Goal: Transaction & Acquisition: Purchase product/service

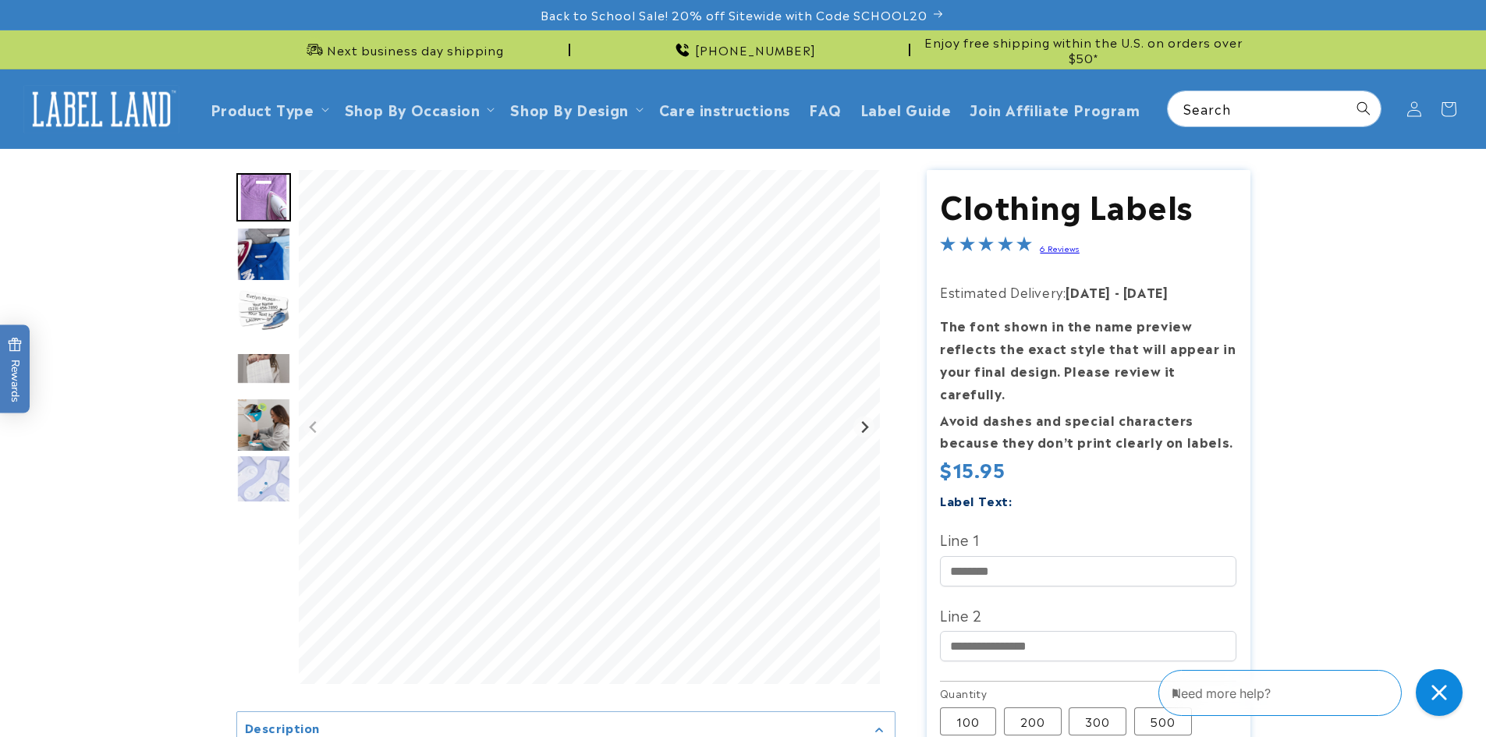
click at [268, 311] on img "Go to slide 3" at bounding box center [263, 311] width 55 height 55
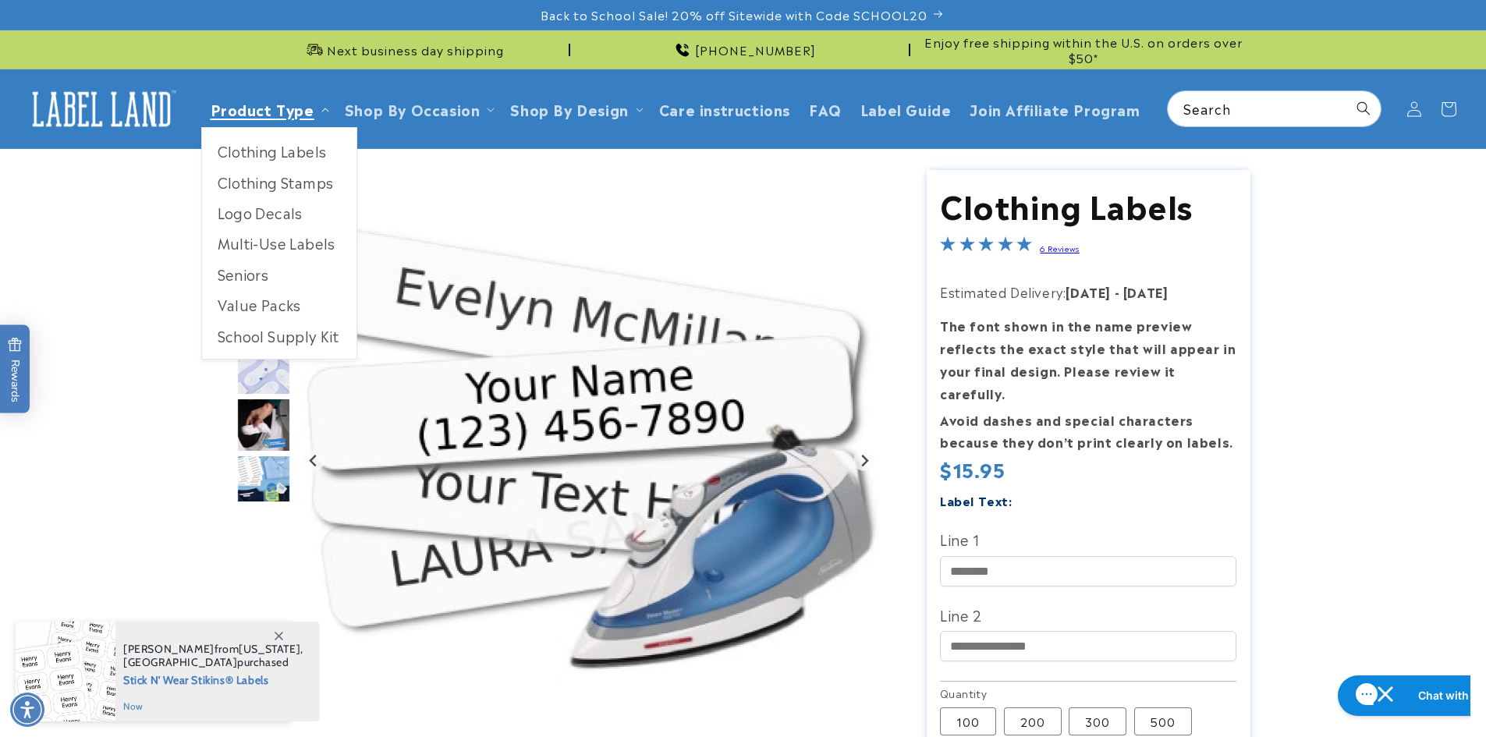
click at [264, 117] on link "Product Type" at bounding box center [263, 108] width 104 height 21
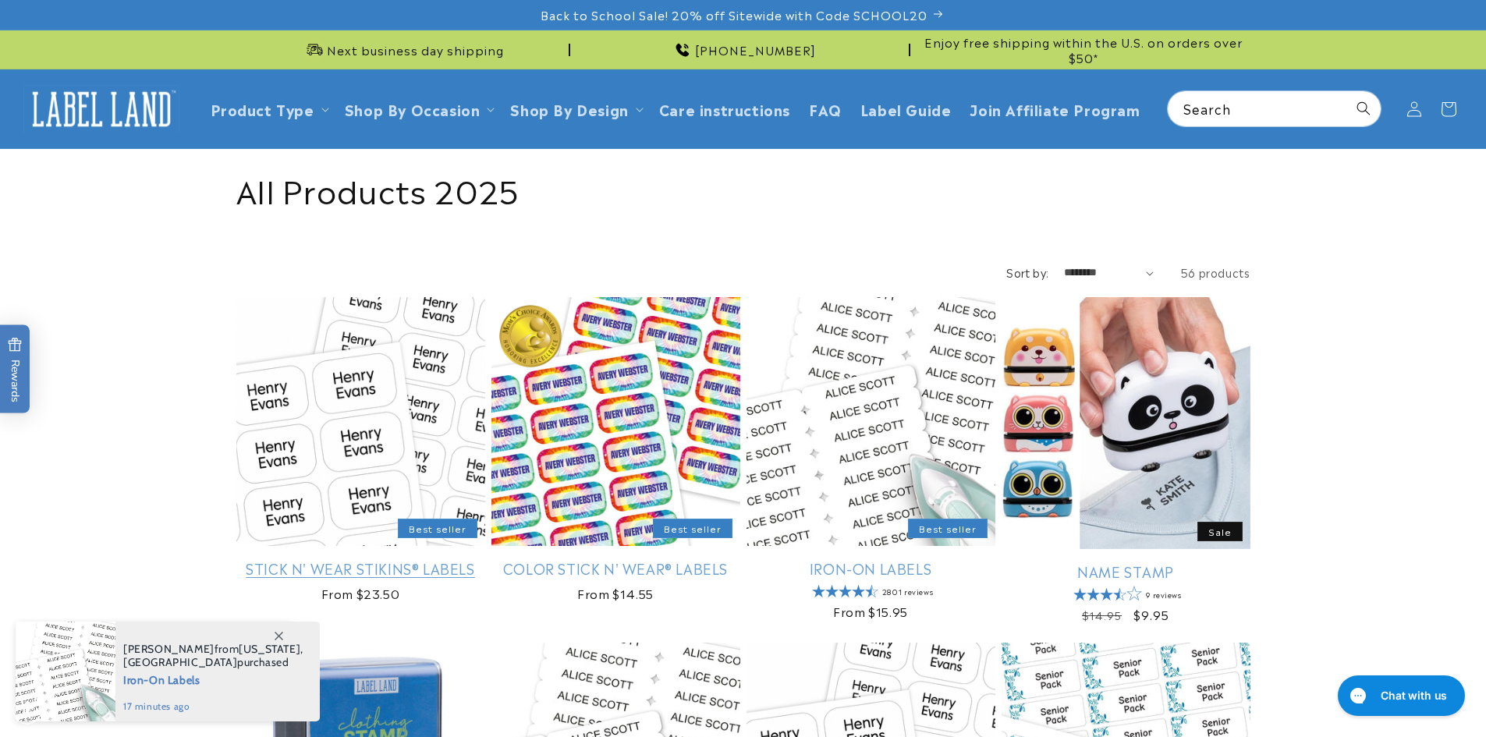
click at [352, 559] on link "Stick N' Wear Stikins® Labels" at bounding box center [360, 568] width 249 height 18
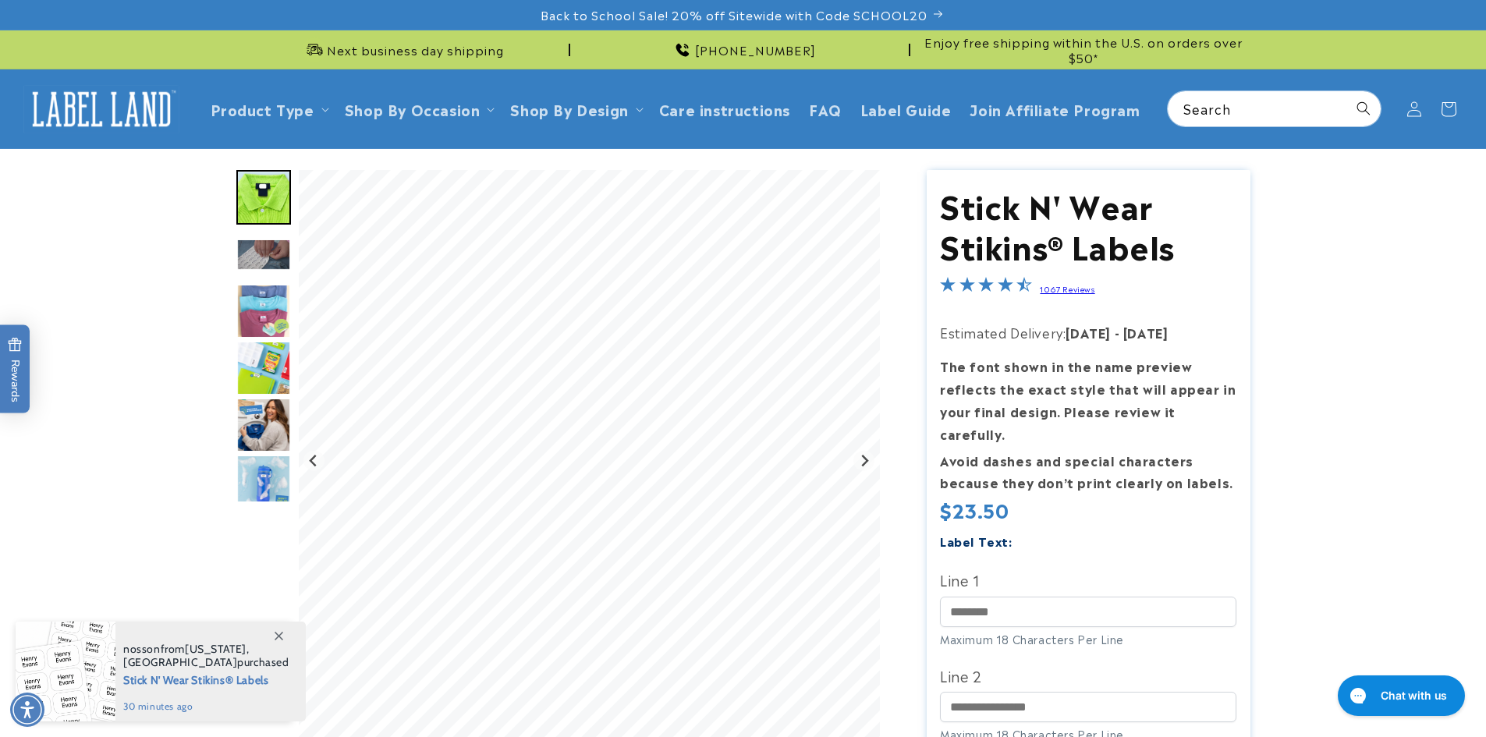
click at [276, 254] on img "Go to slide 3" at bounding box center [263, 255] width 55 height 32
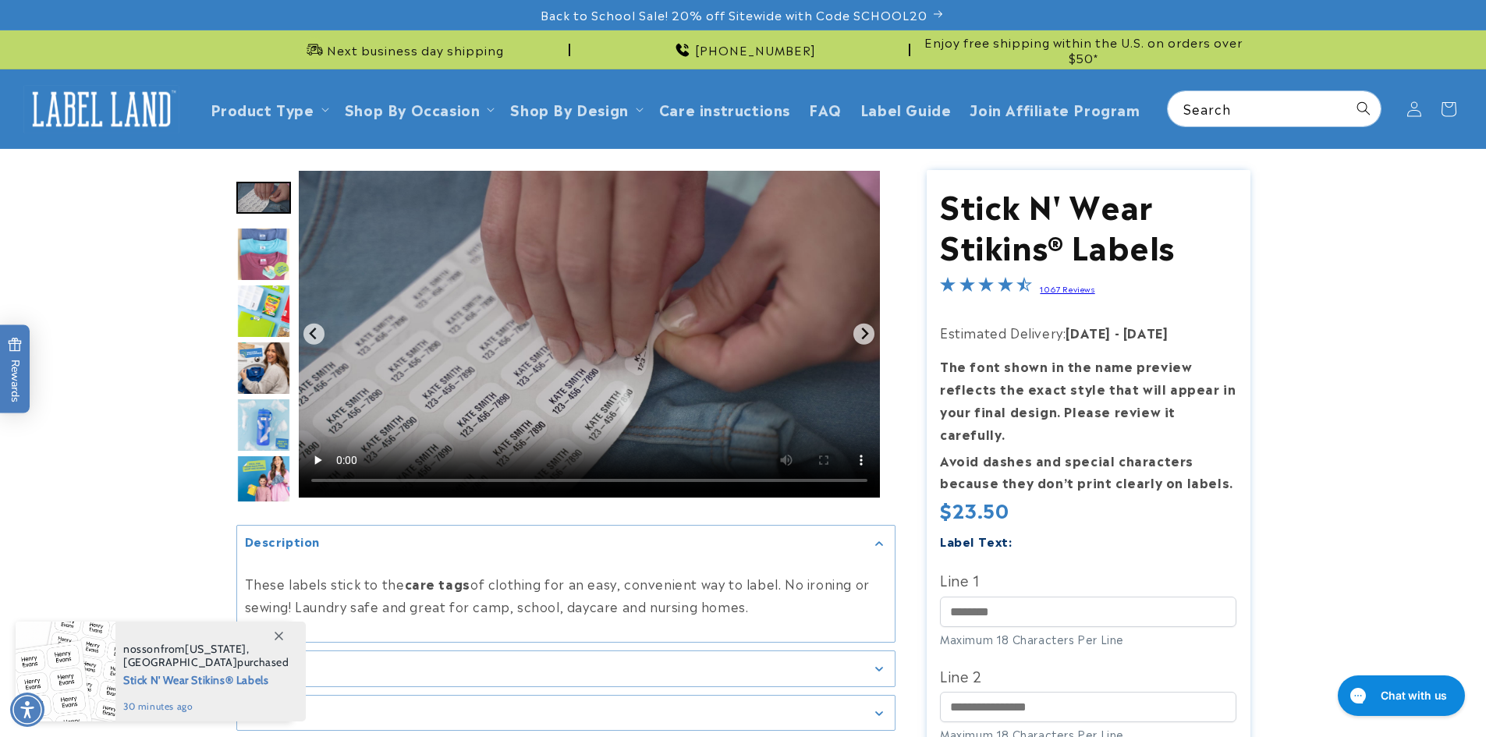
click at [259, 286] on img "Go to slide 5" at bounding box center [263, 311] width 55 height 55
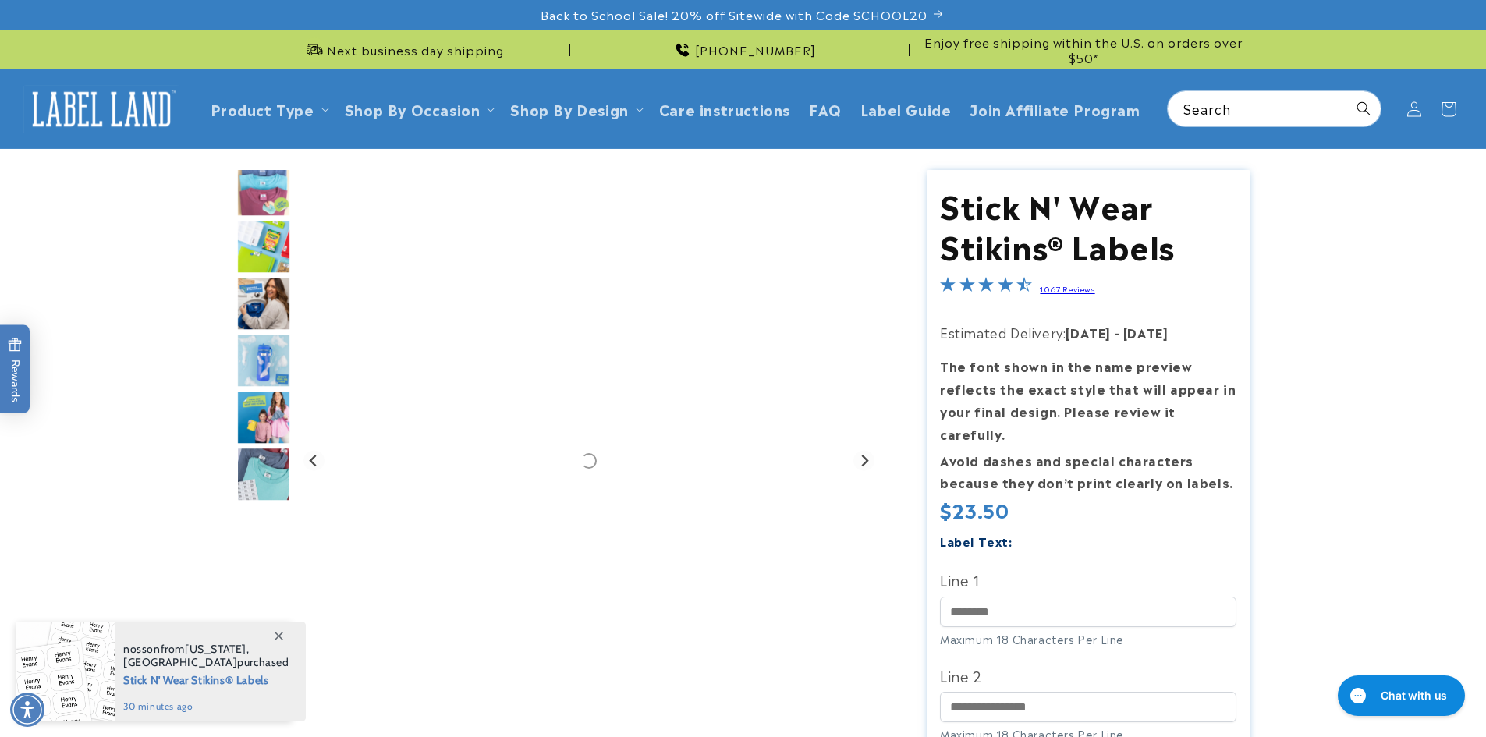
click at [261, 344] on img "Go to slide 7" at bounding box center [263, 360] width 55 height 55
click at [271, 403] on img "Go to slide 8" at bounding box center [263, 417] width 55 height 55
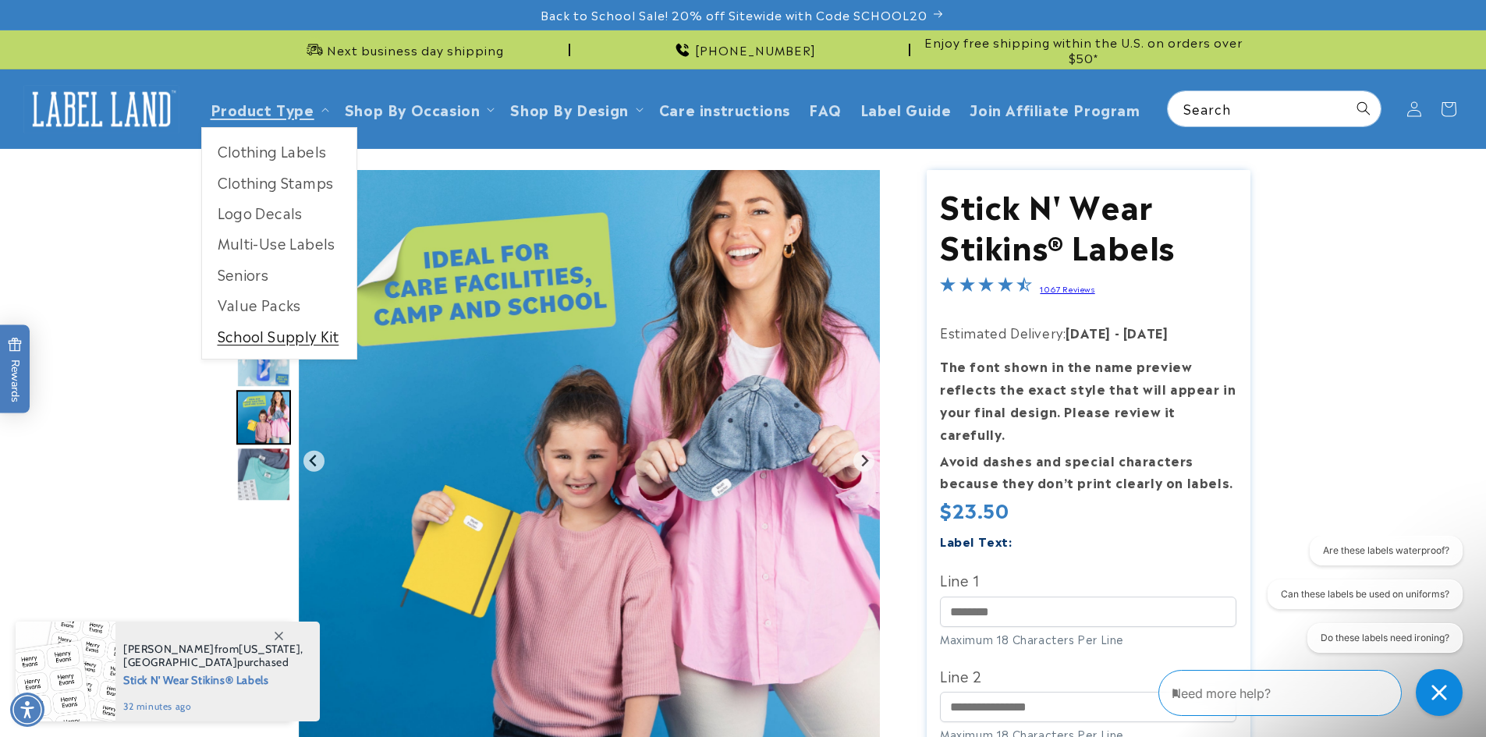
click at [243, 324] on link "School Supply Kit" at bounding box center [279, 336] width 154 height 30
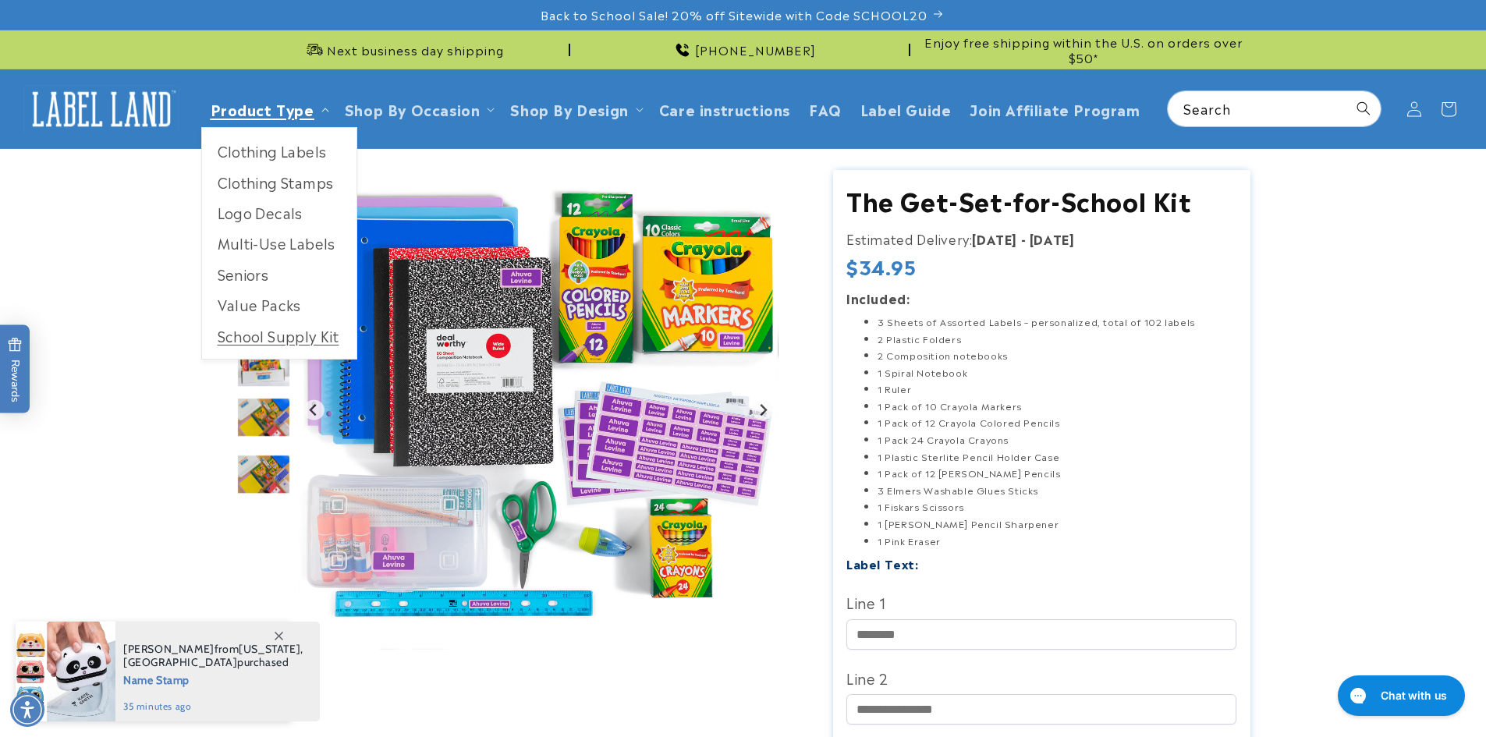
click at [269, 112] on link "Product Type" at bounding box center [263, 108] width 104 height 21
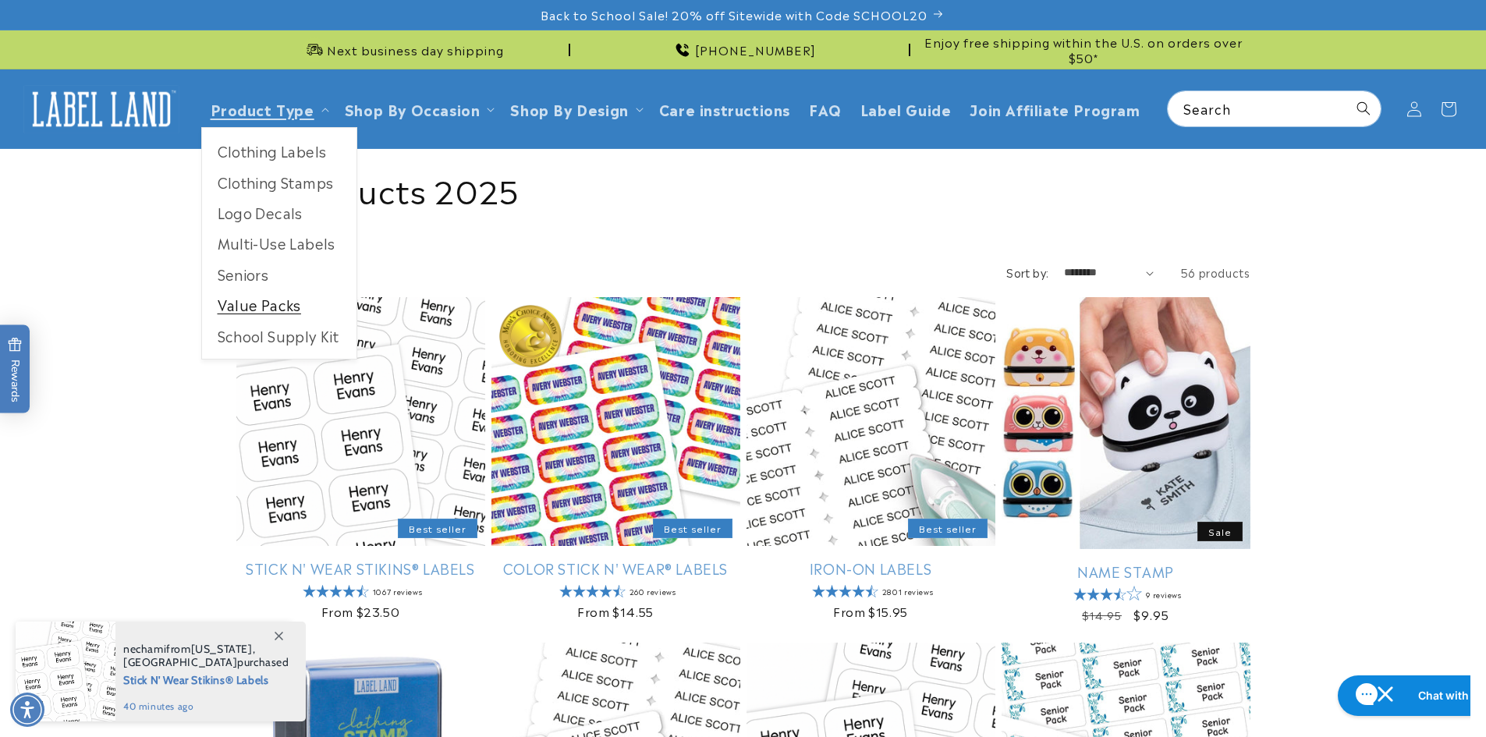
click at [254, 307] on link "Value Packs" at bounding box center [279, 304] width 154 height 30
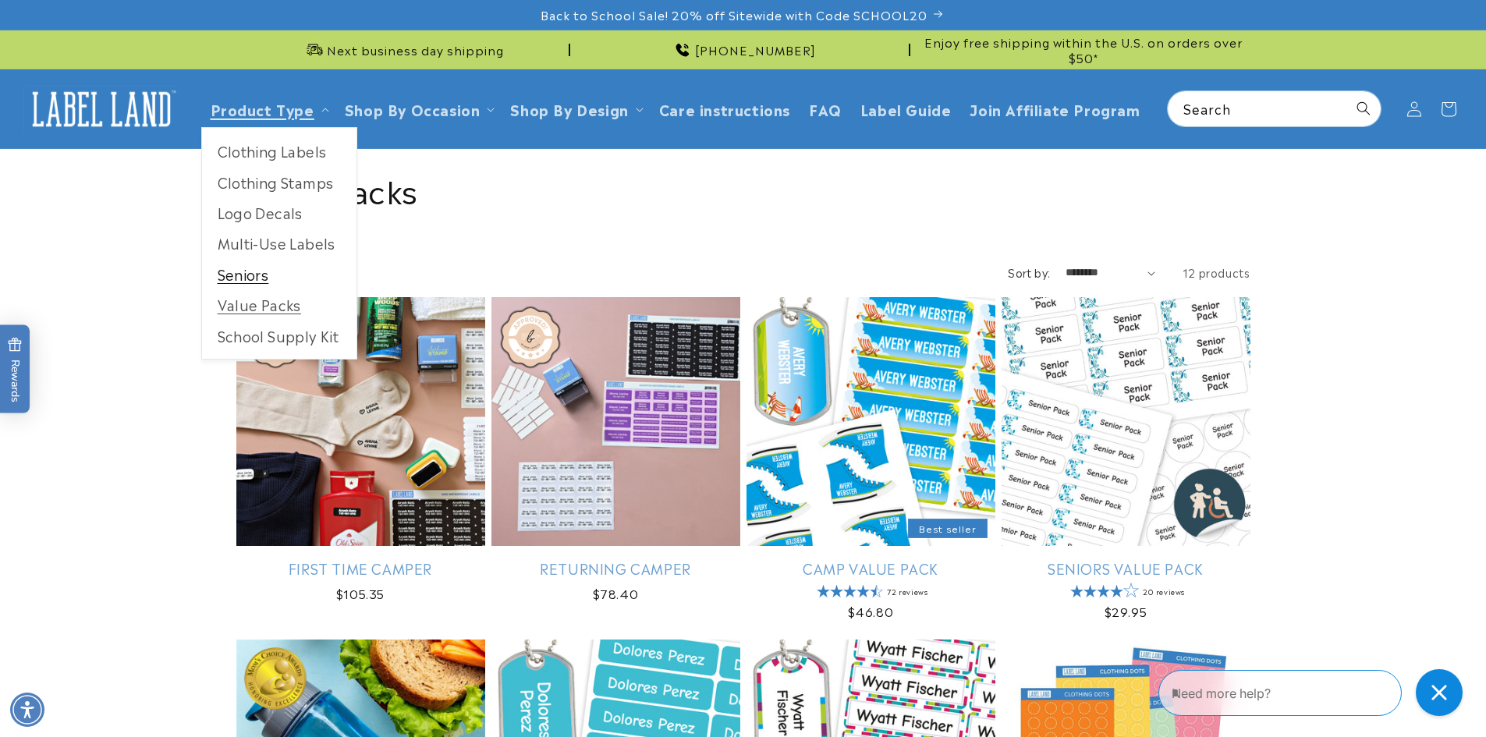
click at [251, 279] on link "Seniors" at bounding box center [279, 274] width 154 height 30
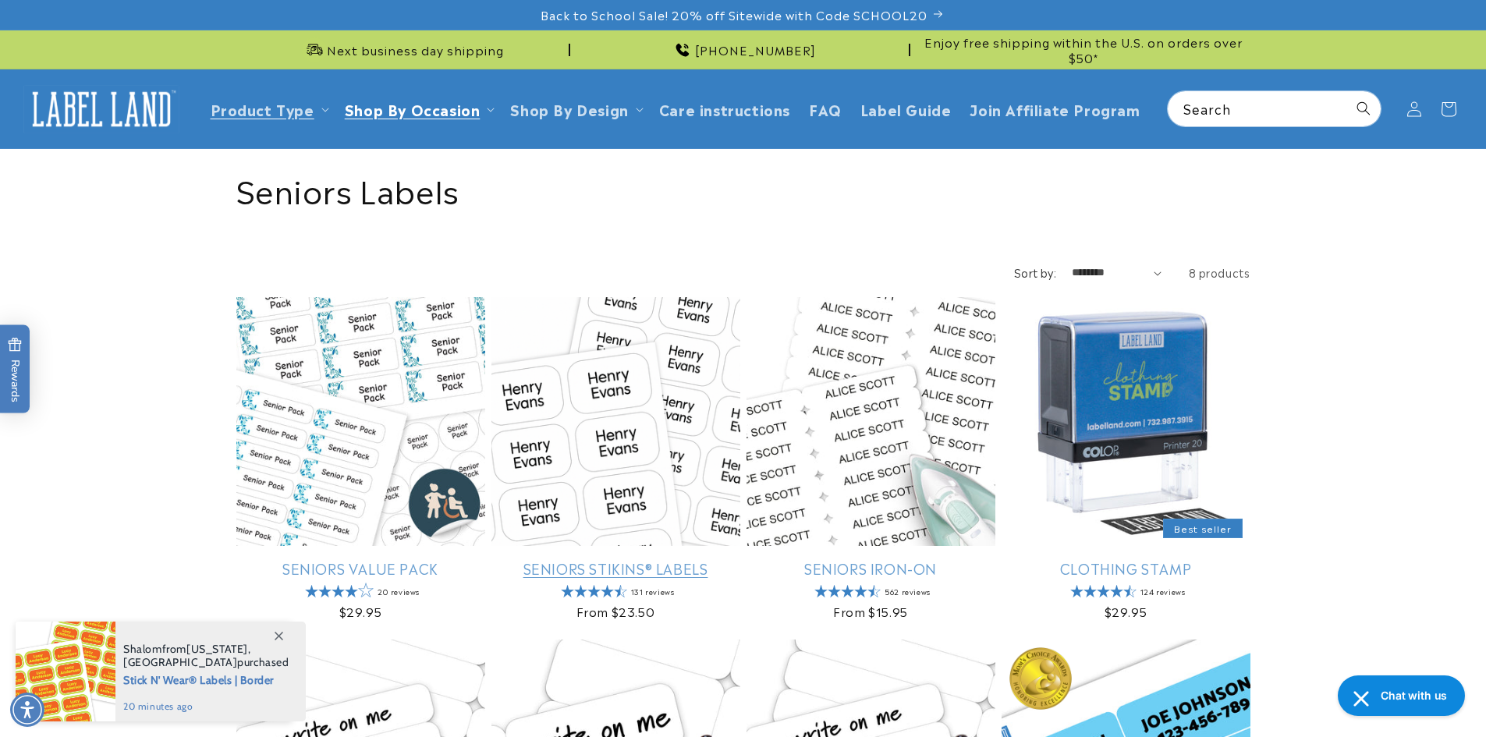
scroll to position [208, 0]
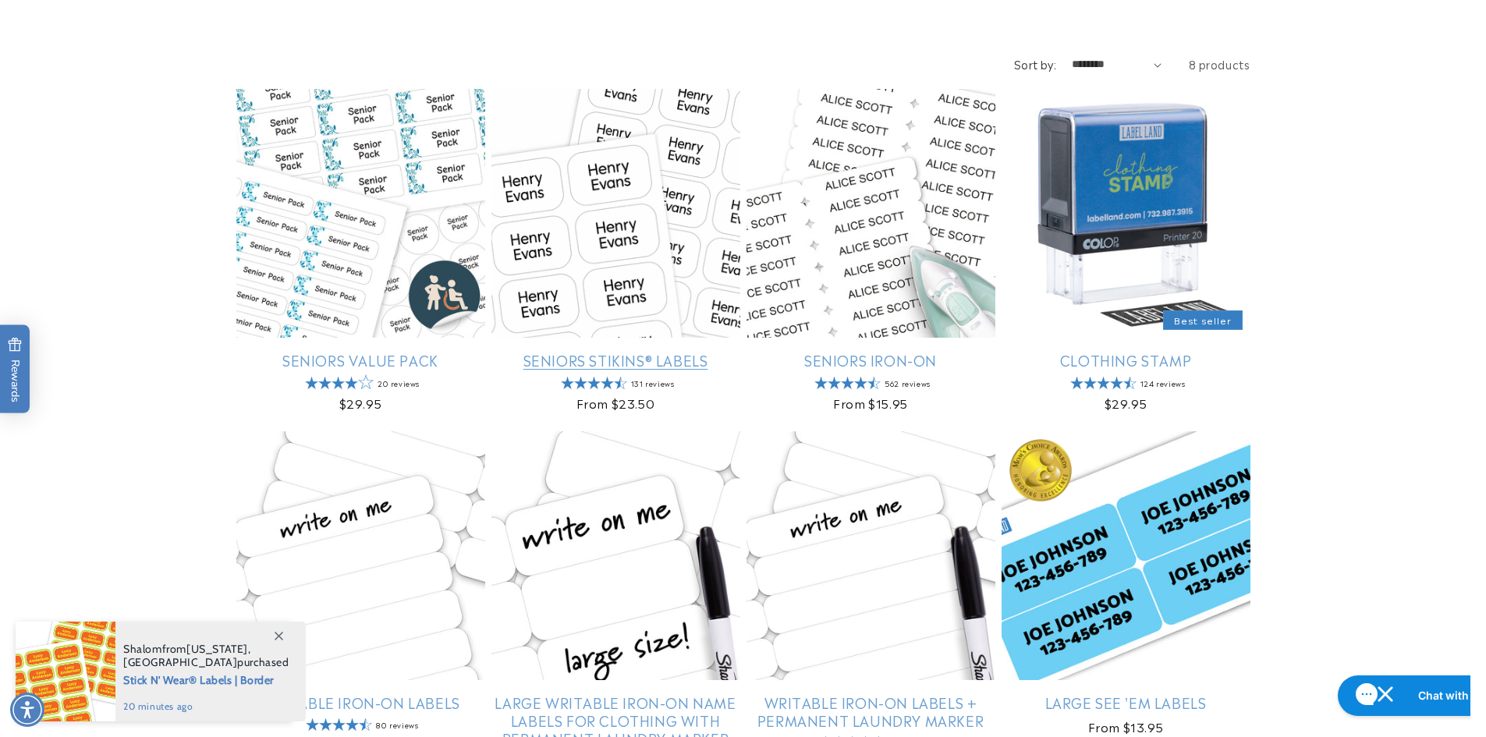
click at [649, 352] on link "Seniors Stikins® Labels" at bounding box center [616, 360] width 249 height 18
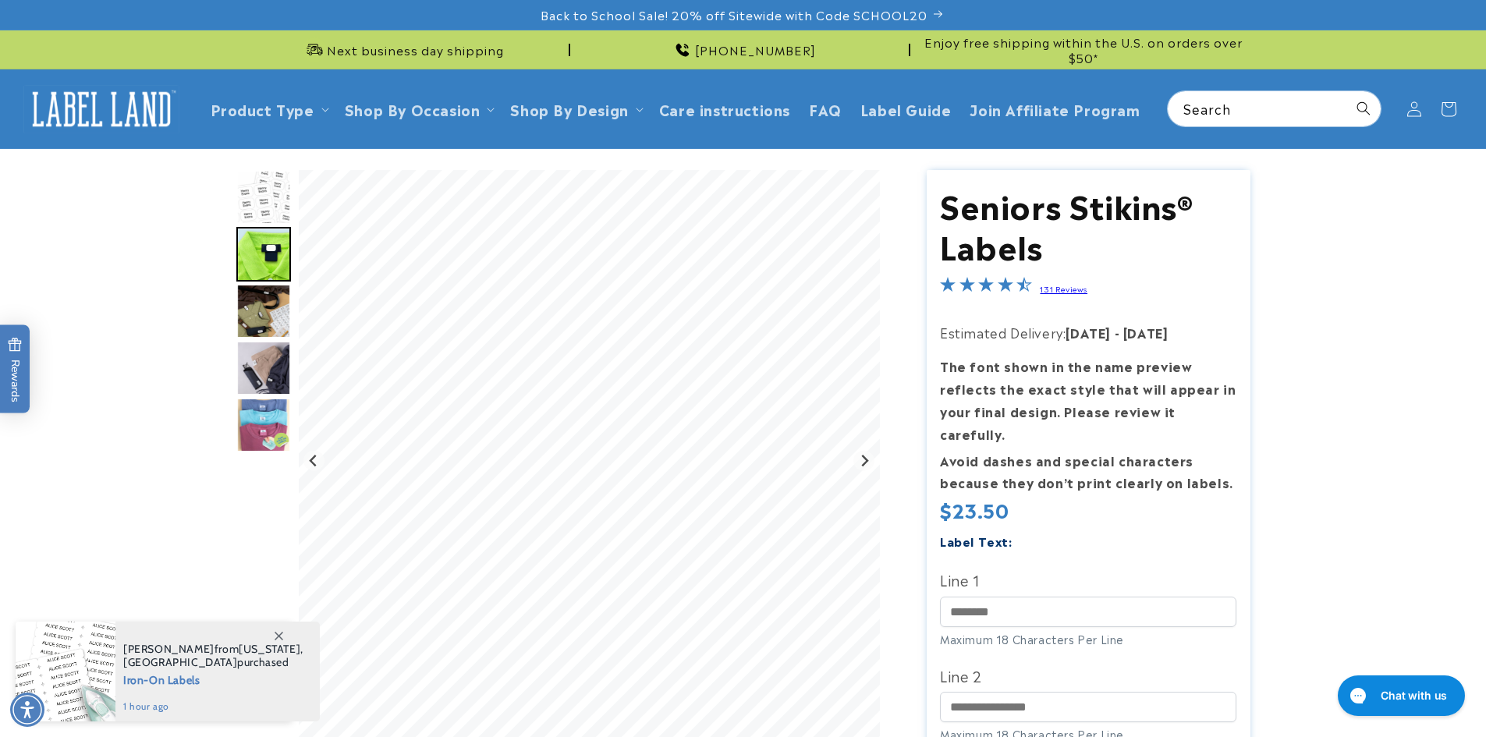
click at [261, 305] on img "Go to slide 3" at bounding box center [263, 311] width 55 height 55
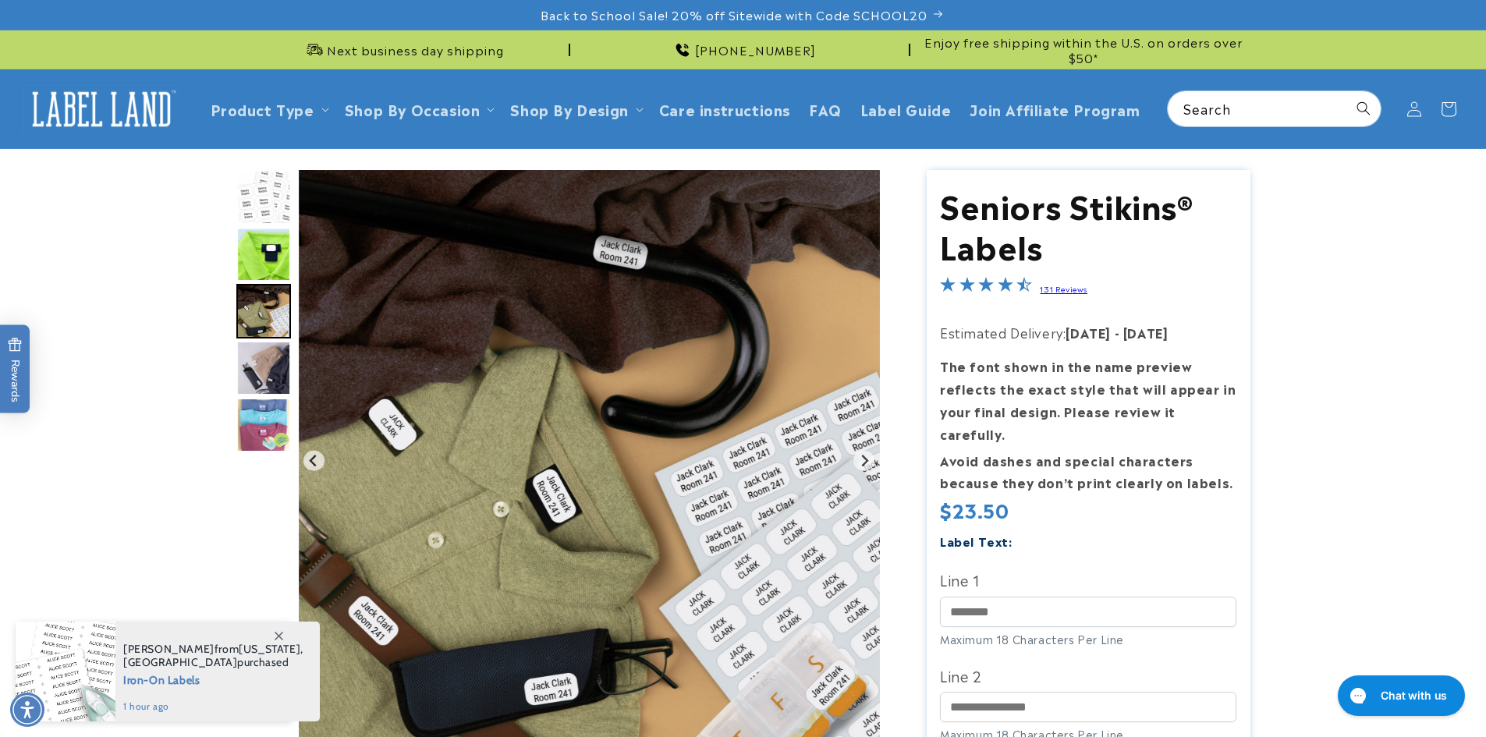
click at [262, 366] on img "Go to slide 4" at bounding box center [263, 368] width 55 height 55
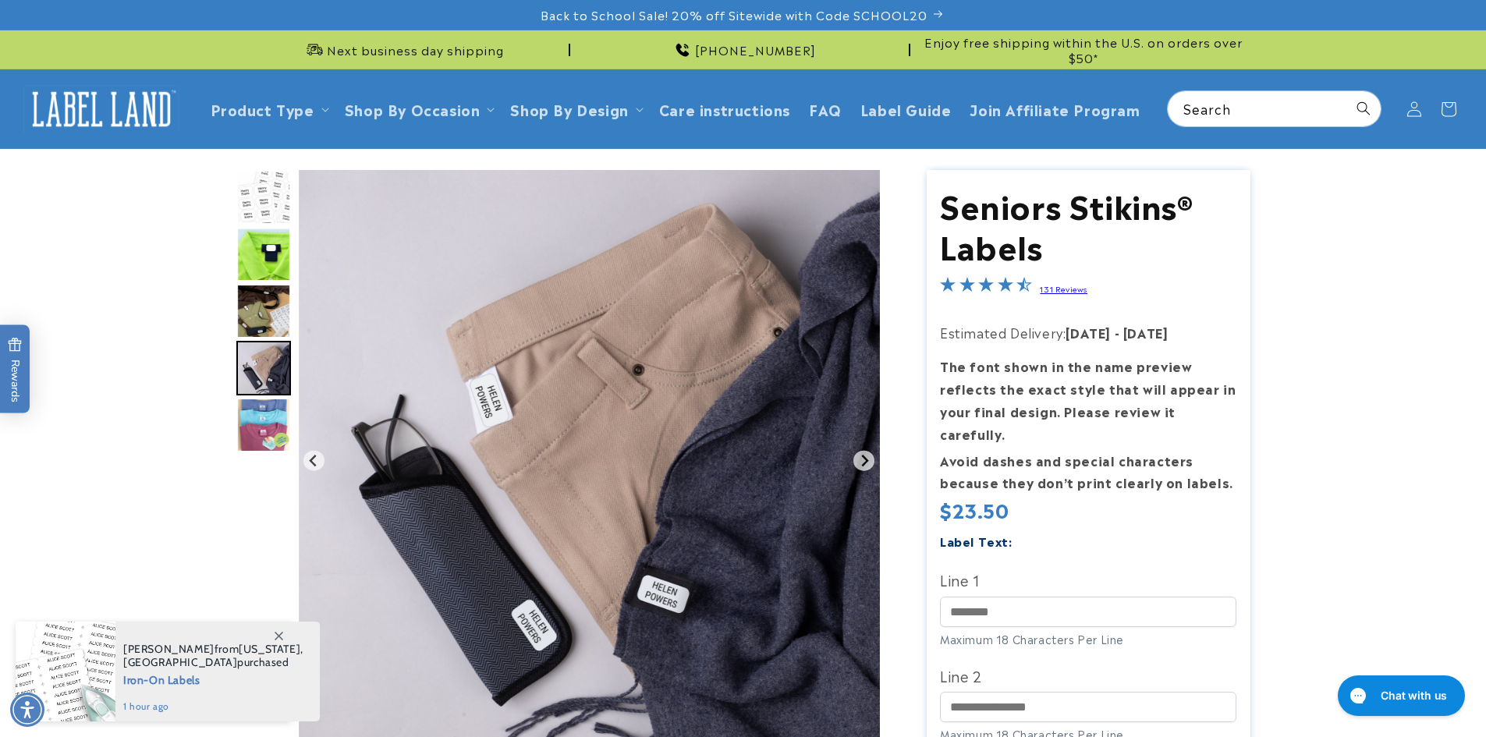
click at [271, 423] on img "Go to slide 5" at bounding box center [263, 425] width 55 height 55
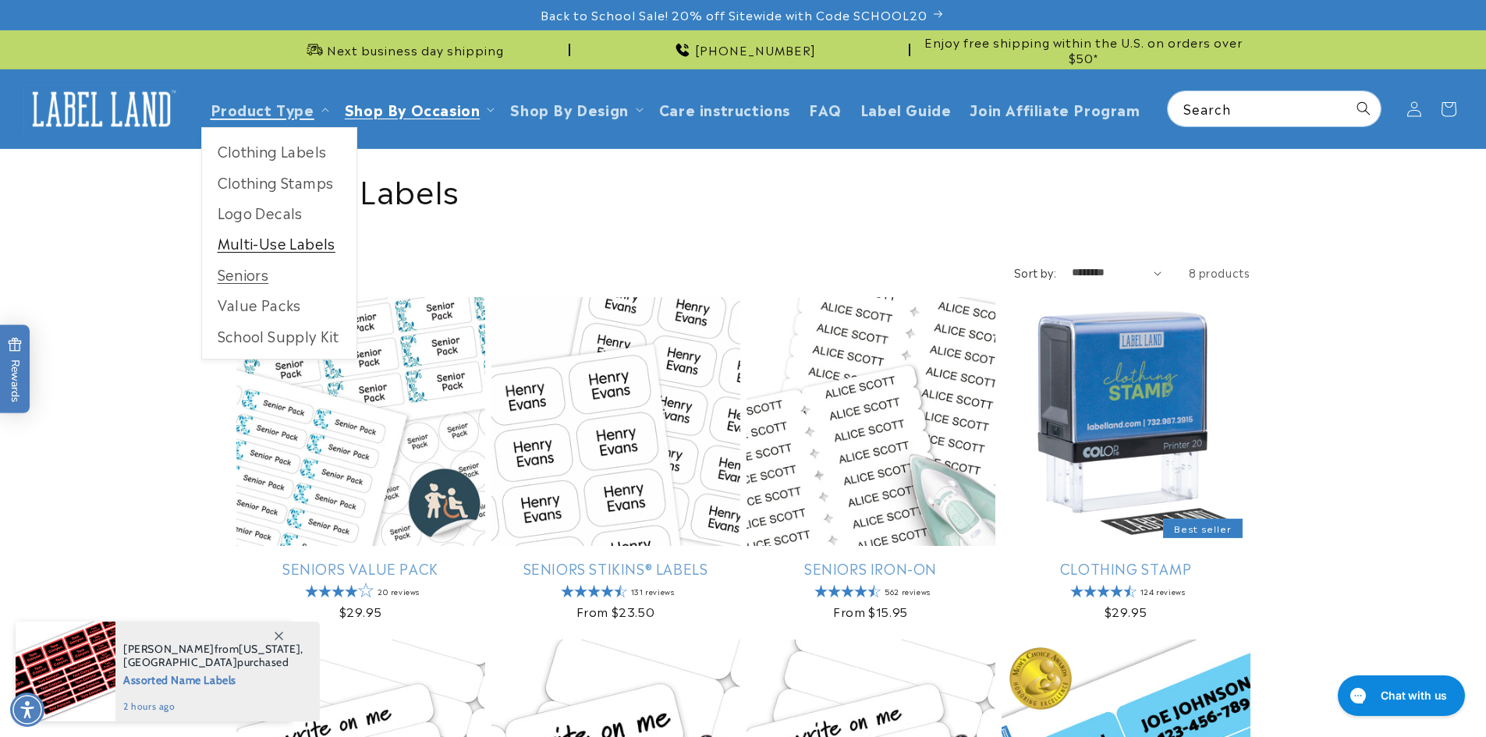
click at [247, 236] on link "Multi-Use Labels" at bounding box center [279, 243] width 154 height 30
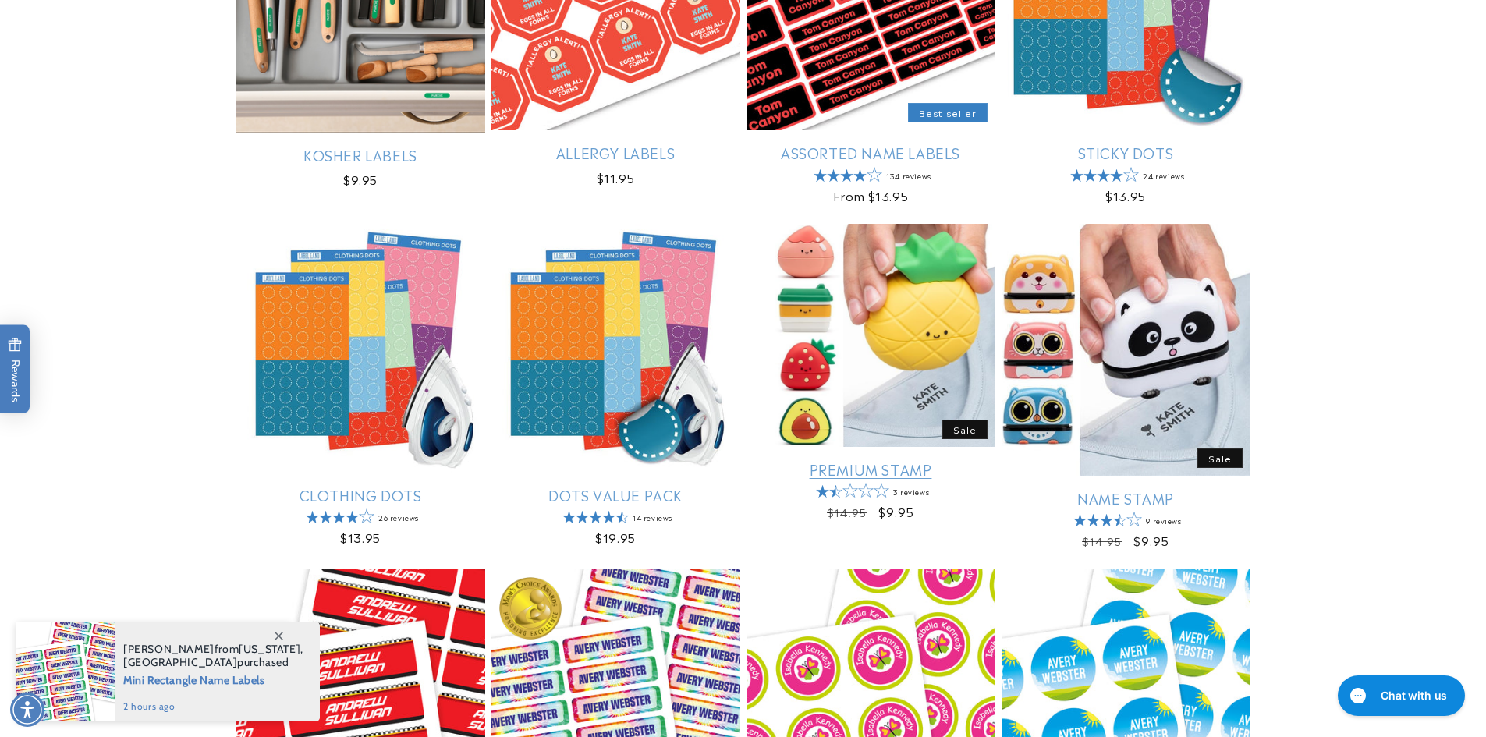
scroll to position [624, 0]
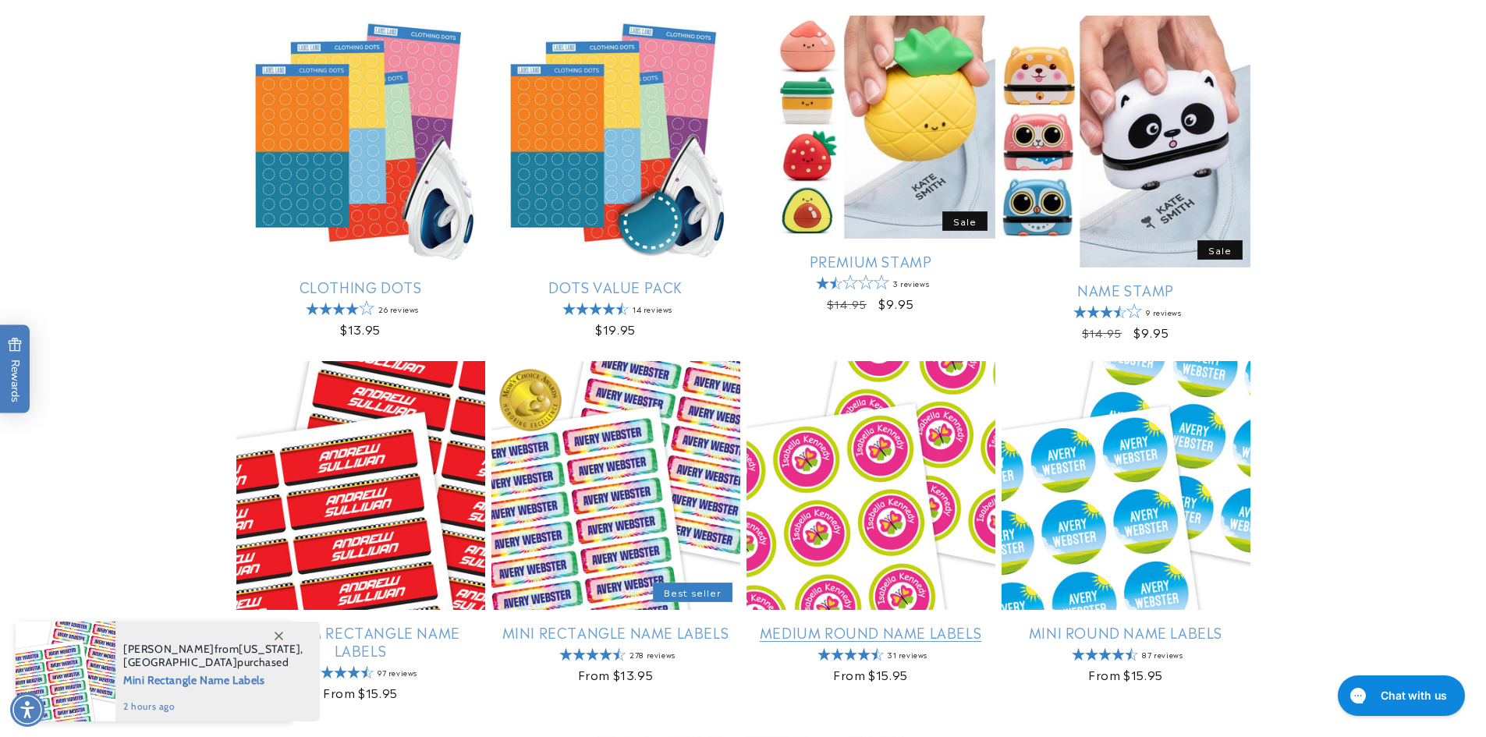
click at [903, 628] on link "Medium Round Name Labels" at bounding box center [871, 632] width 249 height 18
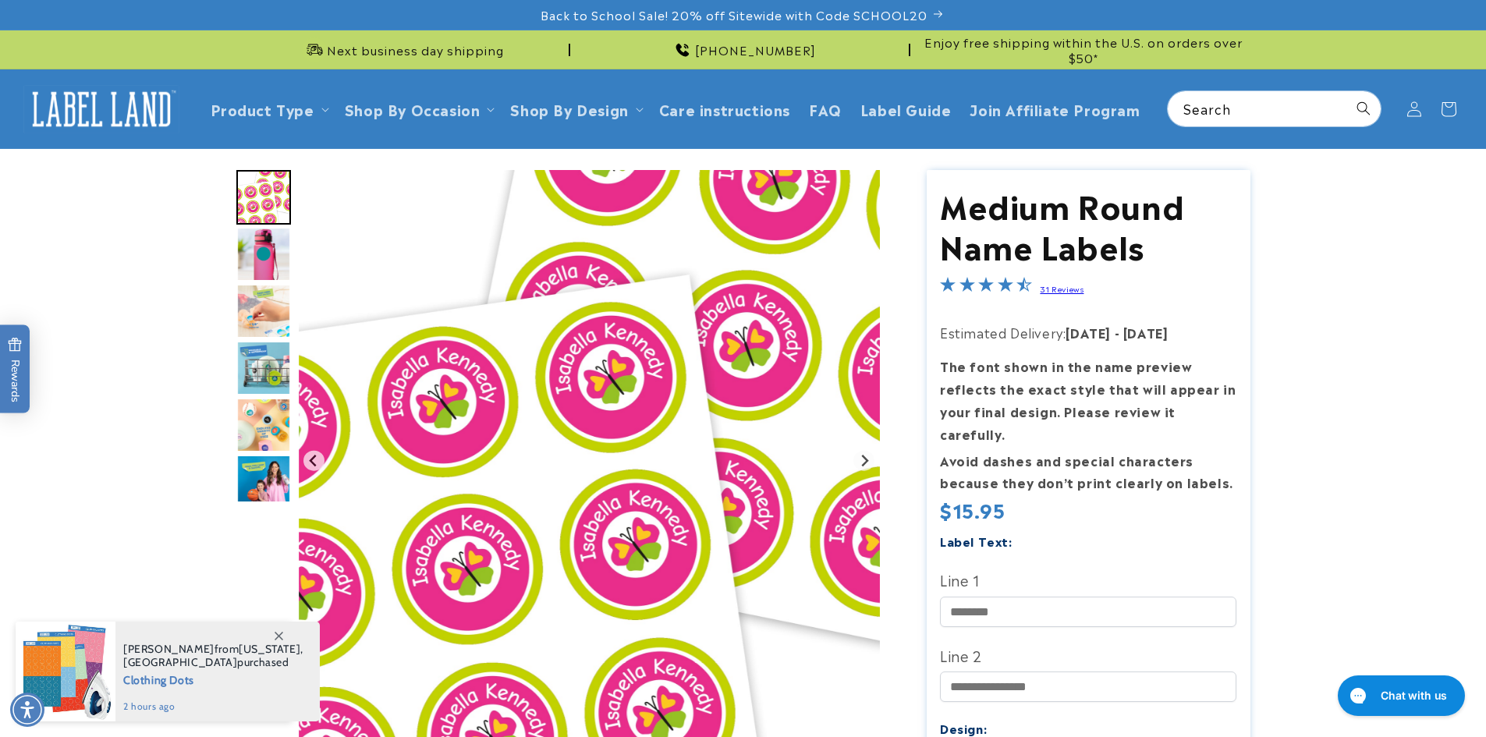
click at [260, 266] on img "Go to slide 2" at bounding box center [263, 254] width 55 height 55
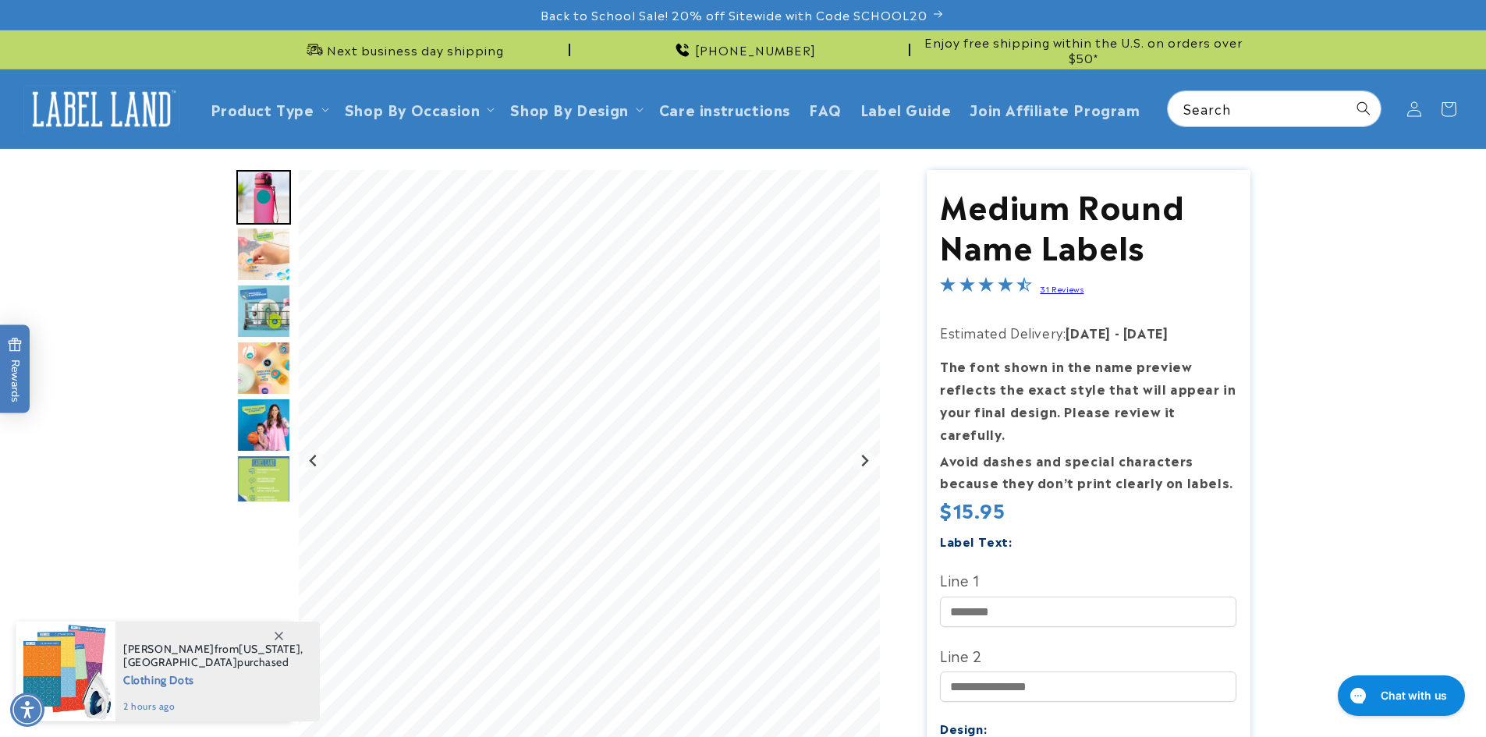
click at [261, 311] on img "Go to slide 4" at bounding box center [263, 311] width 55 height 55
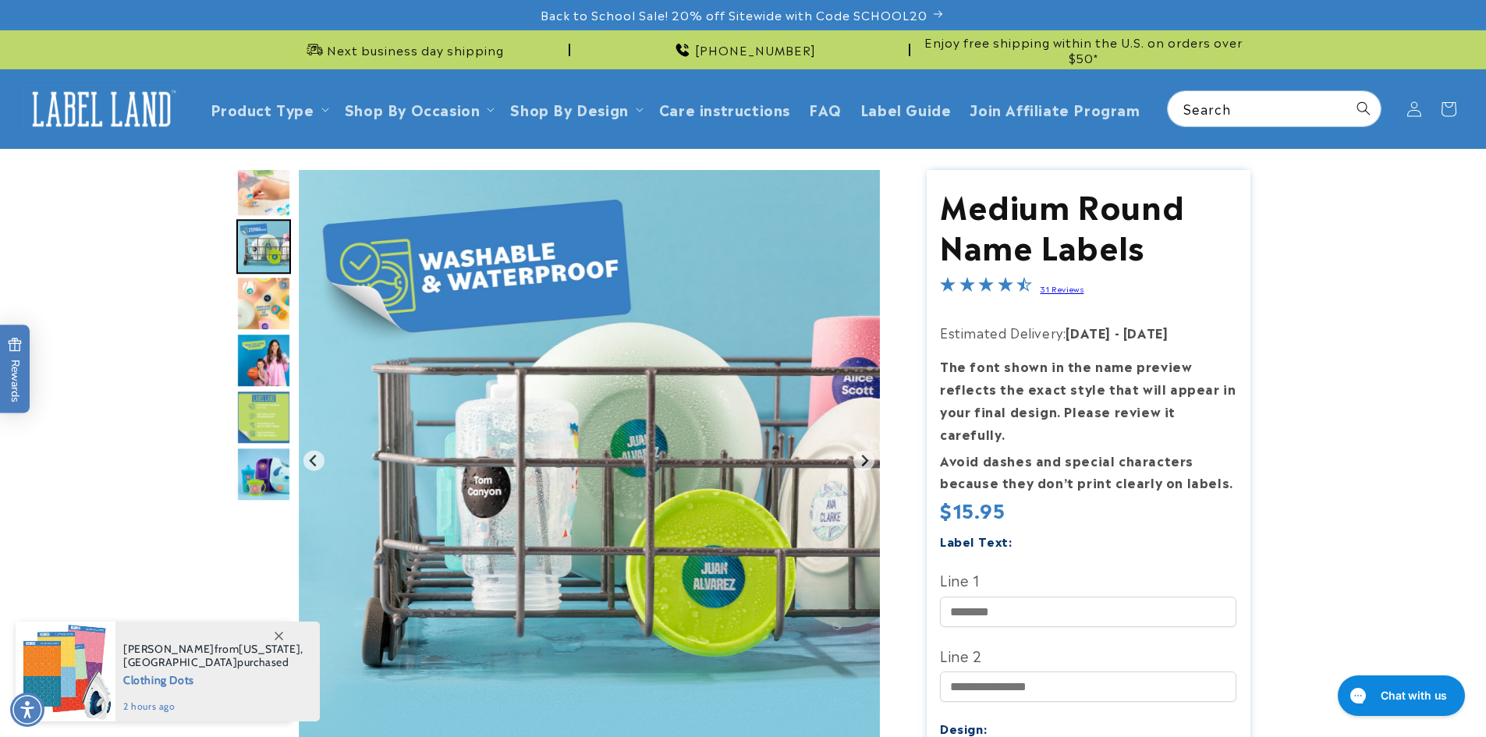
click at [262, 348] on img "Go to slide 6" at bounding box center [263, 360] width 55 height 55
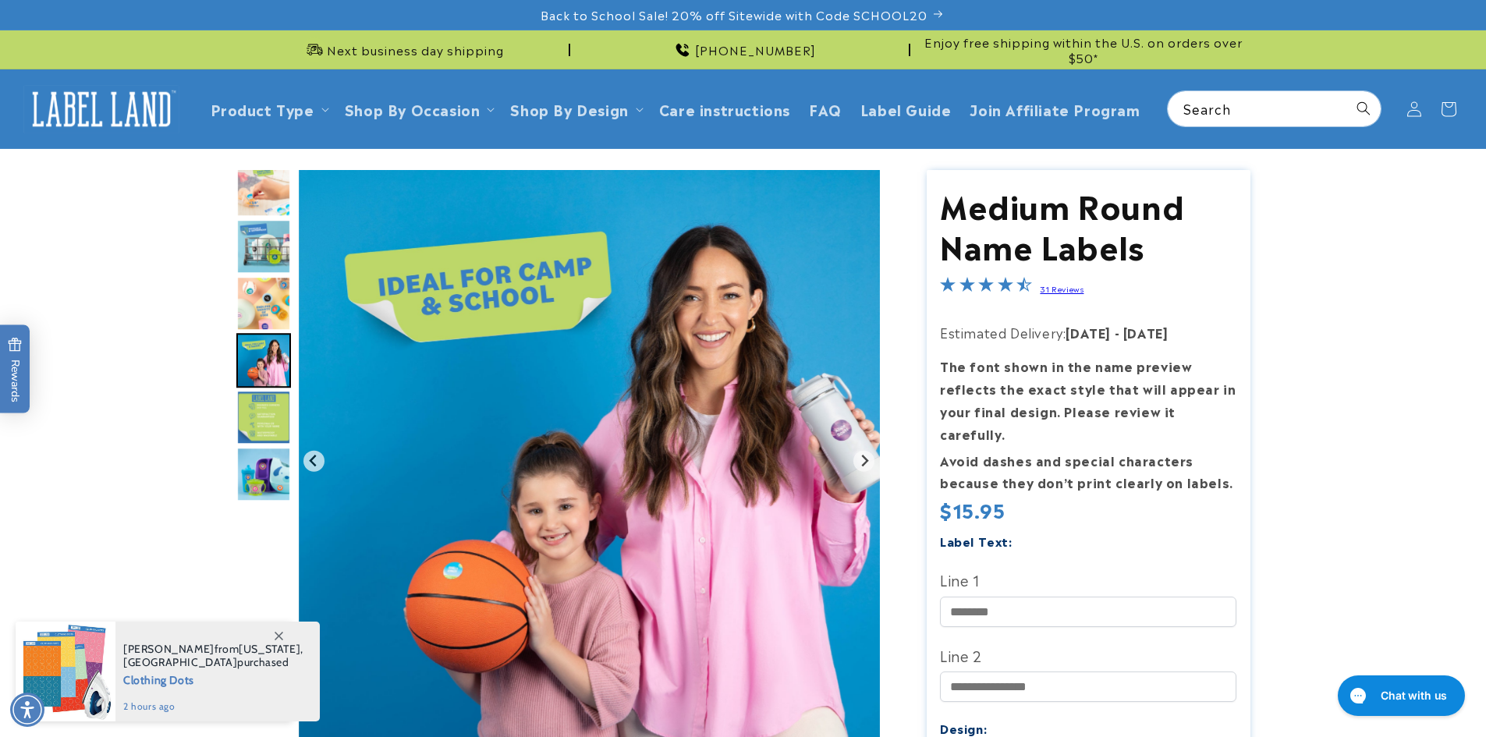
click at [270, 272] on img "Go to slide 4" at bounding box center [263, 246] width 55 height 55
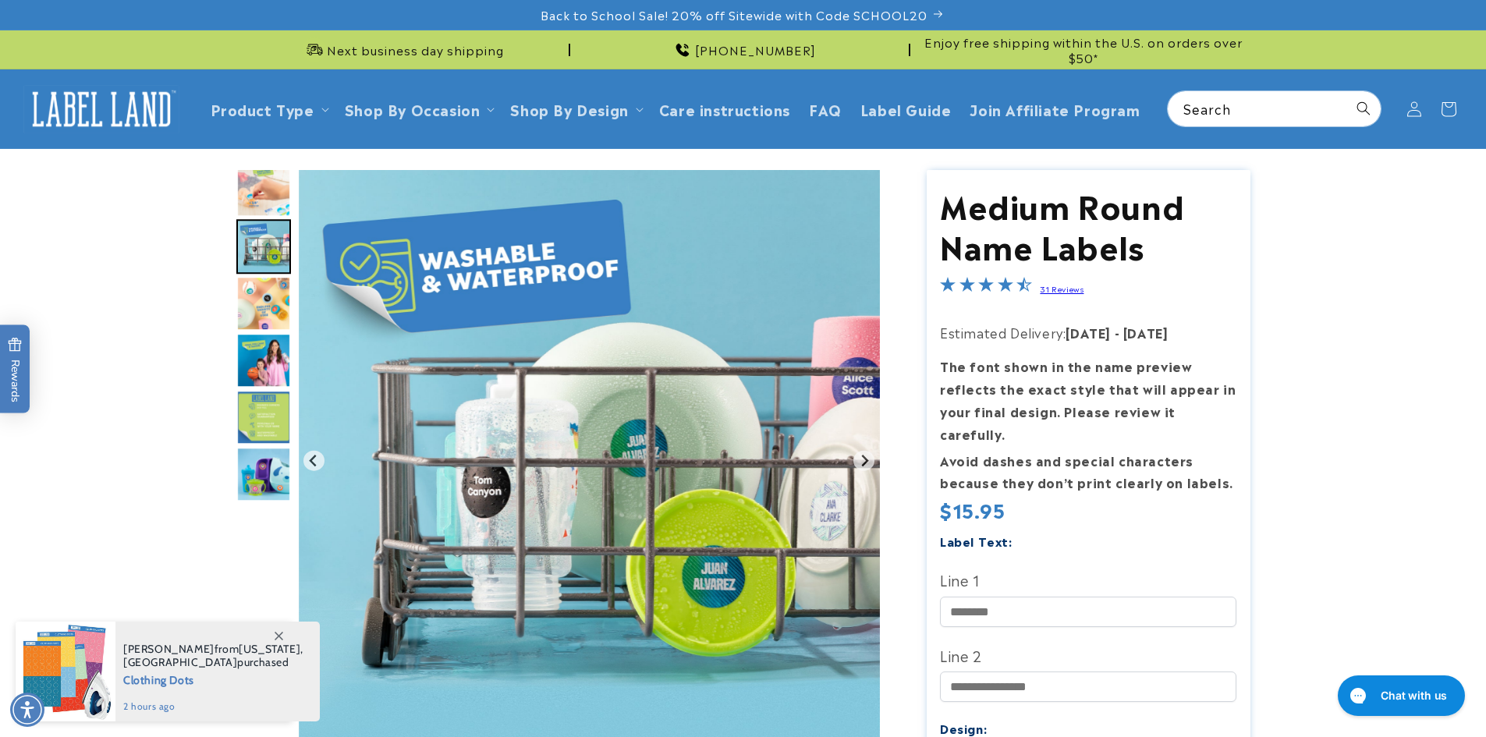
click at [259, 385] on img "Go to slide 6" at bounding box center [263, 360] width 55 height 55
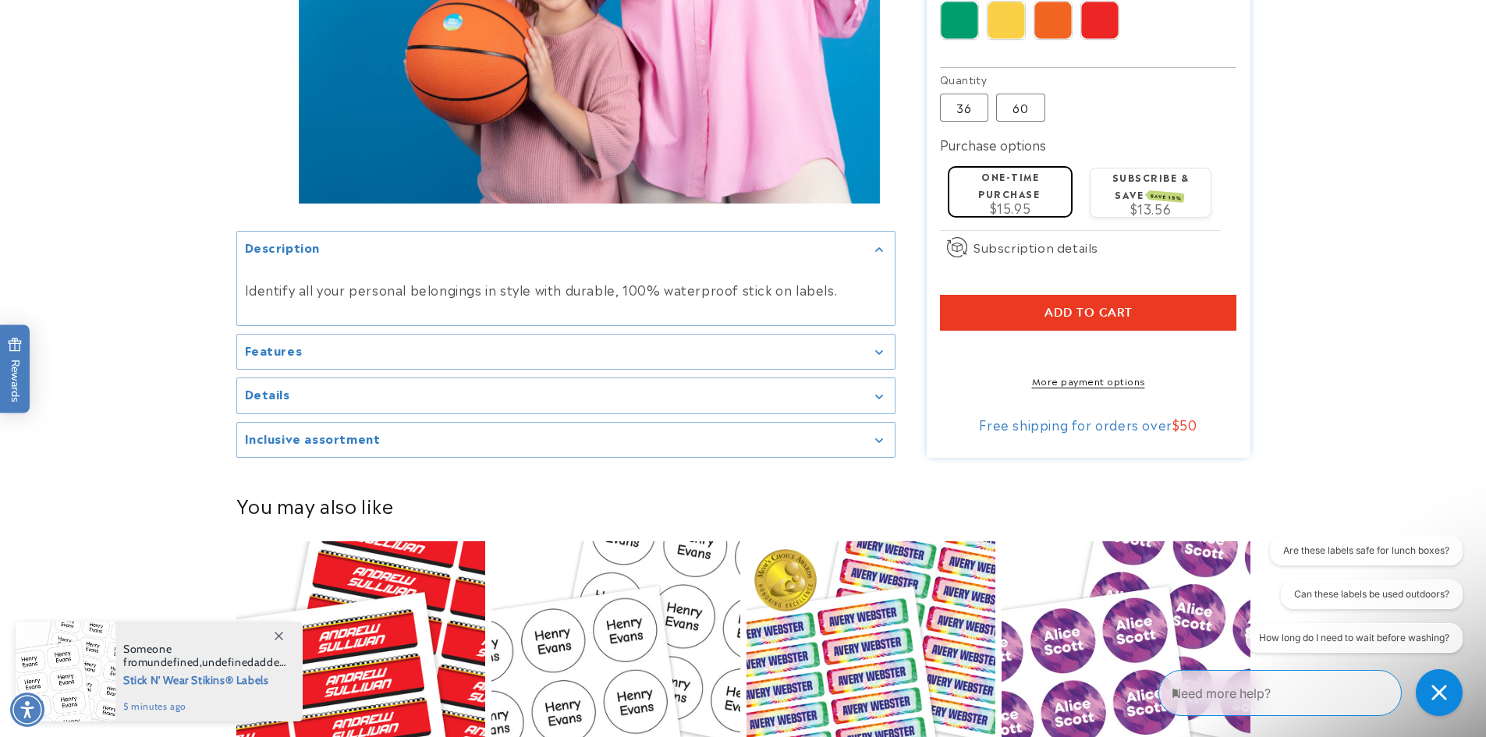
scroll to position [1248, 0]
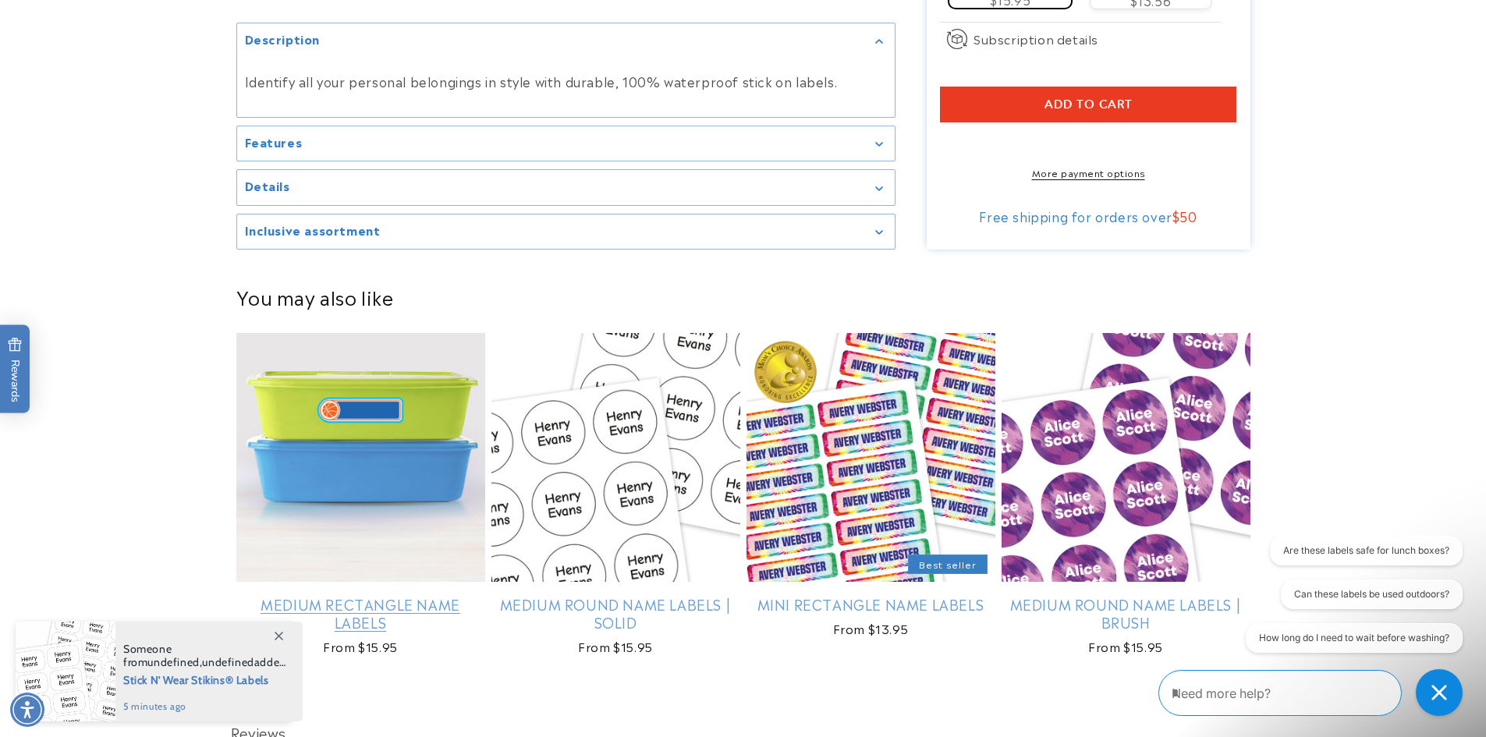
click at [275, 638] on icon at bounding box center [279, 636] width 9 height 9
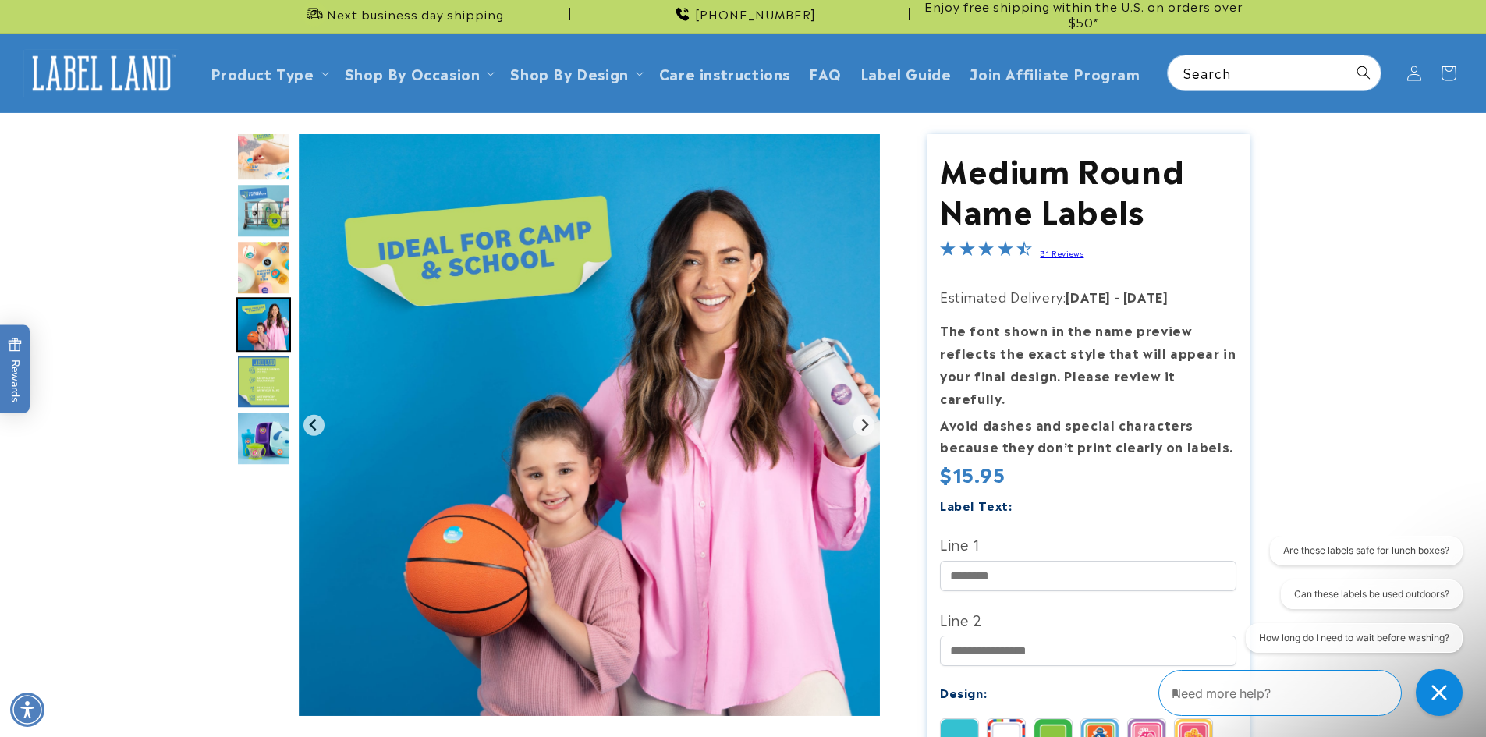
scroll to position [0, 0]
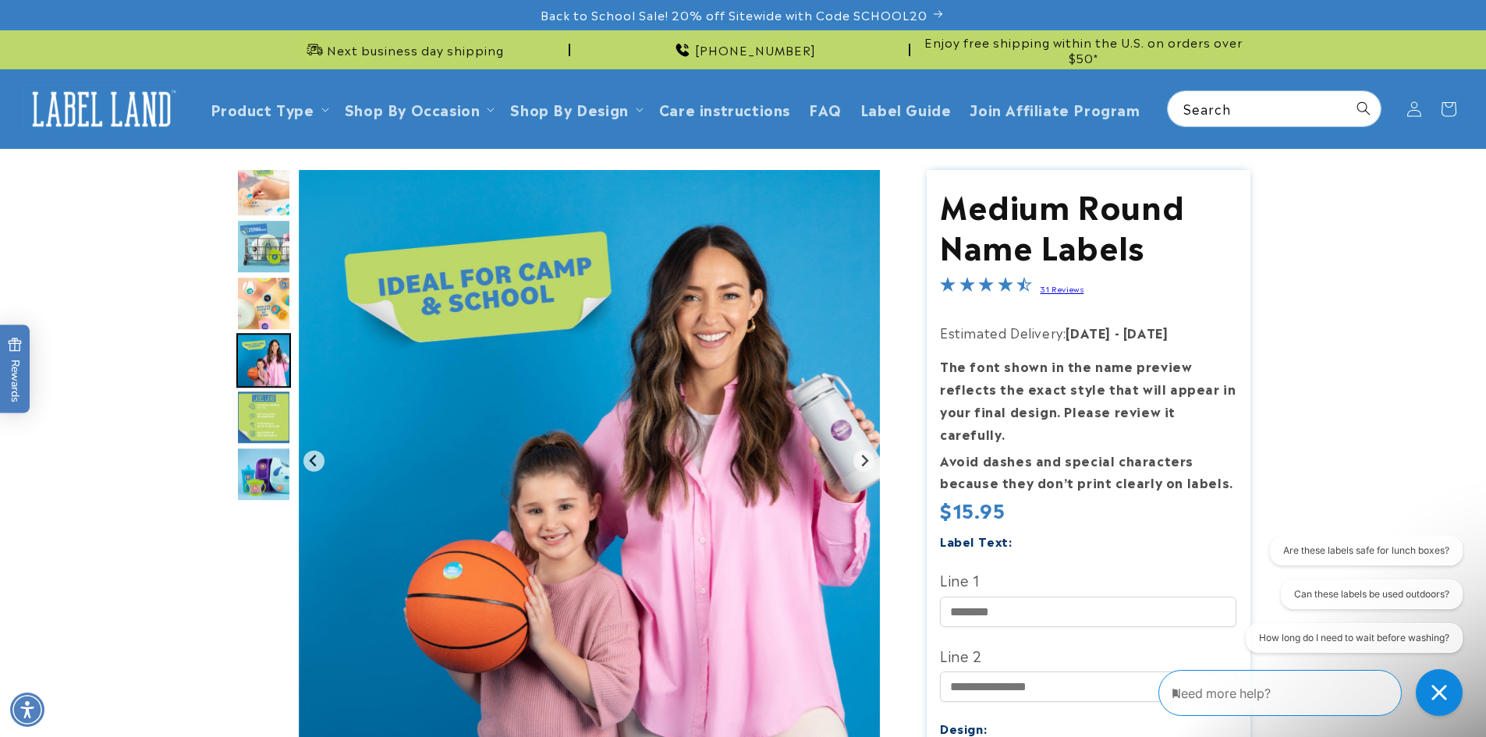
click at [259, 215] on img "Go to slide 3" at bounding box center [263, 189] width 55 height 55
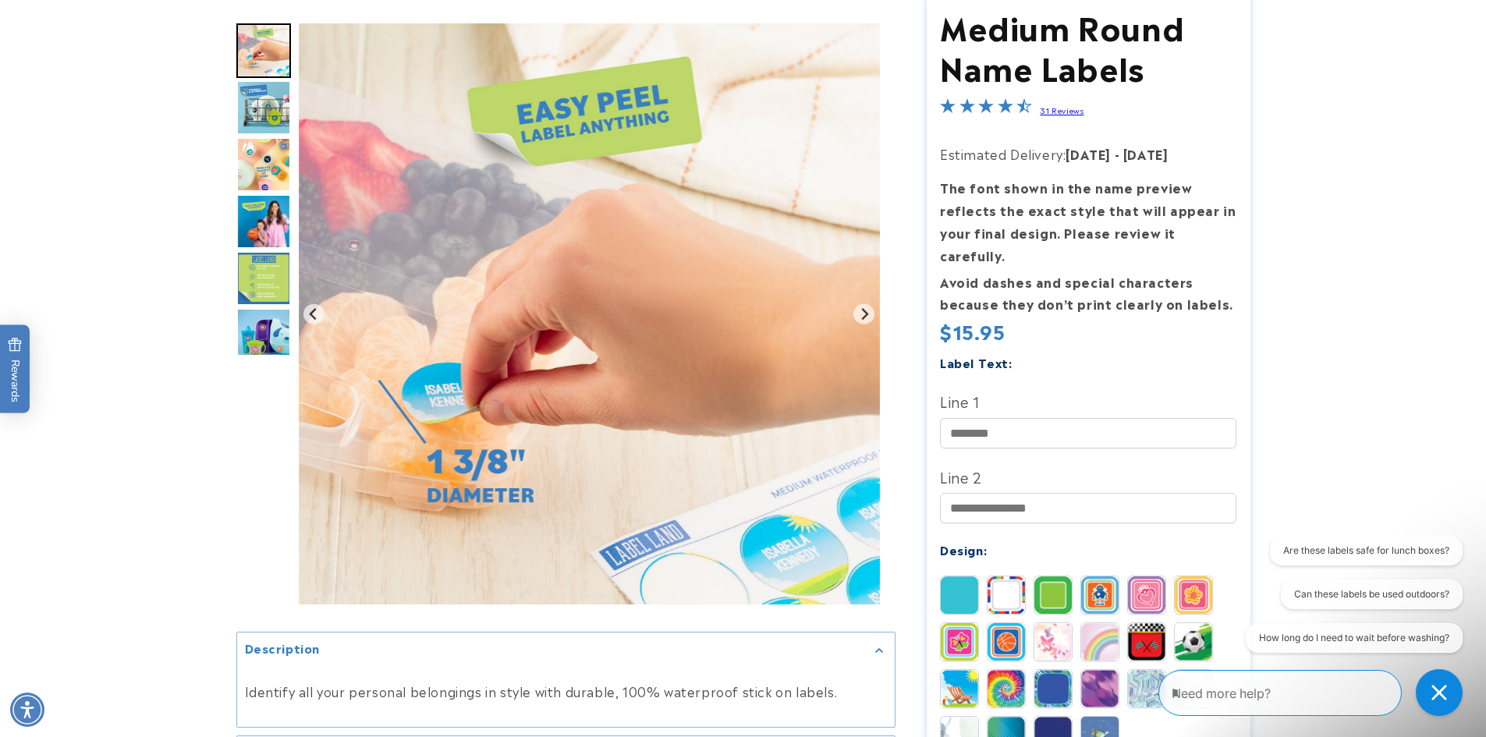
scroll to position [208, 0]
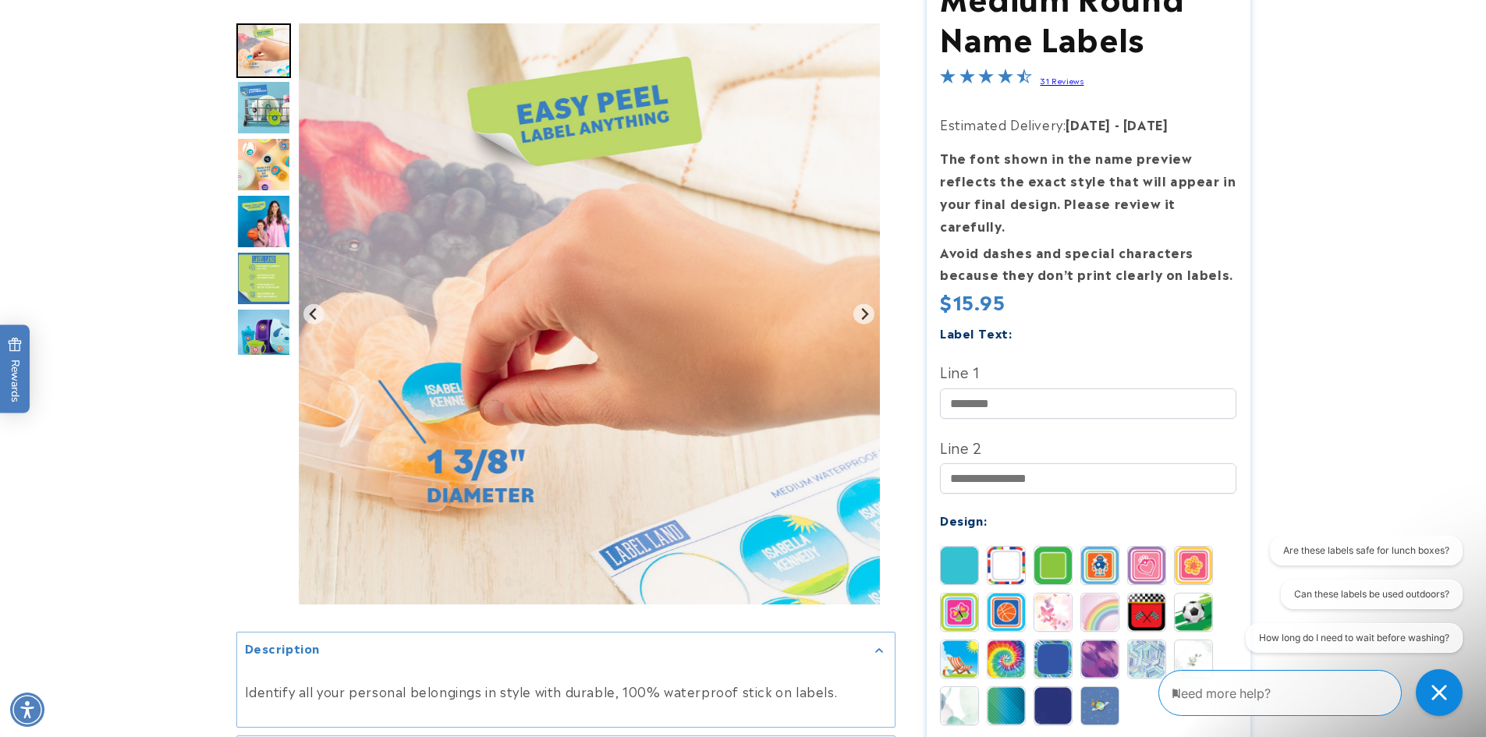
click at [1009, 547] on img at bounding box center [1006, 565] width 37 height 37
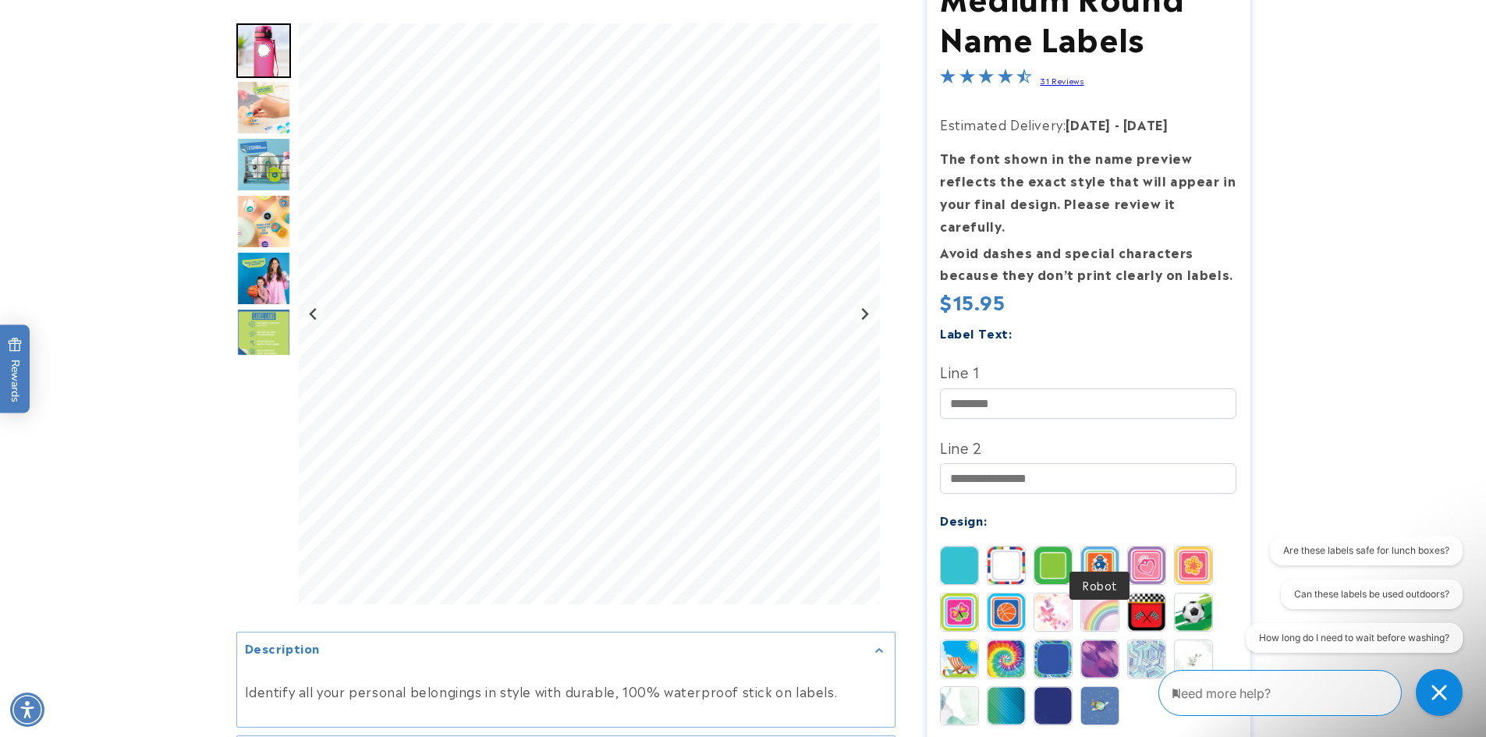
click at [1086, 547] on img at bounding box center [1099, 565] width 37 height 37
click at [1155, 547] on img at bounding box center [1146, 565] width 37 height 37
click at [1095, 594] on img at bounding box center [1099, 612] width 37 height 37
click at [1181, 641] on img at bounding box center [1193, 659] width 37 height 37
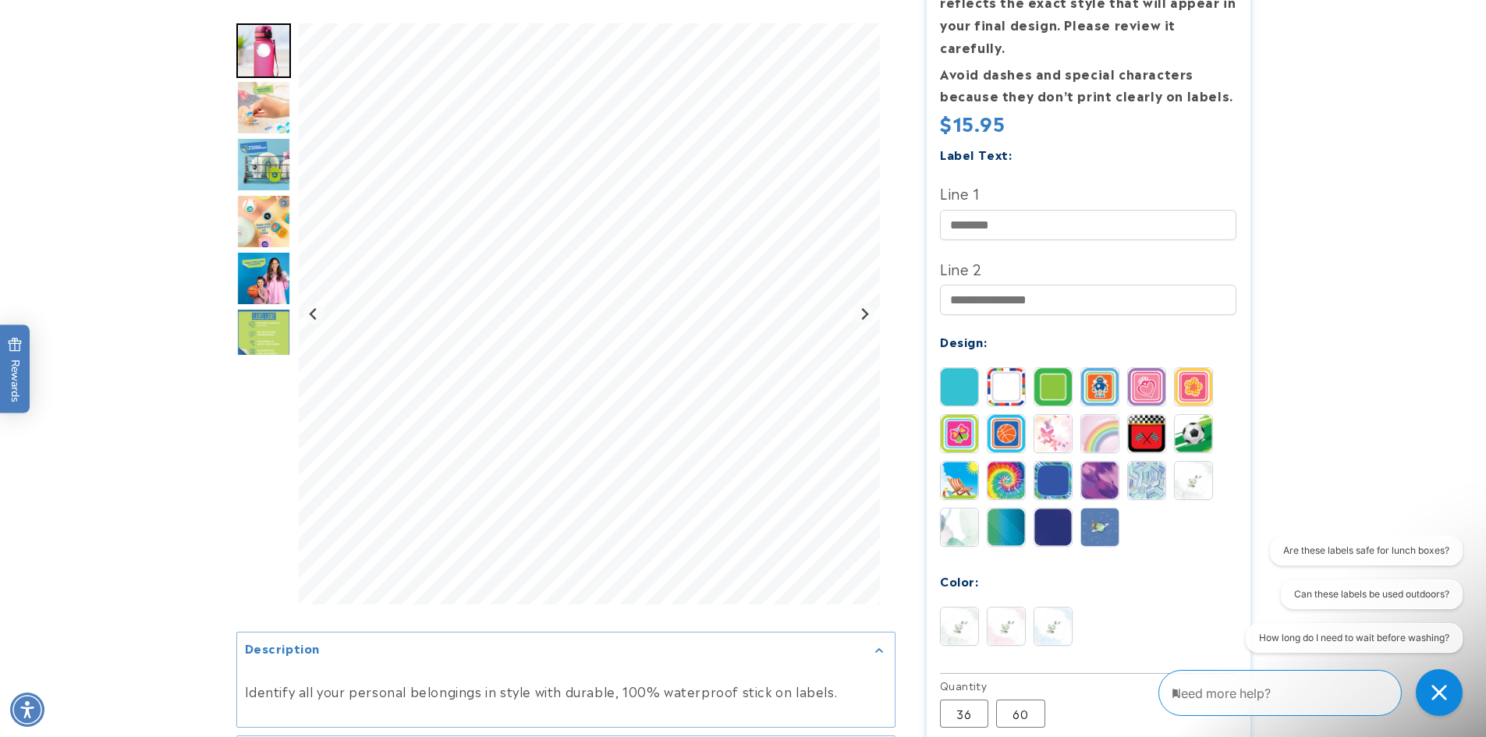
scroll to position [416, 0]
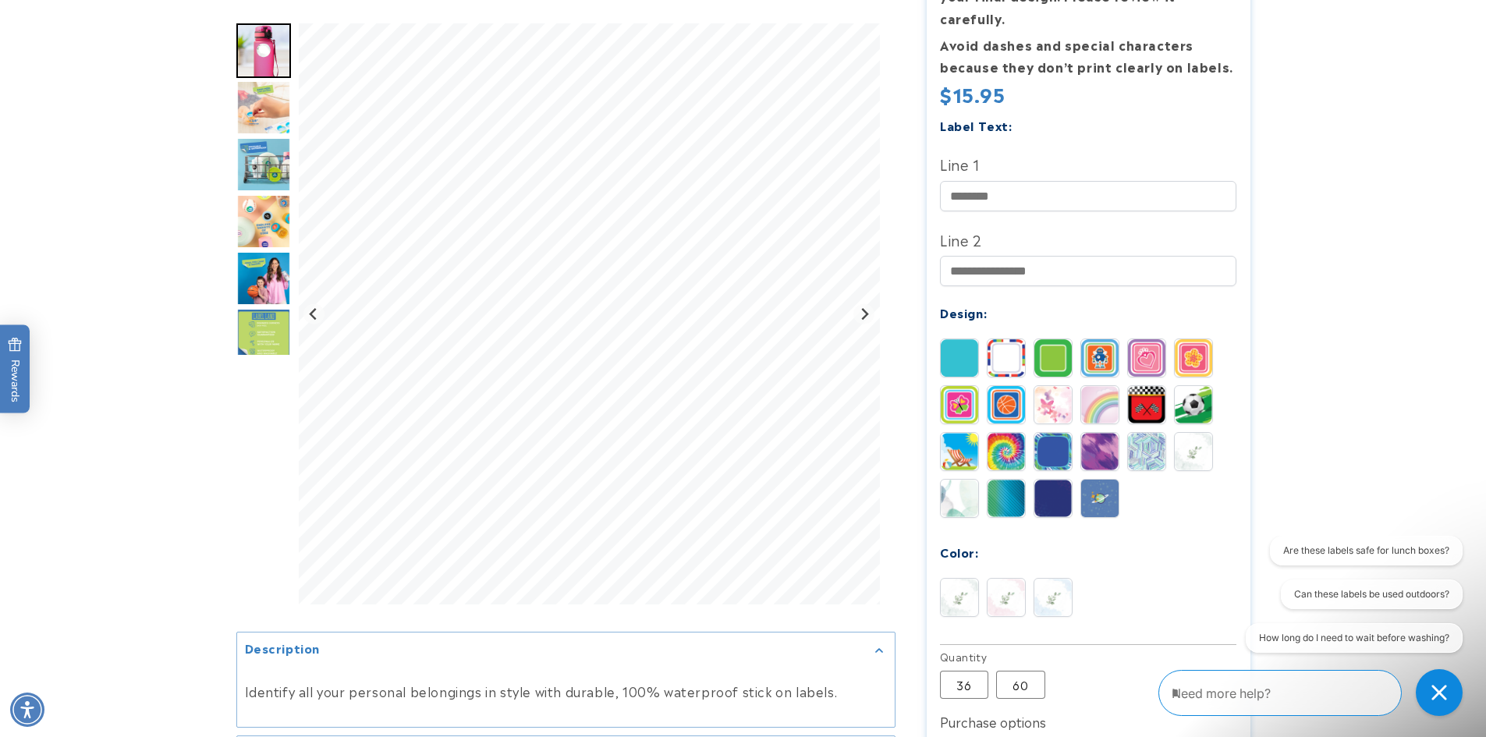
click at [993, 579] on img at bounding box center [1006, 597] width 37 height 37
click at [1050, 579] on img at bounding box center [1053, 597] width 37 height 37
click at [955, 581] on img at bounding box center [959, 597] width 37 height 37
click at [1002, 580] on img at bounding box center [1006, 597] width 37 height 37
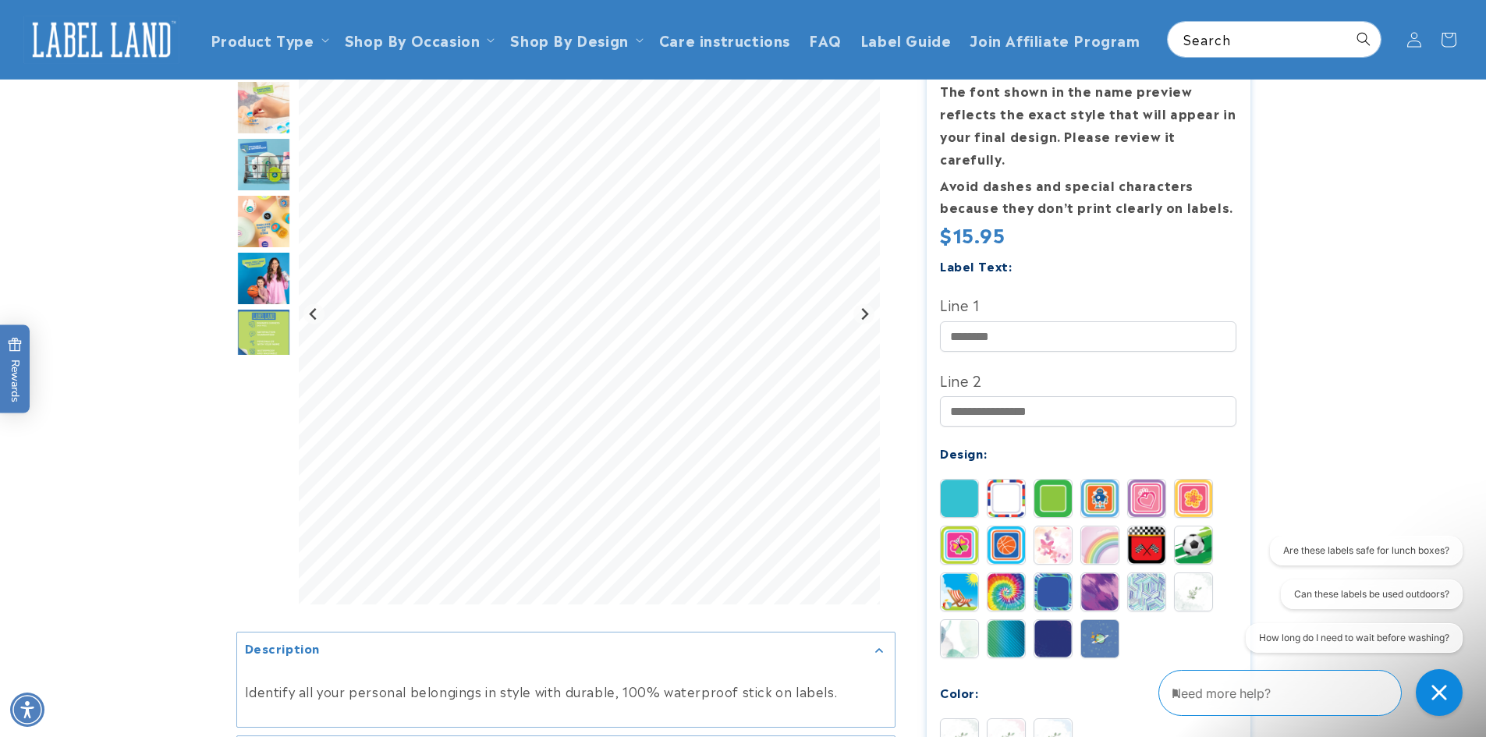
scroll to position [0, 0]
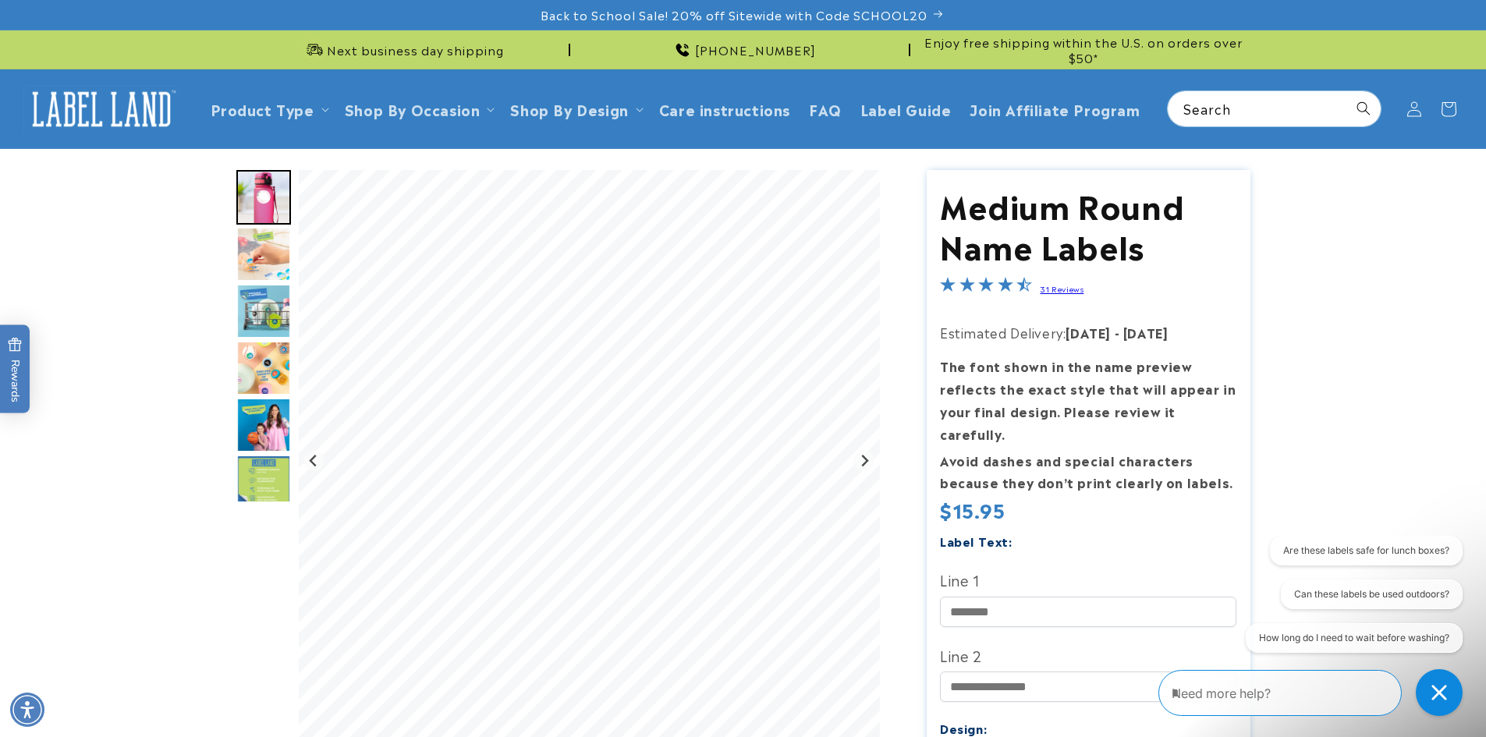
click at [261, 255] on img "Go to slide 3" at bounding box center [263, 254] width 55 height 55
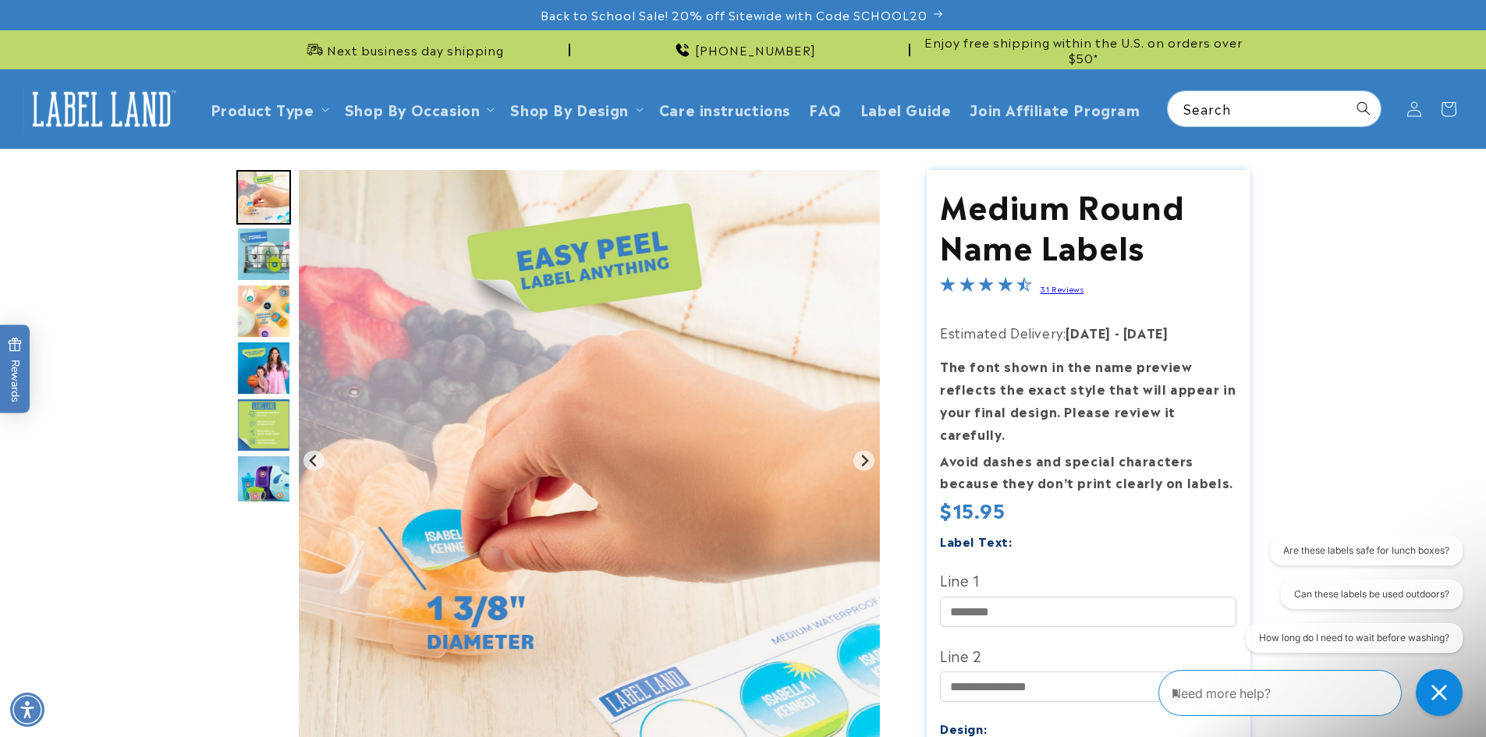
click at [264, 272] on img "Go to slide 4" at bounding box center [263, 254] width 55 height 55
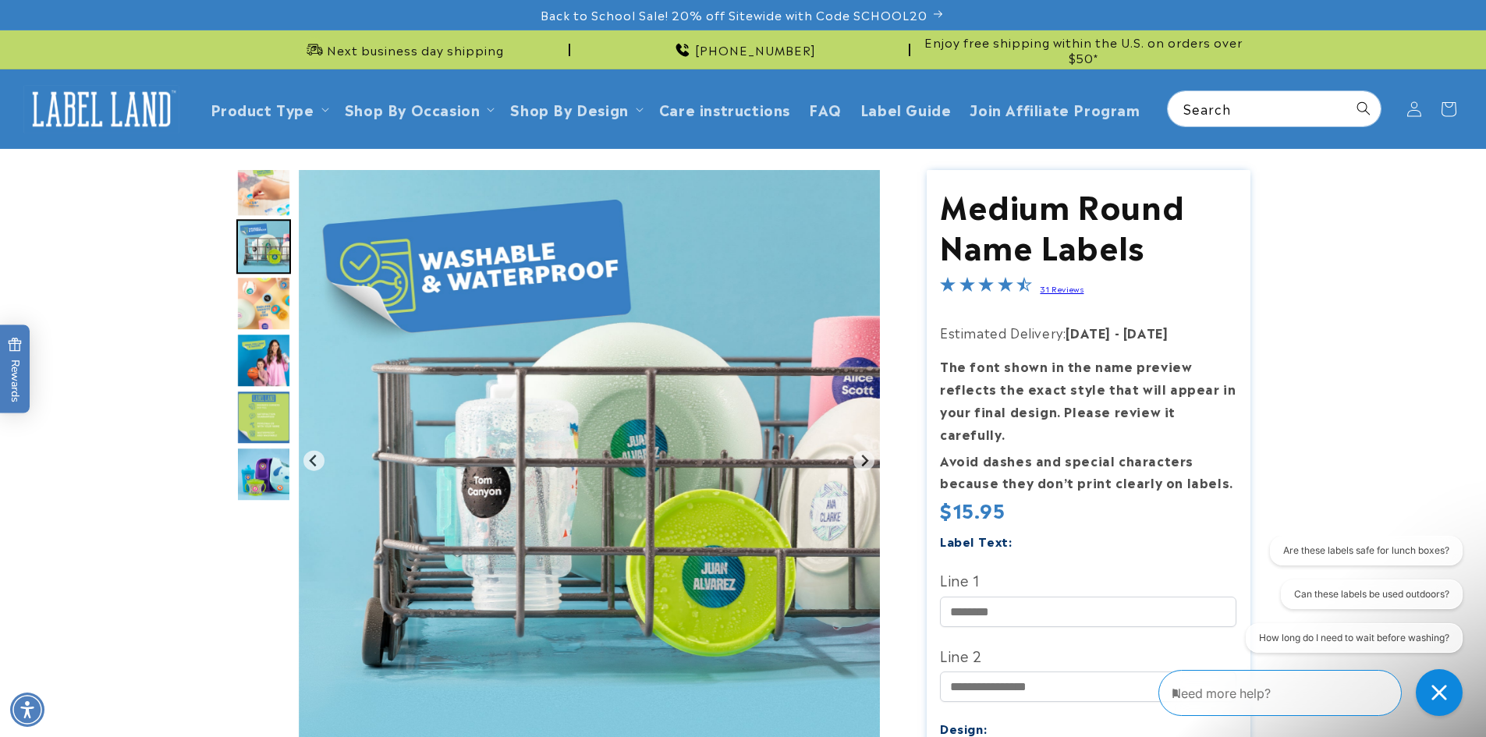
click at [267, 300] on img "Go to slide 5" at bounding box center [263, 303] width 55 height 55
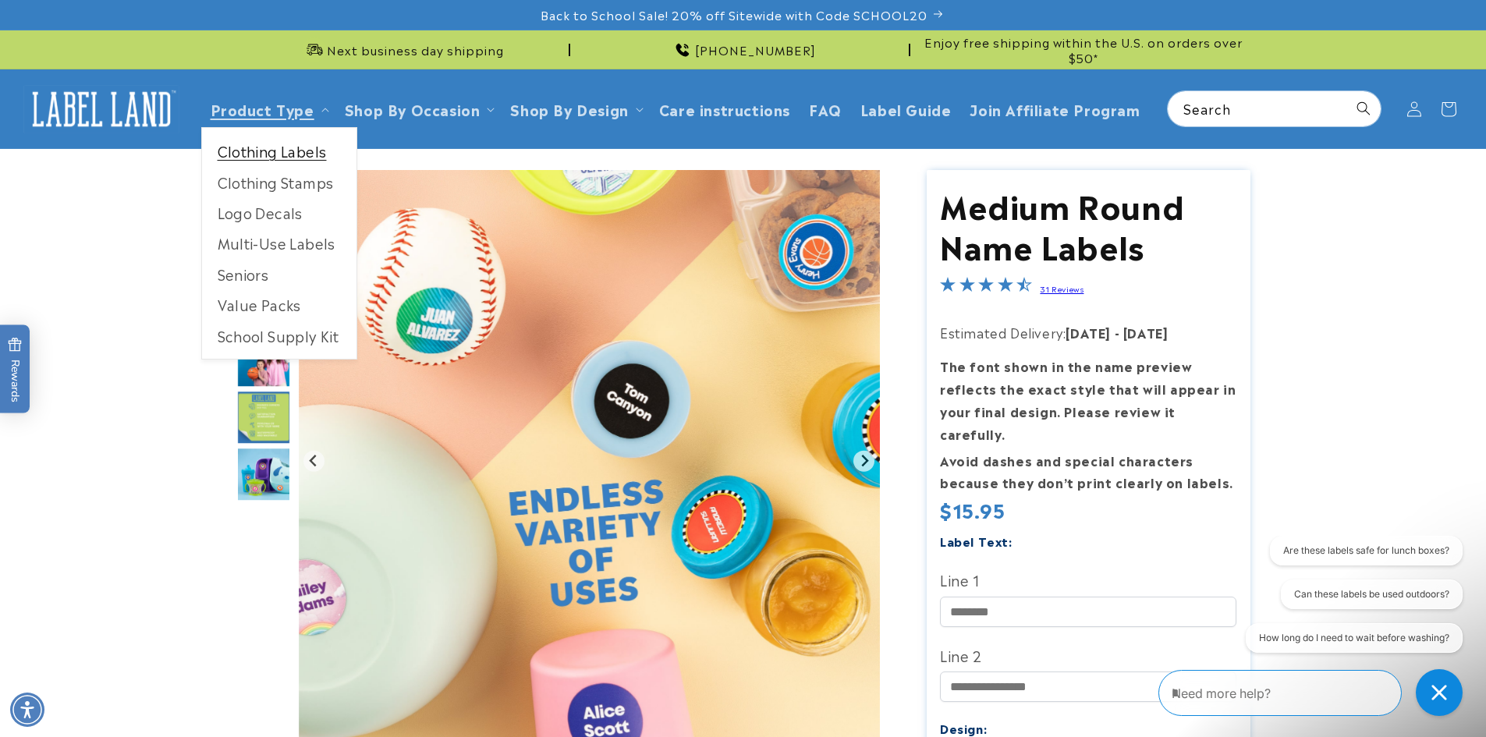
click at [248, 153] on link "Clothing Labels" at bounding box center [279, 151] width 154 height 30
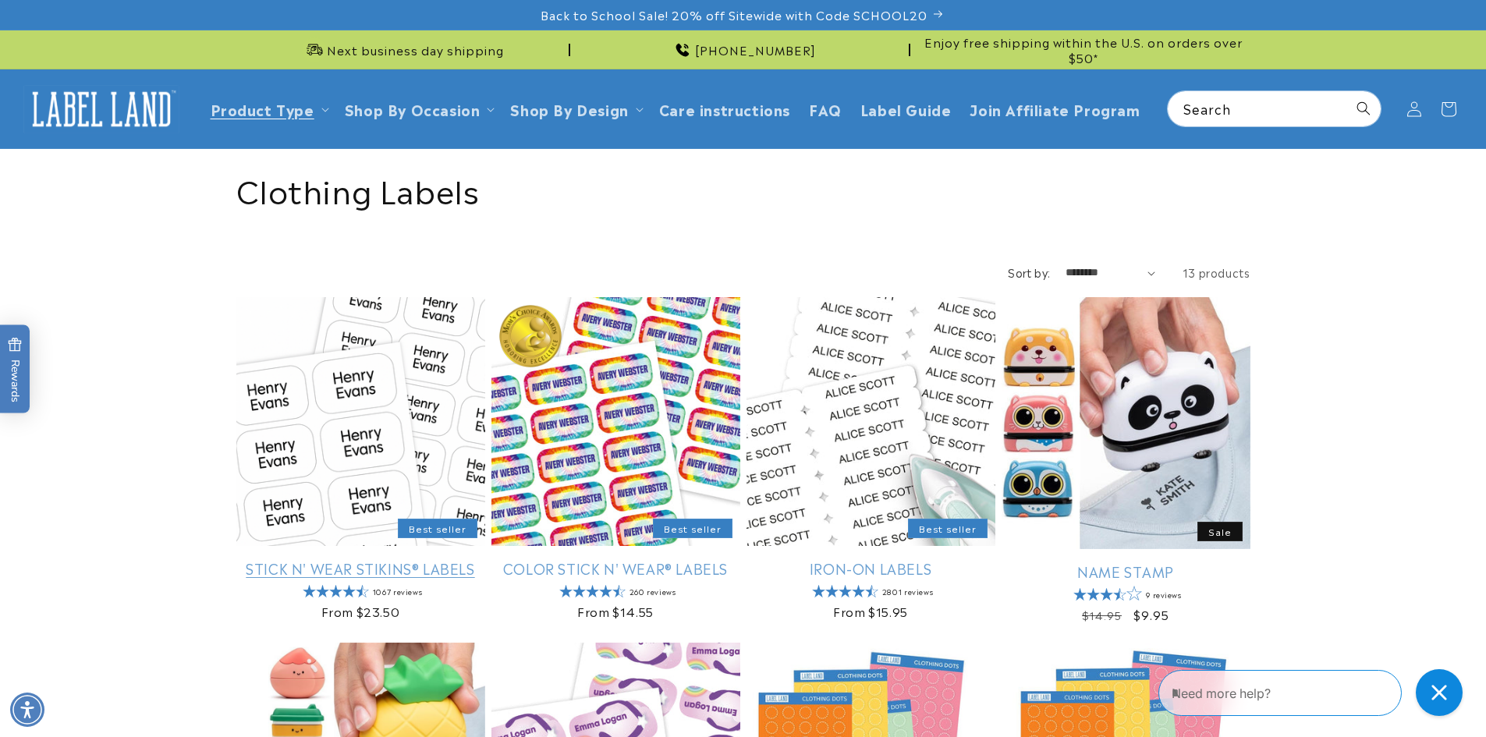
click at [319, 559] on link "Stick N' Wear Stikins® Labels" at bounding box center [360, 568] width 249 height 18
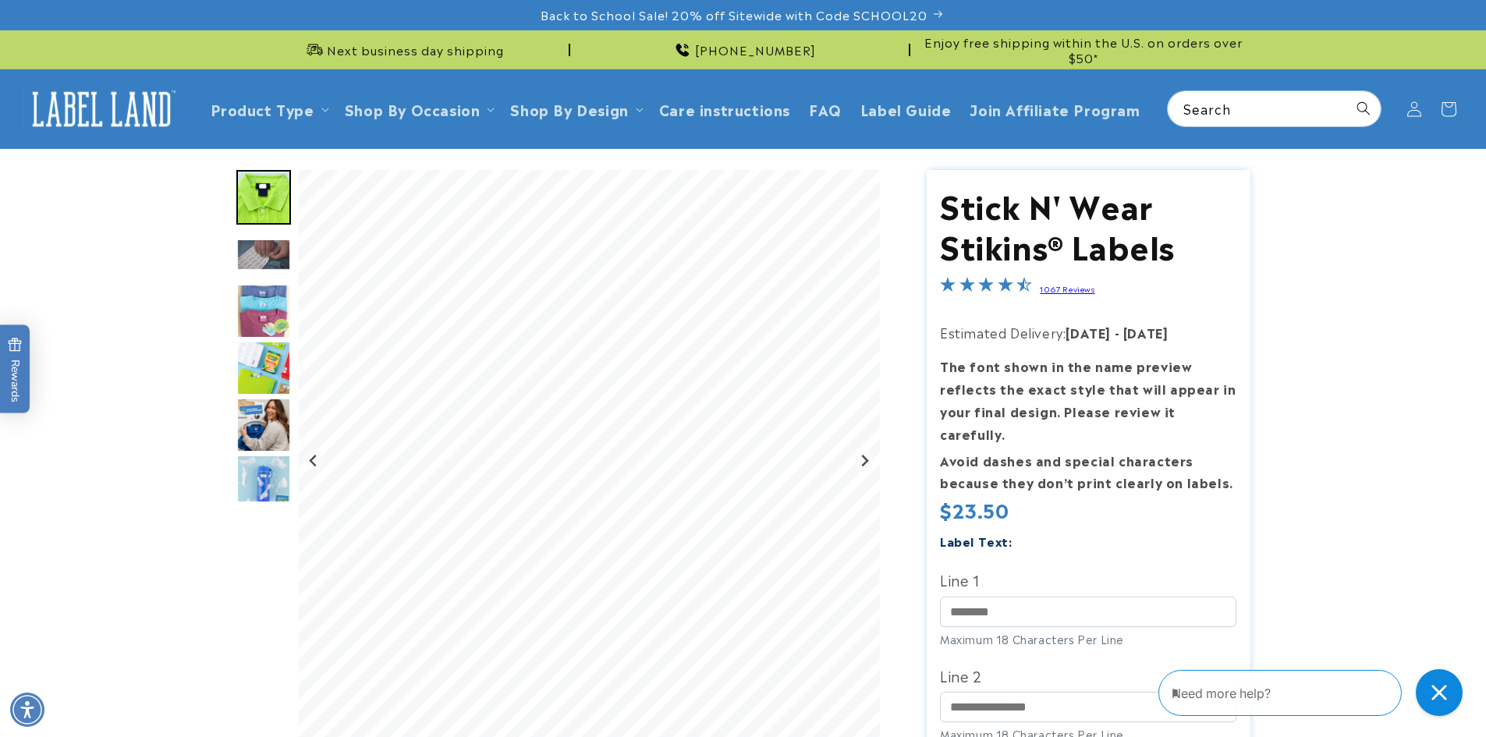
click at [278, 273] on div "Go to slide 3" at bounding box center [263, 254] width 55 height 55
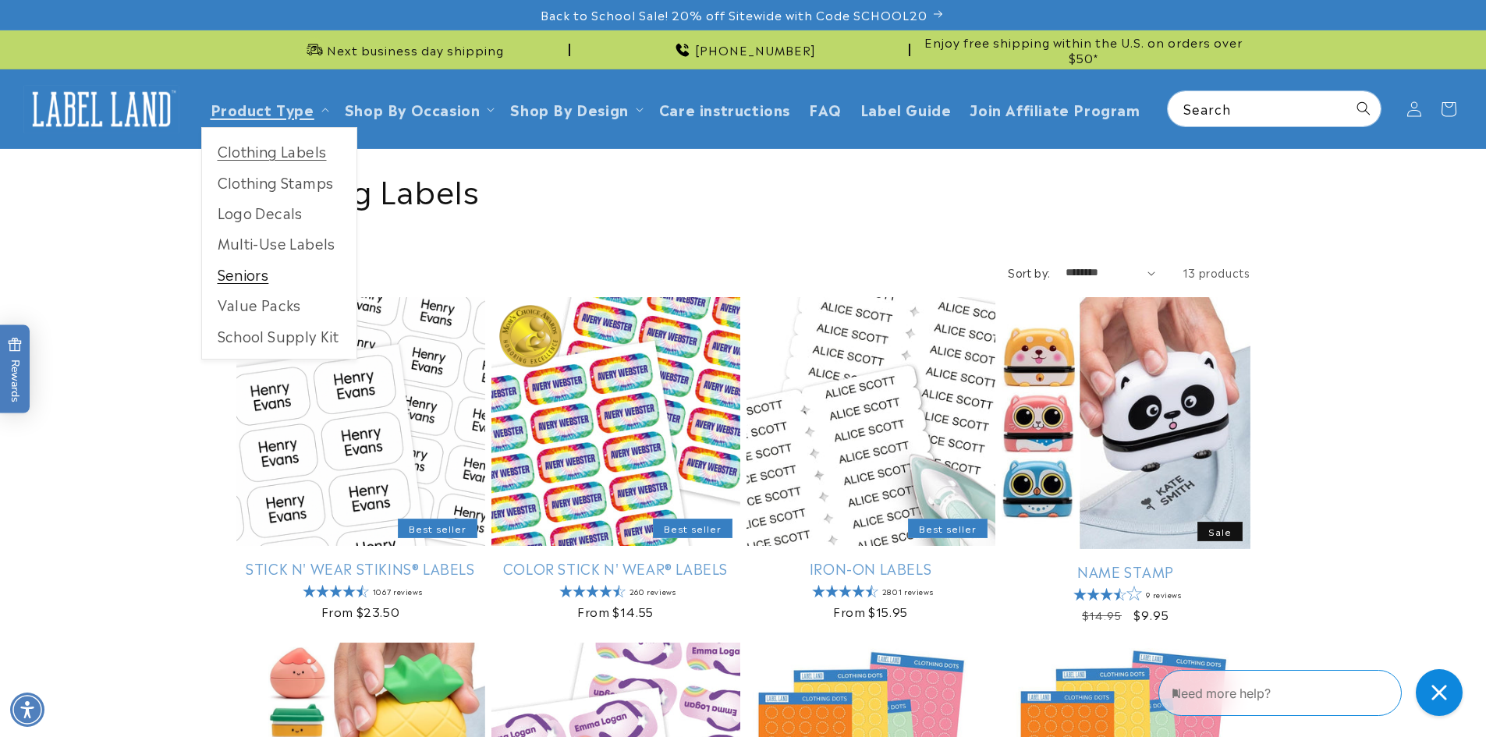
click at [265, 272] on link "Seniors" at bounding box center [279, 274] width 154 height 30
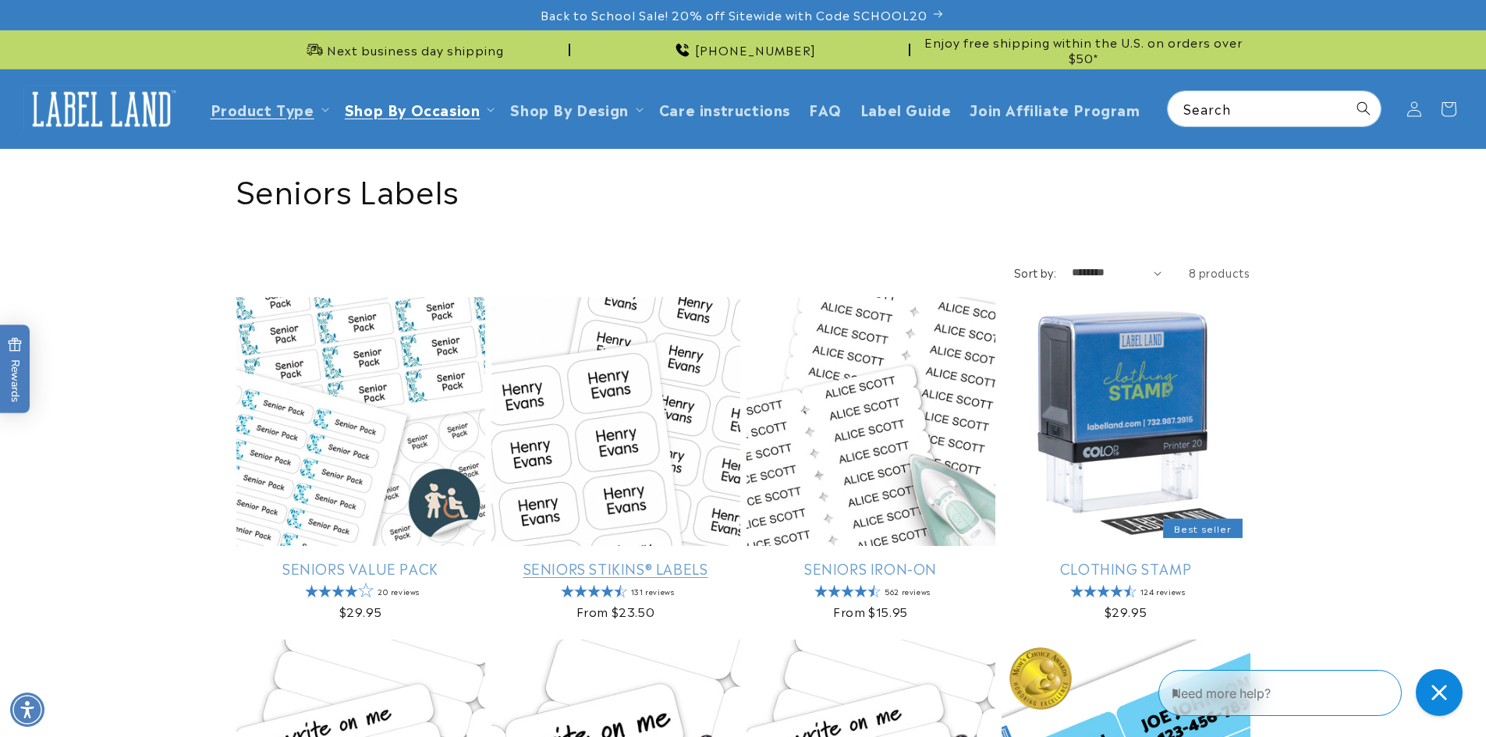
click at [623, 559] on link "Seniors Stikins® Labels" at bounding box center [616, 568] width 249 height 18
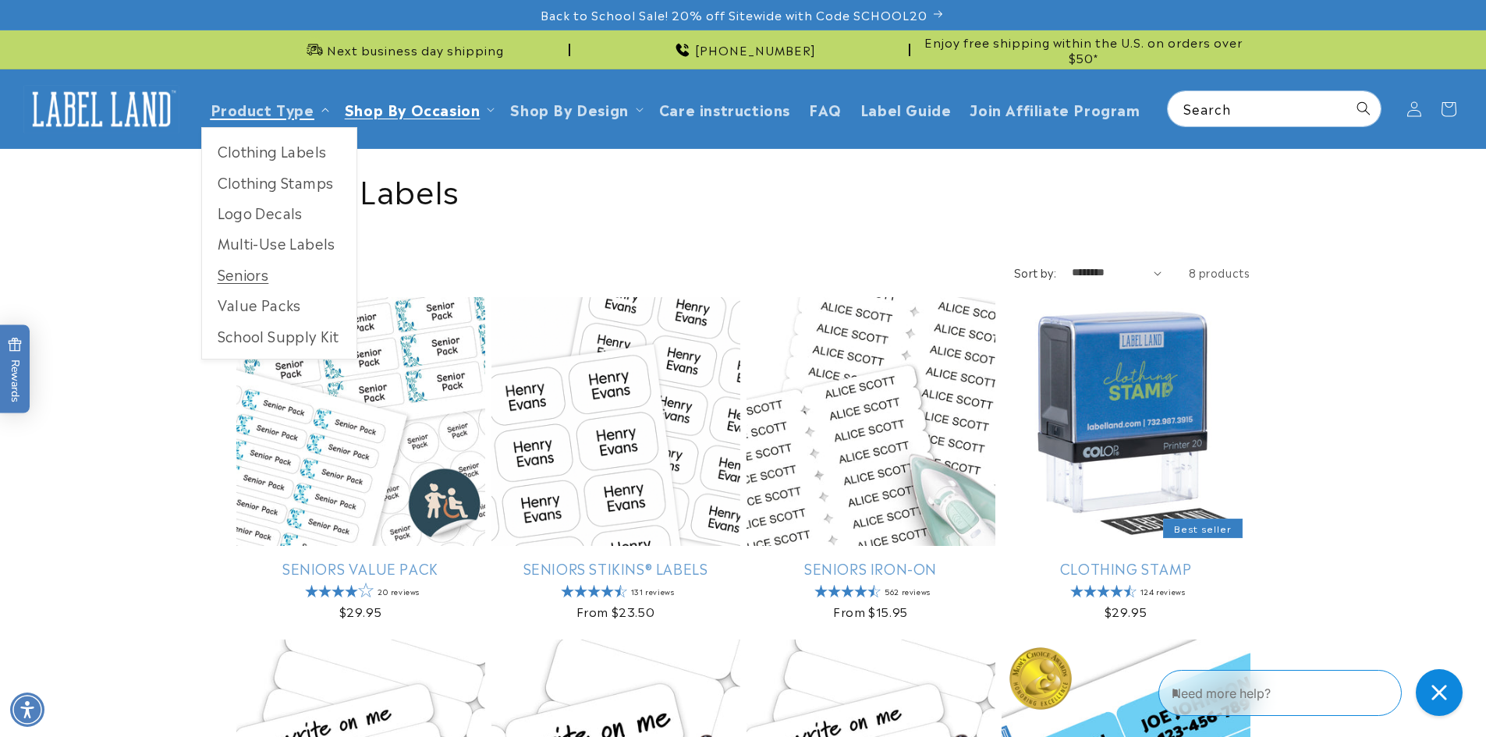
click at [263, 121] on summary "Product Type" at bounding box center [268, 109] width 134 height 37
click at [265, 242] on link "Multi-Use Labels" at bounding box center [279, 243] width 154 height 30
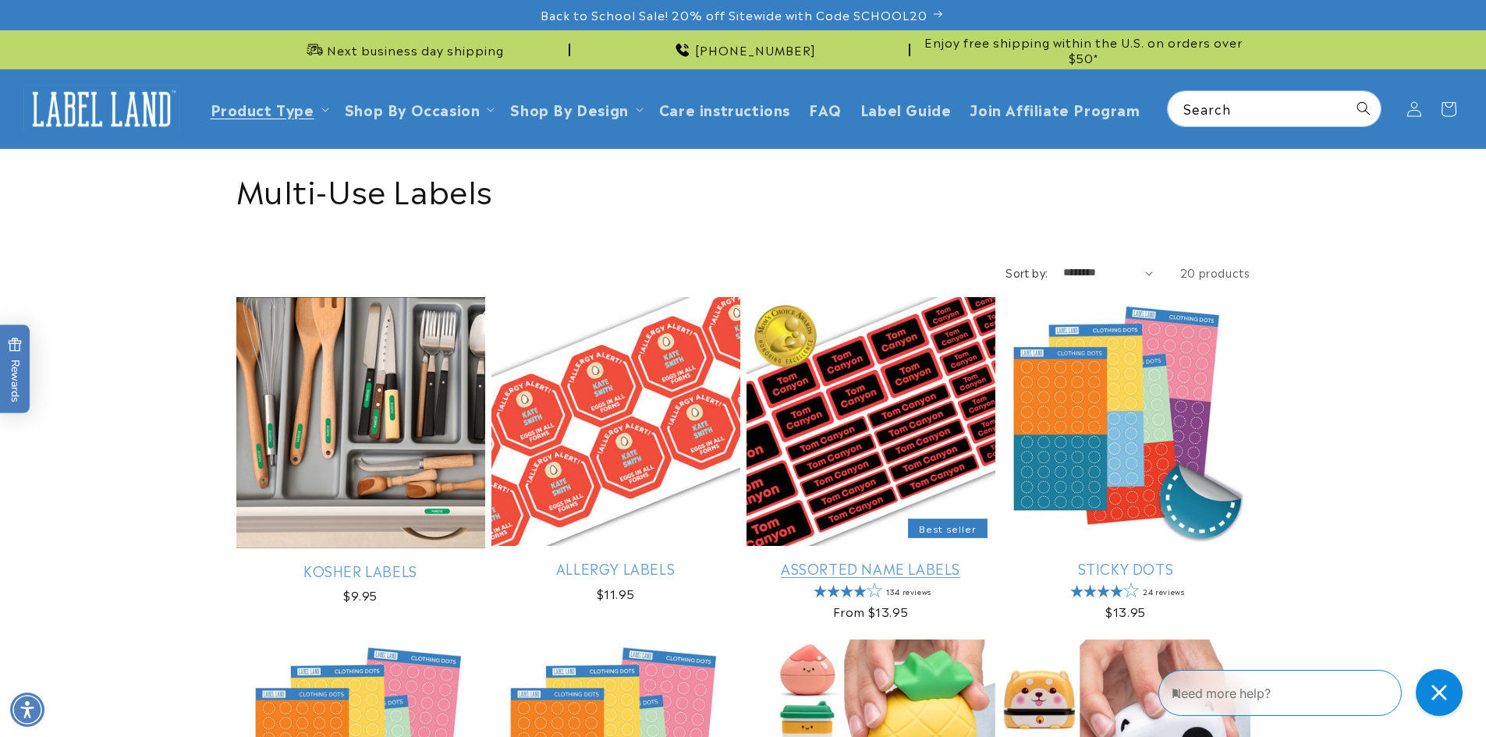
click at [877, 570] on link "Assorted Name Labels" at bounding box center [871, 568] width 249 height 18
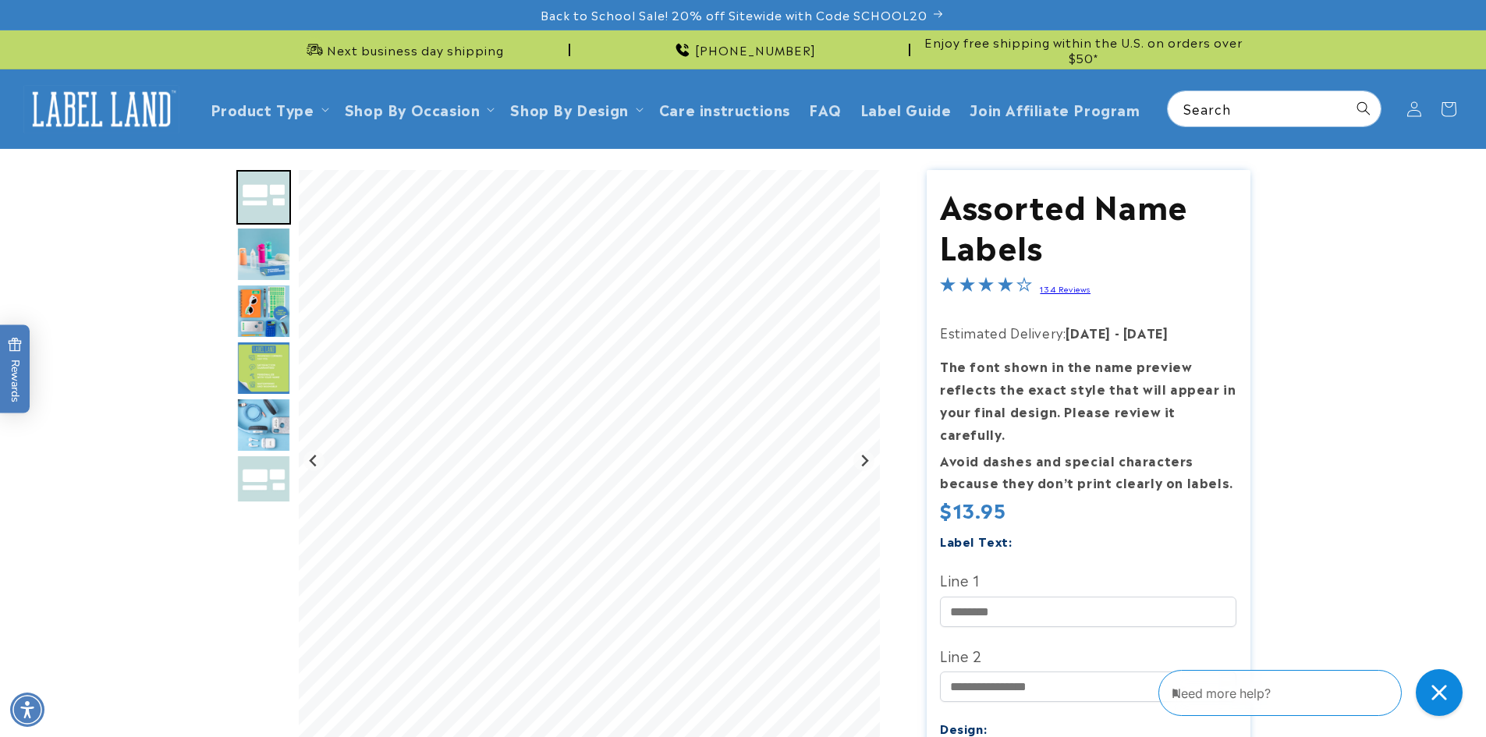
click at [261, 328] on img "Go to slide 4" at bounding box center [263, 311] width 55 height 55
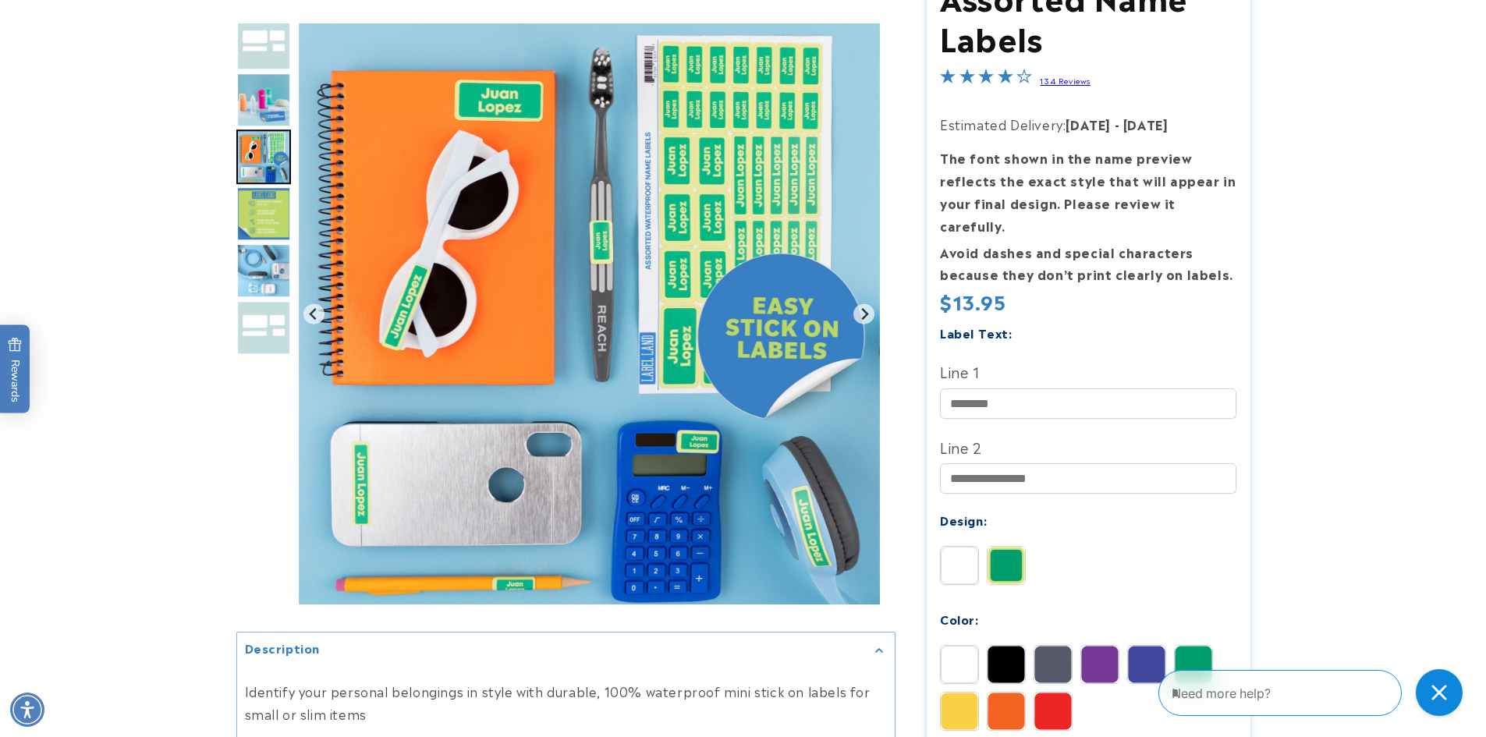
scroll to position [416, 0]
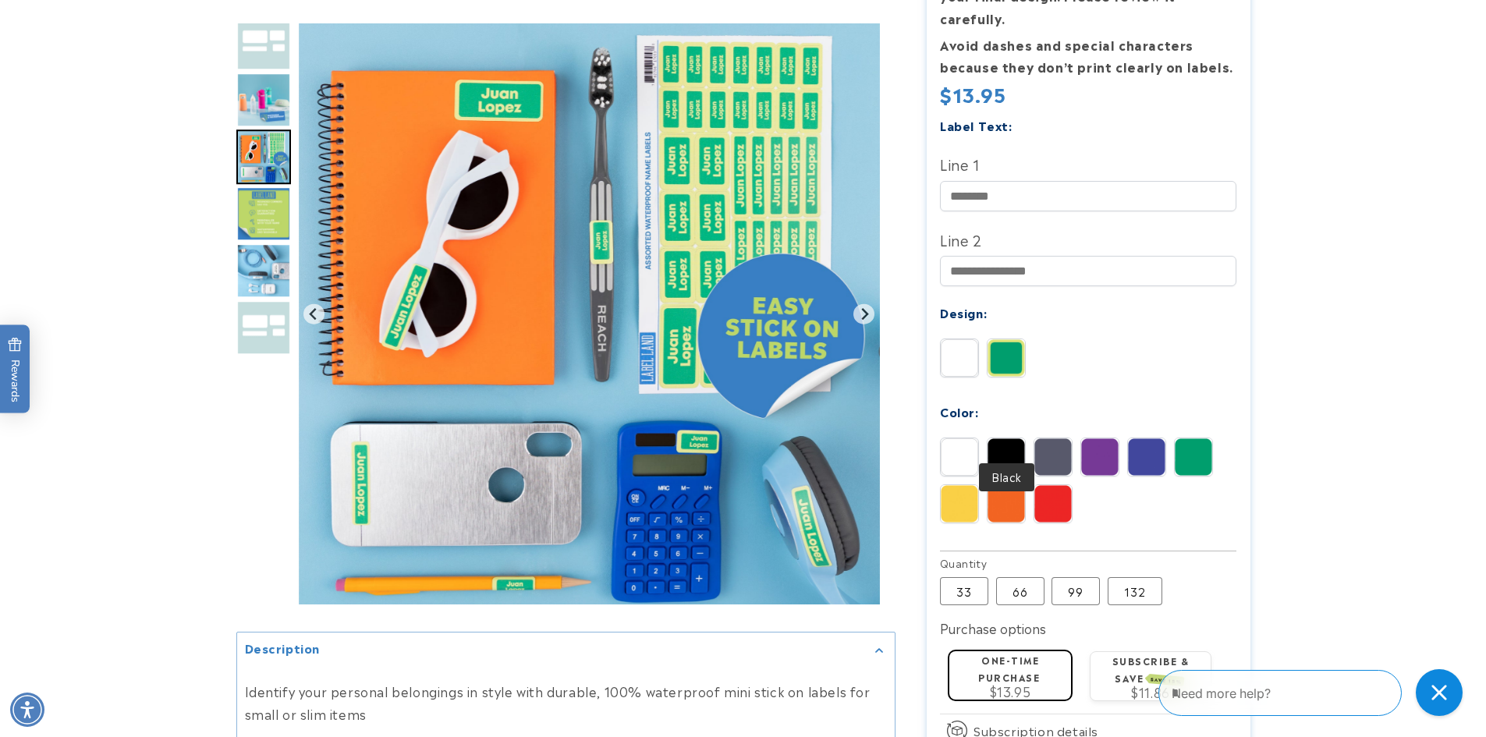
click at [1001, 439] on img at bounding box center [1006, 457] width 37 height 37
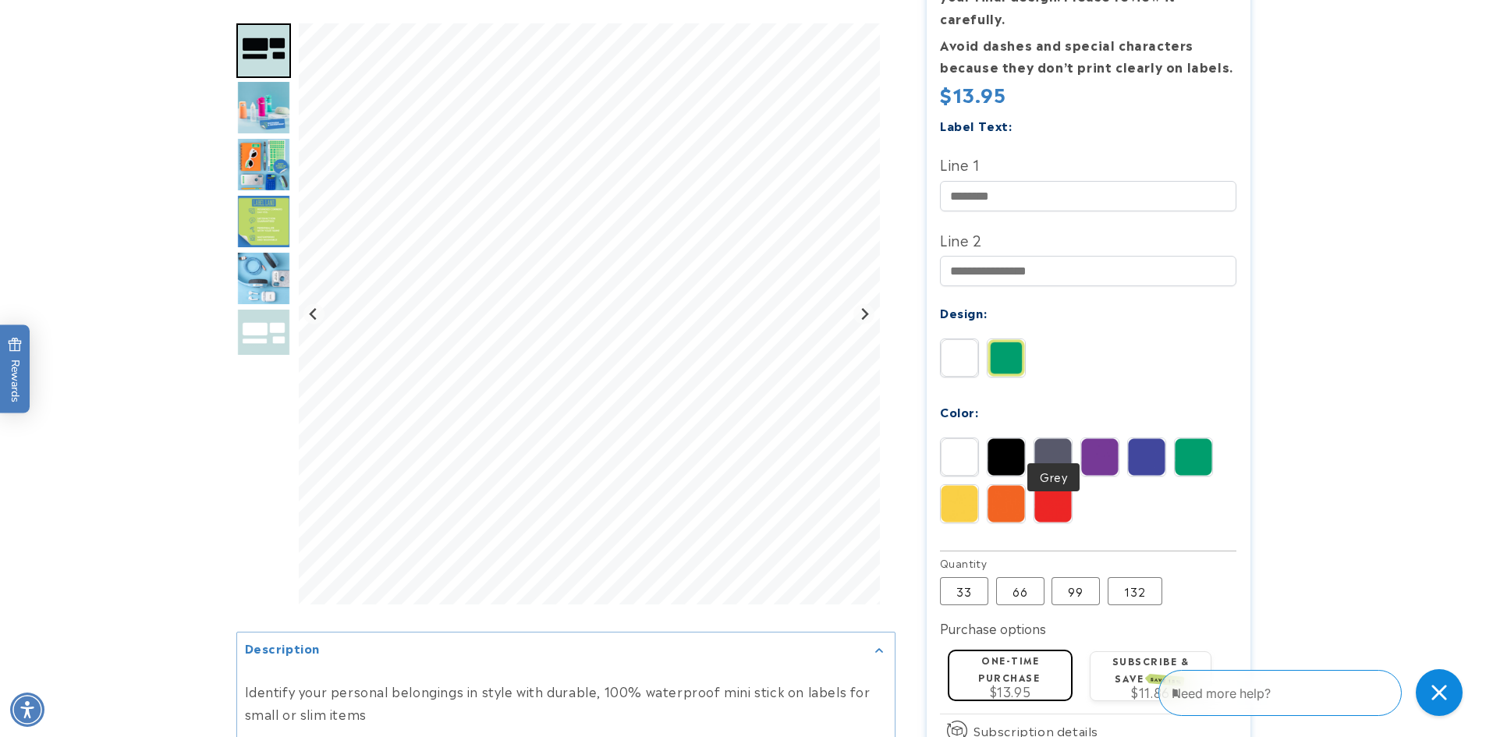
click at [1043, 439] on img at bounding box center [1053, 457] width 37 height 37
click at [1088, 439] on img at bounding box center [1099, 457] width 37 height 37
click at [1147, 439] on img at bounding box center [1146, 457] width 37 height 37
click at [1185, 439] on img at bounding box center [1193, 457] width 37 height 37
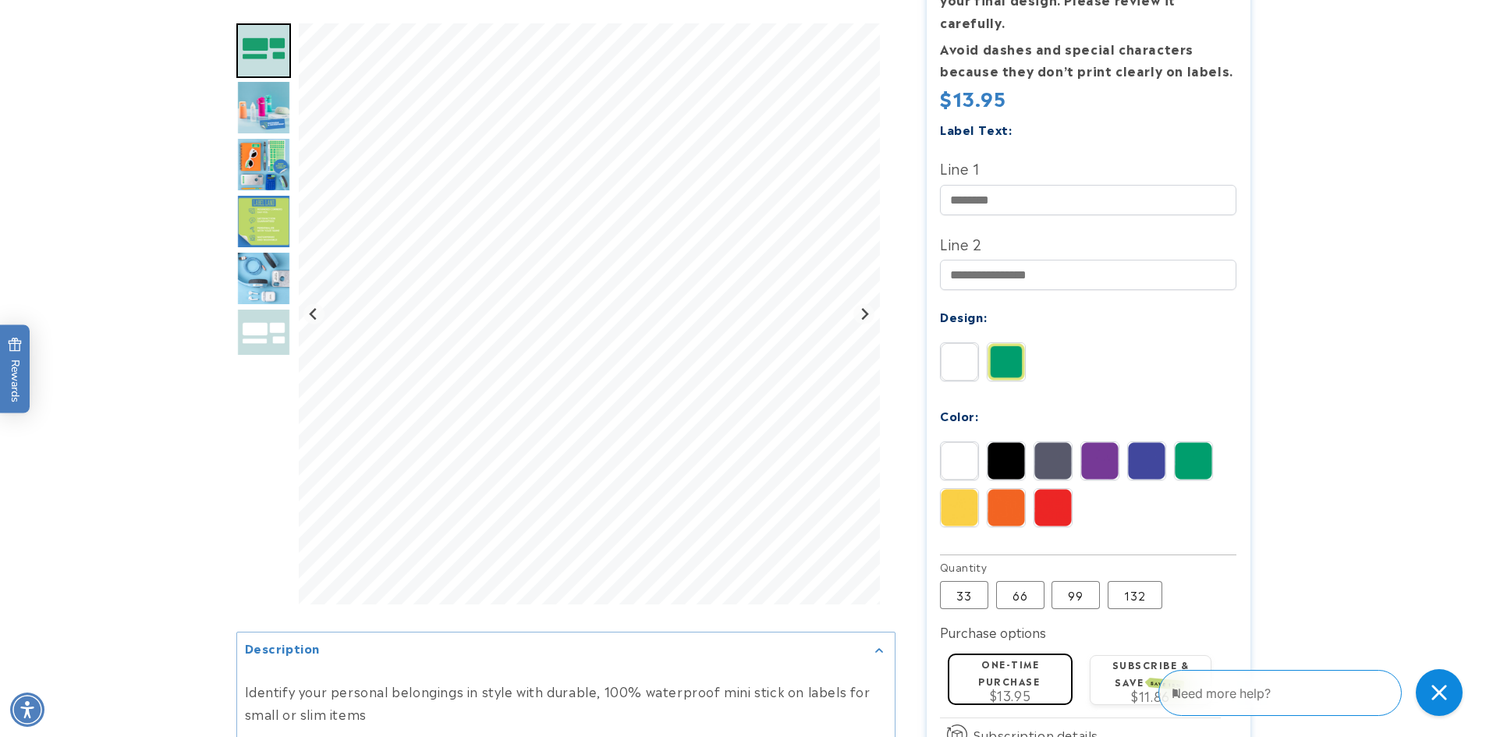
scroll to position [0, 0]
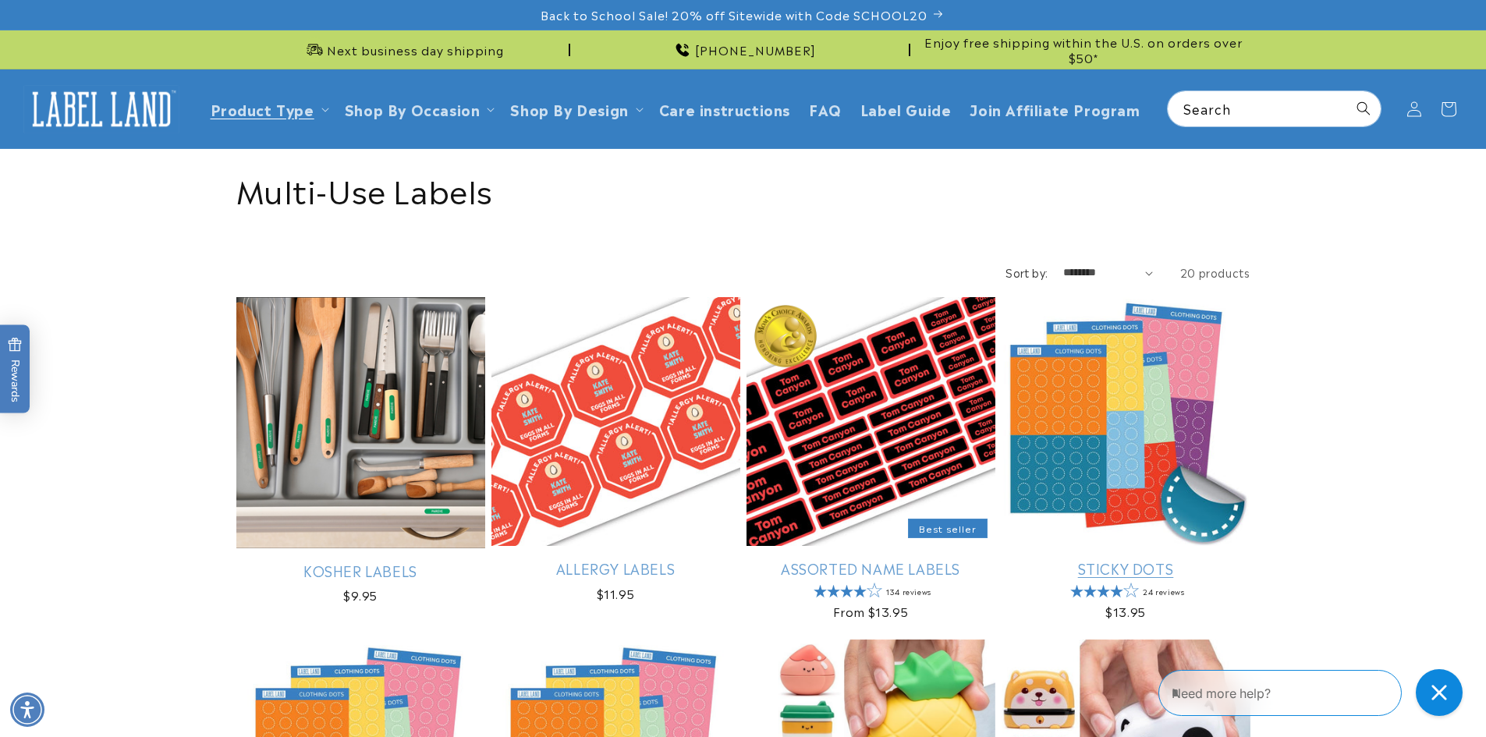
click at [1121, 559] on link "Sticky Dots" at bounding box center [1126, 568] width 249 height 18
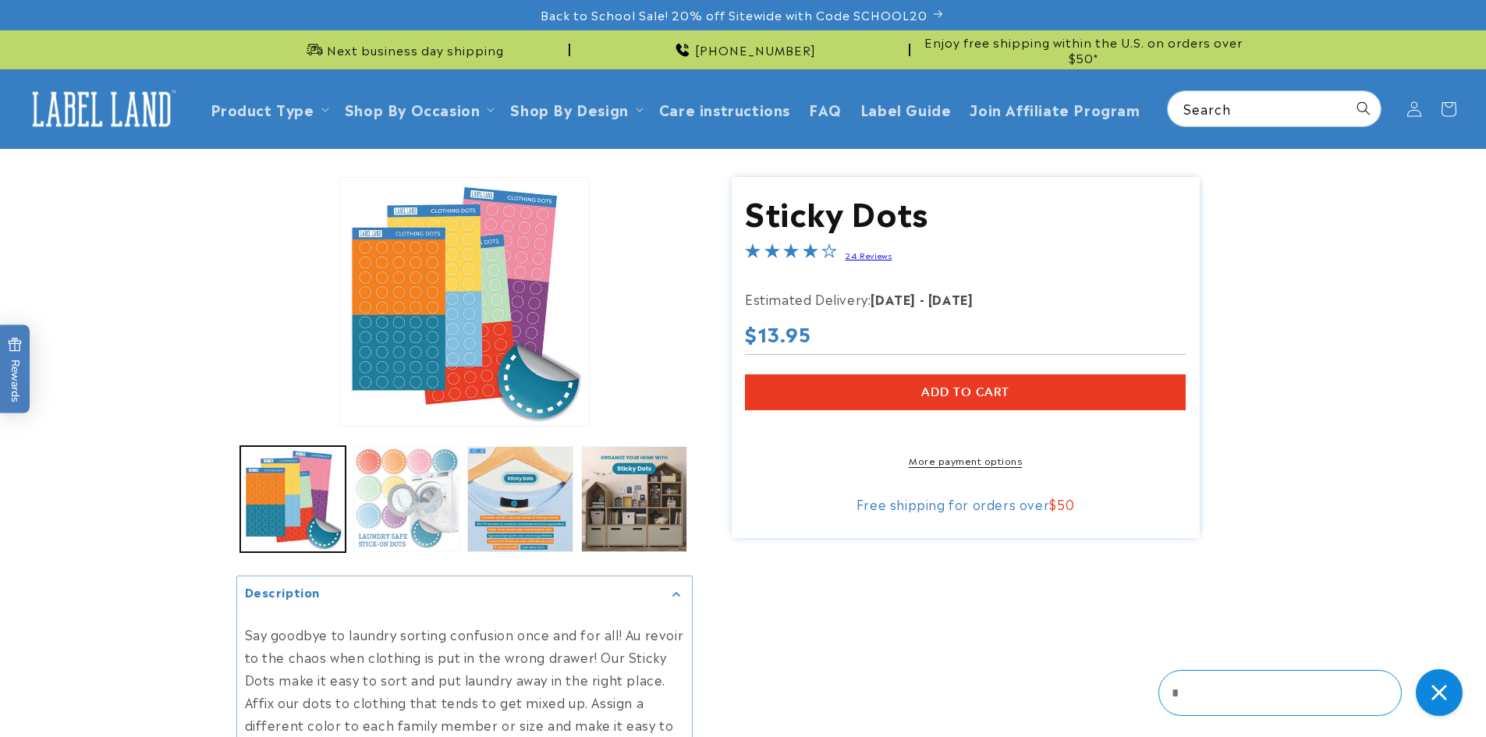
click at [398, 489] on button "Load image 2 in gallery view" at bounding box center [406, 499] width 106 height 106
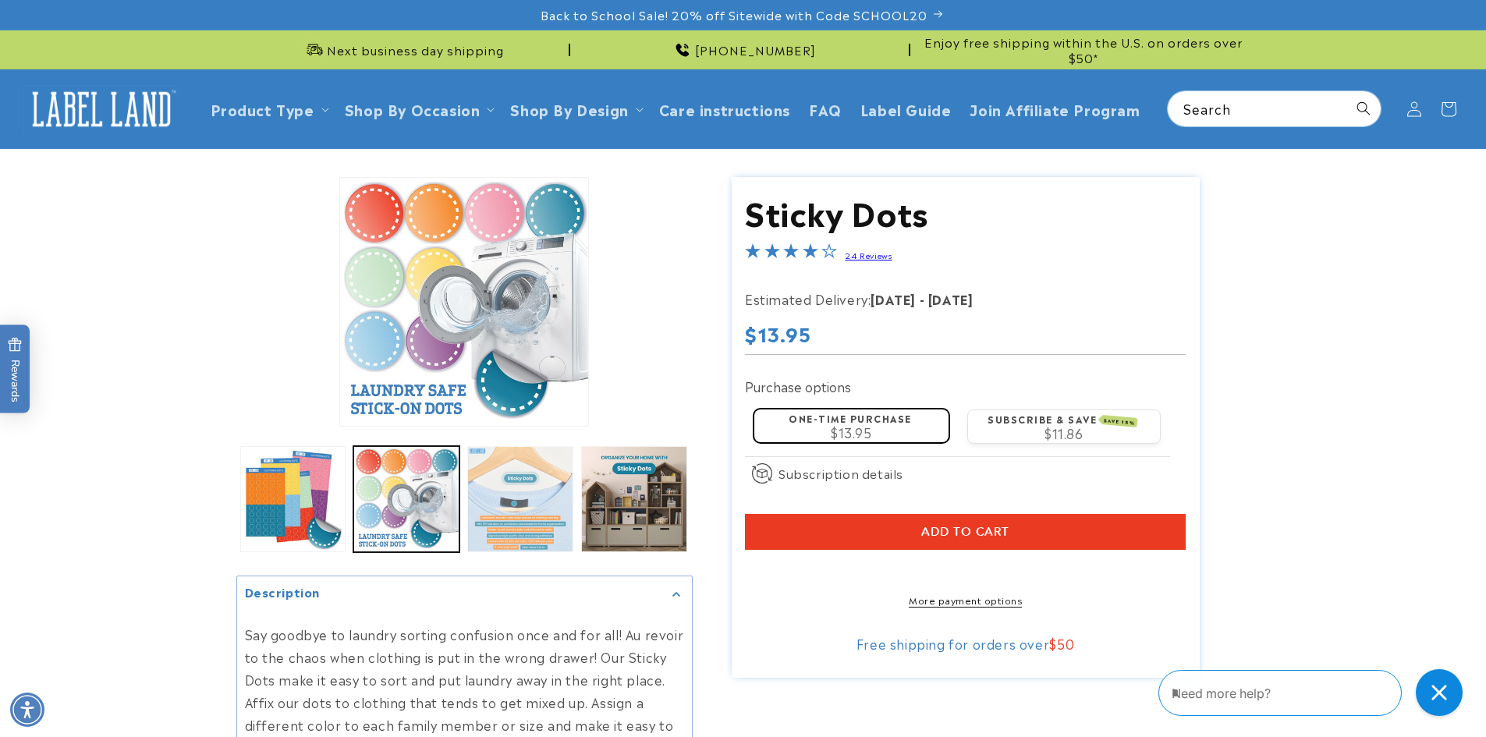
click at [537, 507] on button "Load image 3 in gallery view" at bounding box center [520, 499] width 106 height 106
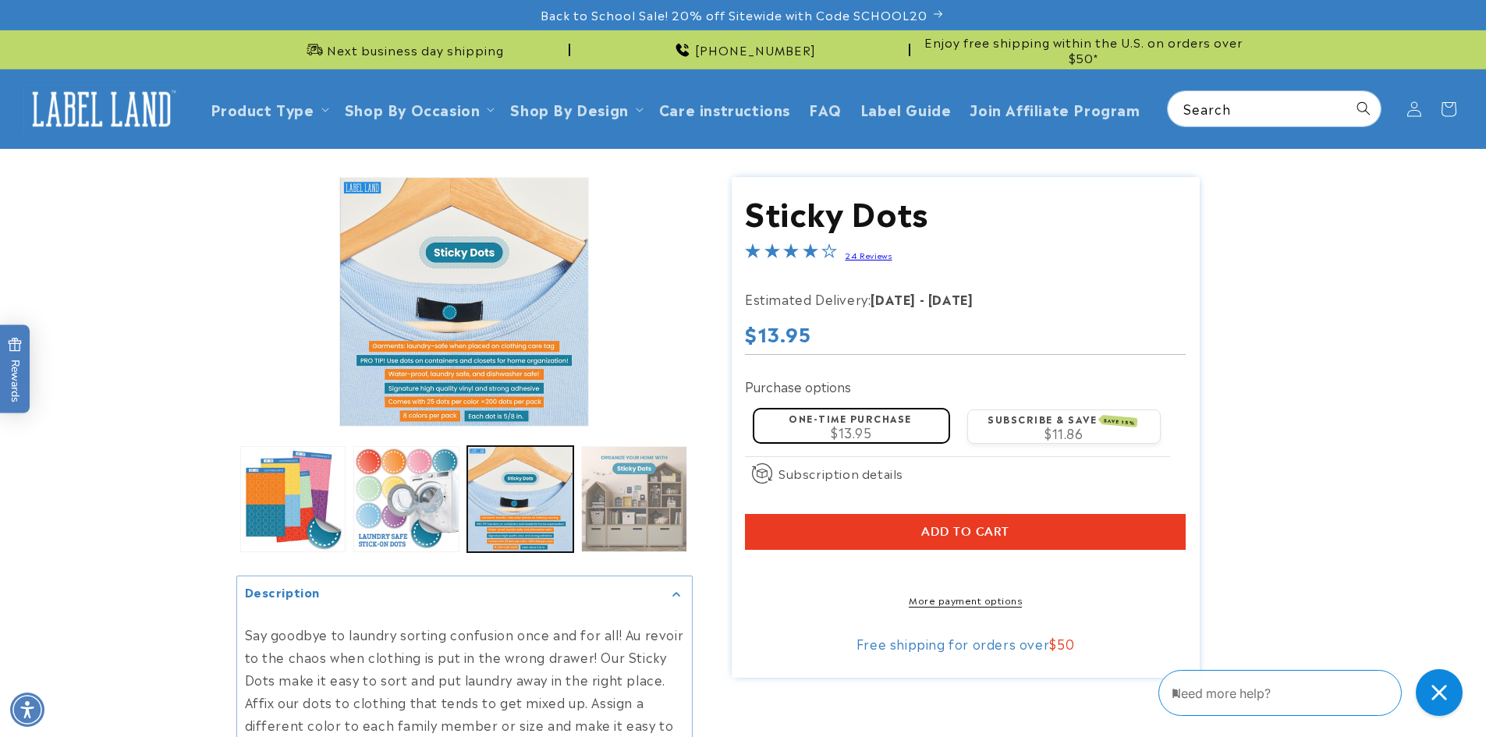
click at [652, 519] on button "Load image 4 in gallery view" at bounding box center [634, 499] width 106 height 106
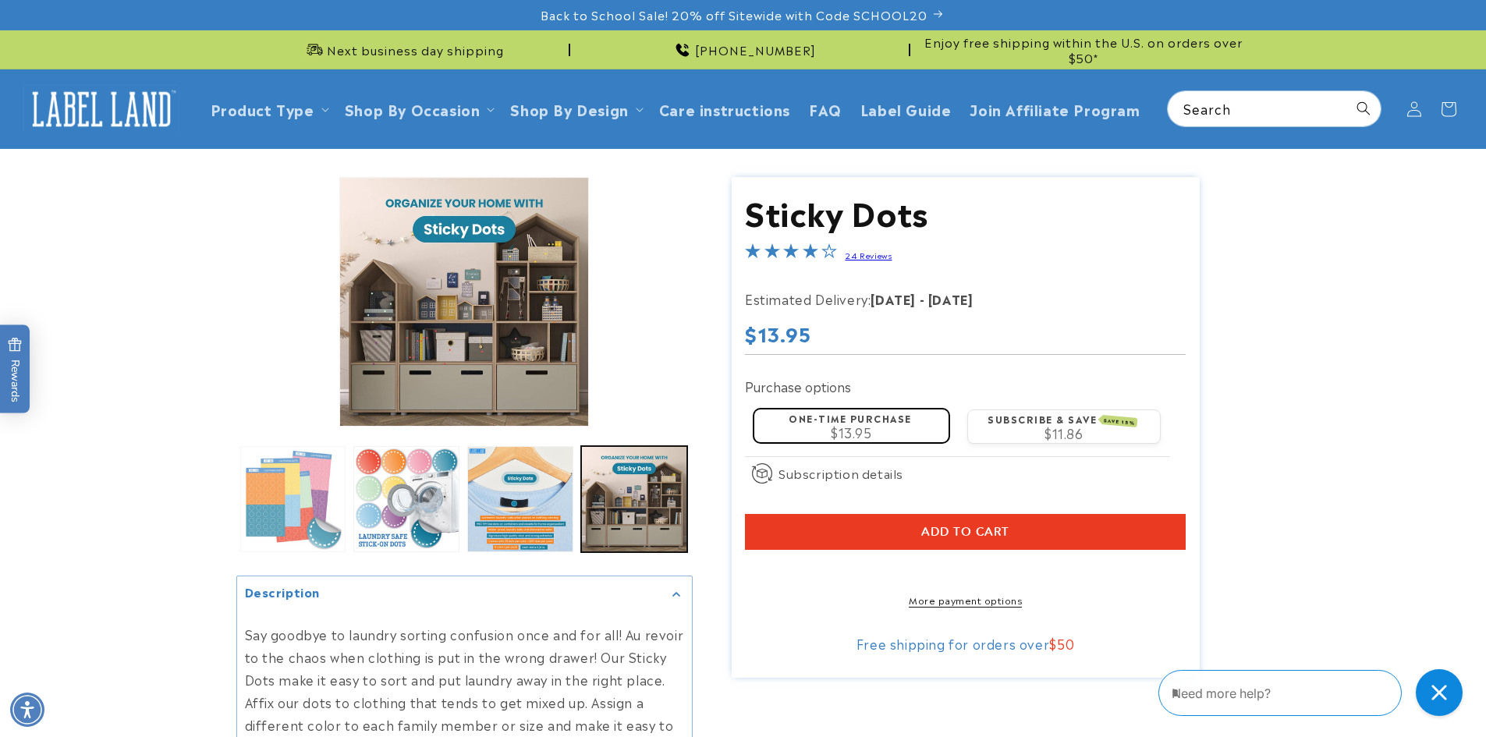
click at [341, 507] on button "Load image 1 in gallery view" at bounding box center [293, 499] width 106 height 106
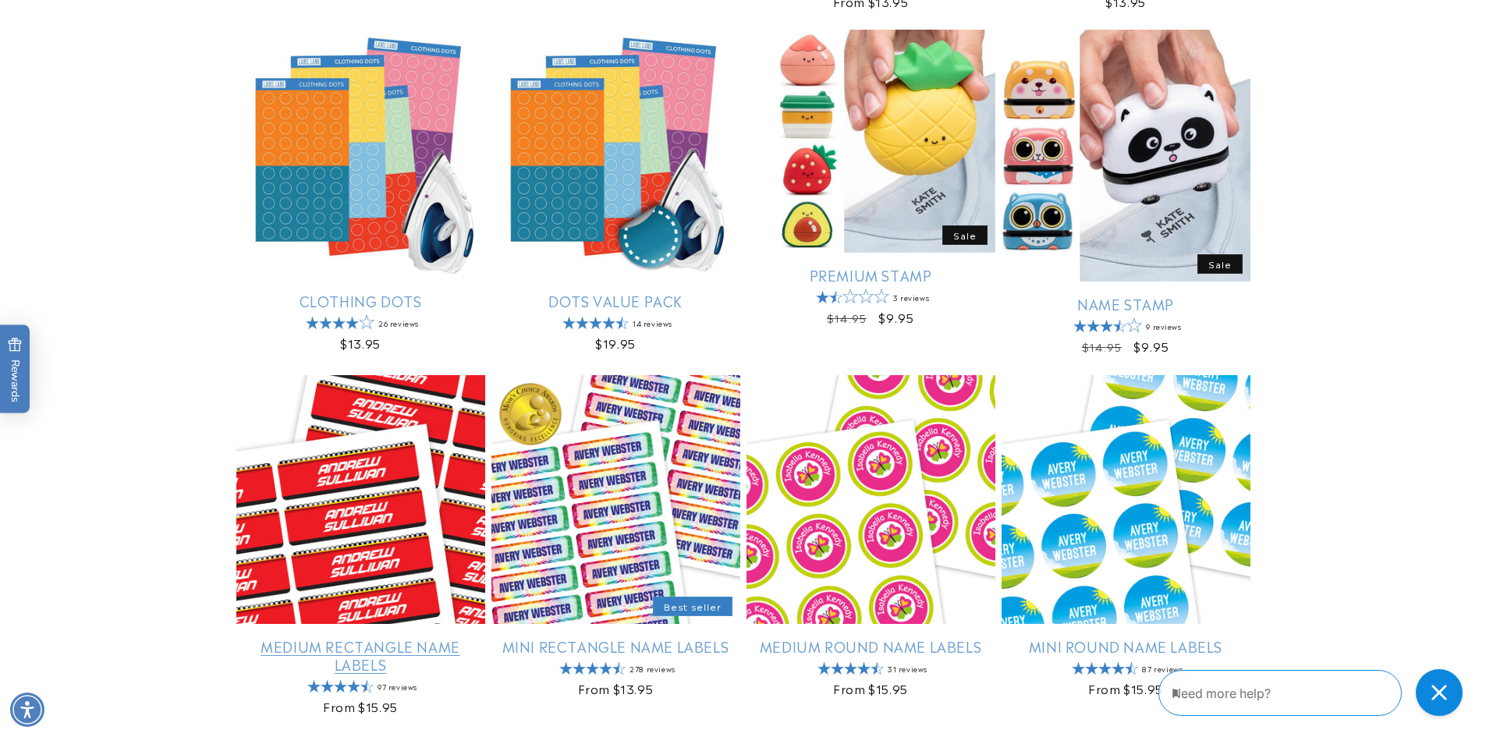
scroll to position [624, 0]
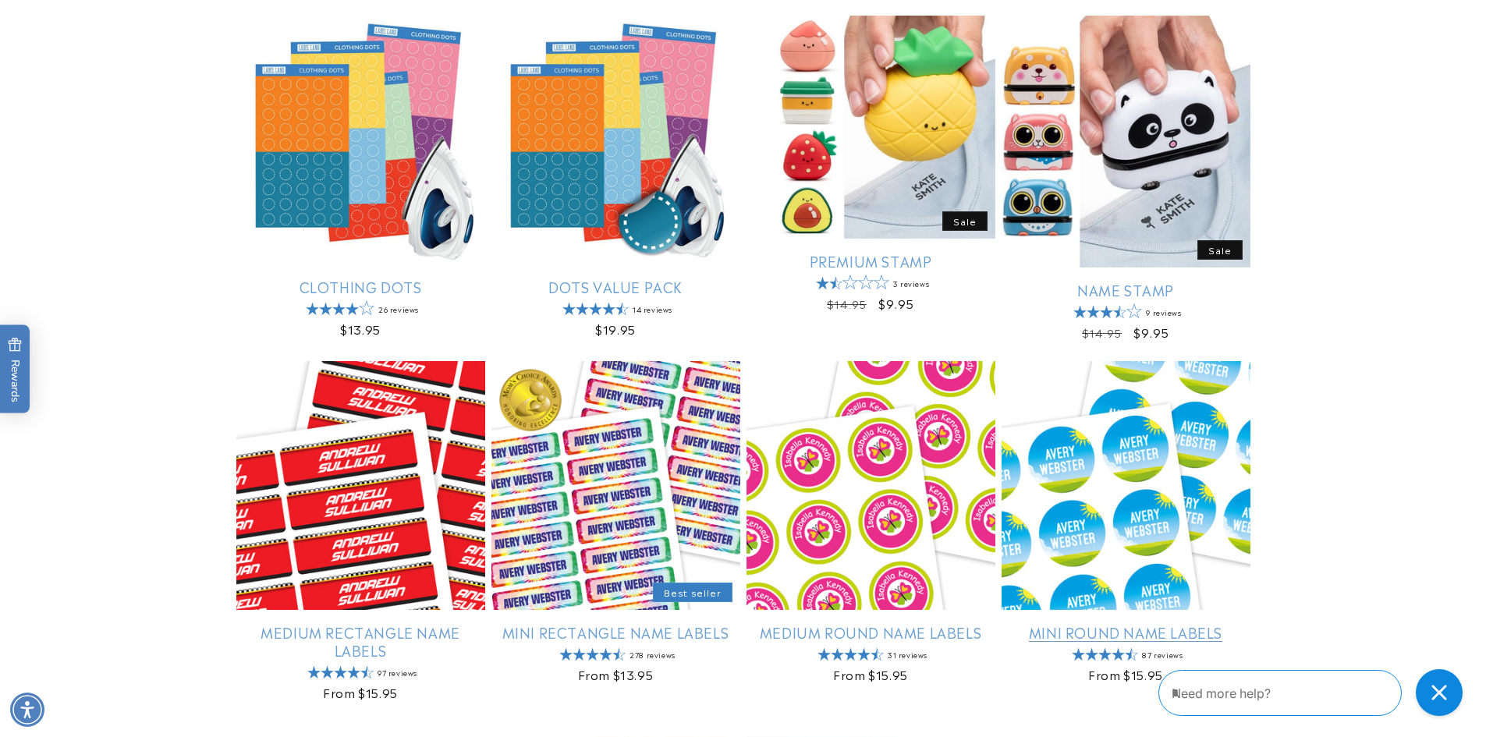
click at [1081, 634] on link "Mini Round Name Labels" at bounding box center [1126, 632] width 249 height 18
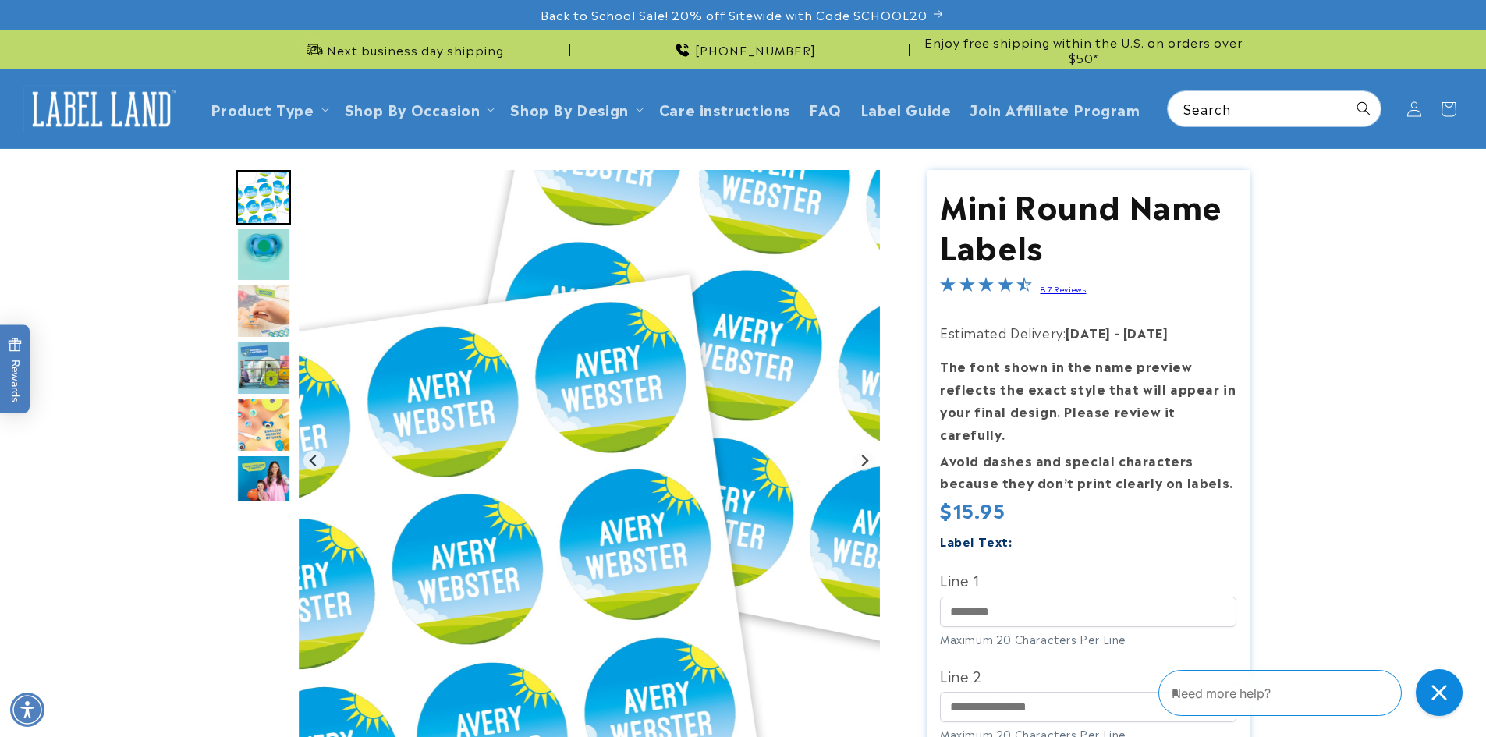
click at [259, 243] on img "Go to slide 2" at bounding box center [263, 254] width 55 height 55
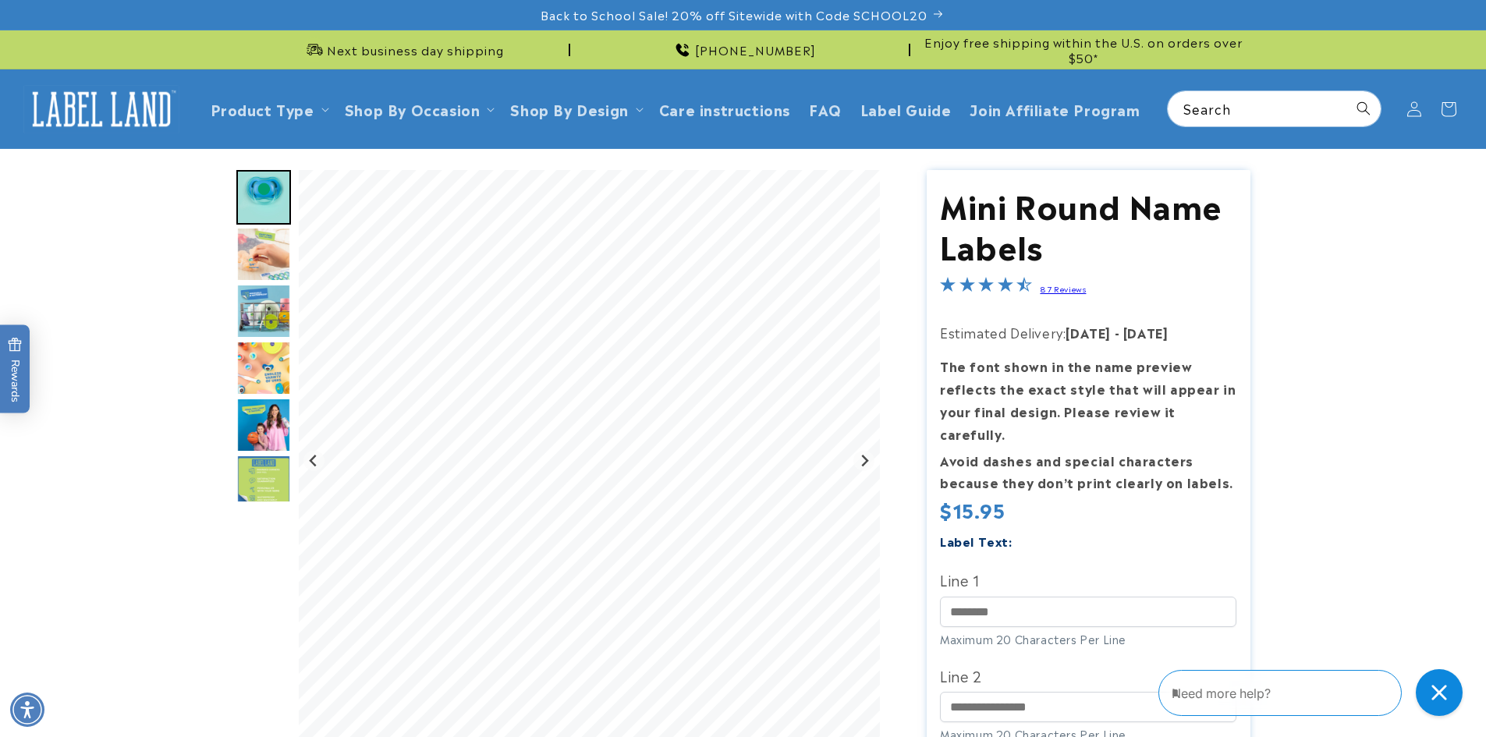
click at [268, 306] on img "Go to slide 4" at bounding box center [263, 311] width 55 height 55
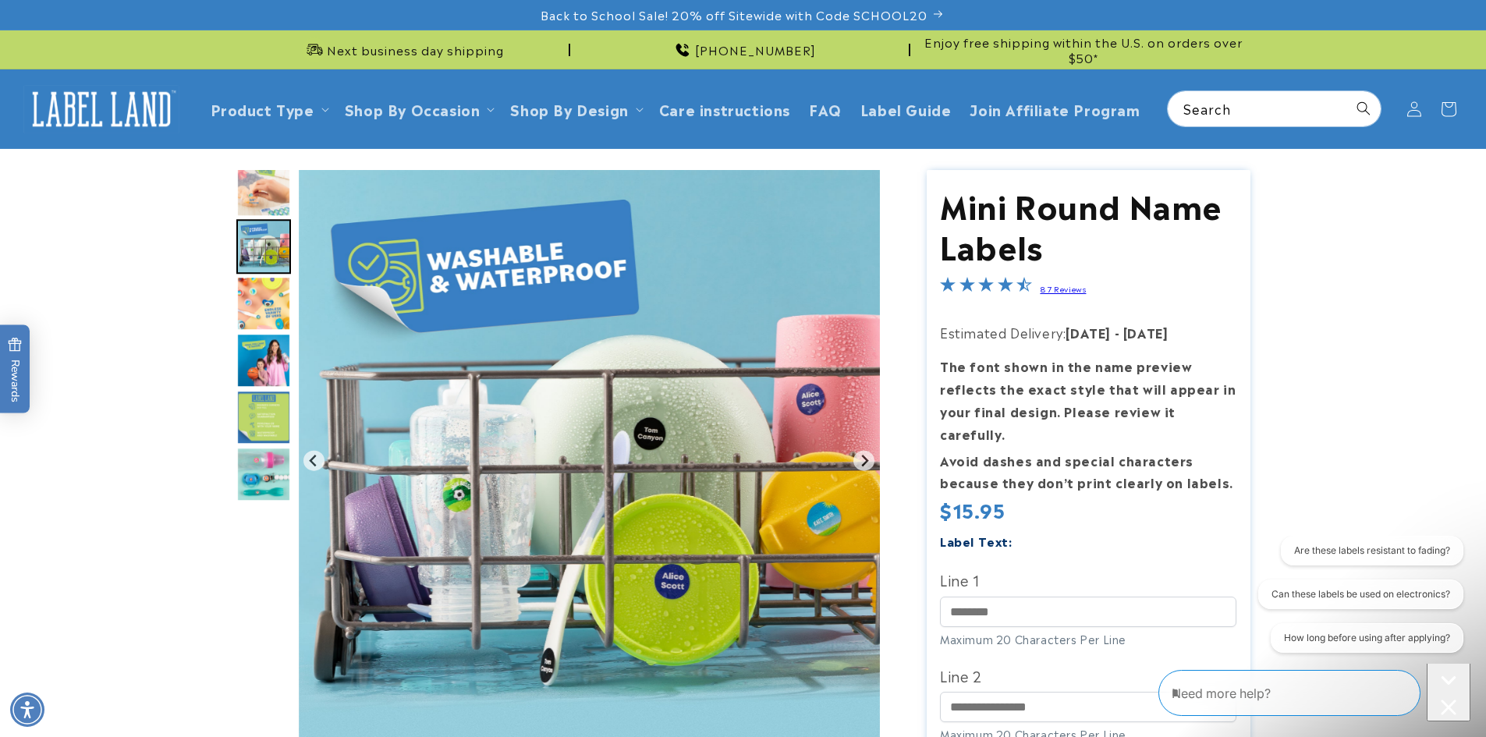
click at [252, 335] on img "Go to slide 6" at bounding box center [263, 360] width 55 height 55
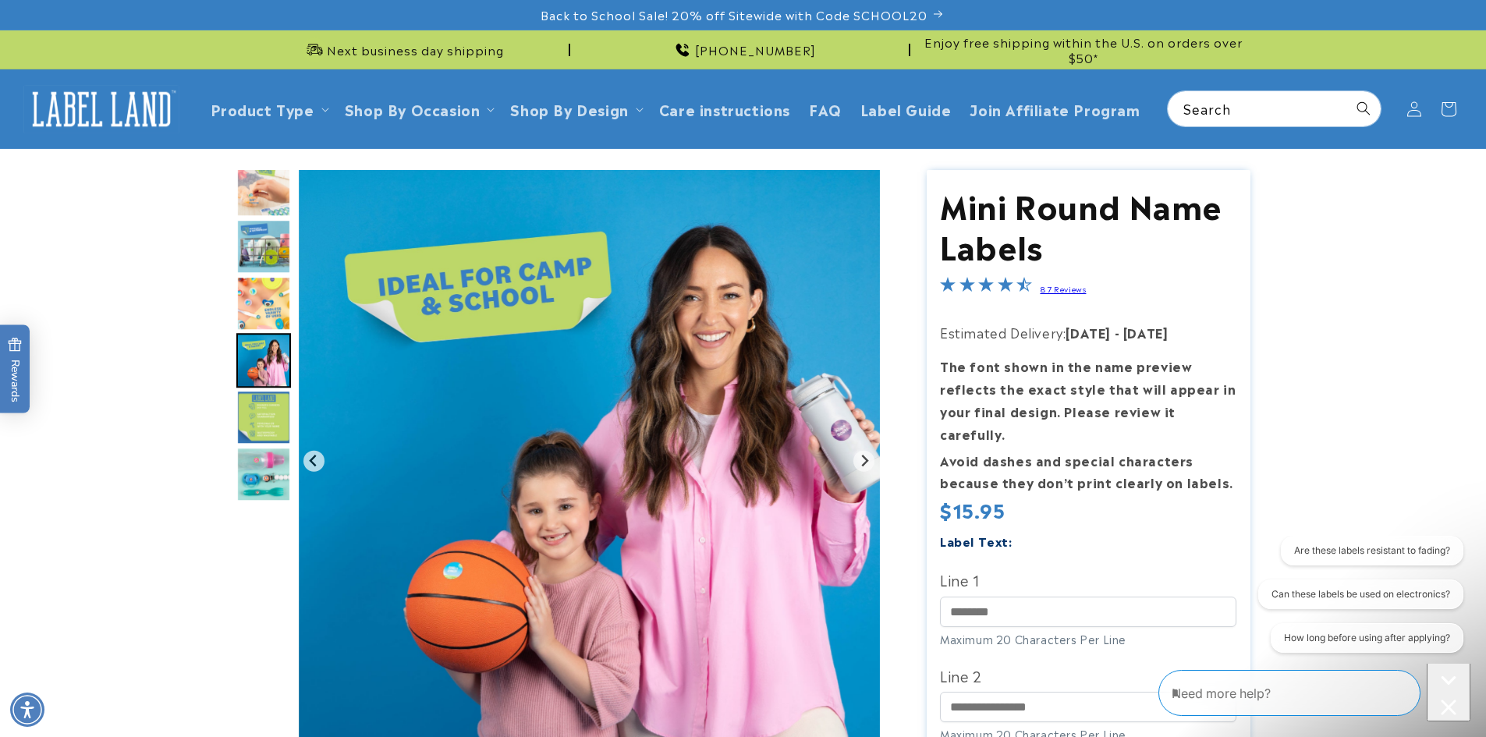
click at [255, 484] on img "Go to slide 8" at bounding box center [263, 474] width 55 height 55
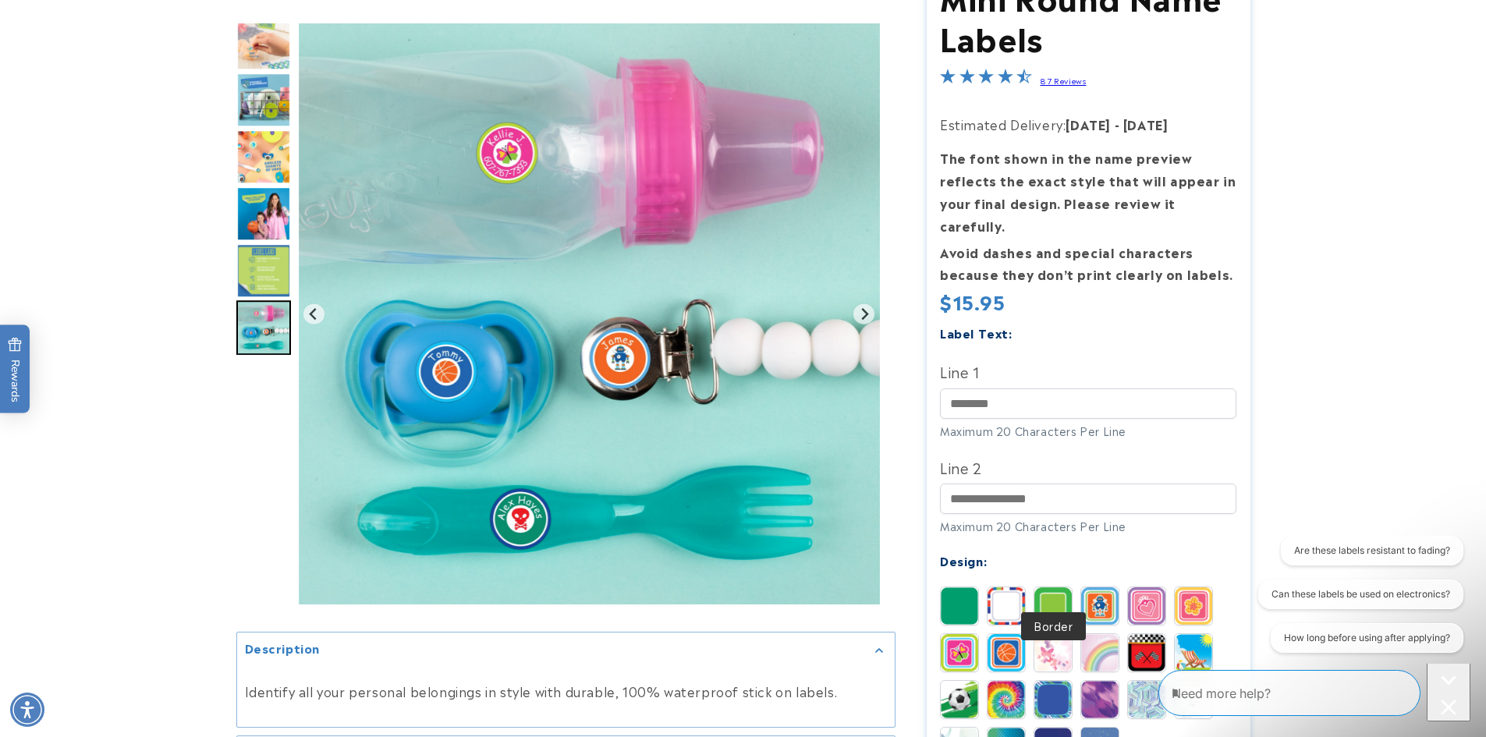
scroll to position [416, 0]
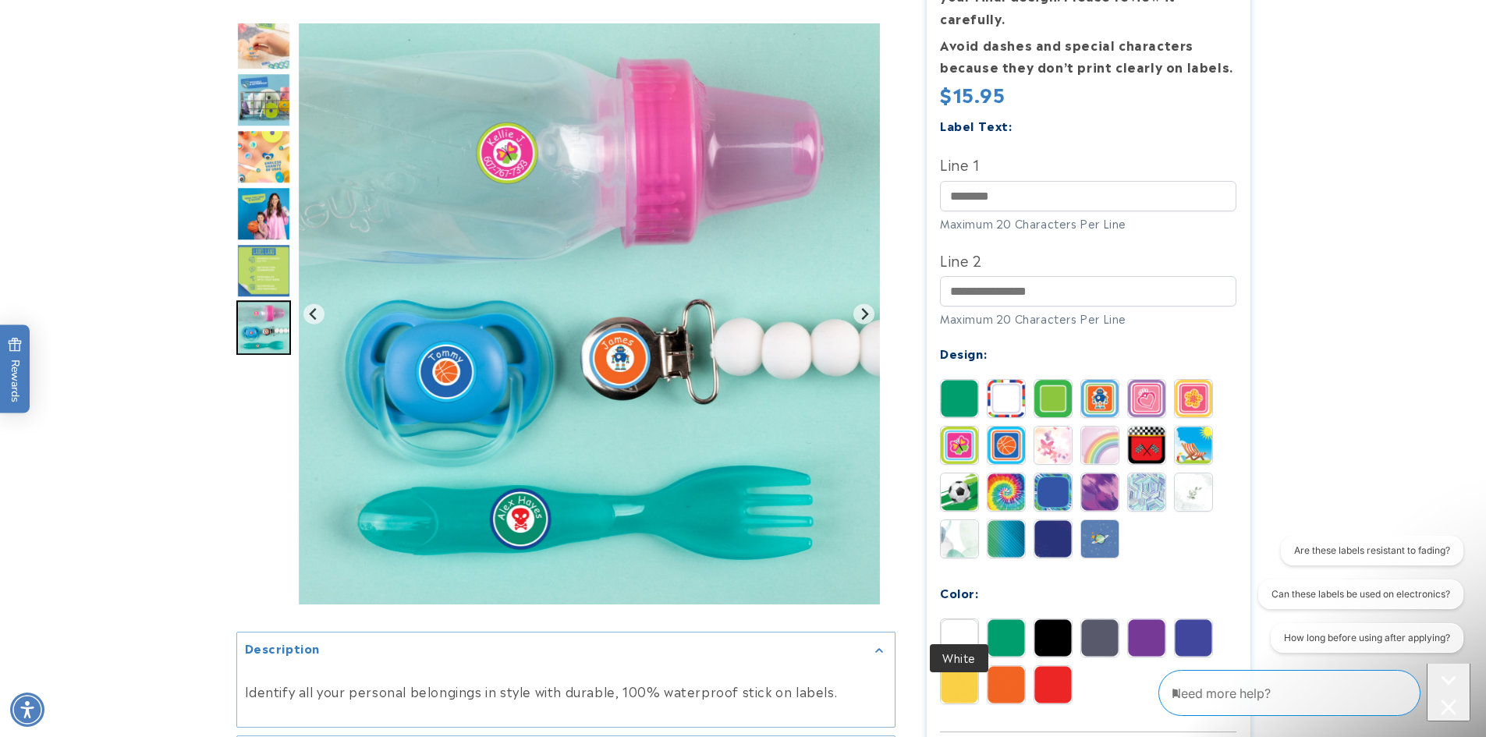
click at [961, 620] on img at bounding box center [959, 638] width 37 height 37
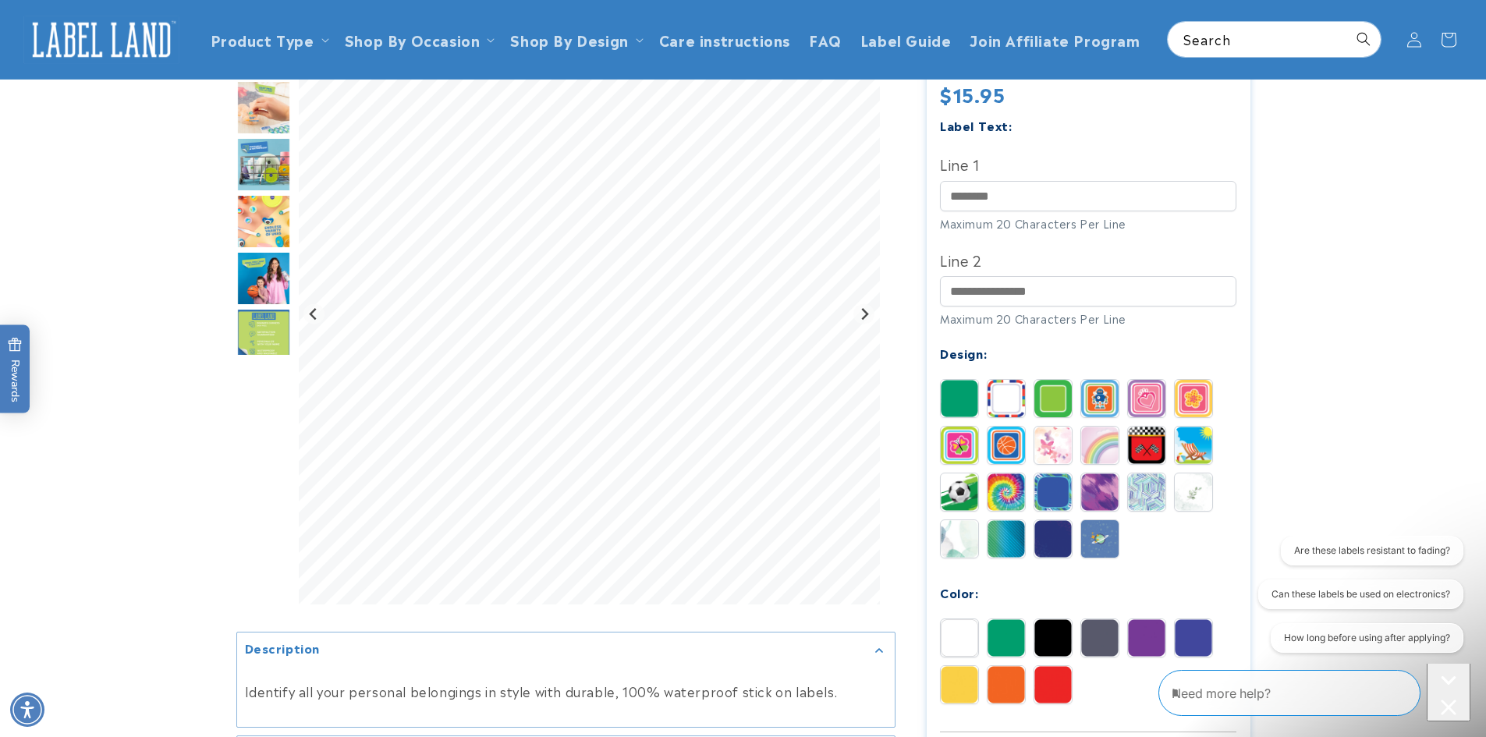
scroll to position [208, 0]
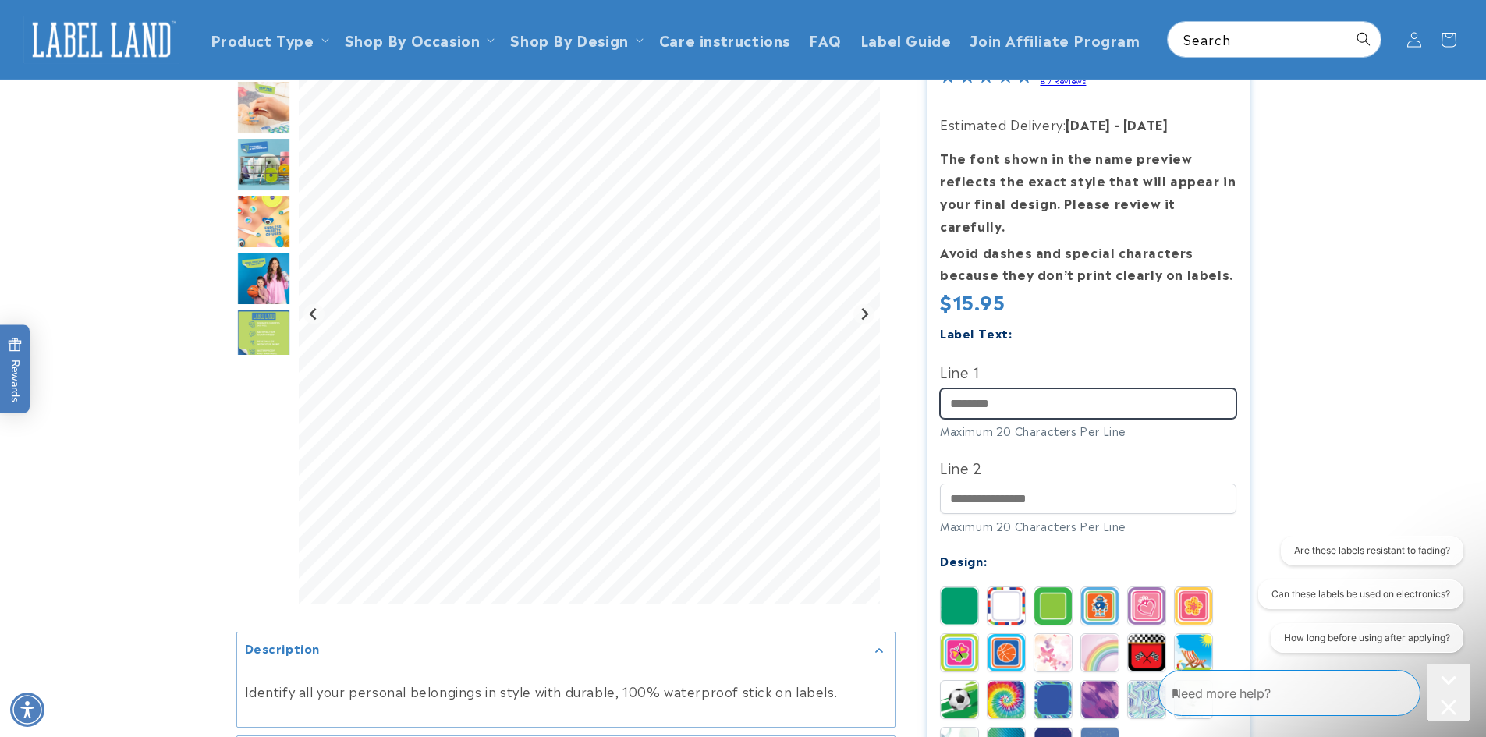
click at [1063, 389] on input "Line 1" at bounding box center [1088, 404] width 296 height 30
type input "**********"
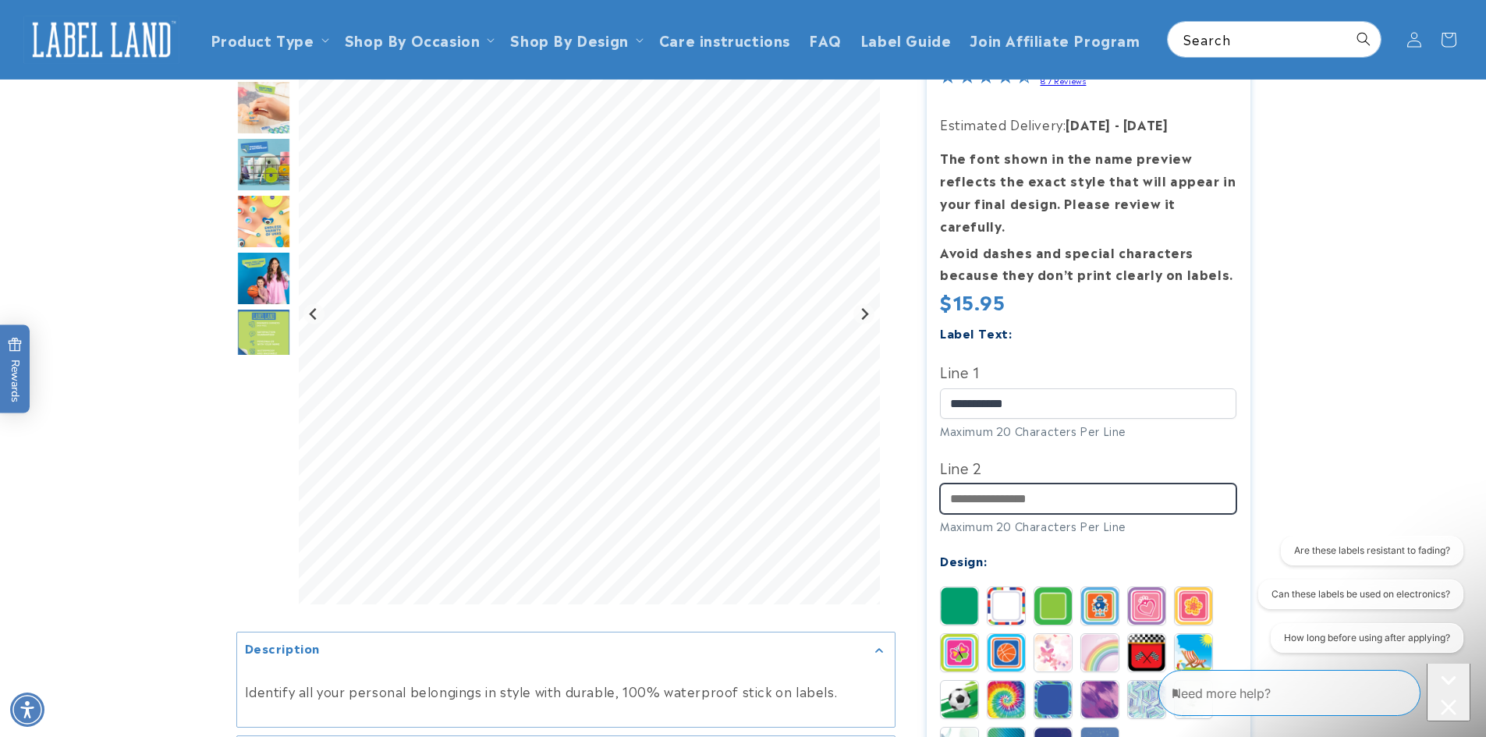
click at [1049, 484] on input "Line 2" at bounding box center [1088, 499] width 296 height 30
type input "*"
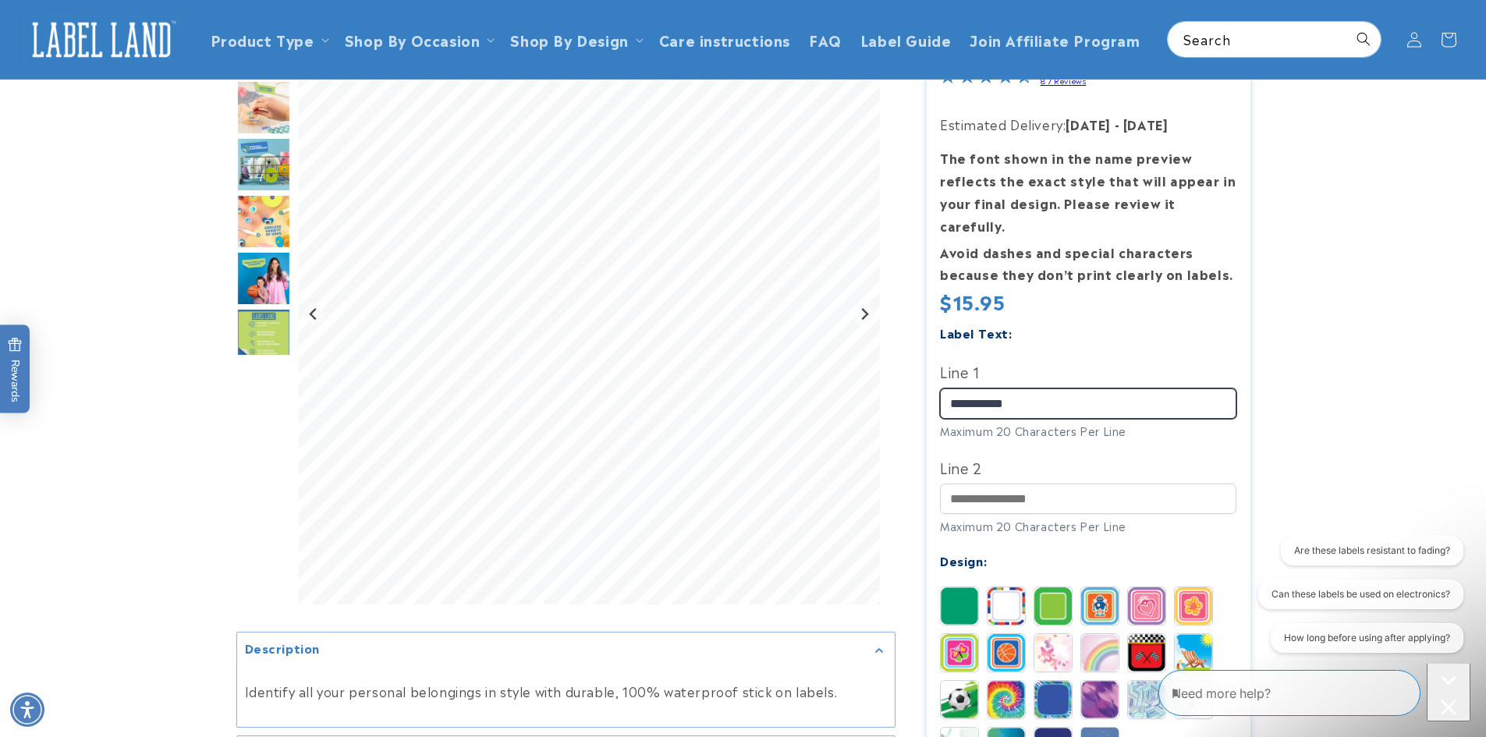
click at [1044, 396] on input "**********" at bounding box center [1088, 404] width 296 height 30
click at [1045, 395] on input "**********" at bounding box center [1088, 404] width 296 height 30
type input "**********"
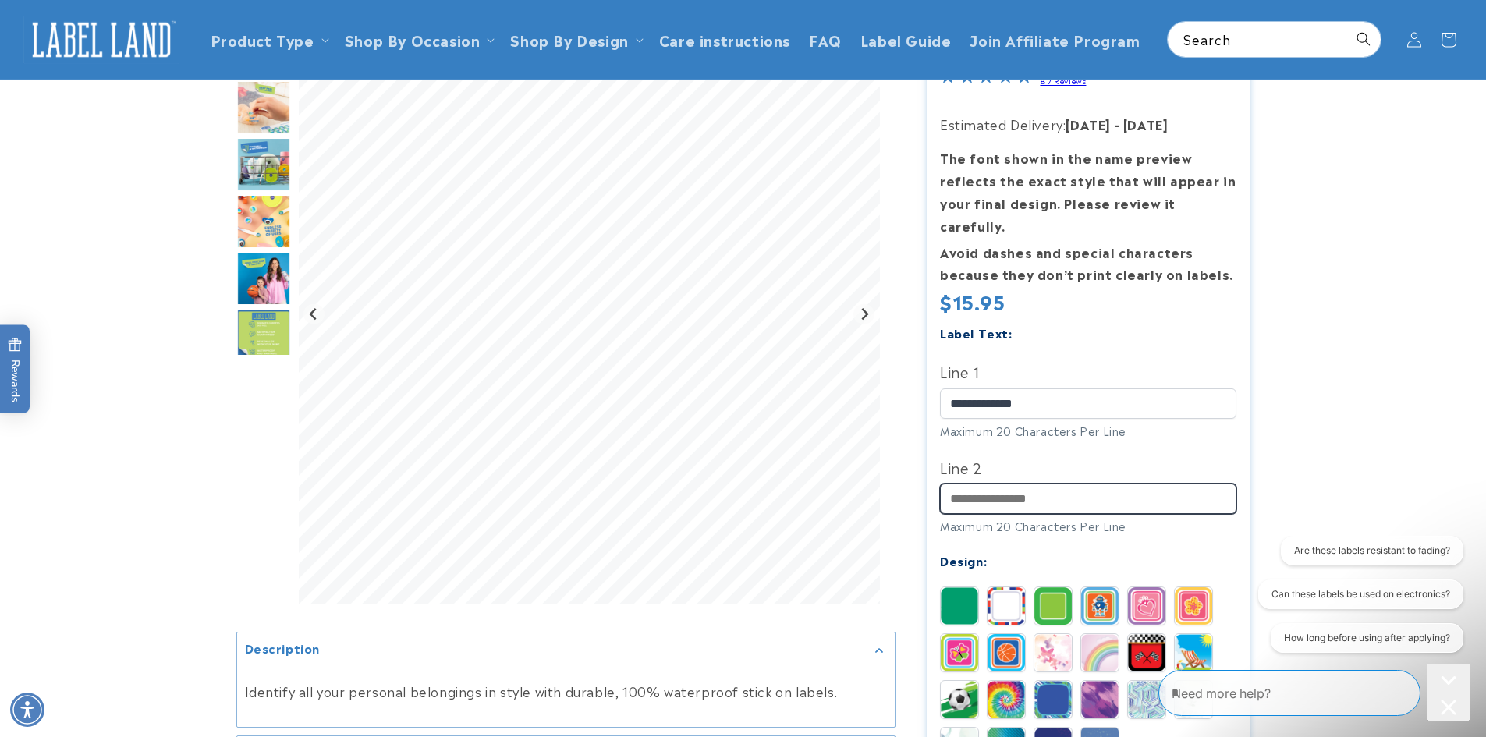
click at [1000, 484] on input "Line 2" at bounding box center [1088, 499] width 296 height 30
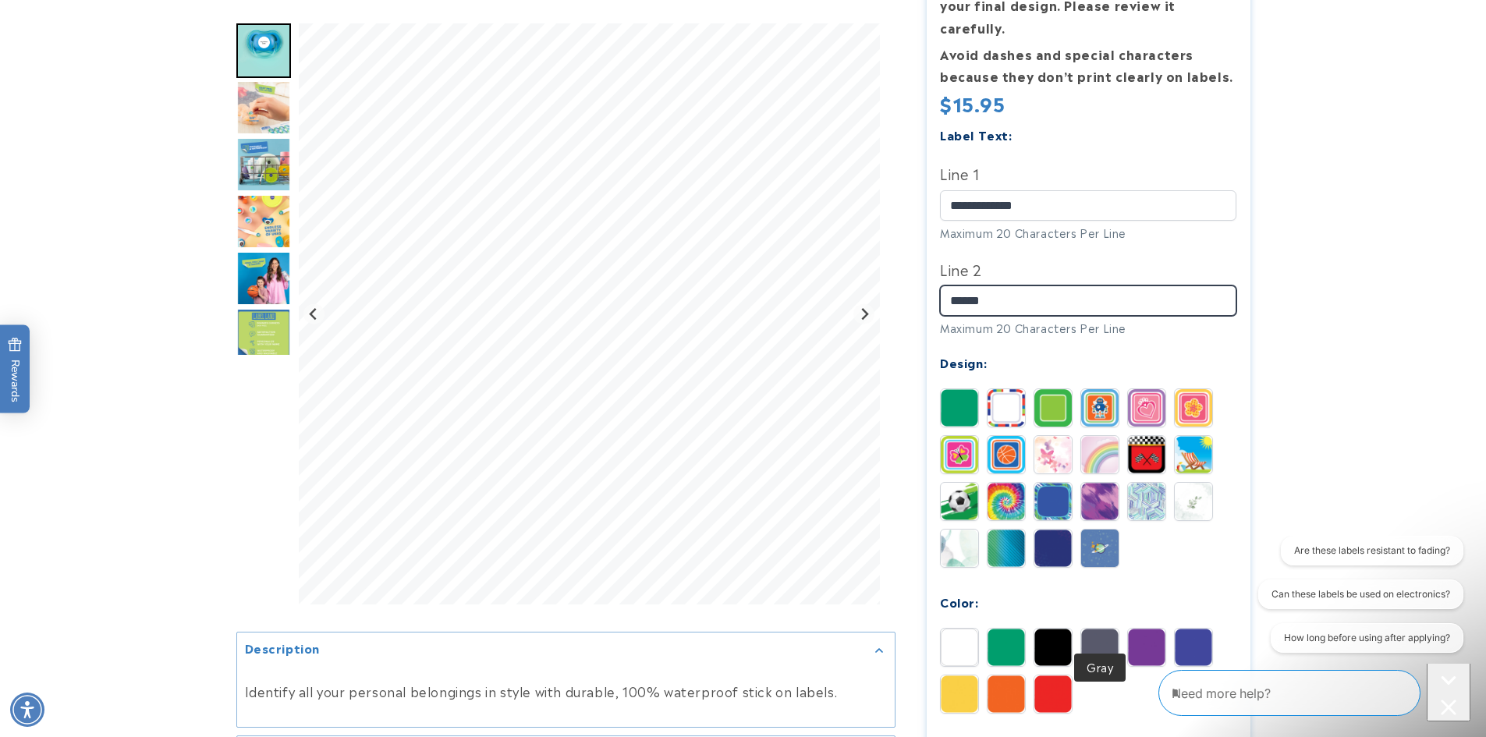
scroll to position [416, 0]
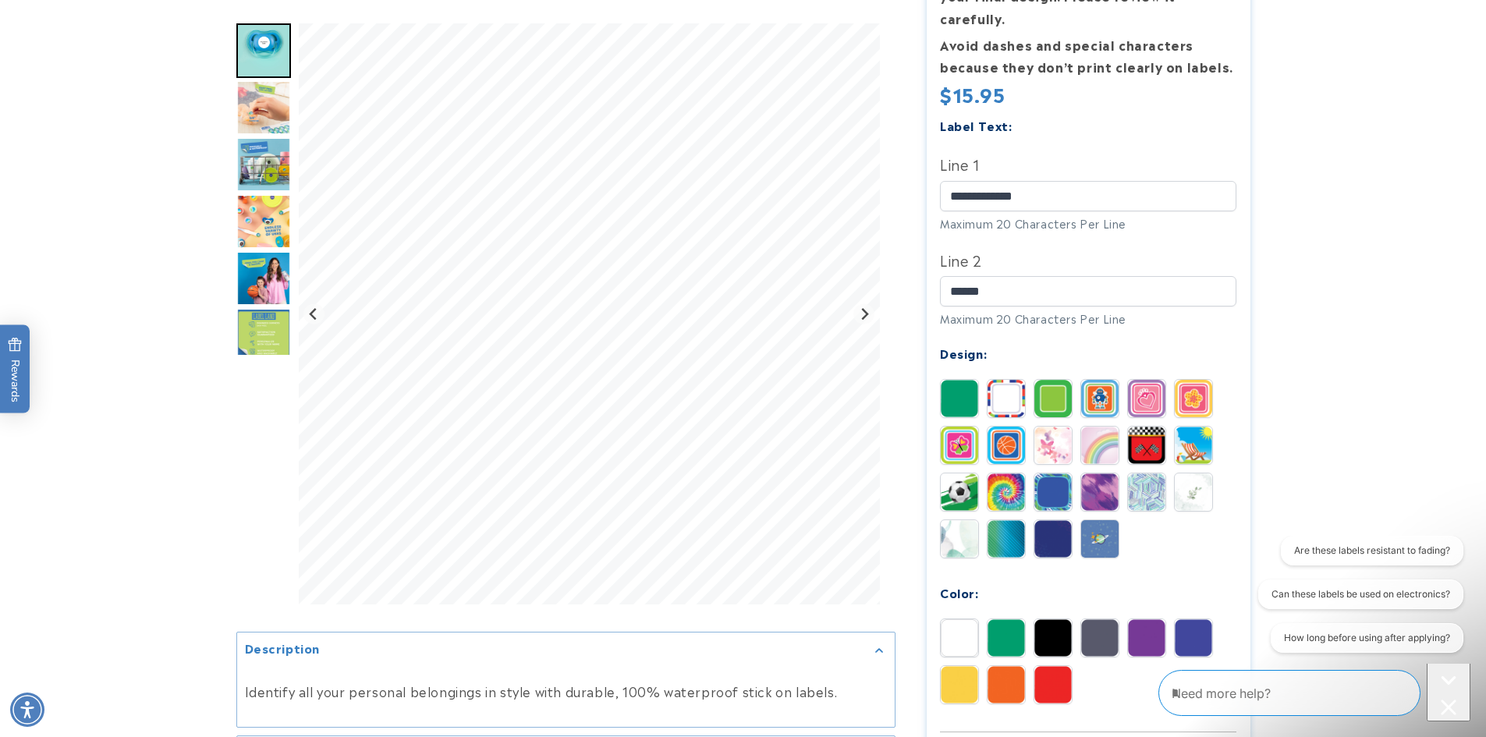
click at [1194, 620] on img at bounding box center [1193, 638] width 37 height 37
click at [1104, 620] on img at bounding box center [1099, 638] width 37 height 37
click at [1134, 620] on img at bounding box center [1146, 638] width 37 height 37
click at [1049, 666] on img at bounding box center [1053, 684] width 37 height 37
click at [1014, 666] on img at bounding box center [1006, 684] width 37 height 37
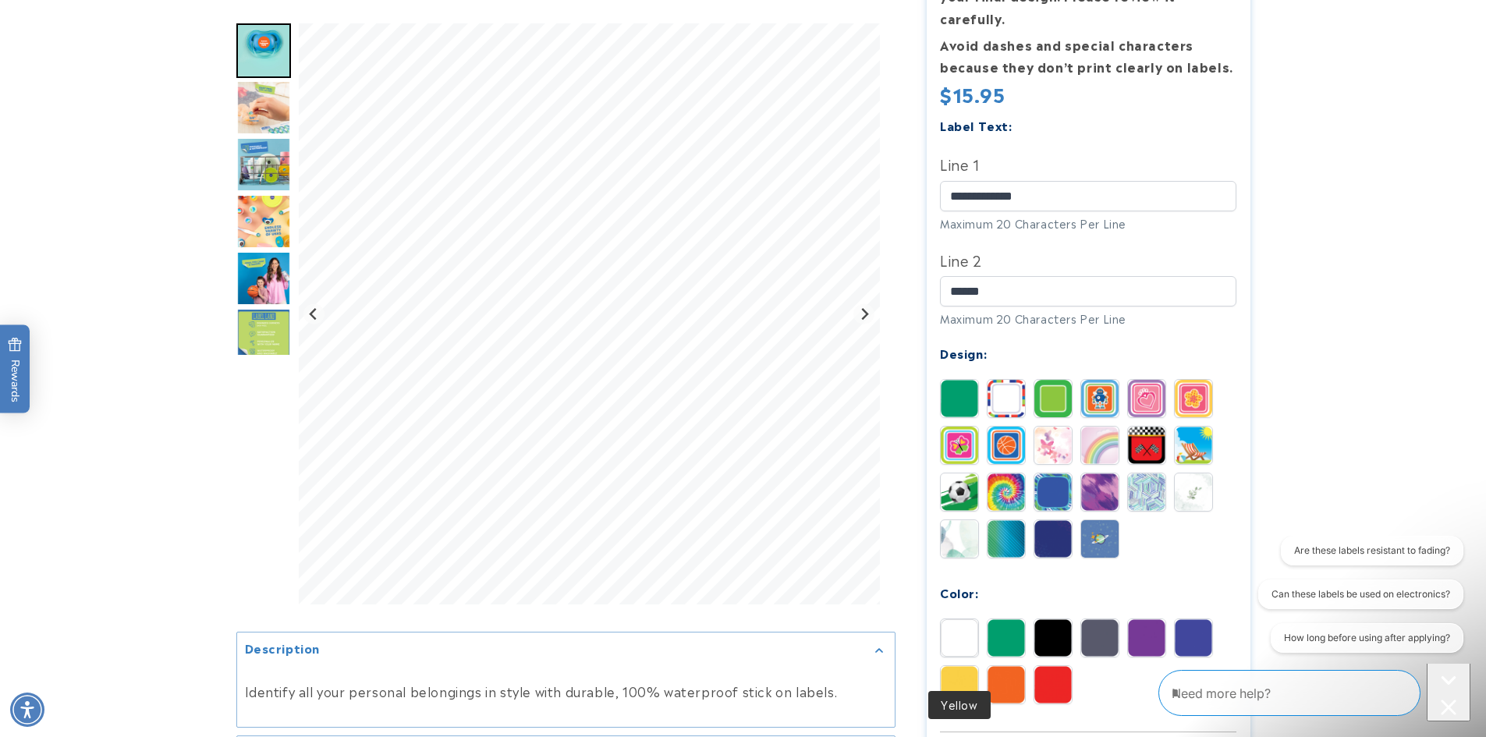
click at [964, 666] on img at bounding box center [959, 684] width 37 height 37
click at [1003, 380] on img at bounding box center [1006, 398] width 37 height 37
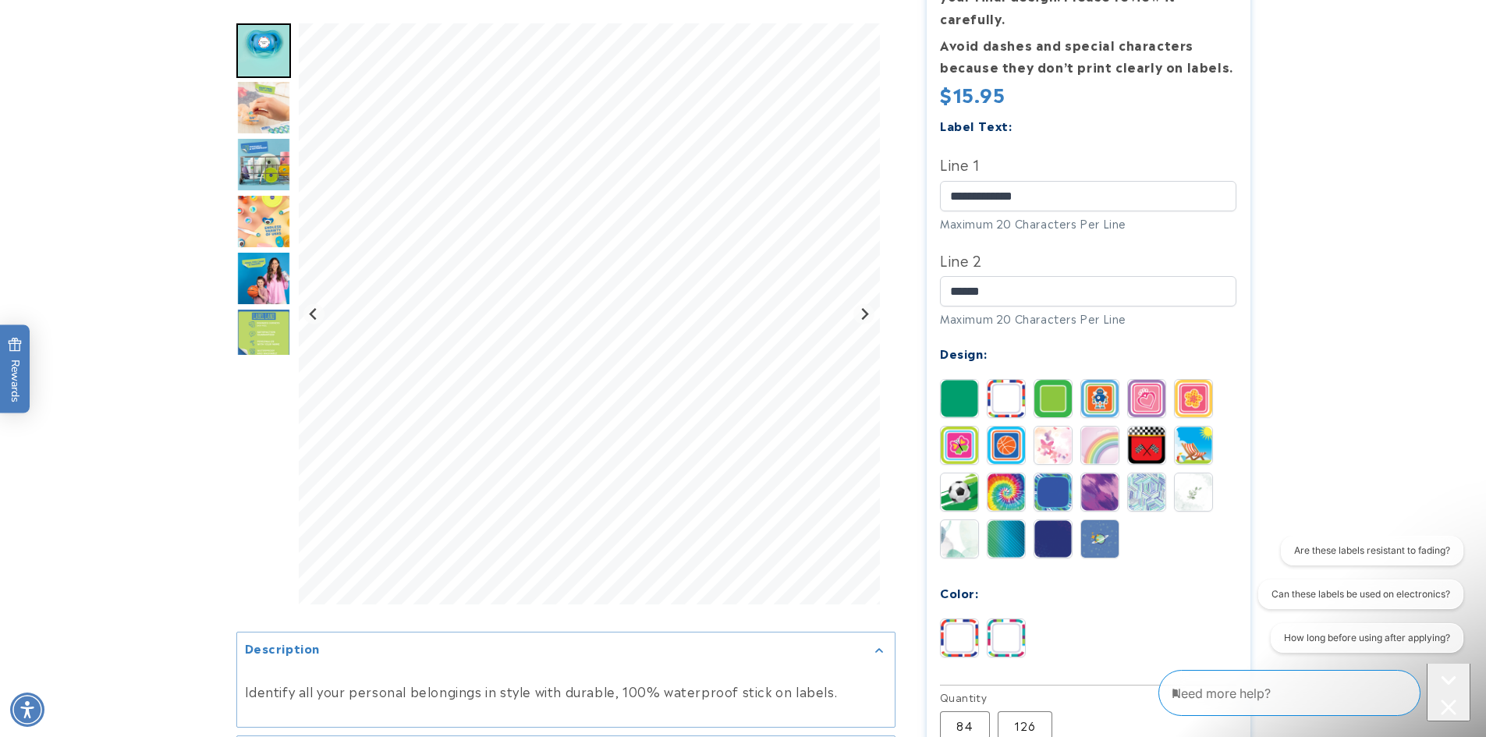
click at [1144, 380] on img at bounding box center [1146, 398] width 37 height 37
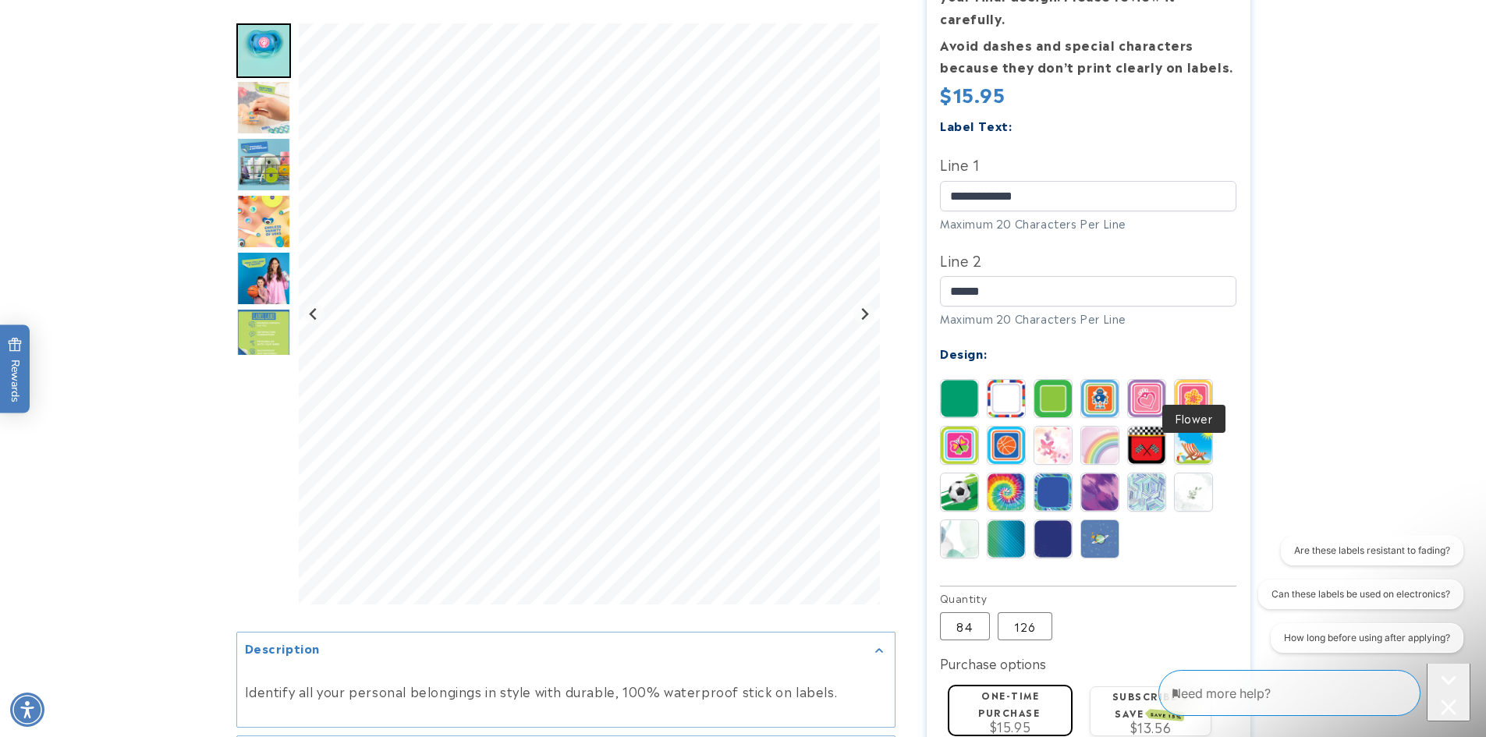
click at [1198, 381] on img at bounding box center [1193, 398] width 37 height 37
click at [957, 427] on img at bounding box center [959, 445] width 37 height 37
click at [996, 433] on img at bounding box center [1006, 445] width 37 height 37
click at [1159, 474] on img at bounding box center [1146, 492] width 37 height 37
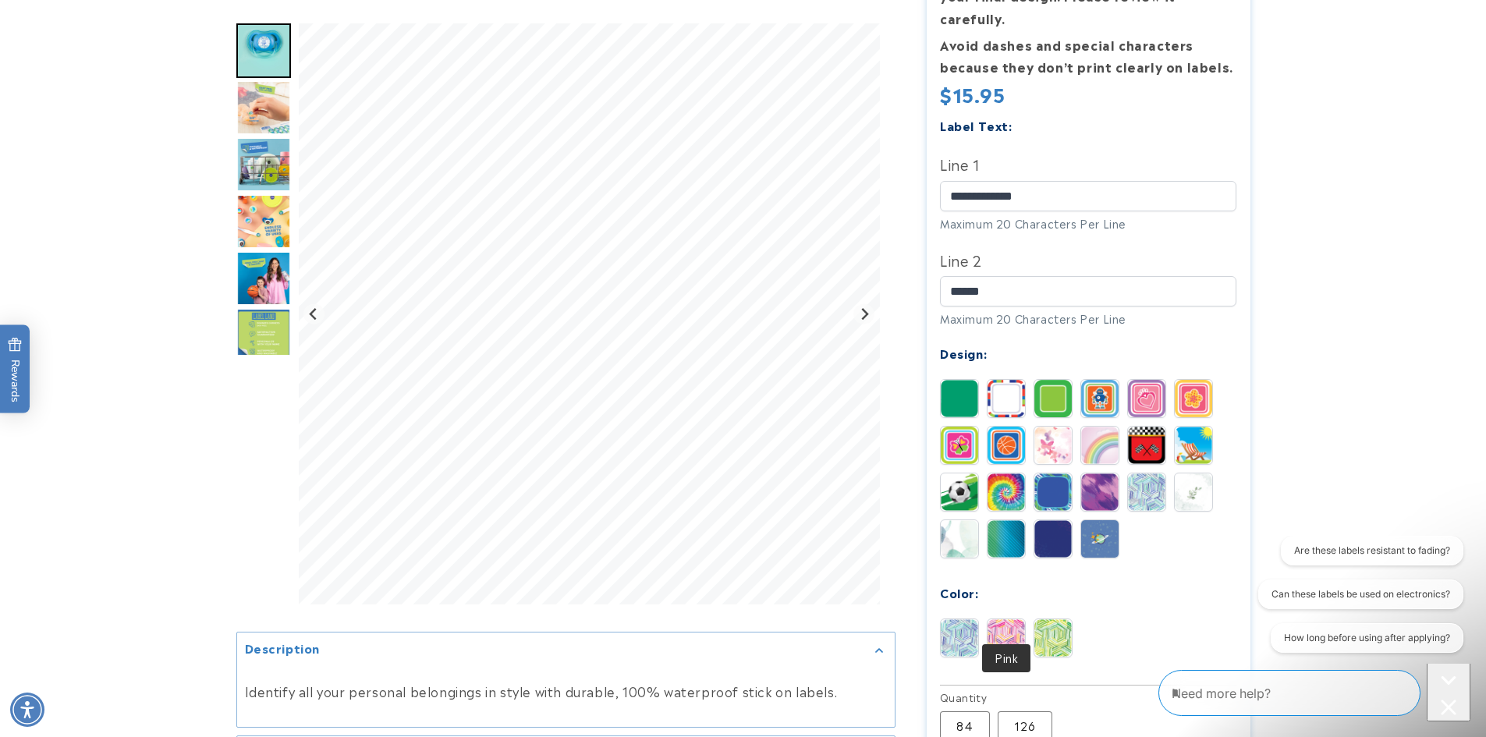
click at [1007, 620] on img at bounding box center [1006, 638] width 37 height 37
click at [1054, 624] on img at bounding box center [1053, 638] width 37 height 37
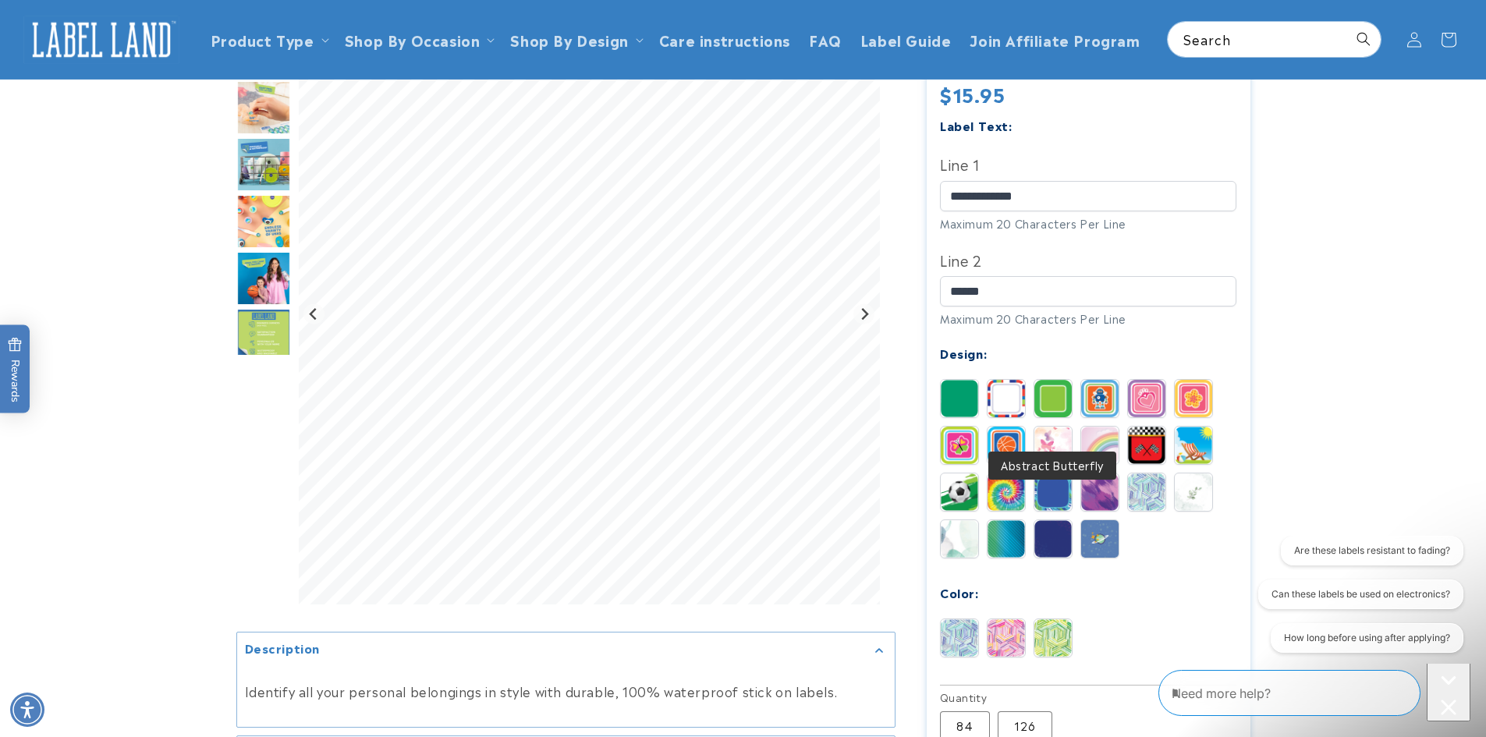
scroll to position [208, 0]
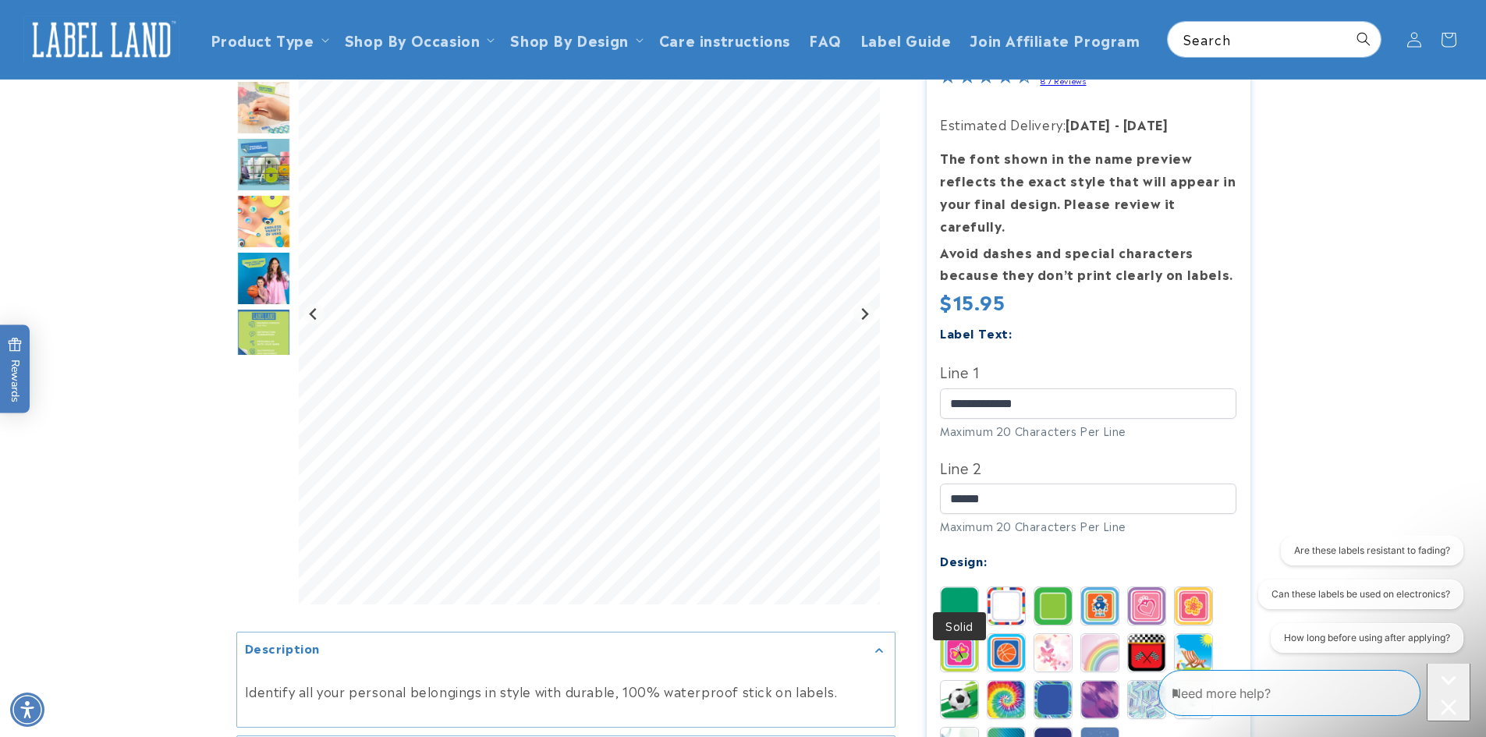
click at [971, 588] on img at bounding box center [959, 606] width 37 height 37
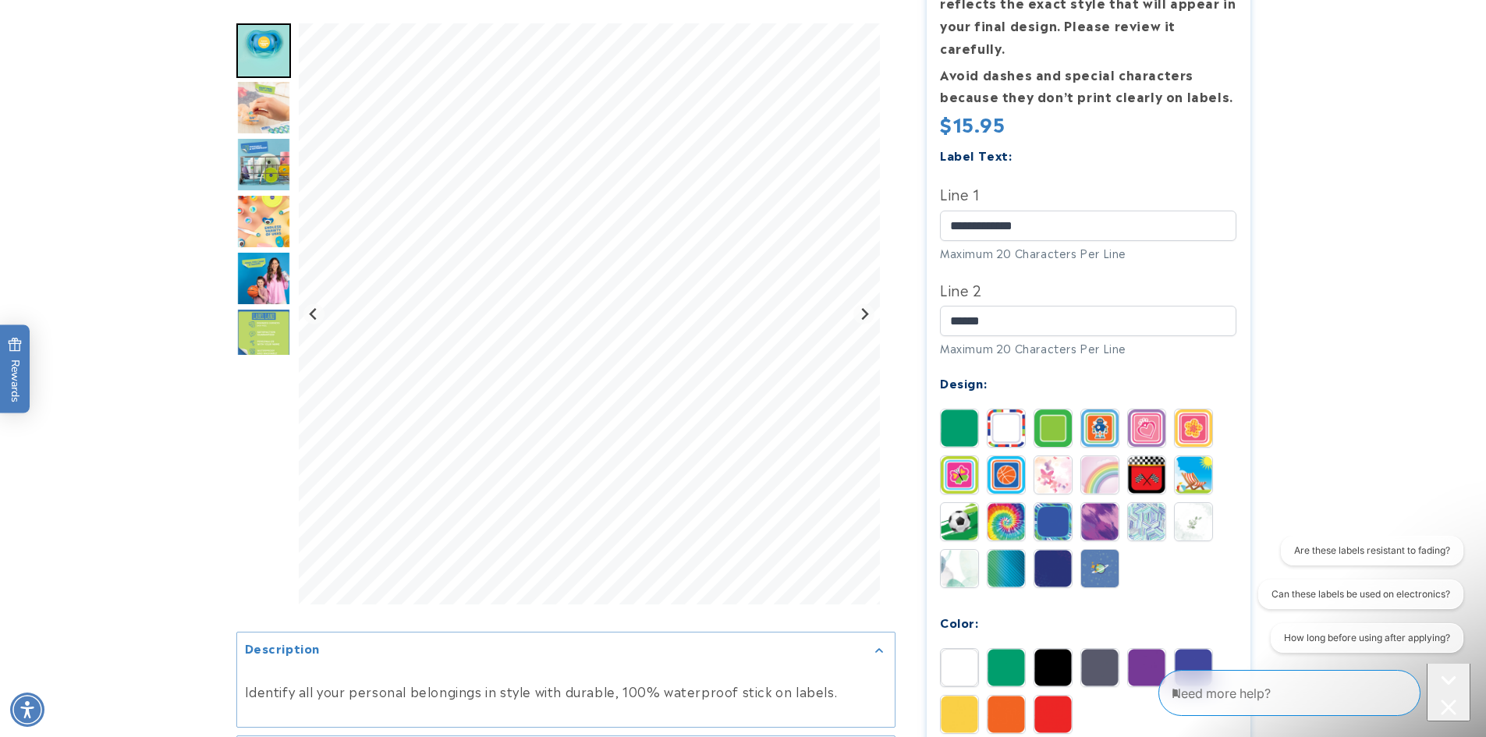
scroll to position [416, 0]
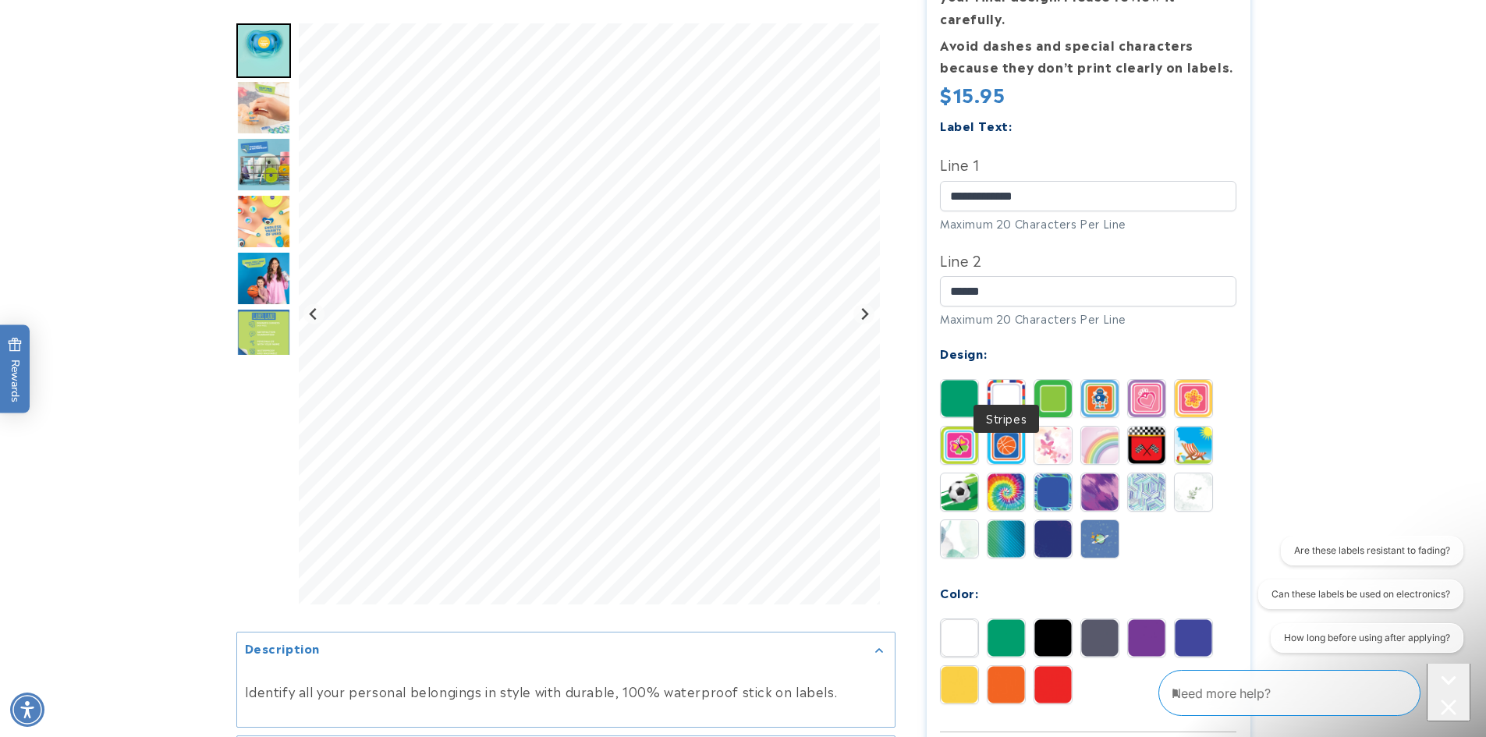
click at [1017, 380] on img at bounding box center [1006, 398] width 37 height 37
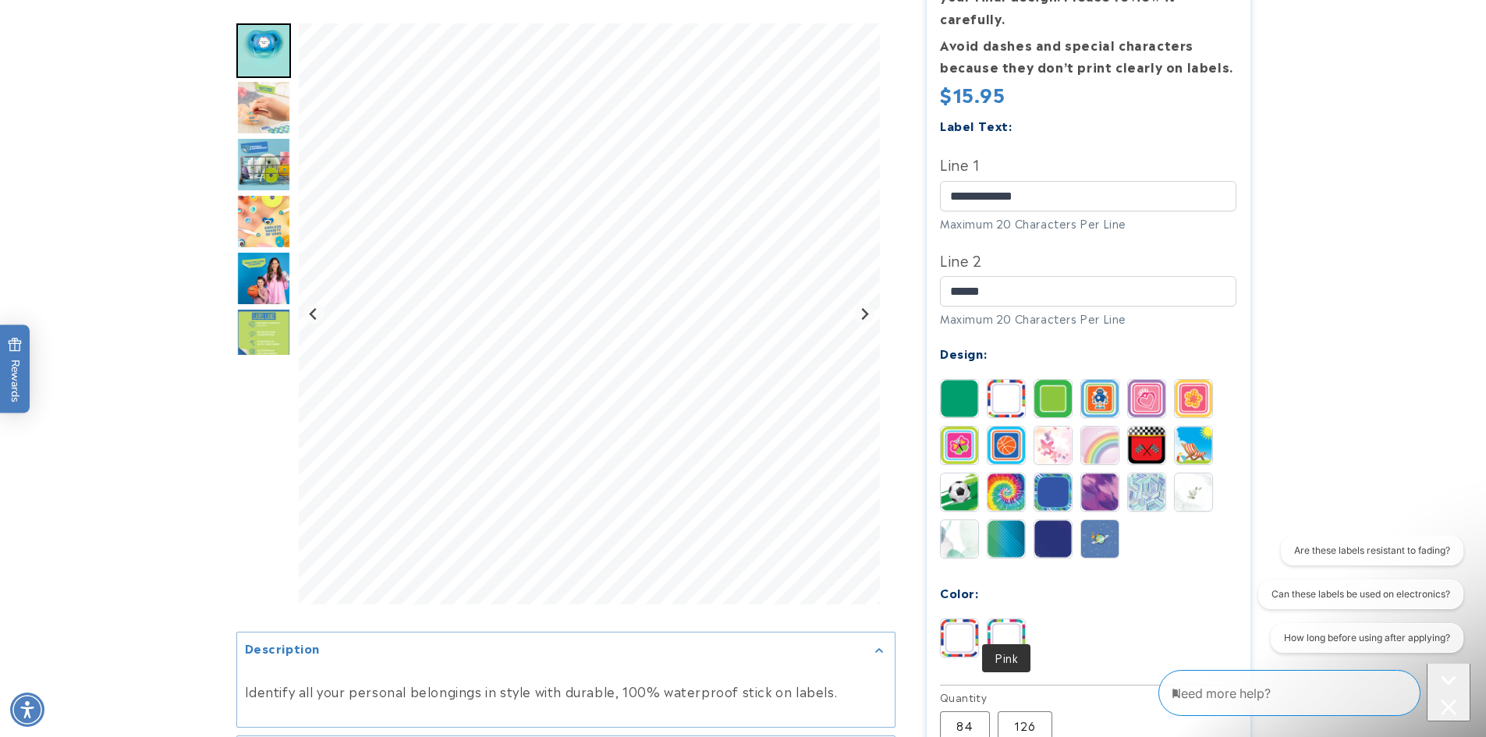
click at [1018, 620] on img at bounding box center [1006, 638] width 37 height 37
drag, startPoint x: 968, startPoint y: 608, endPoint x: 978, endPoint y: 606, distance: 9.5
click at [969, 620] on img at bounding box center [959, 638] width 37 height 37
click at [1006, 620] on img at bounding box center [1006, 638] width 37 height 37
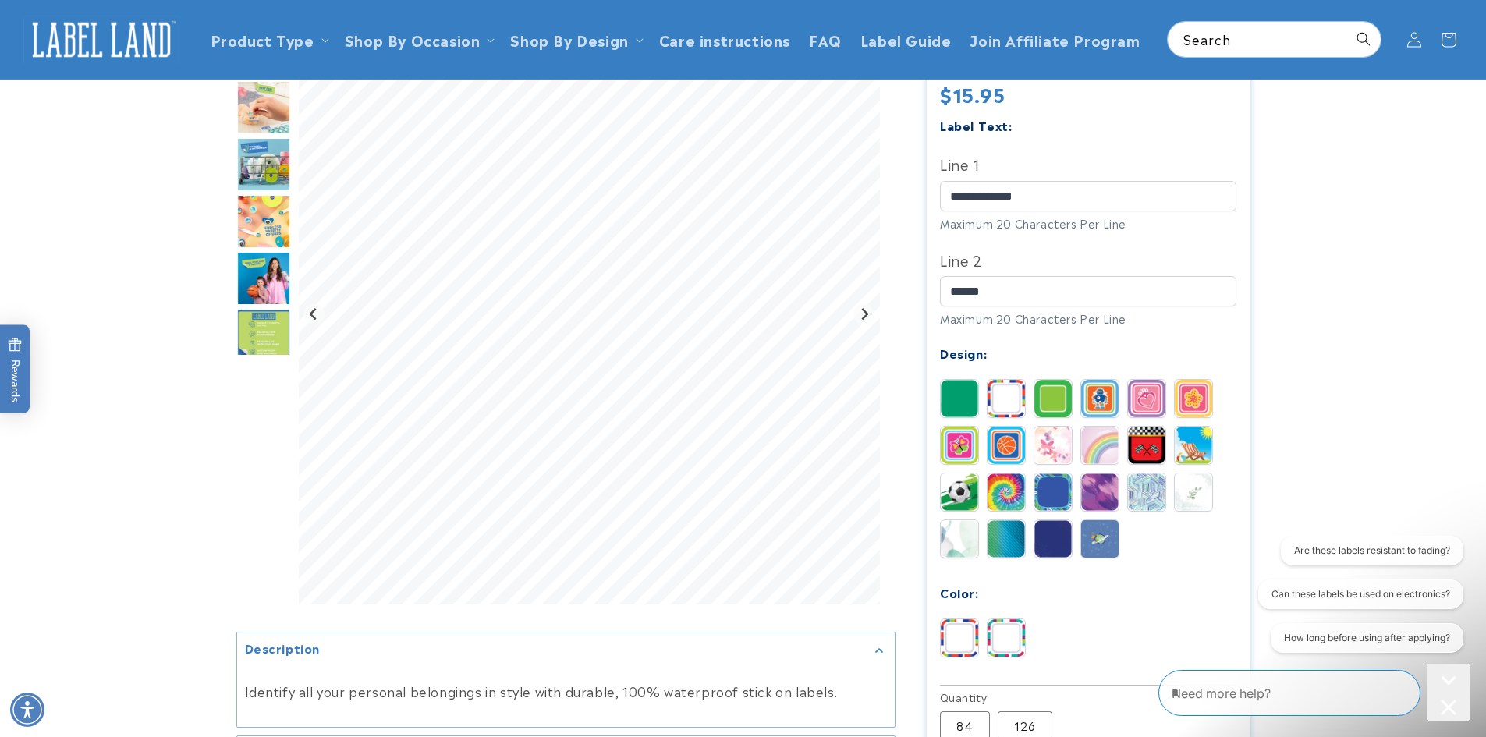
click at [1046, 380] on img at bounding box center [1053, 398] width 37 height 37
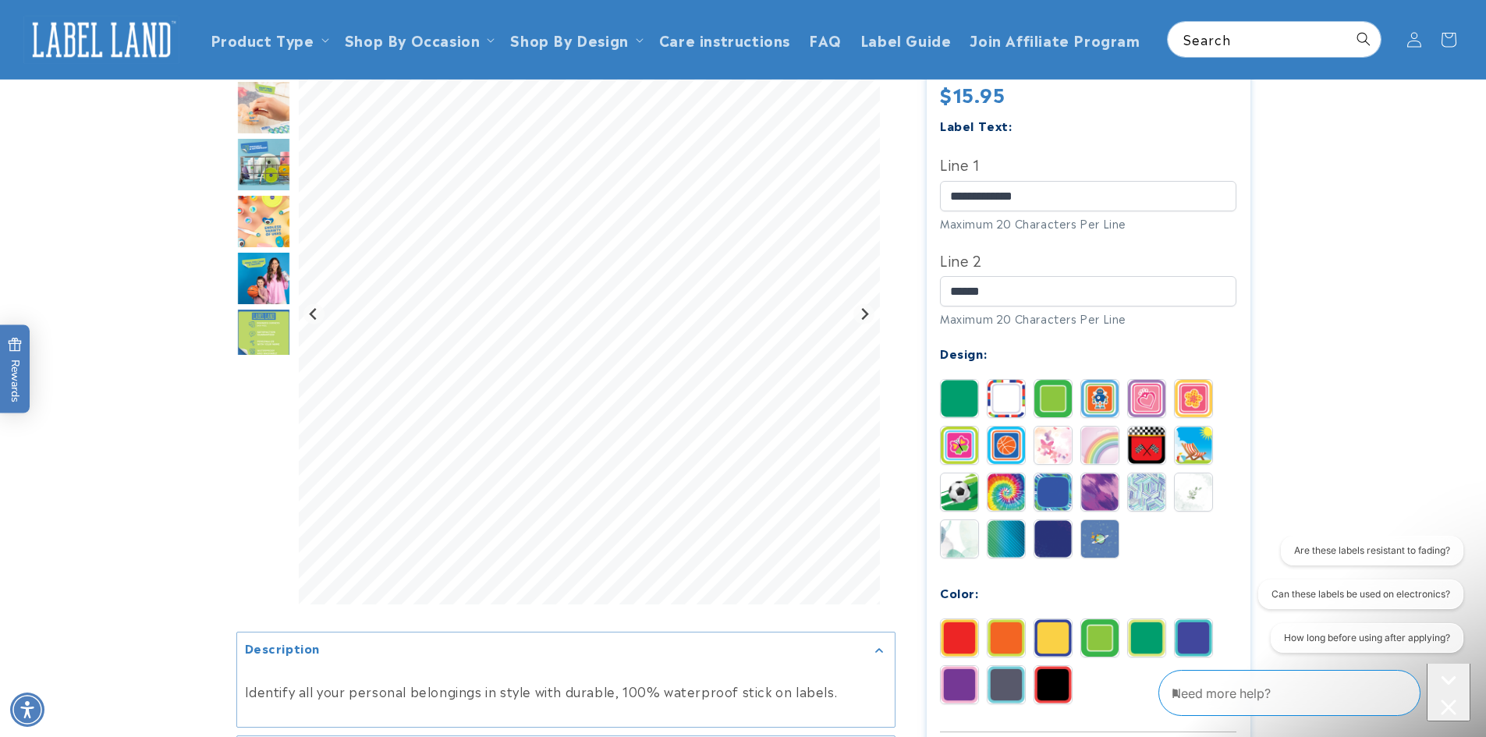
click at [1060, 620] on img at bounding box center [1053, 638] width 37 height 37
click at [1002, 620] on img at bounding box center [1006, 638] width 37 height 37
click at [964, 620] on img at bounding box center [959, 638] width 37 height 37
click at [971, 667] on img at bounding box center [959, 684] width 37 height 37
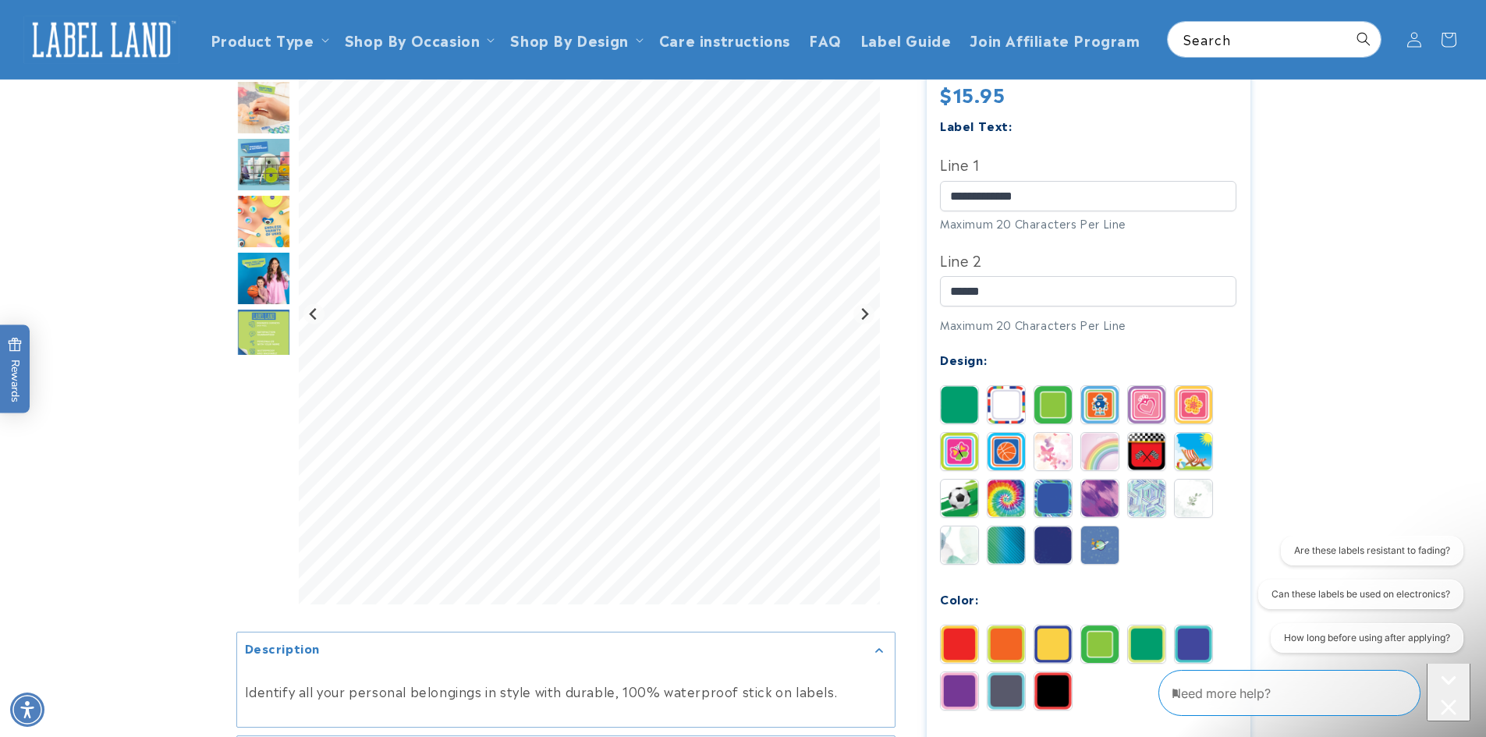
click at [1129, 386] on img at bounding box center [1146, 404] width 37 height 37
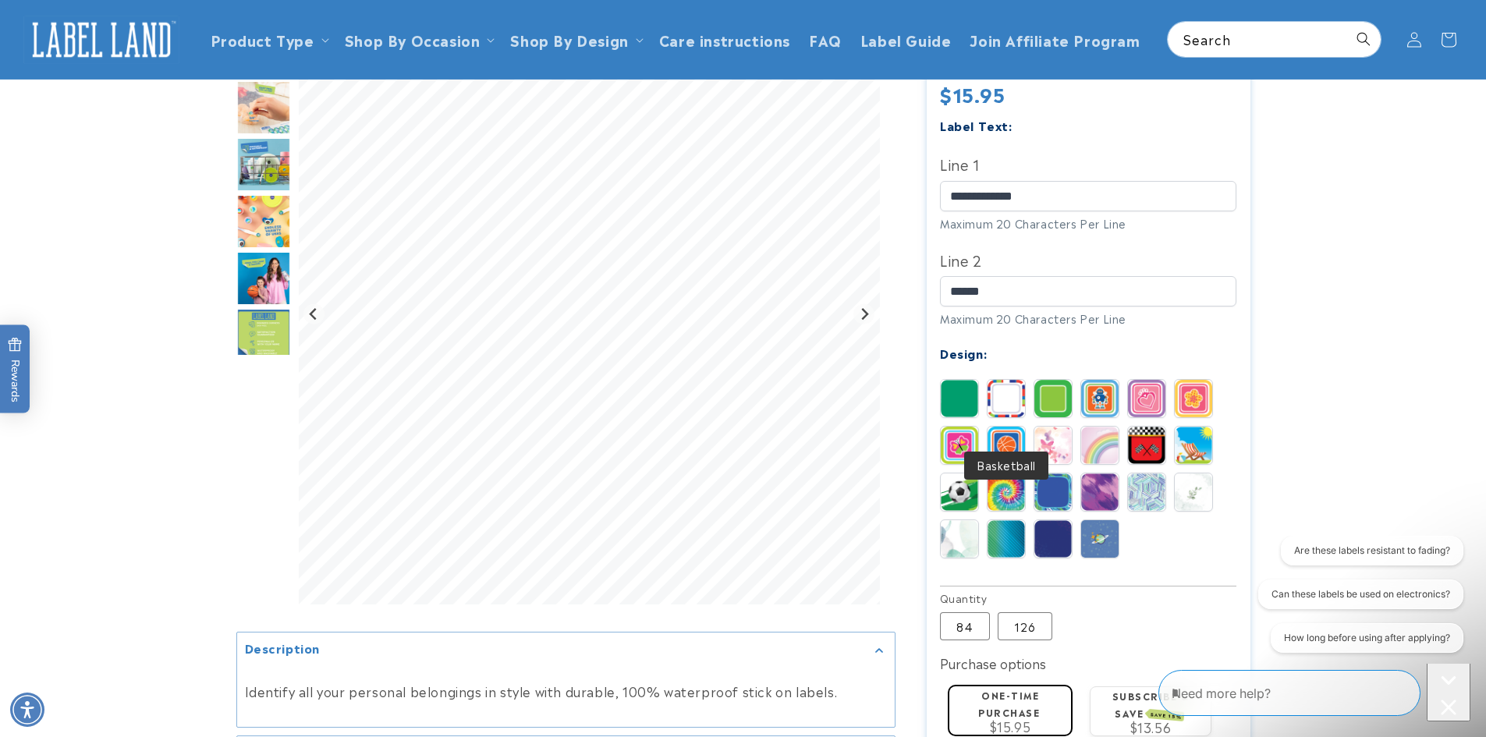
click at [1042, 428] on img at bounding box center [1053, 445] width 37 height 37
click at [994, 474] on img at bounding box center [1006, 492] width 37 height 37
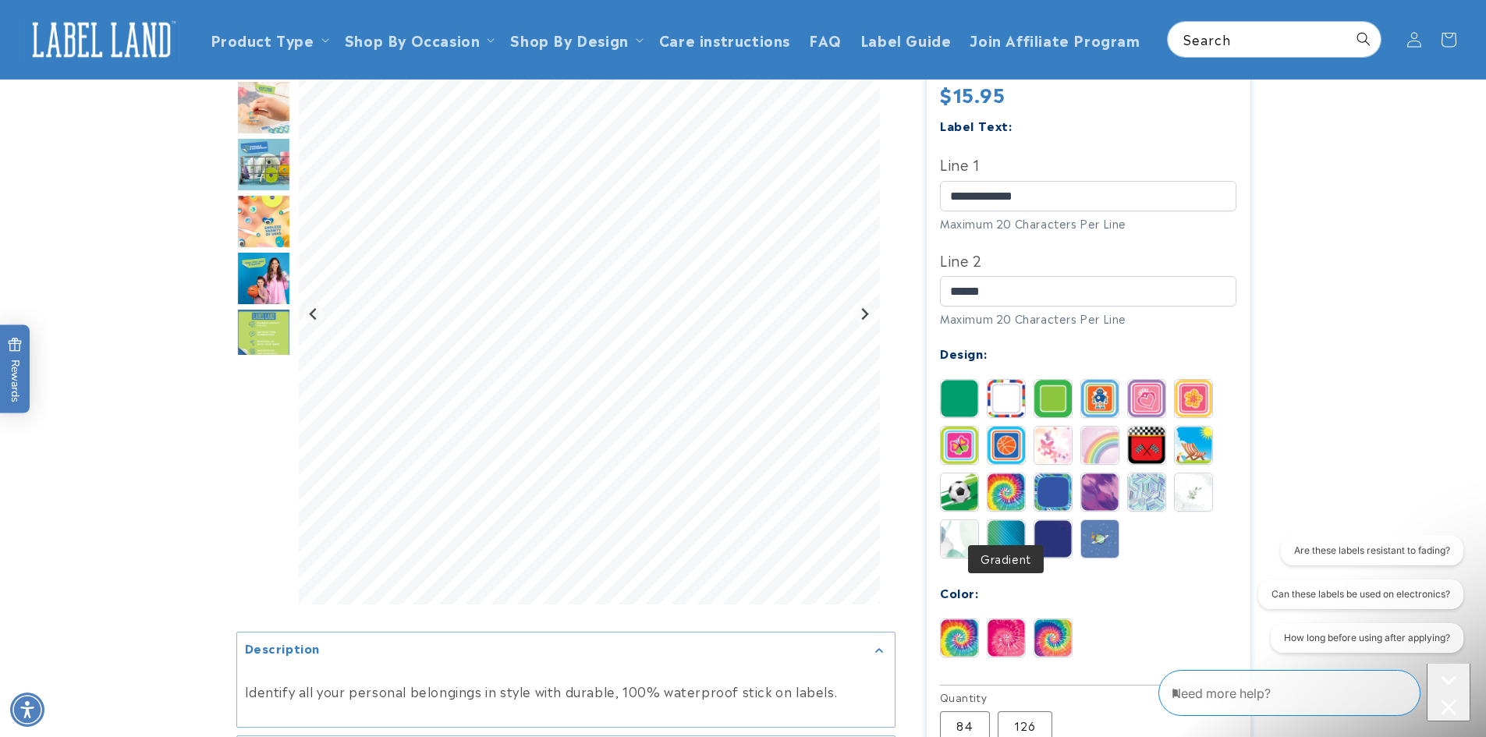
click at [997, 520] on img at bounding box center [1006, 538] width 37 height 37
click at [1068, 474] on img at bounding box center [1053, 492] width 37 height 37
click at [1065, 520] on img at bounding box center [1053, 538] width 37 height 37
click at [1106, 520] on img at bounding box center [1099, 538] width 37 height 37
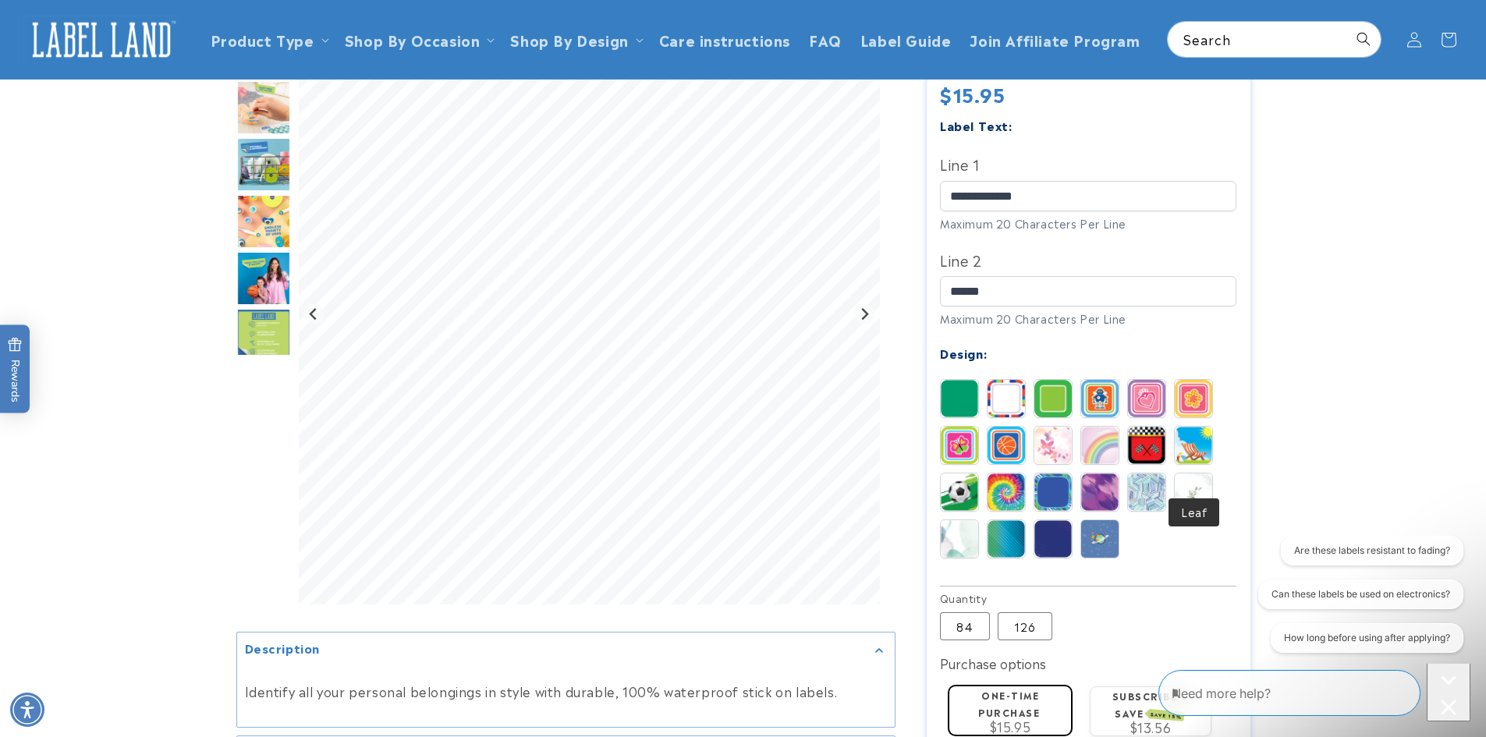
click at [1189, 476] on img at bounding box center [1193, 492] width 37 height 37
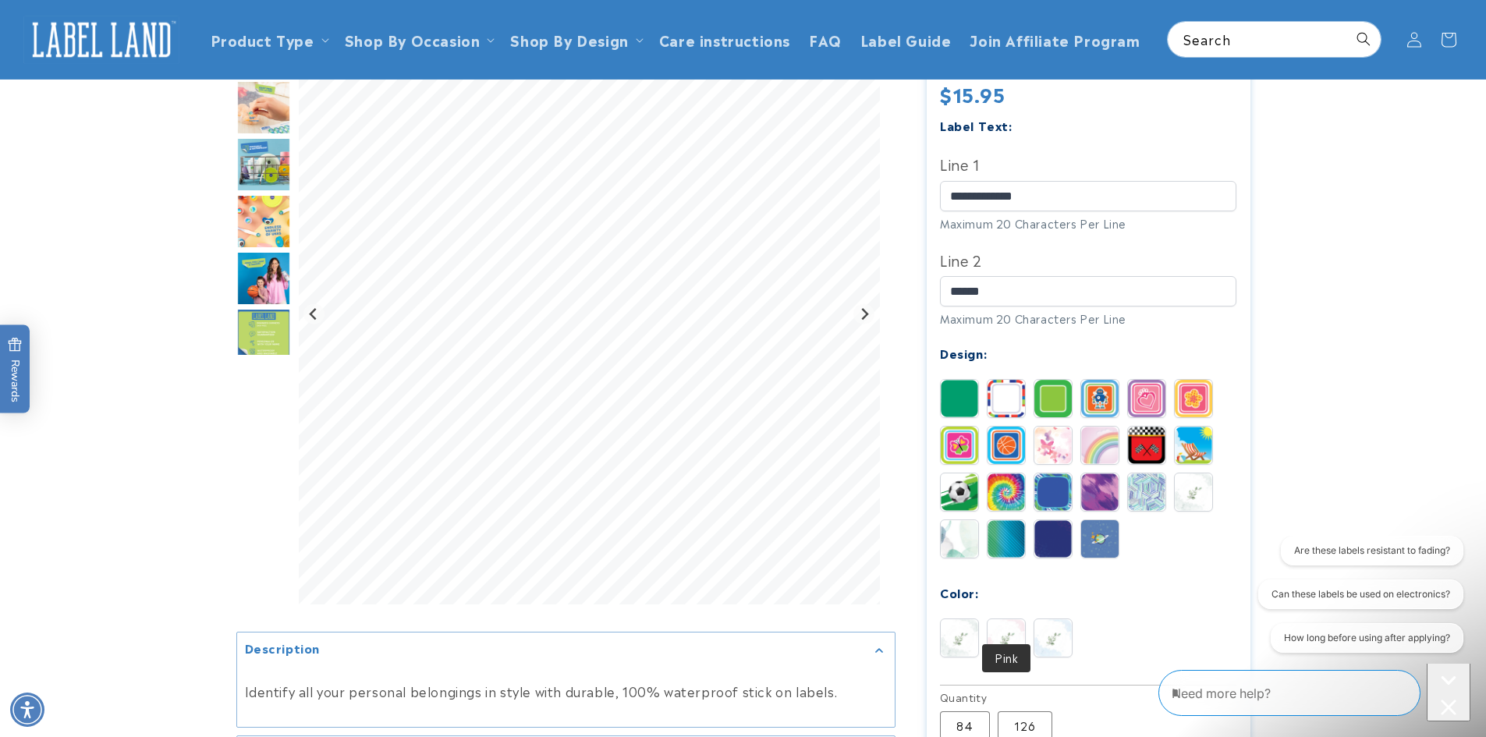
click at [1014, 620] on img at bounding box center [1006, 638] width 37 height 37
click at [1044, 620] on img at bounding box center [1053, 638] width 37 height 37
click at [958, 383] on img at bounding box center [959, 398] width 37 height 37
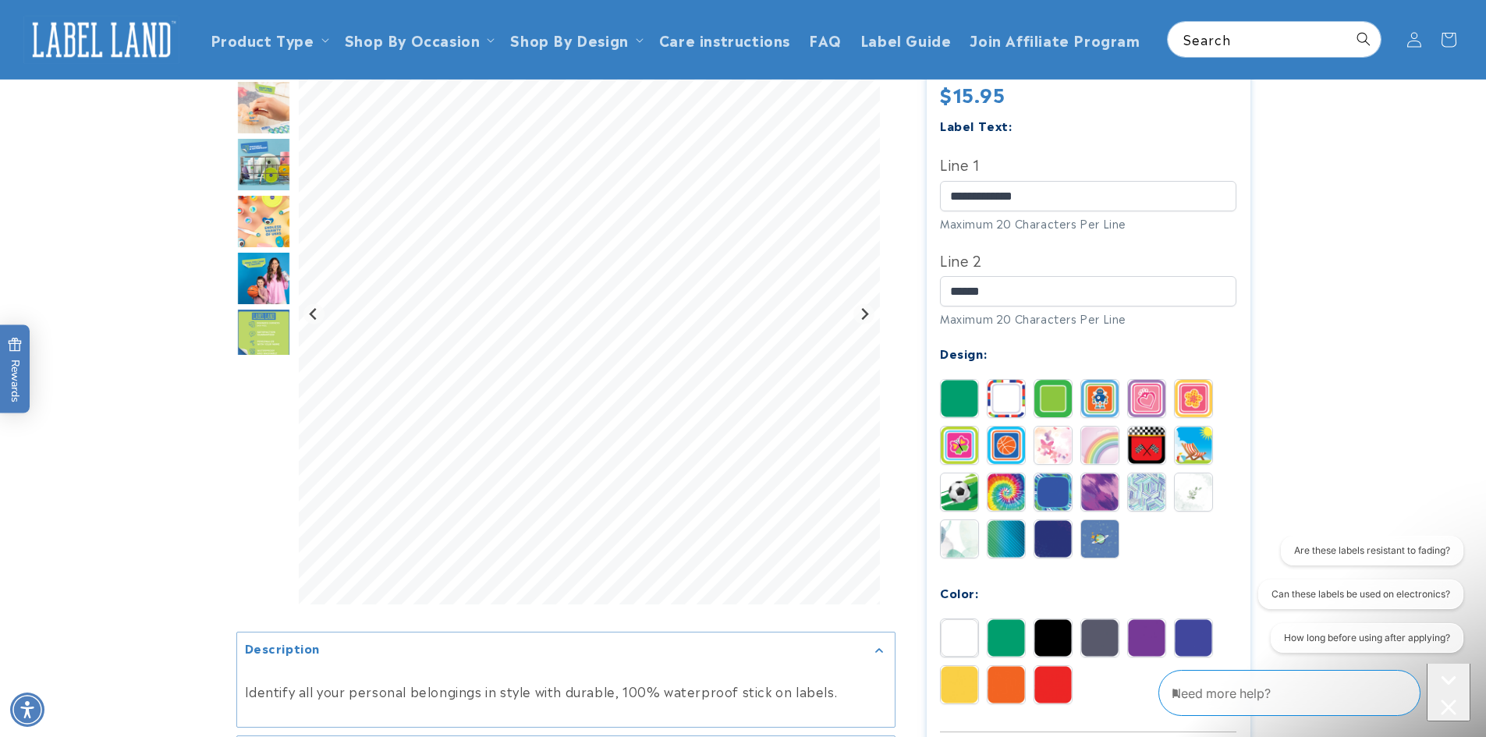
click at [948, 620] on img at bounding box center [959, 638] width 37 height 37
click at [1018, 620] on img at bounding box center [1006, 638] width 37 height 37
click at [1021, 276] on input "*****" at bounding box center [1088, 291] width 296 height 30
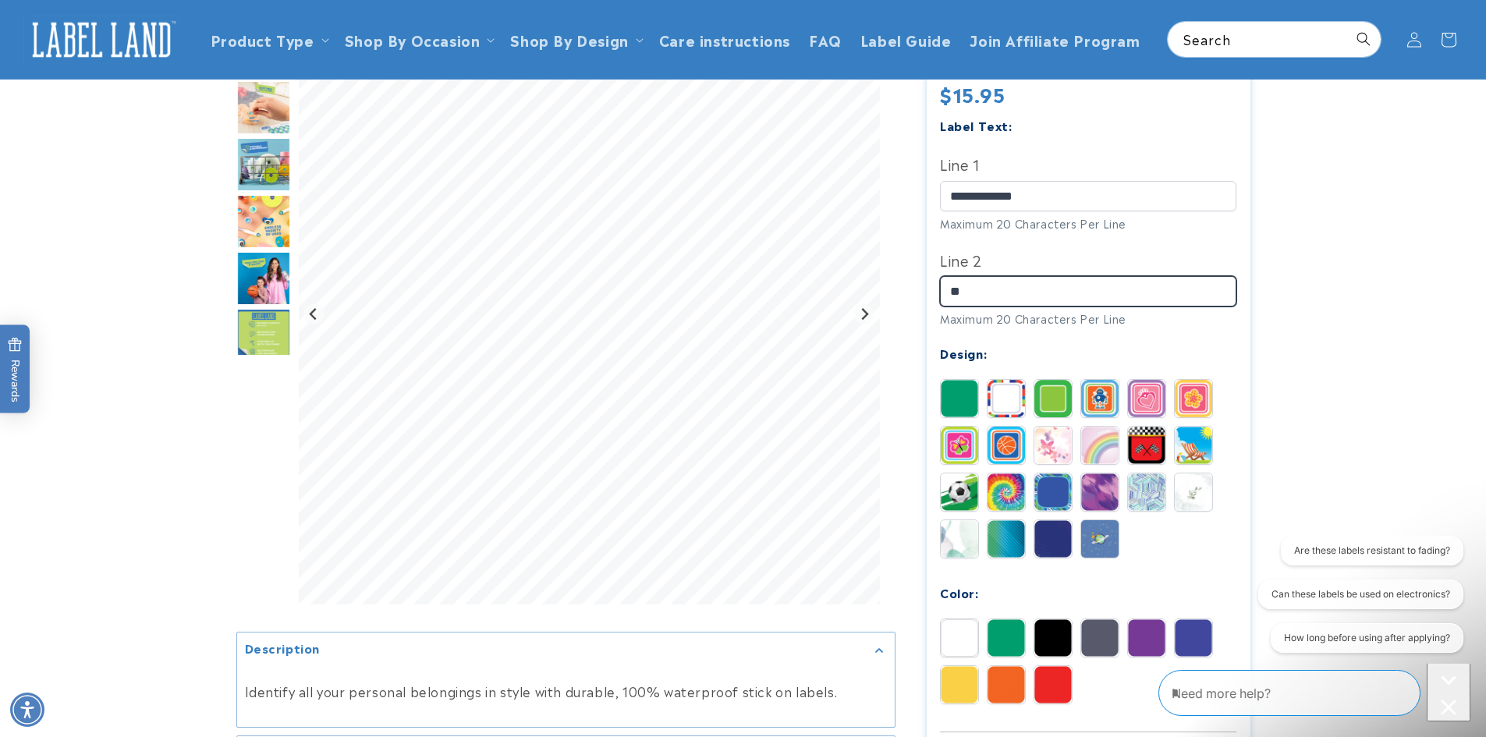
type input "*"
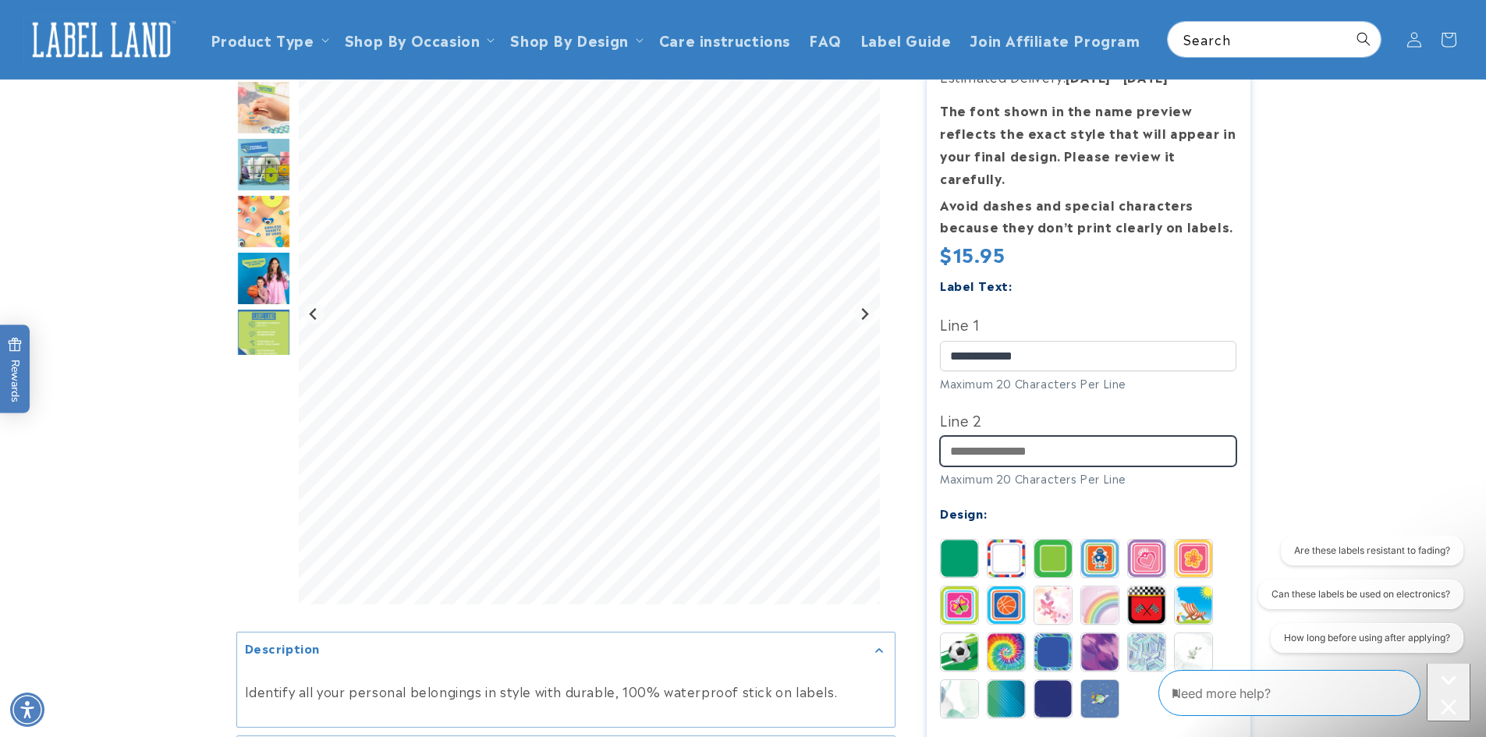
scroll to position [208, 0]
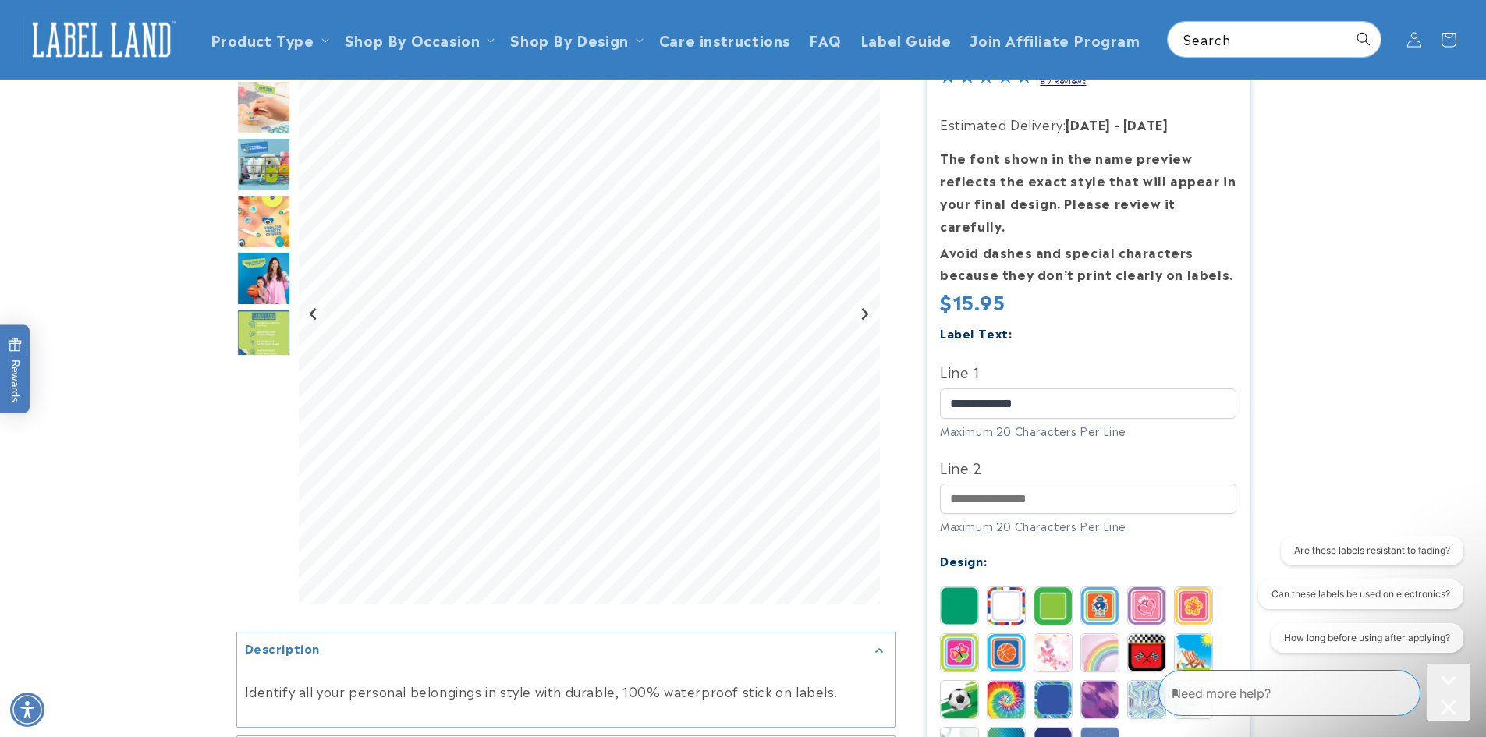
click at [251, 233] on img "Go to slide 5" at bounding box center [263, 221] width 55 height 55
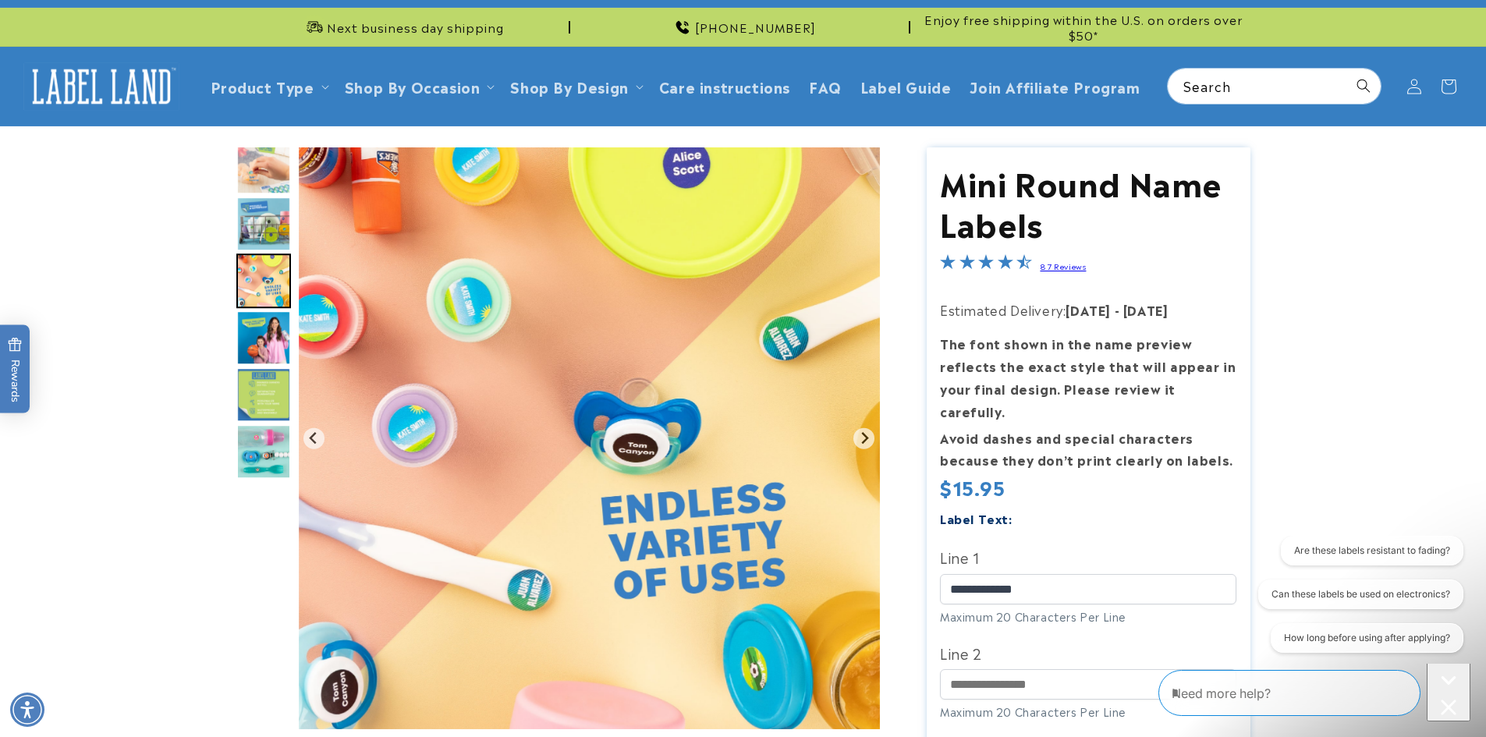
scroll to position [0, 0]
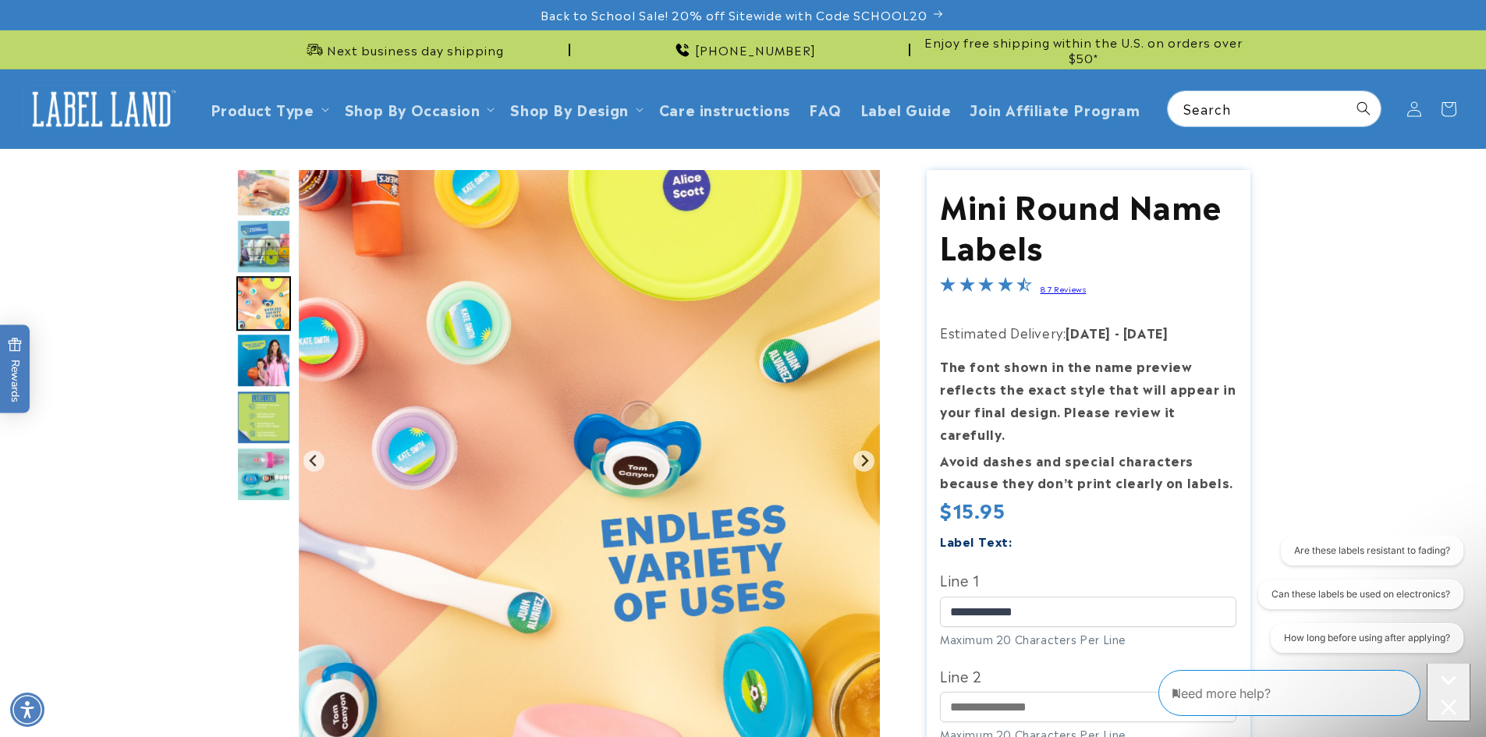
click at [265, 319] on img "Go to slide 5" at bounding box center [263, 303] width 55 height 55
click at [278, 364] on img "Go to slide 6" at bounding box center [263, 360] width 55 height 55
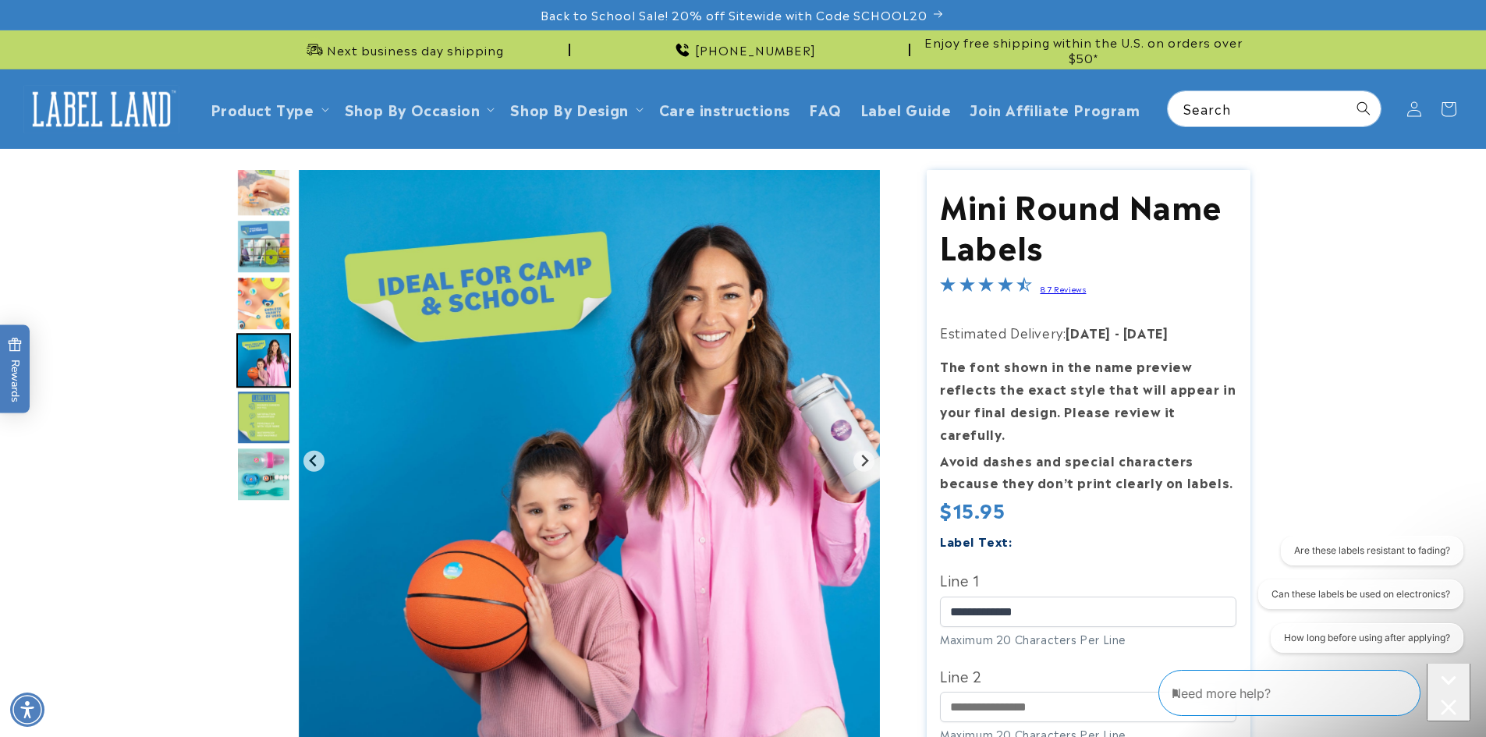
click at [254, 256] on img "Go to slide 4" at bounding box center [263, 246] width 55 height 55
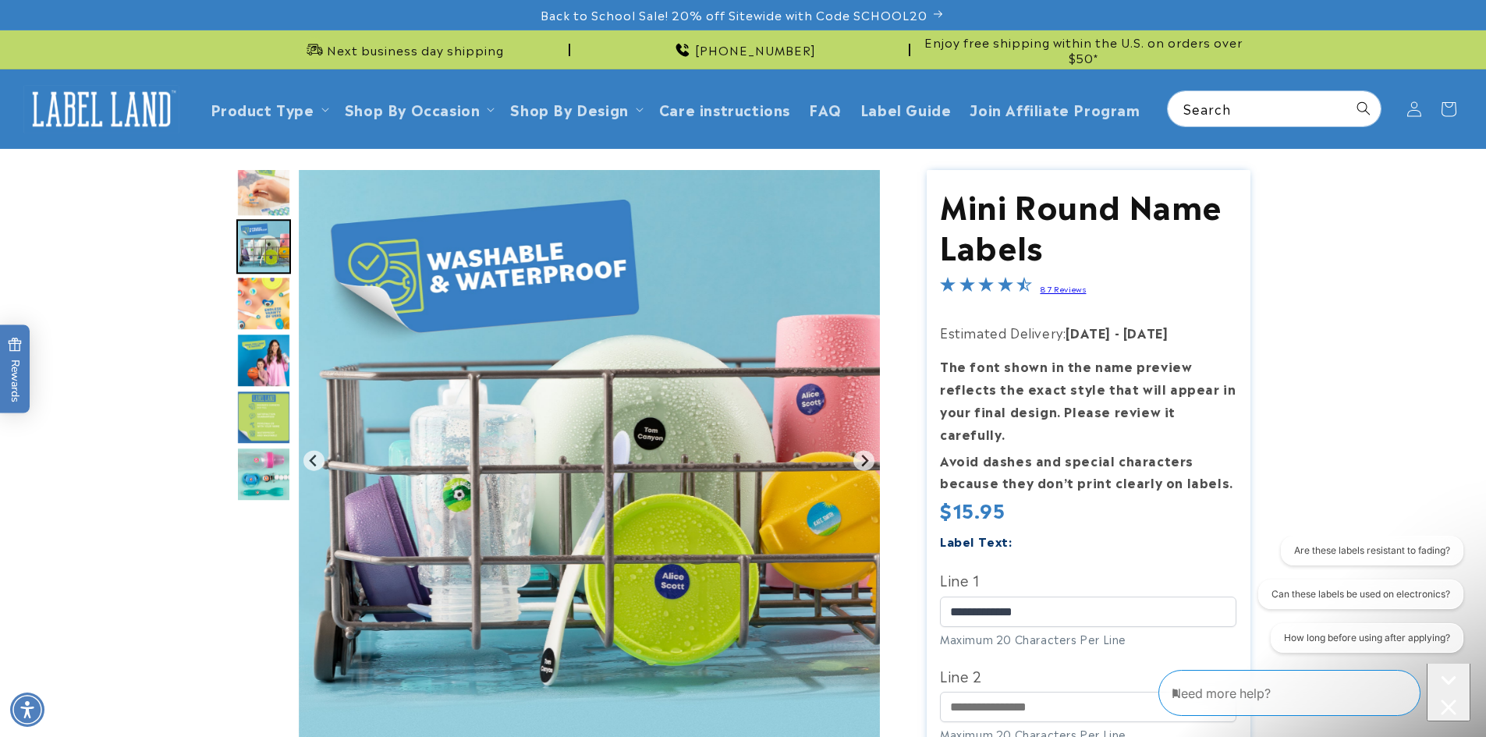
click at [272, 204] on img "Go to slide 3" at bounding box center [263, 189] width 55 height 55
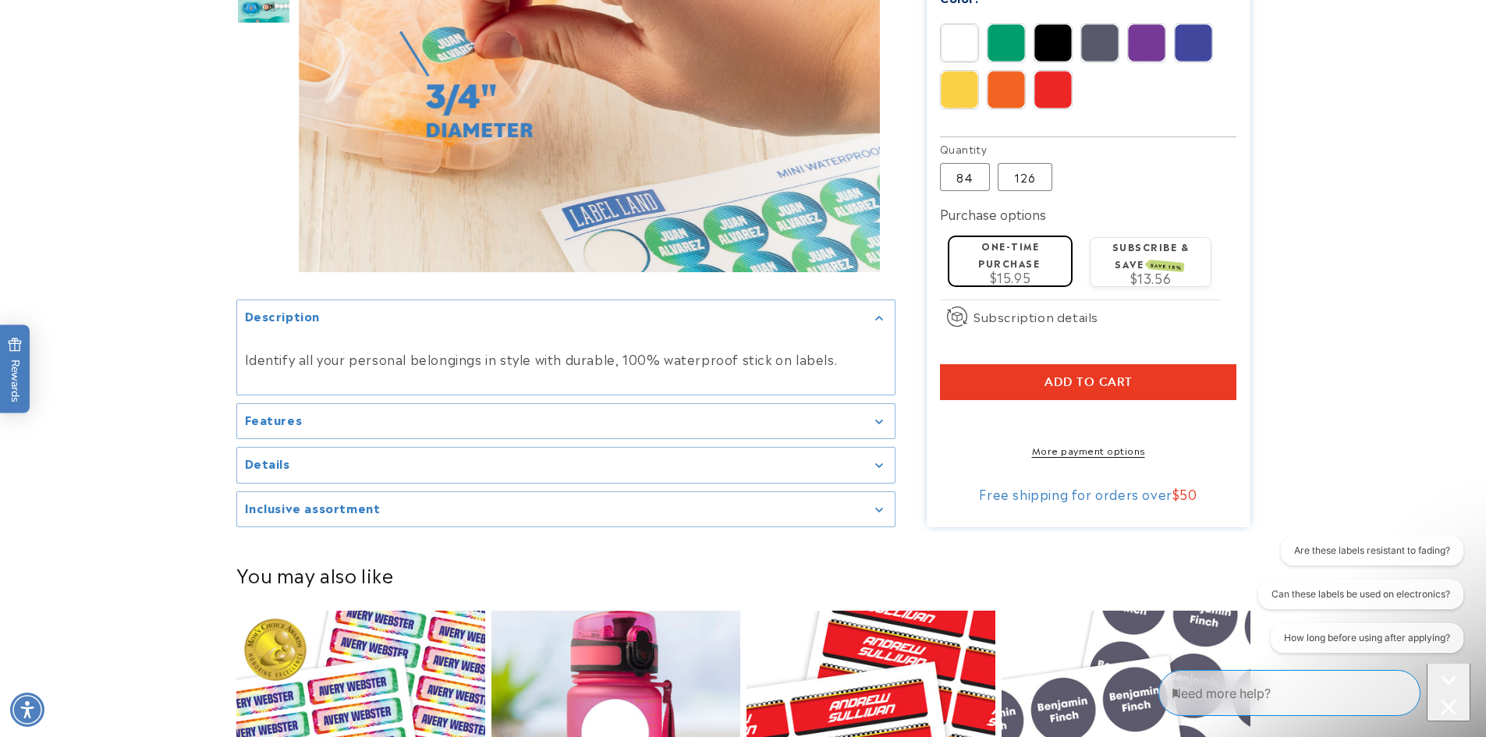
scroll to position [1040, 0]
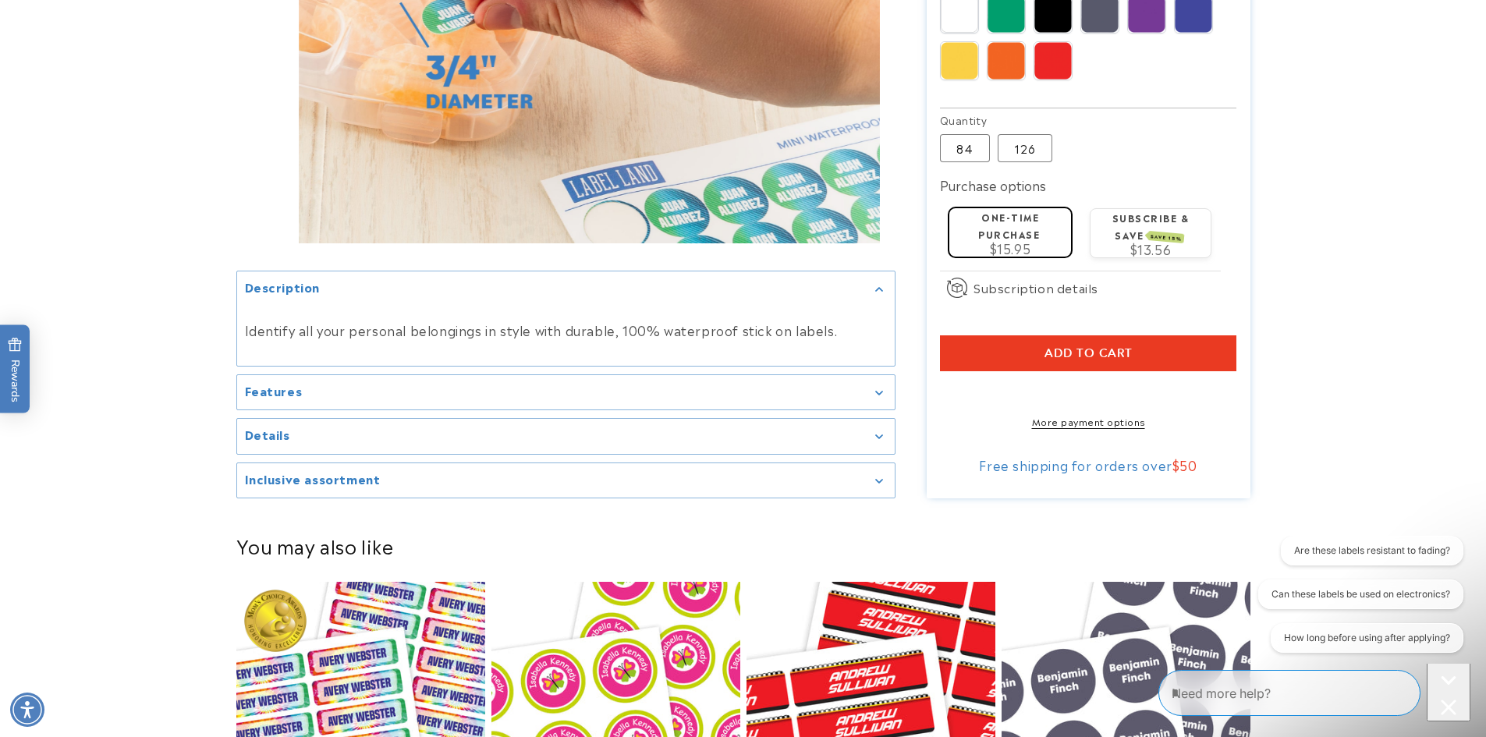
click at [493, 387] on div "Features" at bounding box center [566, 393] width 642 height 12
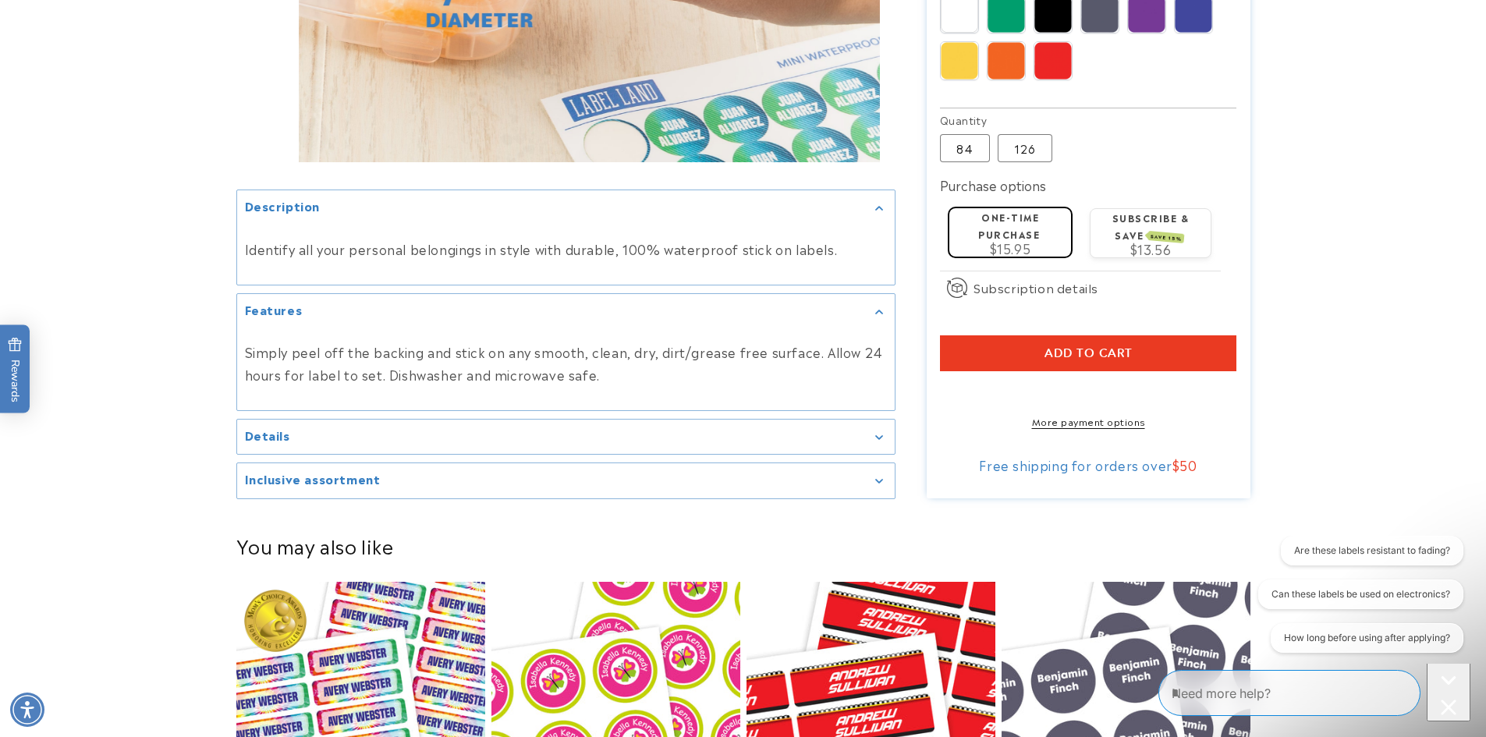
click at [527, 409] on media-gallery "Gallery Viewer" at bounding box center [565, 40] width 659 height 918
click at [542, 463] on div "Inclusive assortment Size: .75” diameter Use on small items eg. cell phones, ca…" at bounding box center [565, 481] width 659 height 37
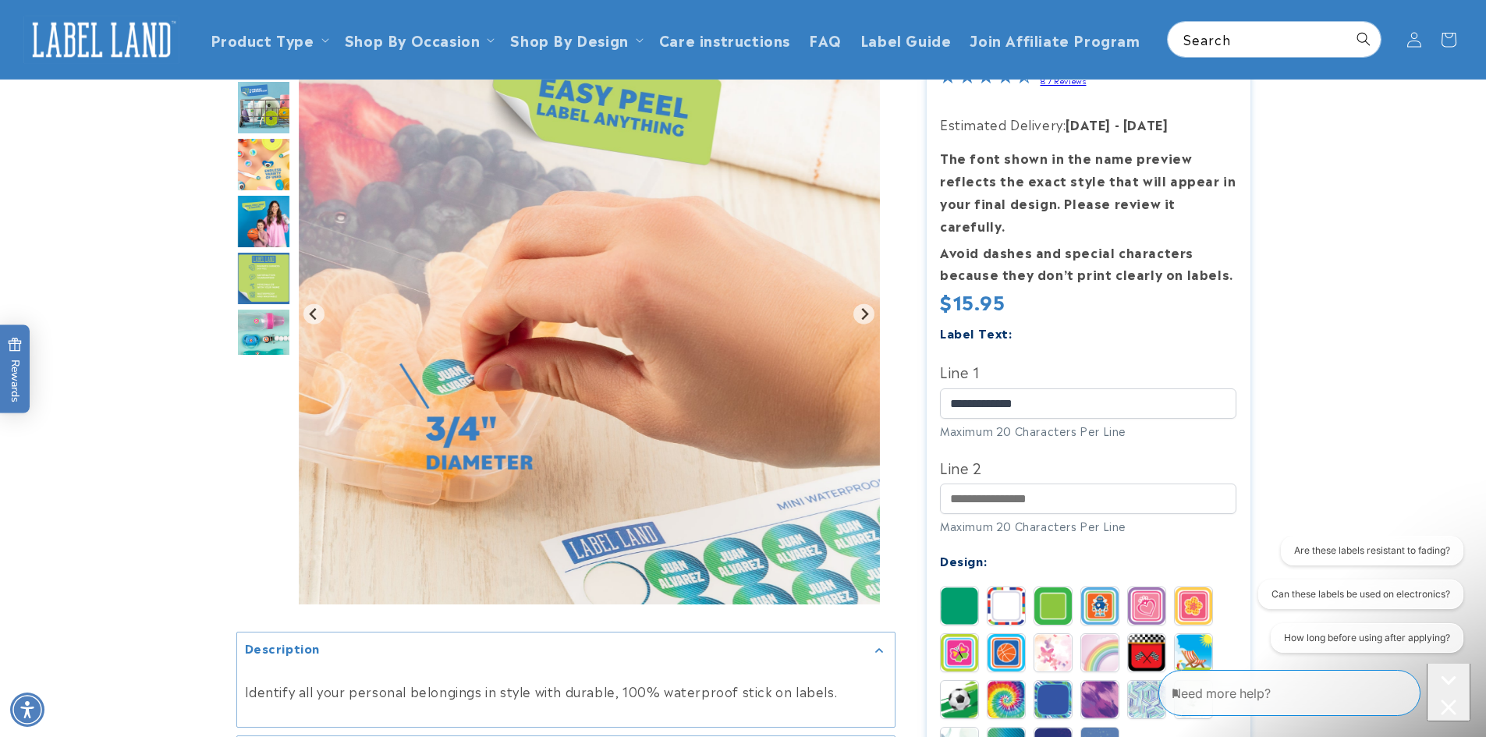
scroll to position [0, 0]
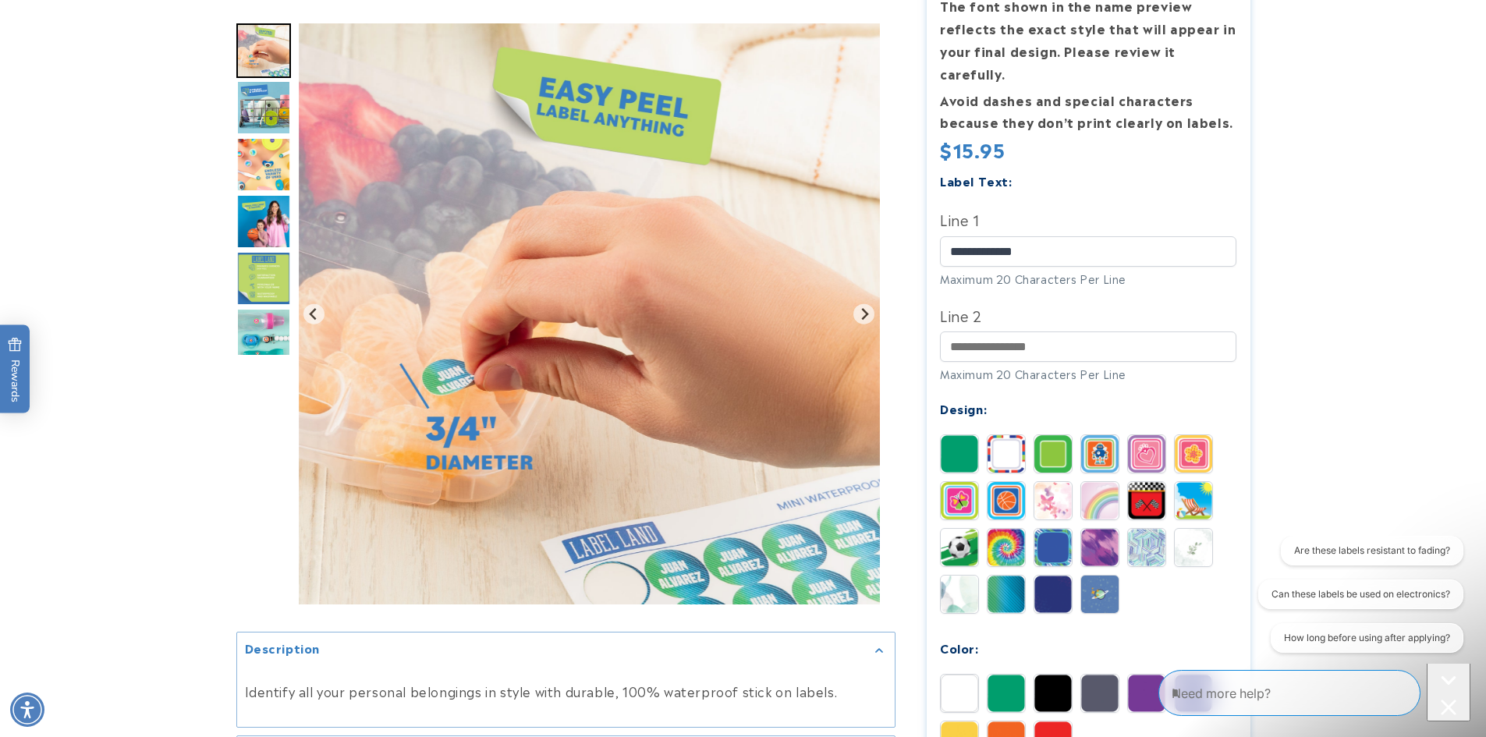
scroll to position [416, 0]
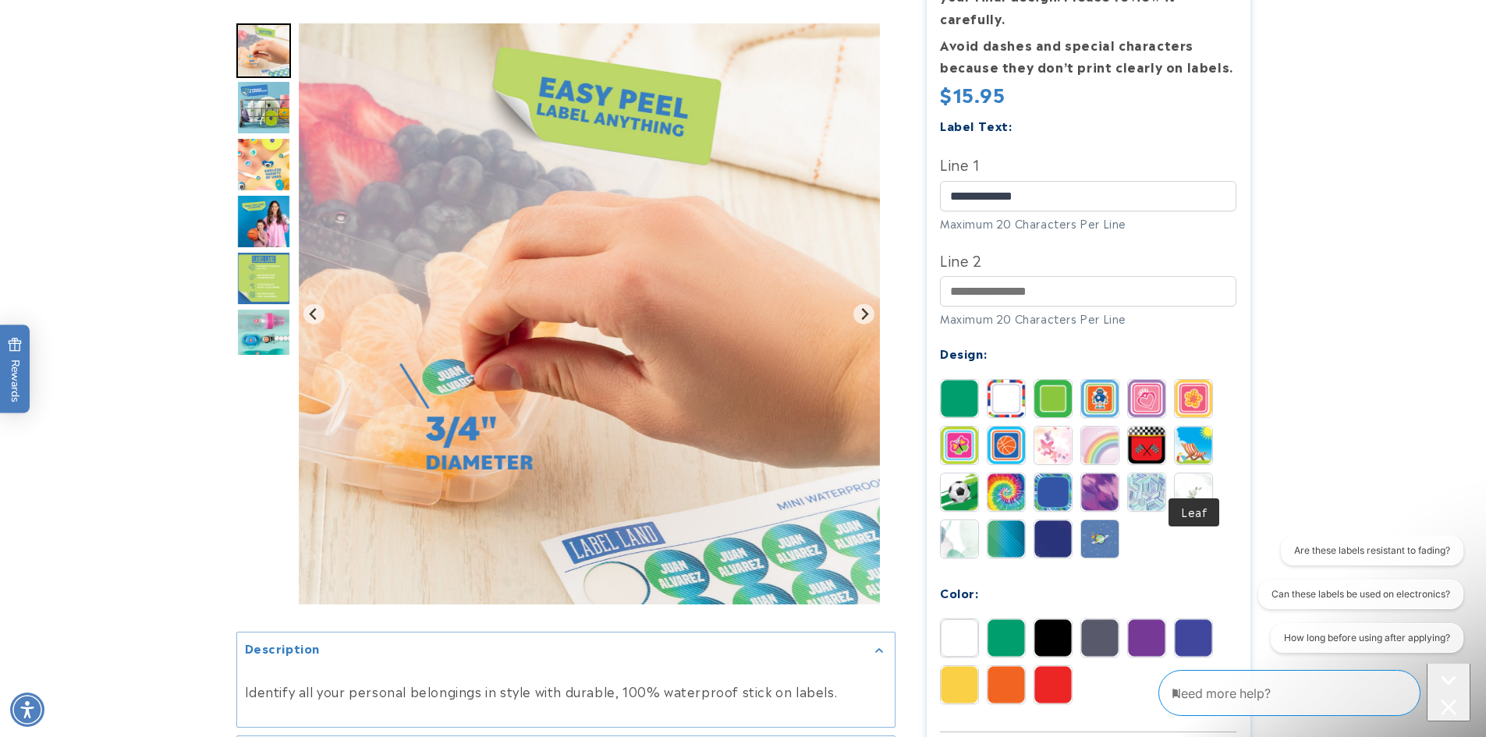
click at [1177, 474] on img at bounding box center [1193, 492] width 37 height 37
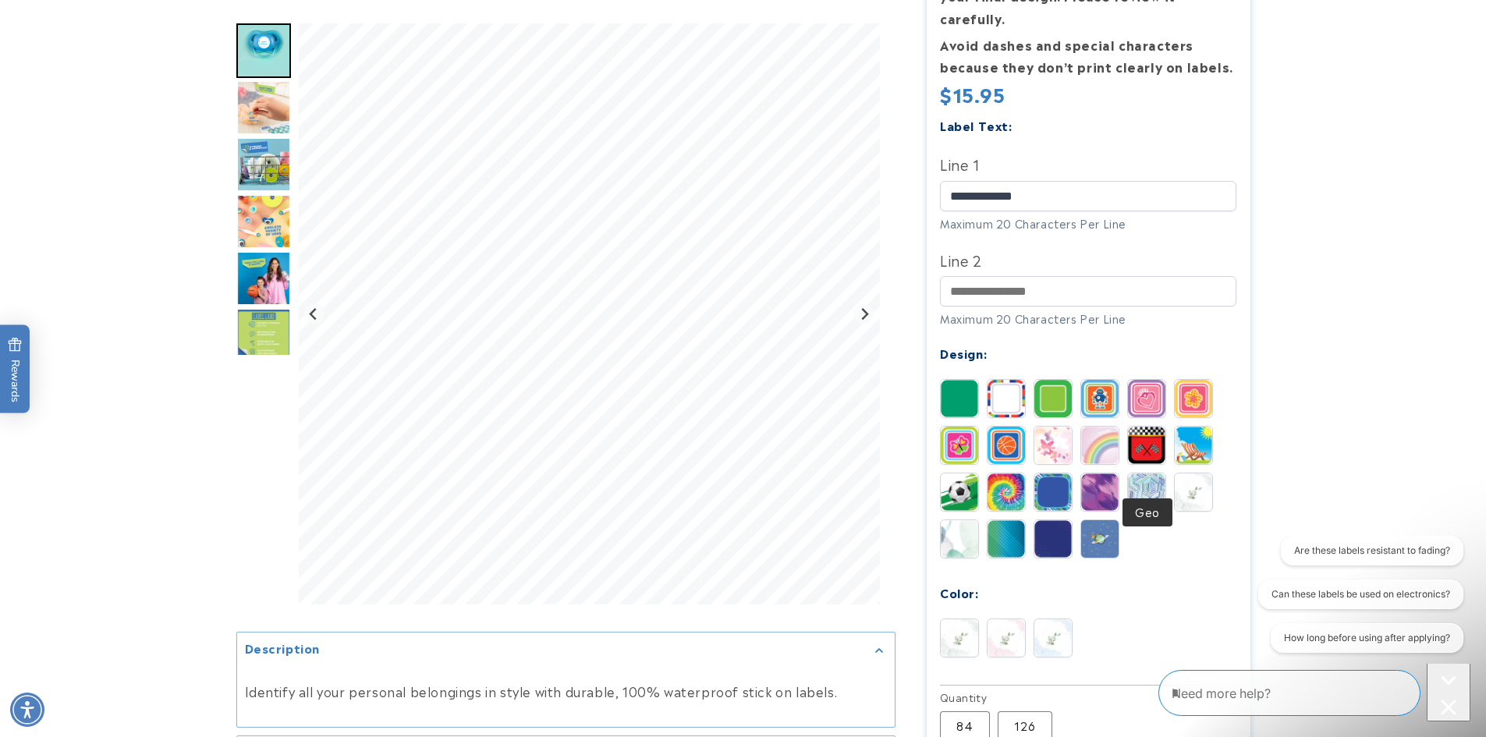
click at [1154, 475] on img at bounding box center [1146, 492] width 37 height 37
click at [1120, 475] on div "Solid Stripes Border Robot Flower" at bounding box center [1092, 472] width 304 height 187
click at [1095, 474] on img at bounding box center [1099, 492] width 37 height 37
click at [1056, 474] on img at bounding box center [1053, 492] width 37 height 37
click at [1015, 474] on img at bounding box center [1006, 492] width 37 height 37
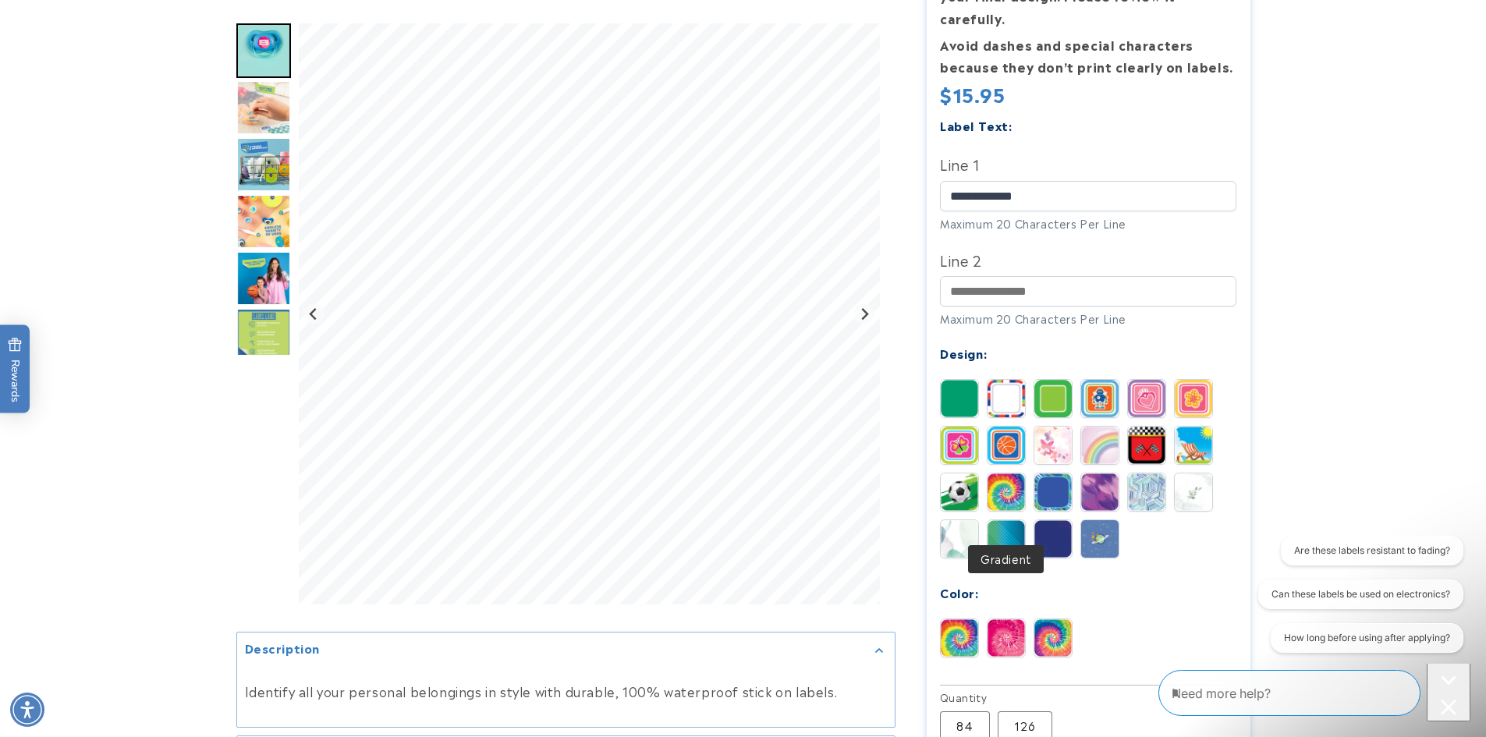
click at [986, 508] on div "Solid Stripes Border Robot Flower" at bounding box center [1092, 472] width 304 height 187
click at [960, 520] on img at bounding box center [959, 538] width 37 height 37
click at [968, 474] on img at bounding box center [959, 492] width 37 height 37
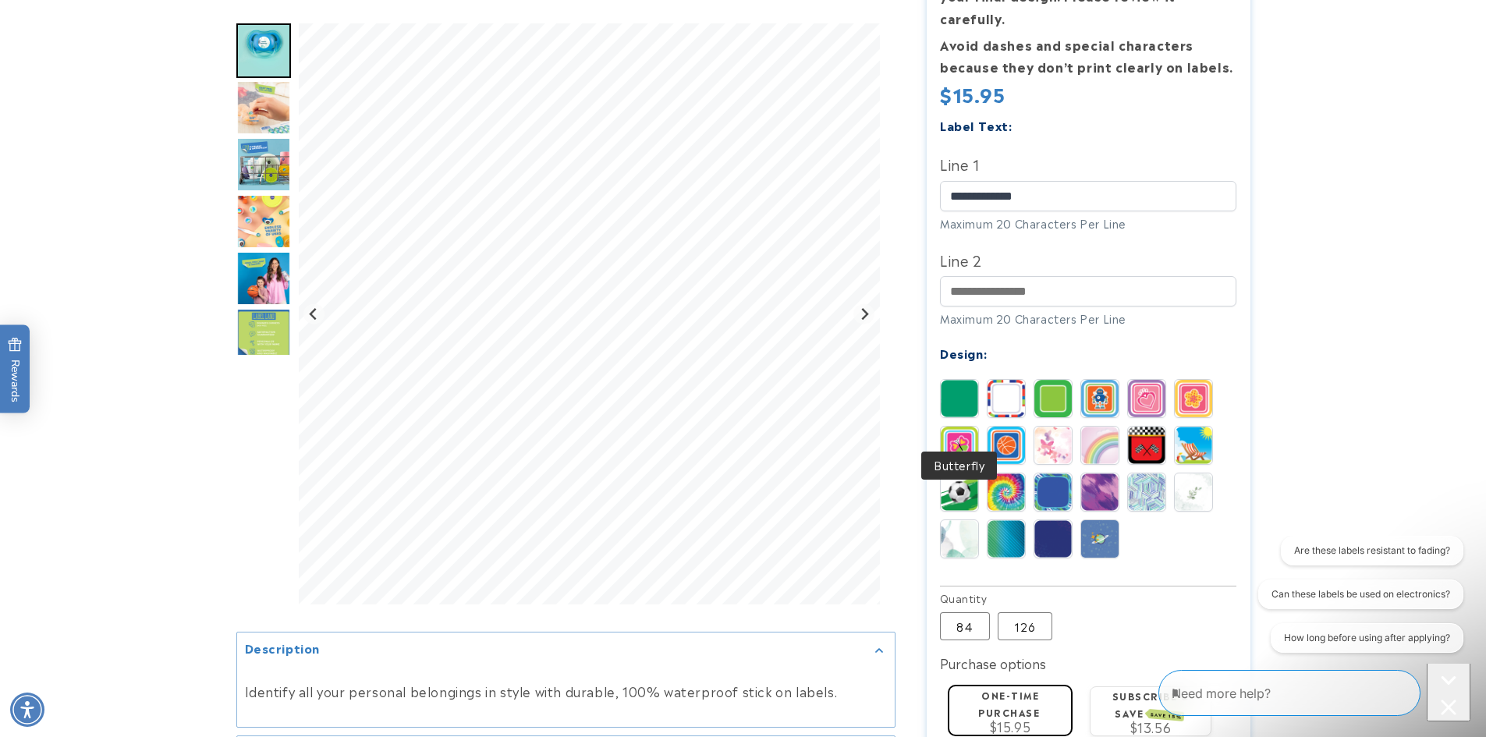
click at [977, 441] on img at bounding box center [959, 445] width 37 height 37
click at [984, 408] on div "Solid Stripes Border Robot Flower" at bounding box center [1092, 472] width 304 height 187
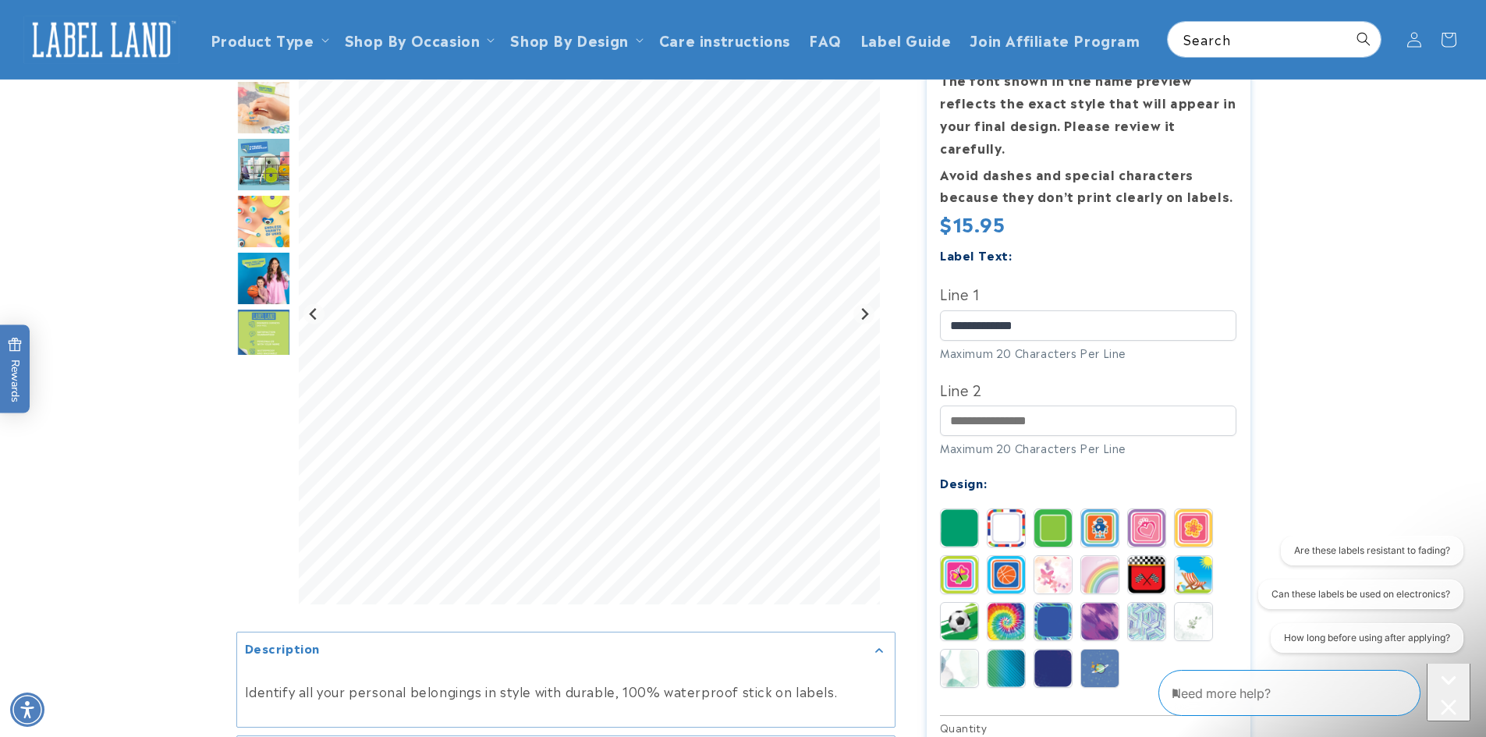
scroll to position [208, 0]
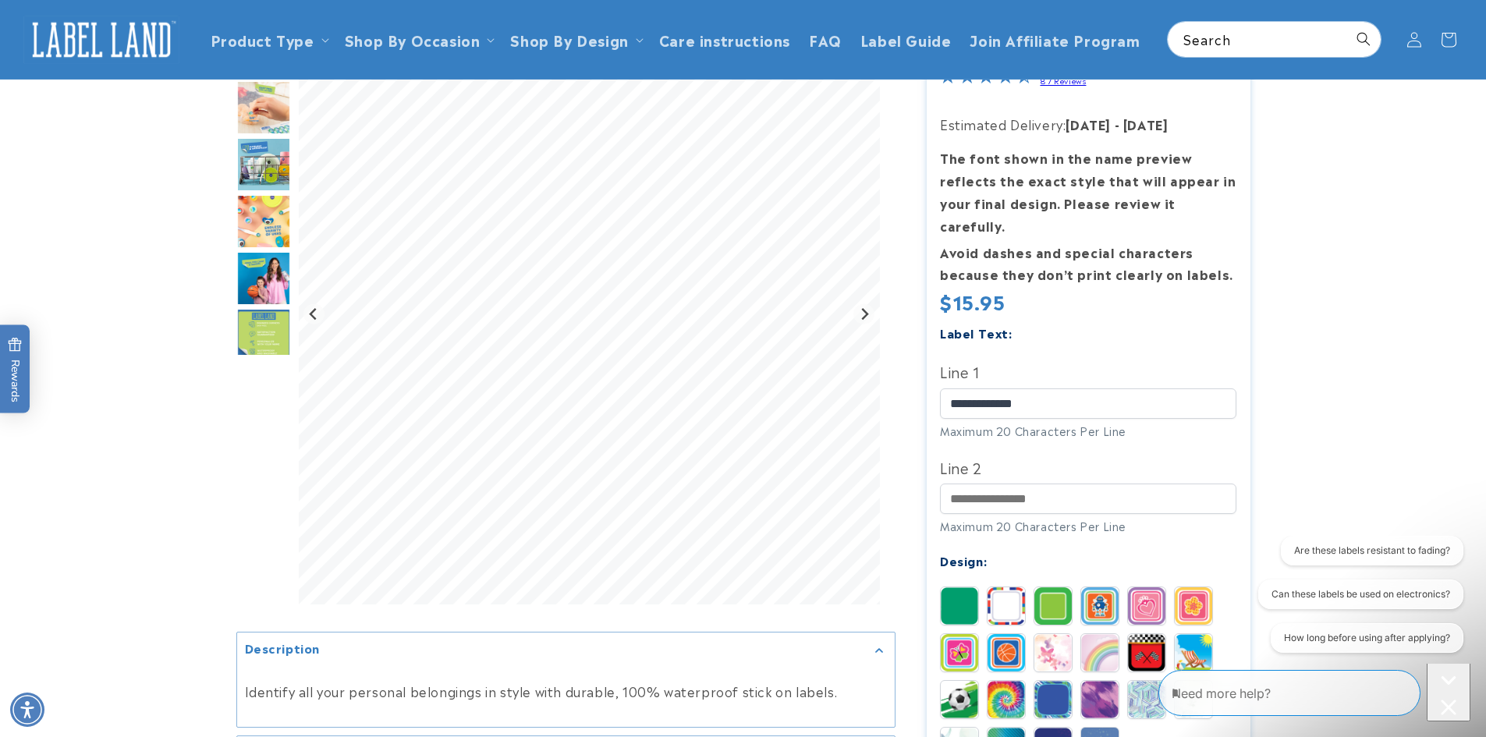
click at [1191, 588] on img at bounding box center [1193, 606] width 37 height 37
click at [1142, 588] on img at bounding box center [1146, 606] width 37 height 37
click at [1091, 588] on img at bounding box center [1099, 606] width 37 height 37
click at [1024, 588] on img at bounding box center [1006, 606] width 37 height 37
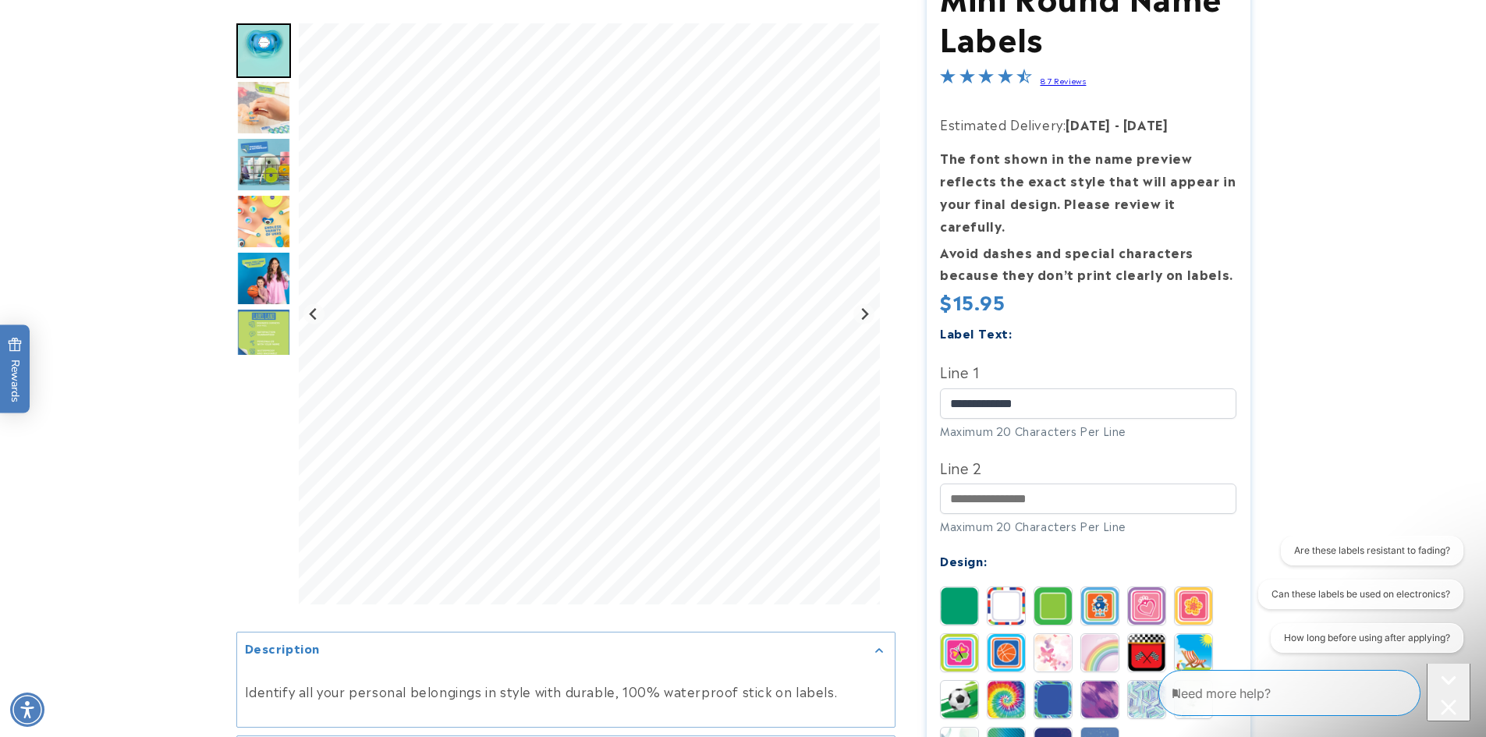
scroll to position [416, 0]
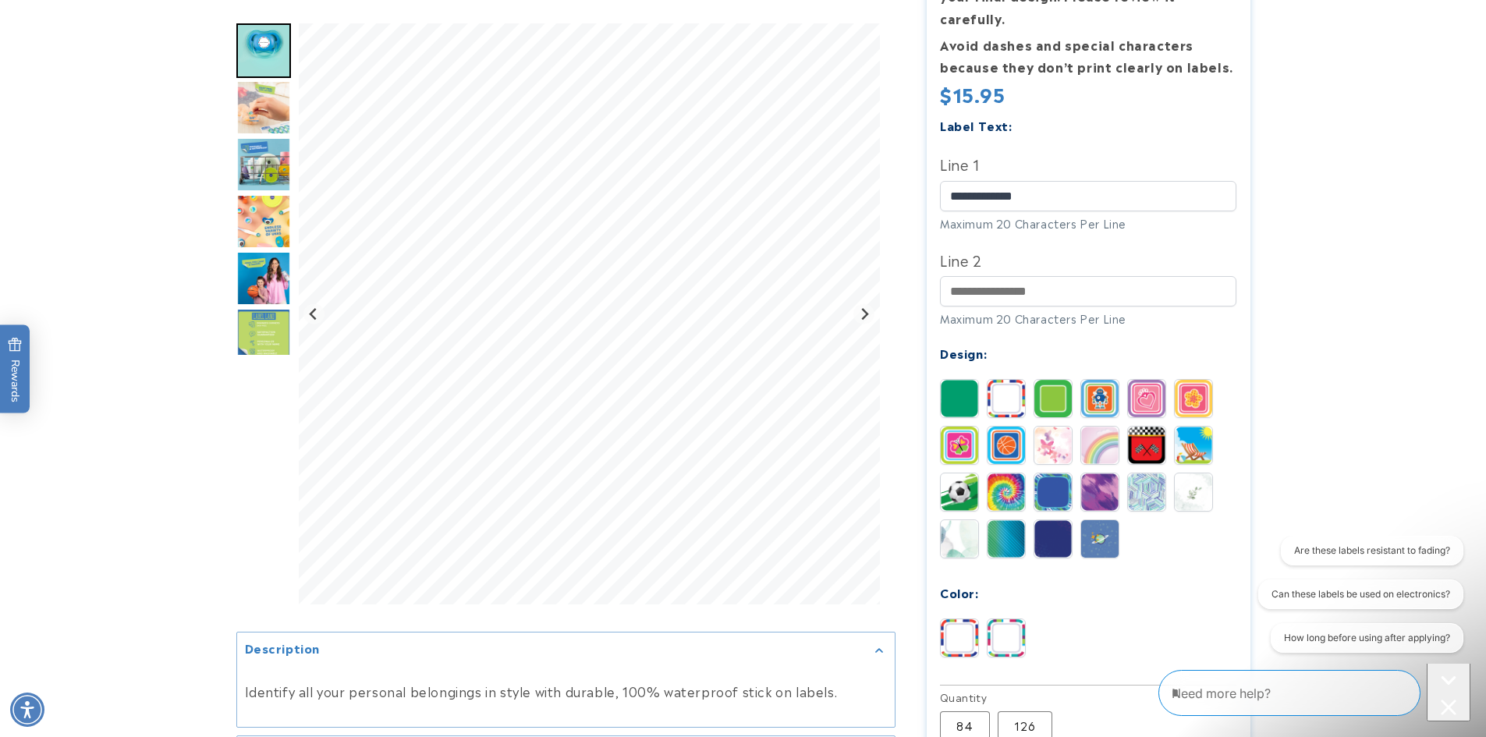
click at [955, 620] on img at bounding box center [959, 638] width 37 height 37
click at [1018, 620] on img at bounding box center [1006, 638] width 37 height 37
click at [971, 620] on img at bounding box center [959, 638] width 37 height 37
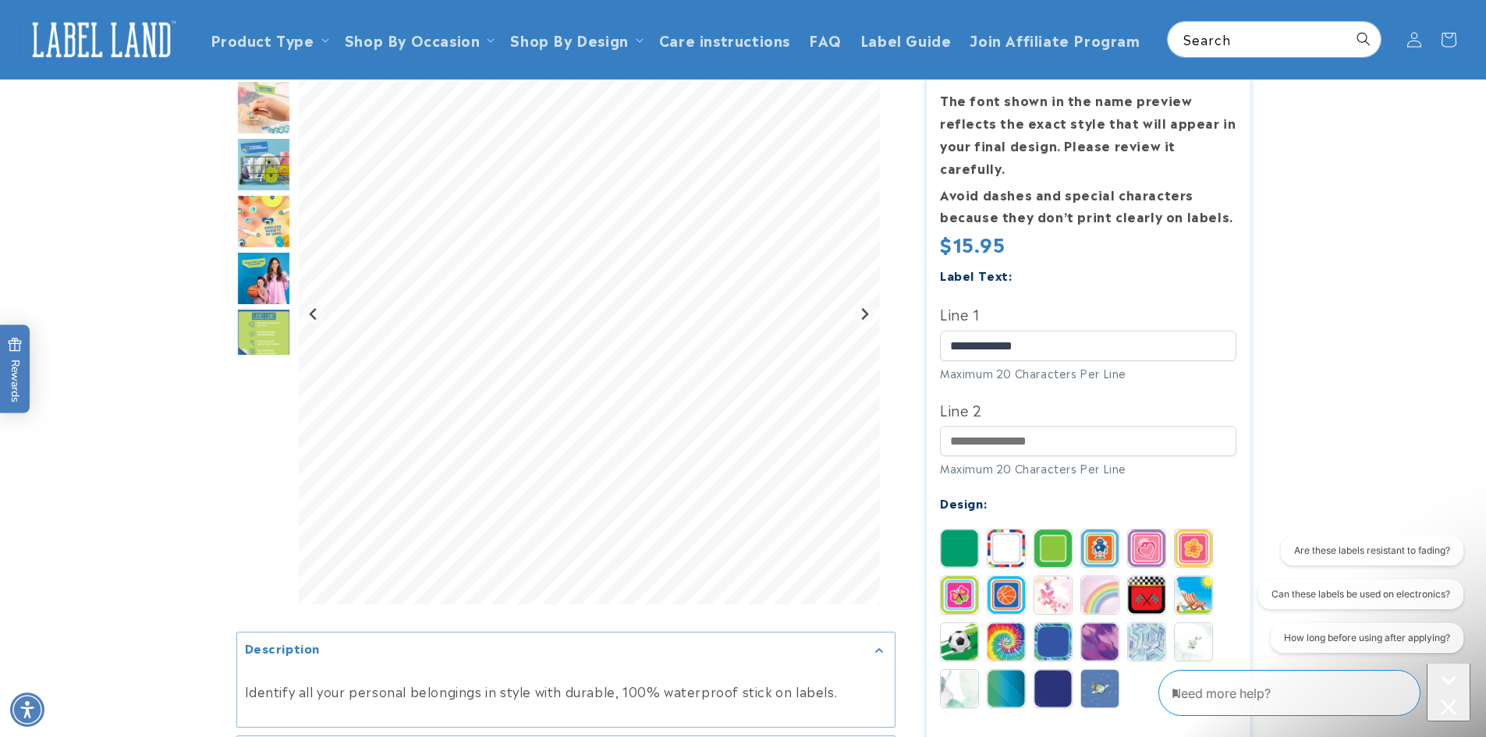
scroll to position [208, 0]
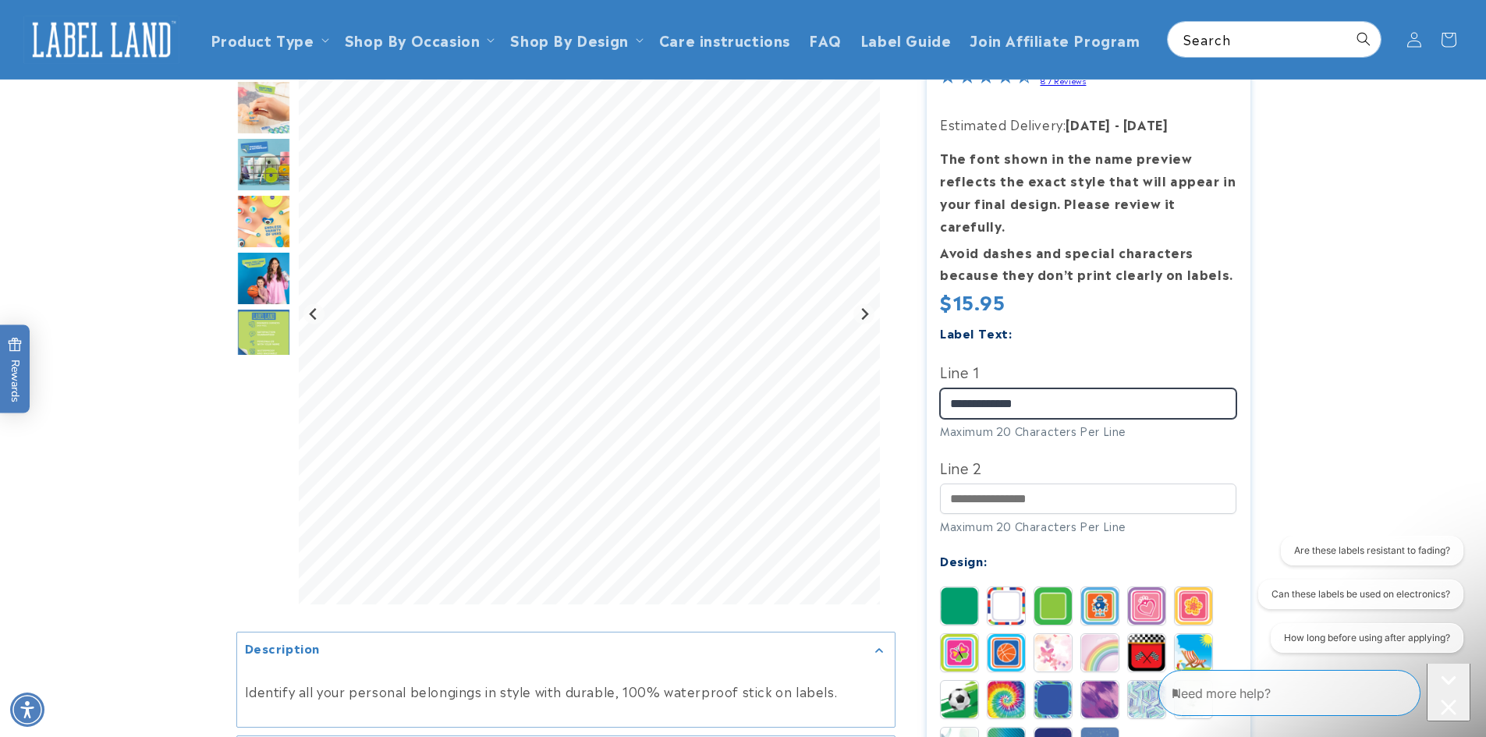
click at [1054, 394] on input "**********" at bounding box center [1088, 404] width 296 height 30
click at [1008, 392] on input "**********" at bounding box center [1088, 404] width 296 height 30
click at [984, 389] on input "**********" at bounding box center [1088, 404] width 296 height 30
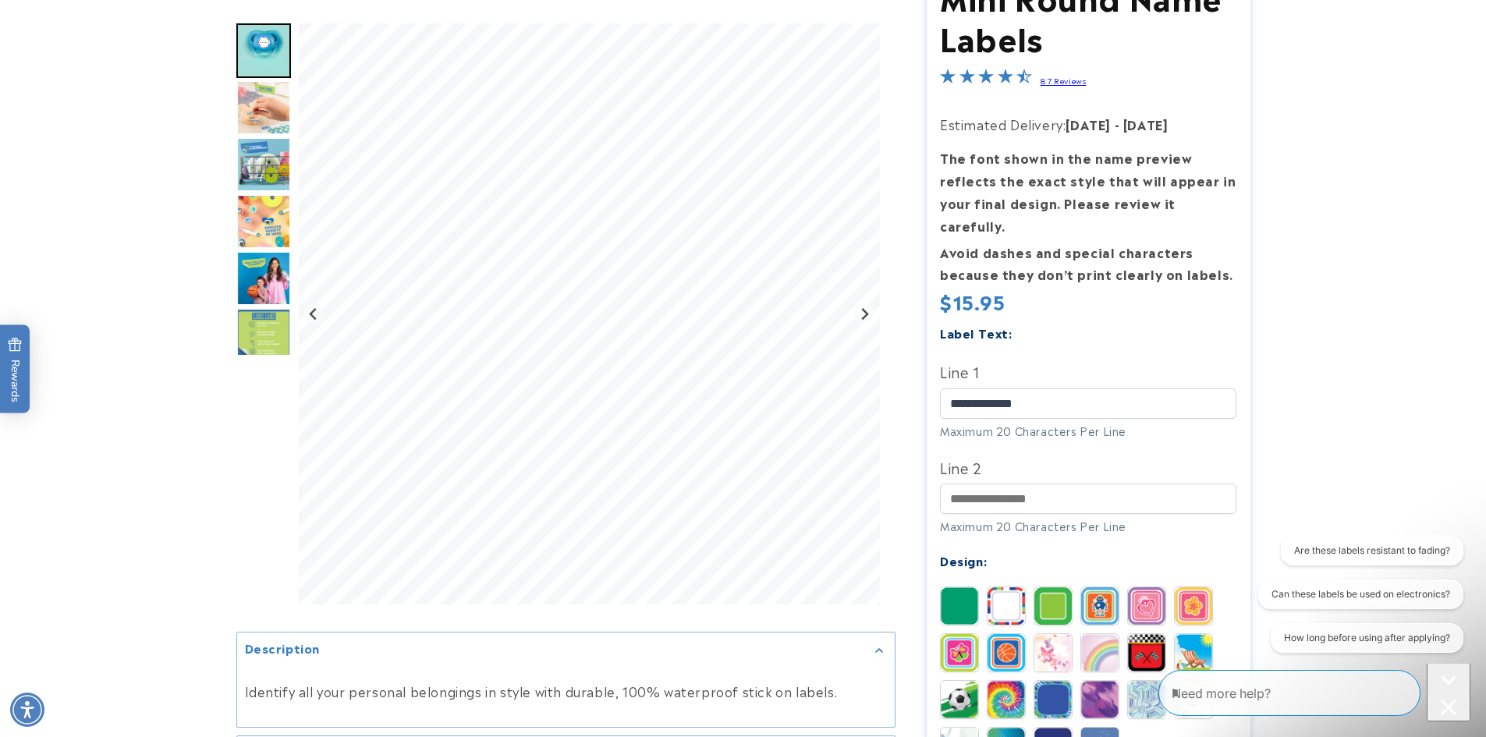
scroll to position [0, 0]
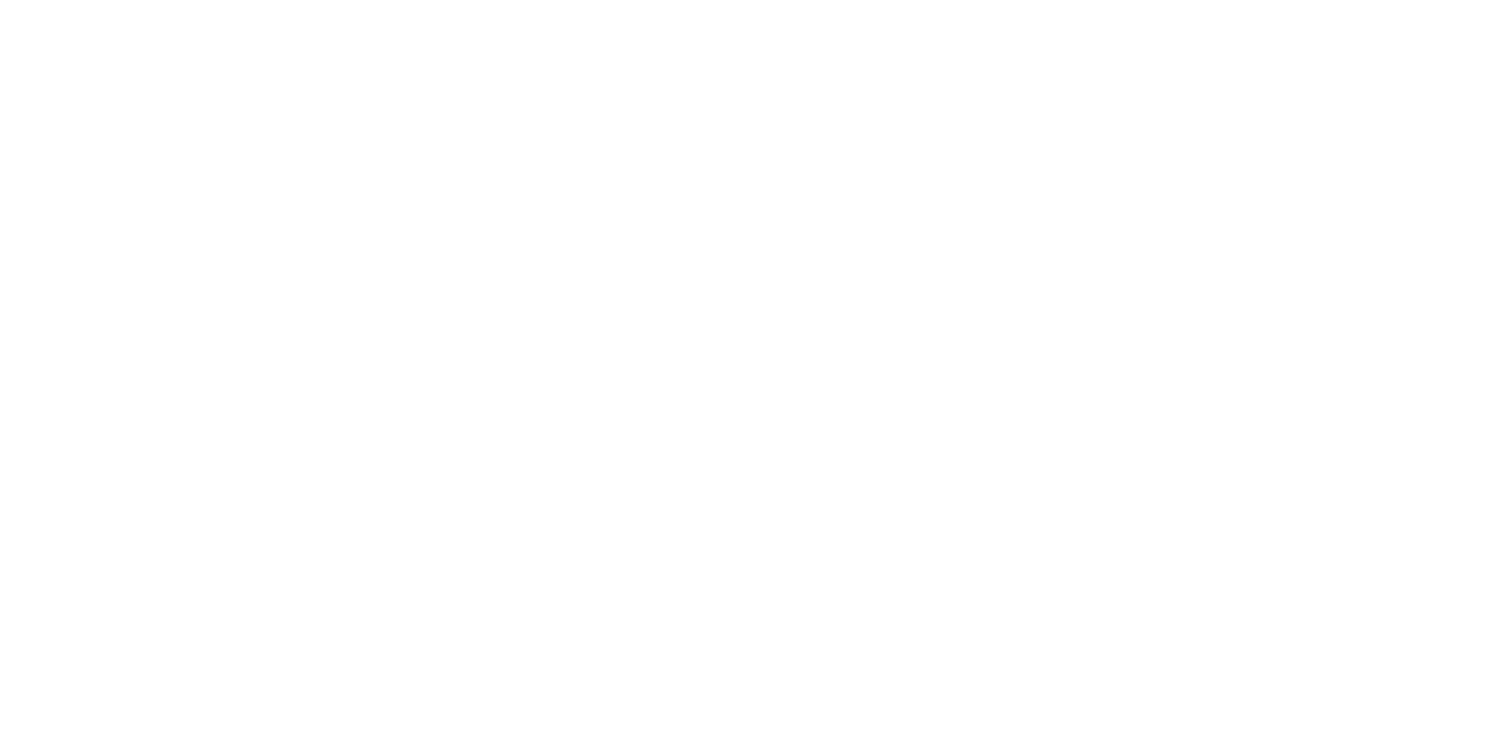
scroll to position [624, 0]
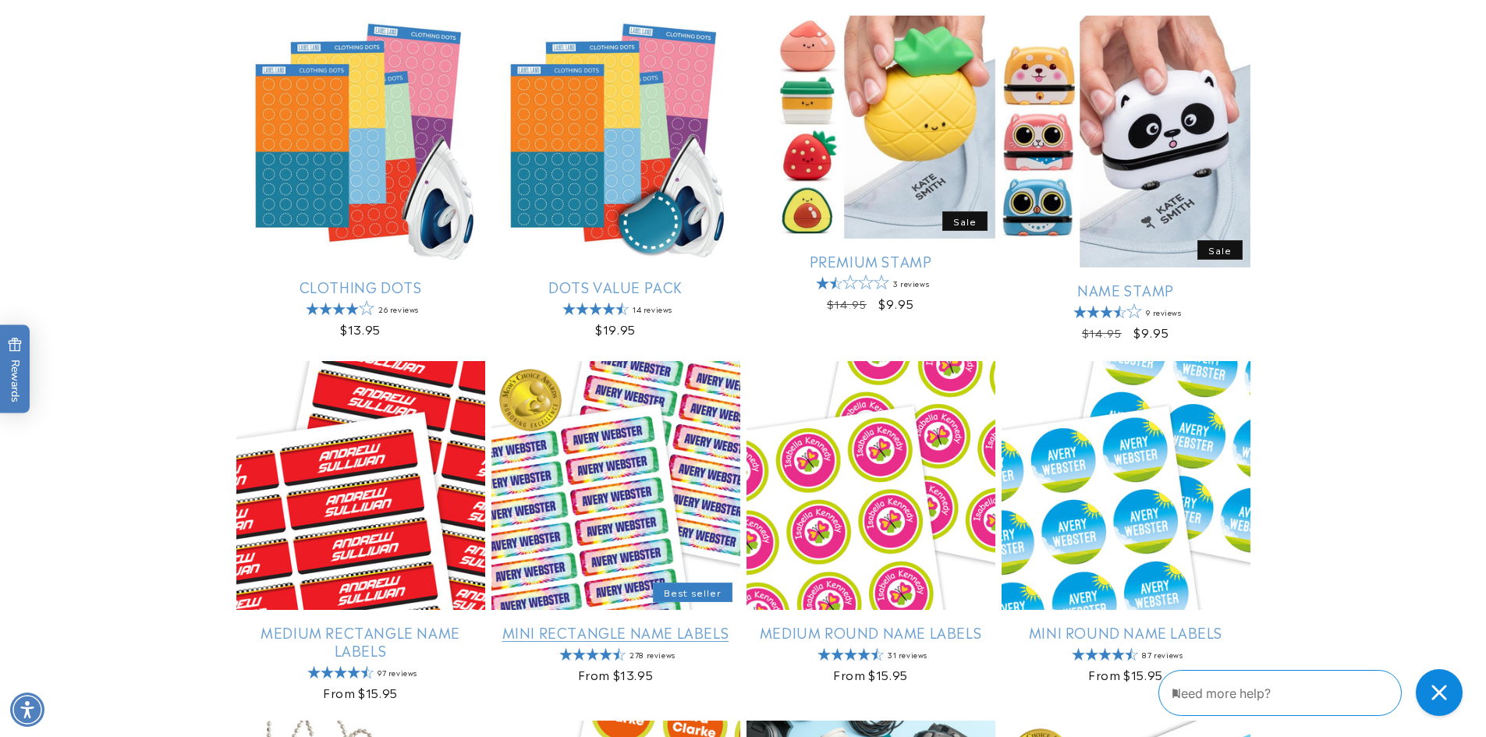
click at [581, 623] on link "Mini Rectangle Name Labels" at bounding box center [616, 632] width 249 height 18
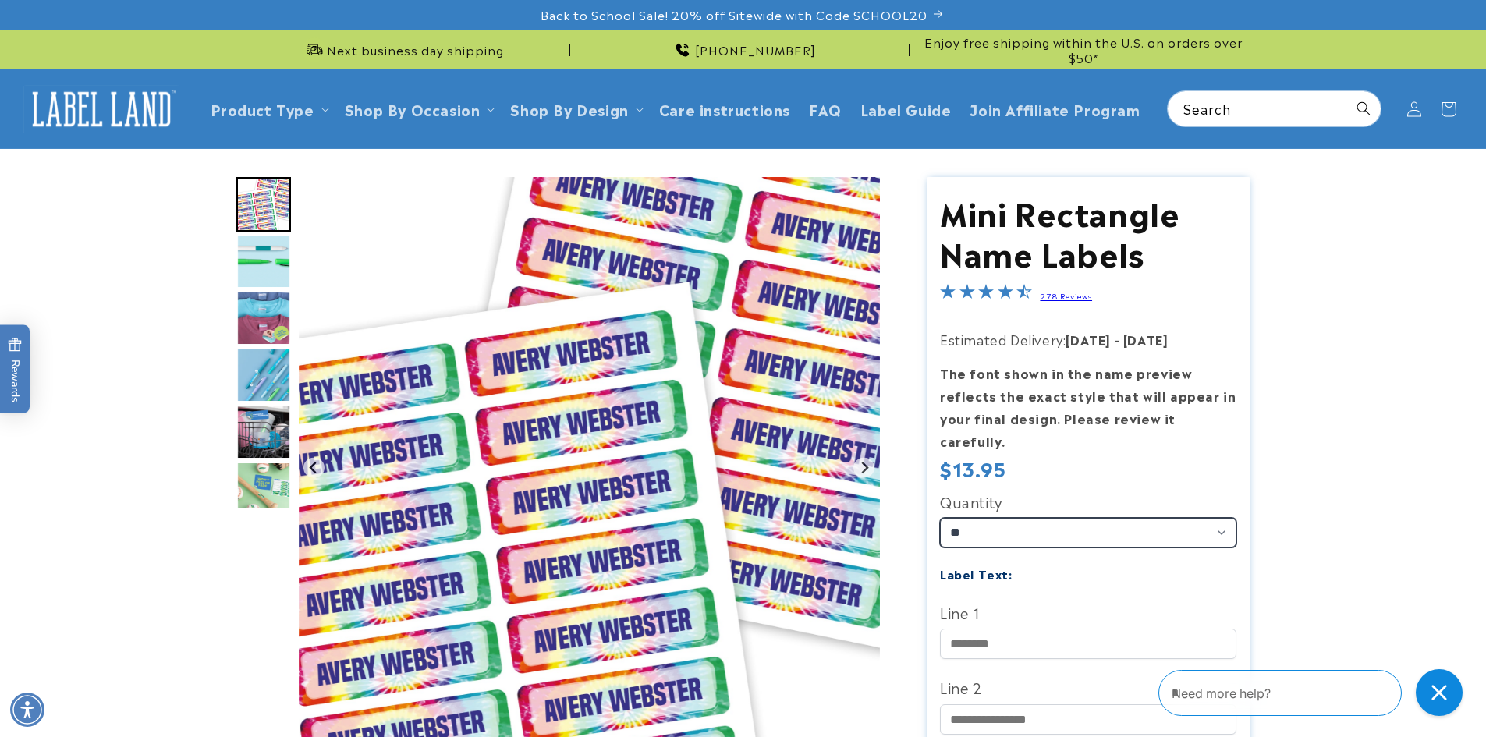
click at [1125, 518] on select "** ** **" at bounding box center [1088, 533] width 296 height 30
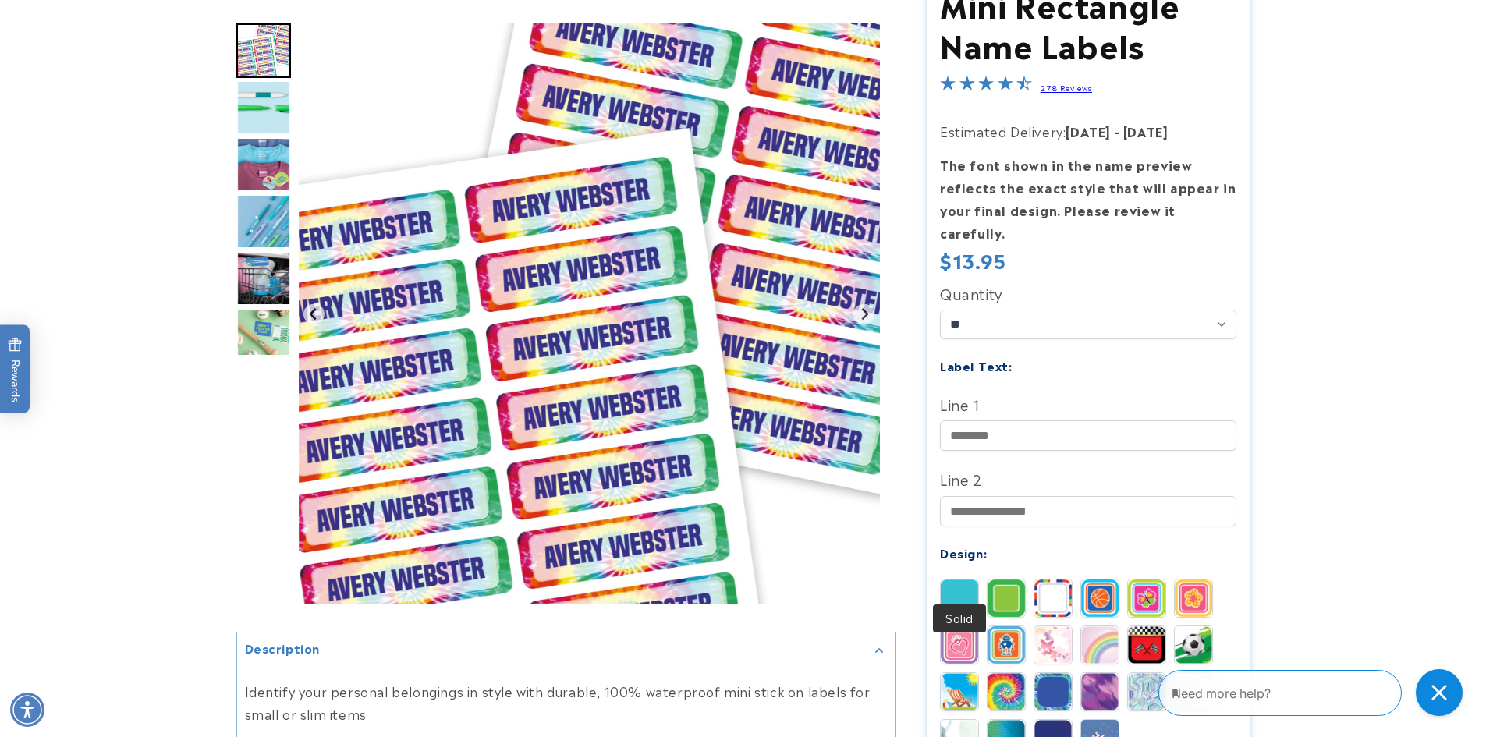
click at [961, 580] on img at bounding box center [959, 598] width 37 height 37
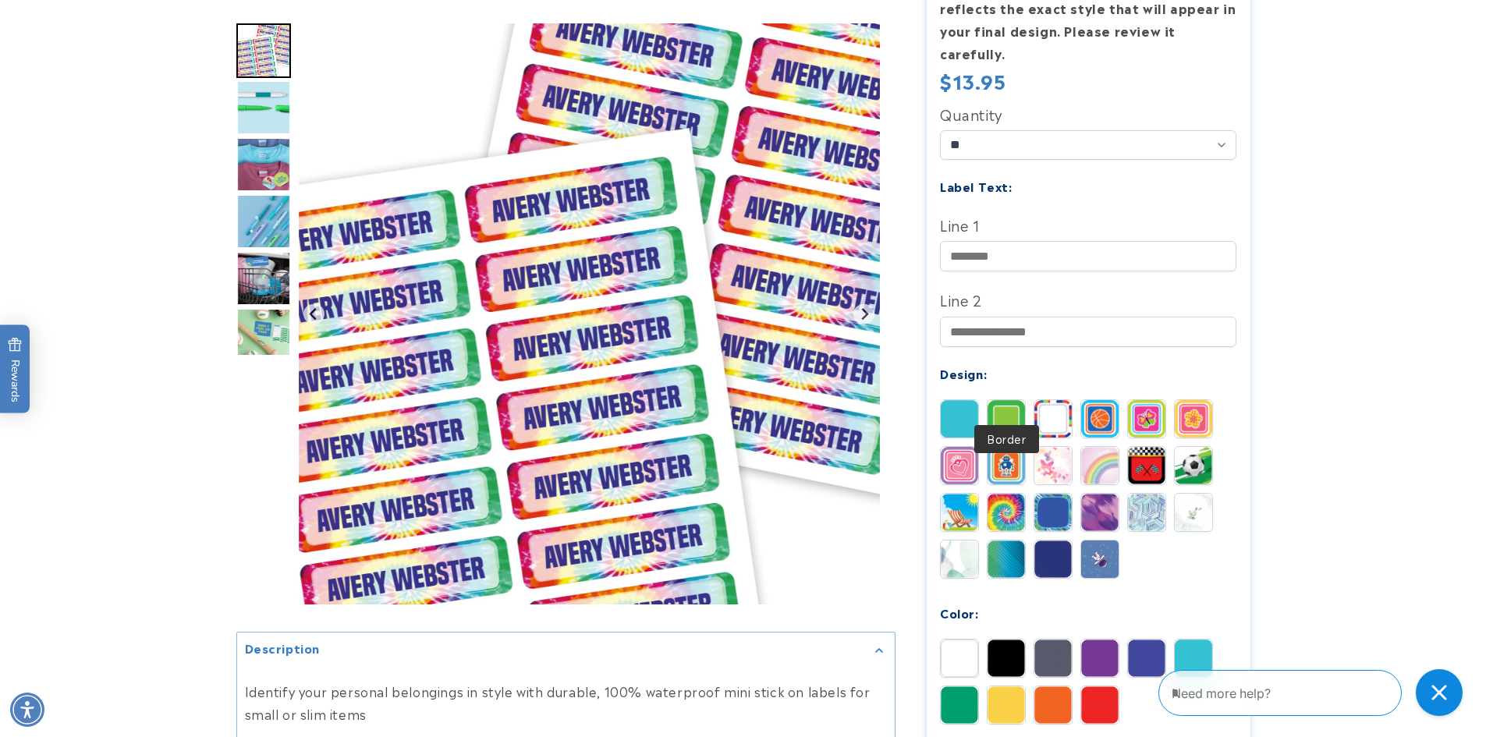
scroll to position [416, 0]
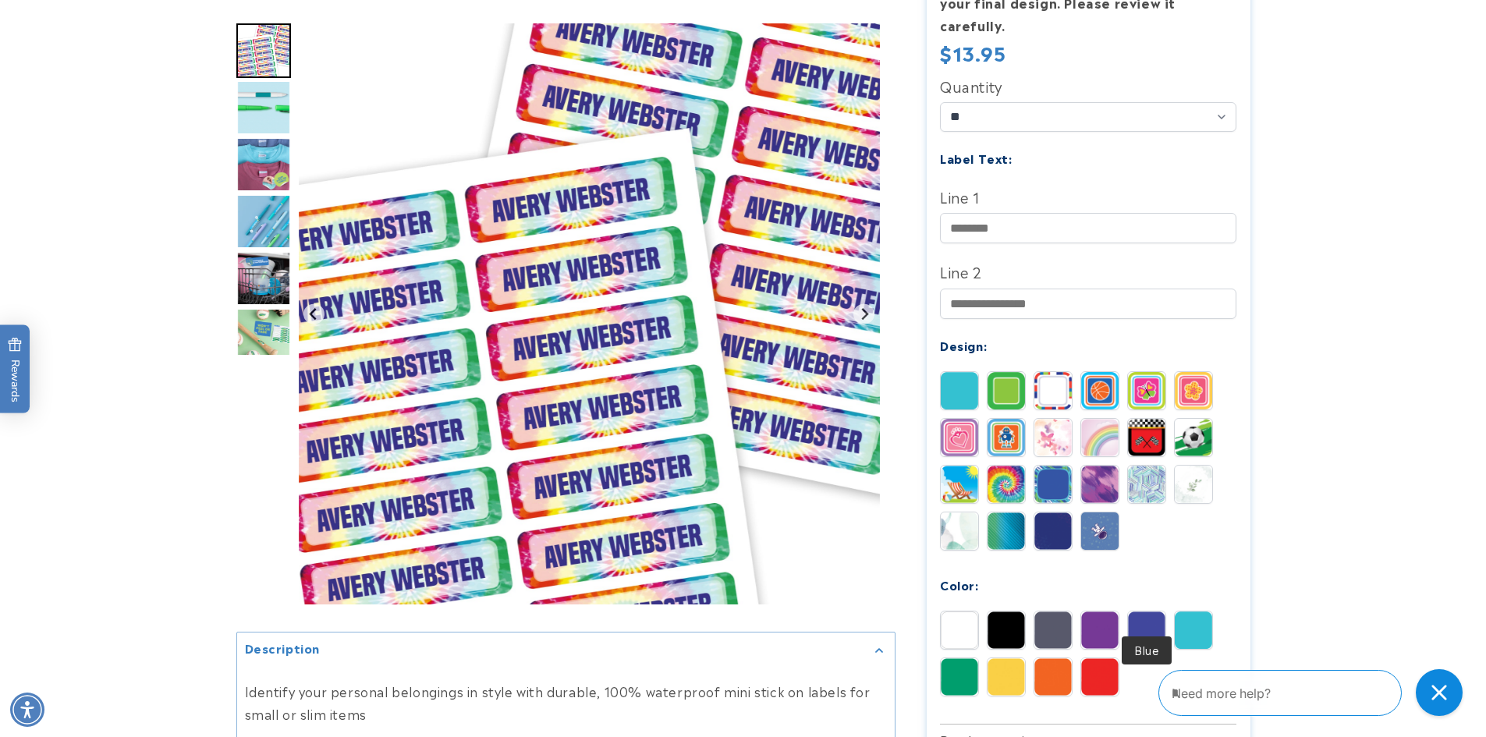
click at [1146, 612] on img at bounding box center [1146, 630] width 37 height 37
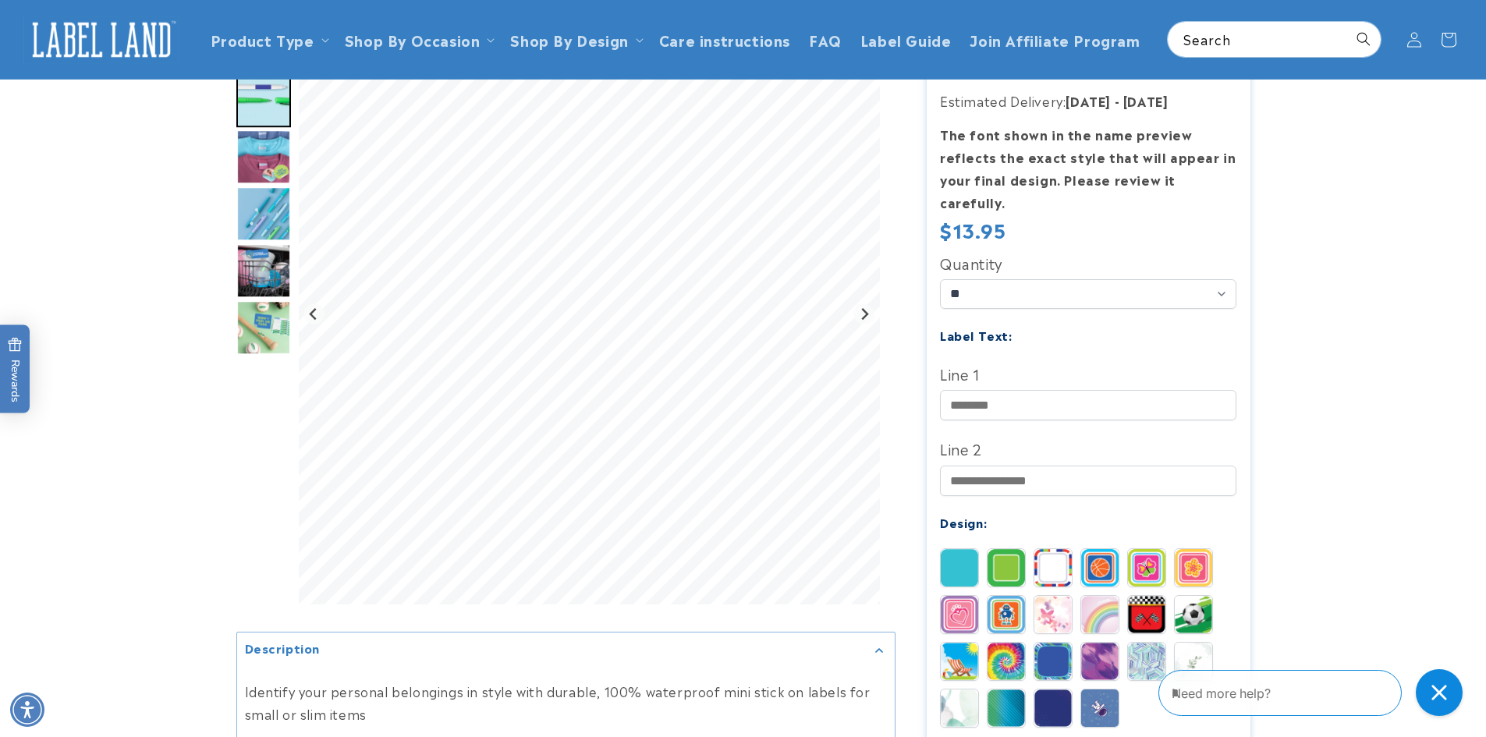
scroll to position [208, 0]
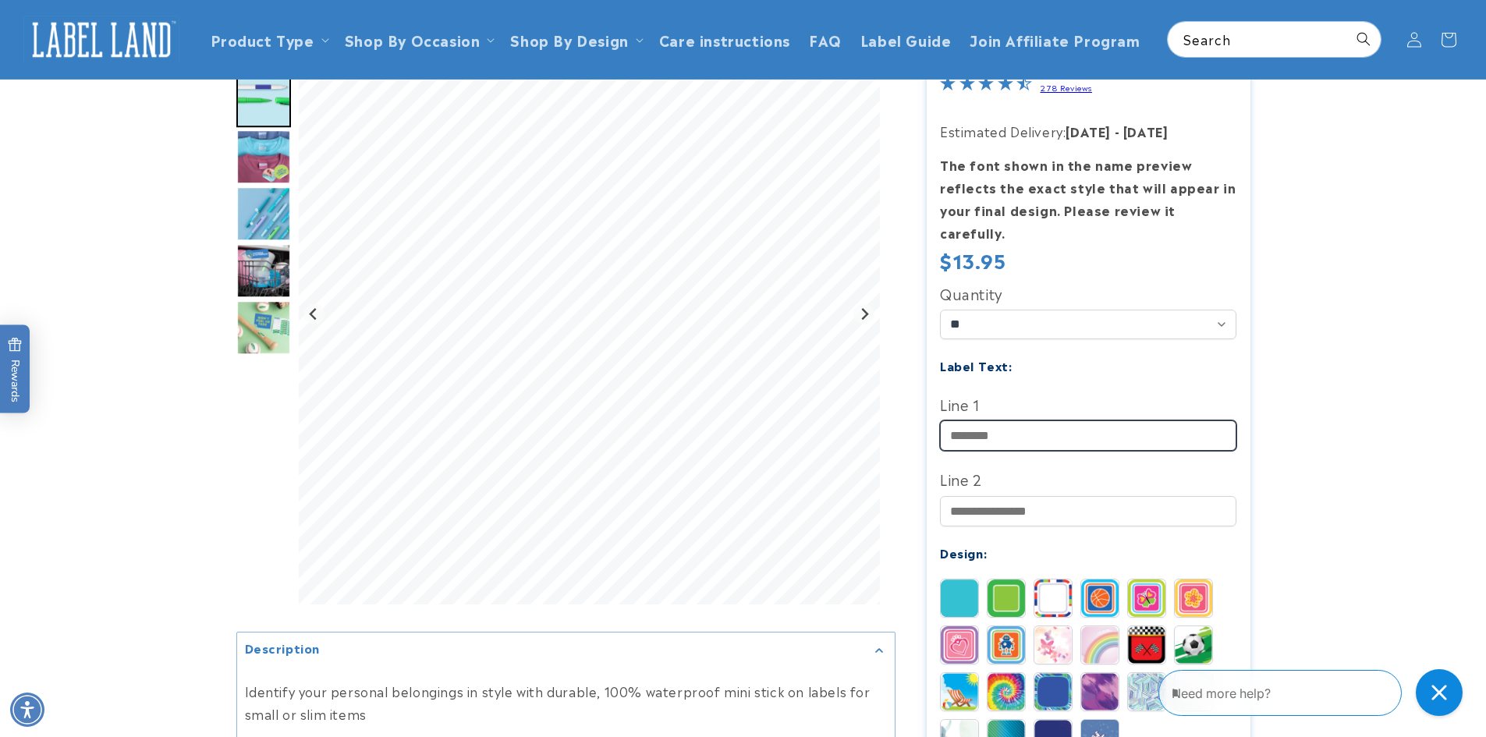
click at [1013, 424] on input "Line 1" at bounding box center [1088, 436] width 296 height 30
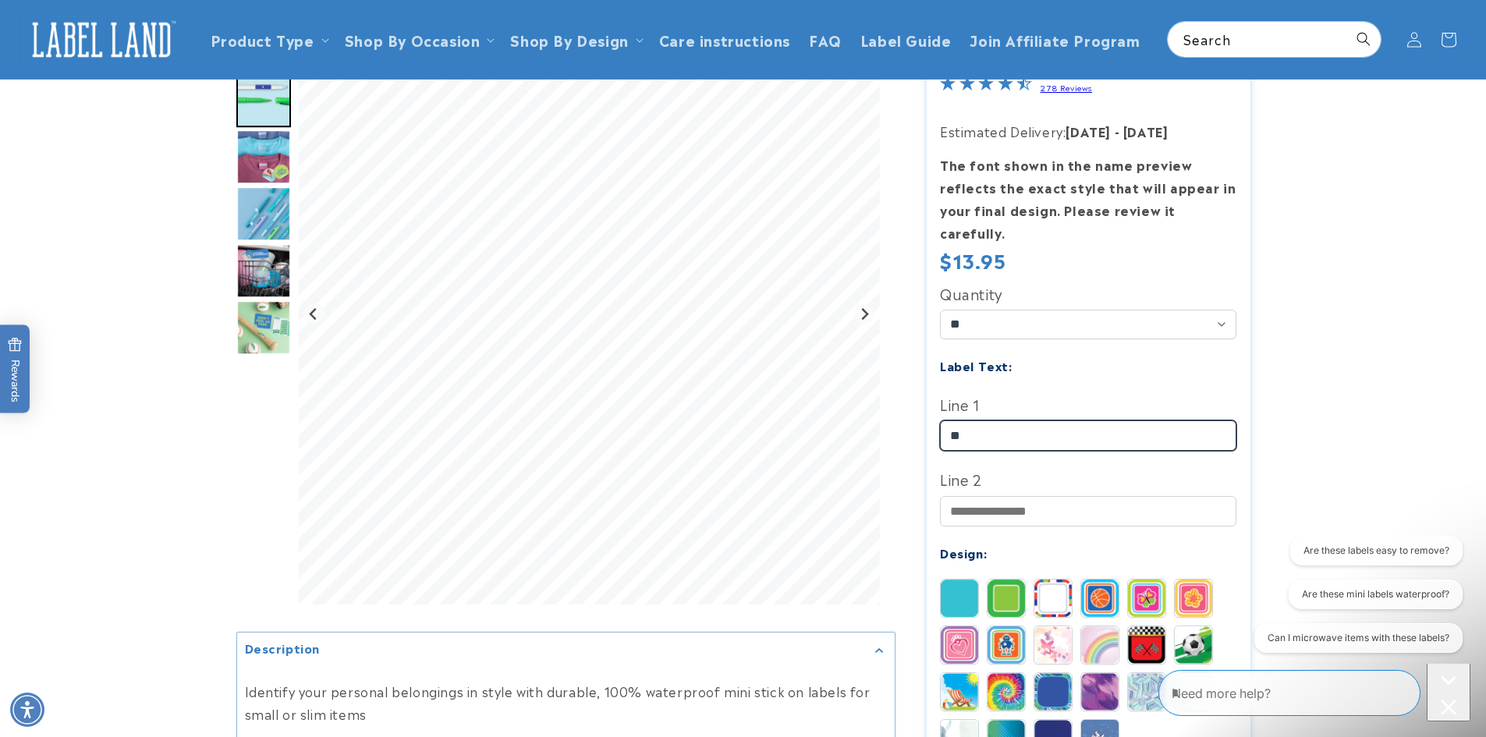
scroll to position [0, 0]
type input "**********"
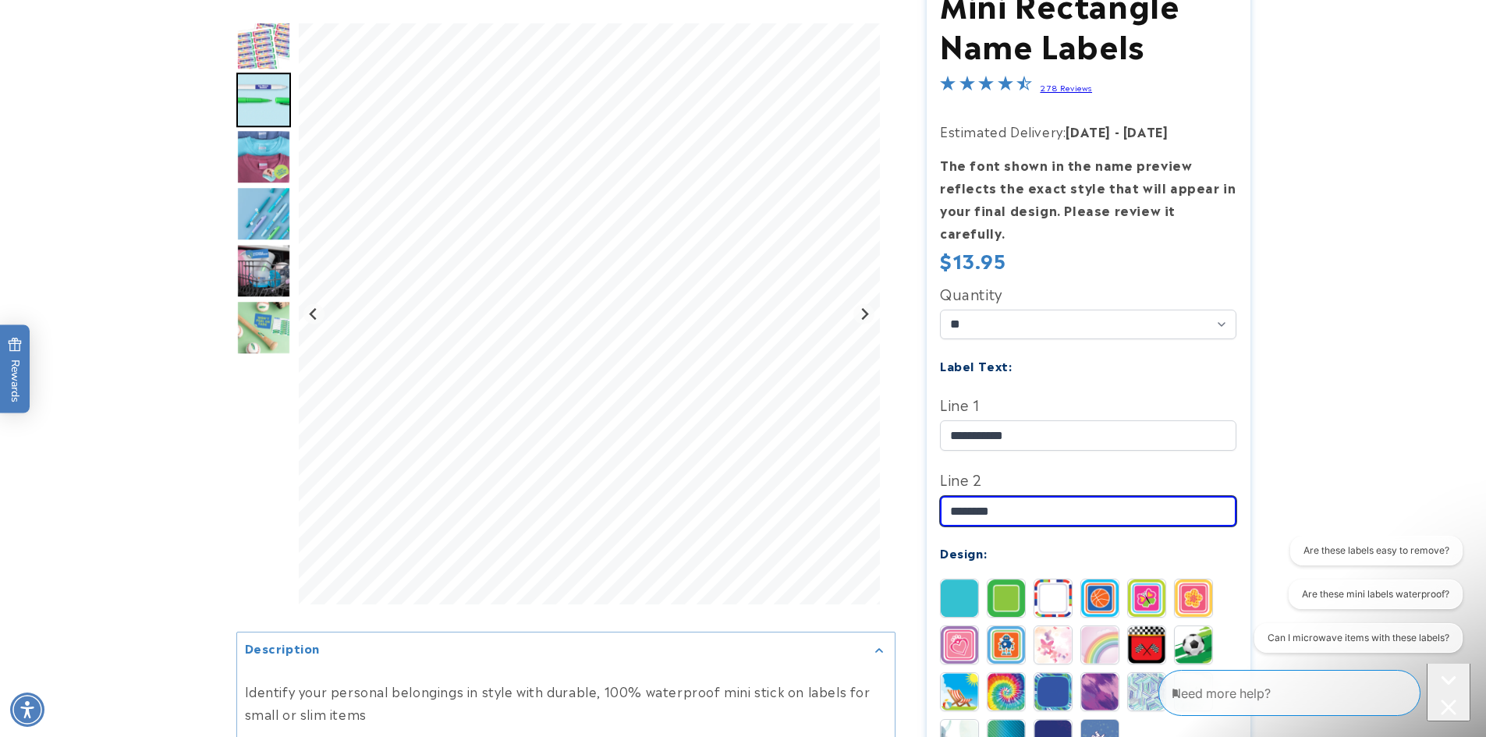
scroll to position [416, 0]
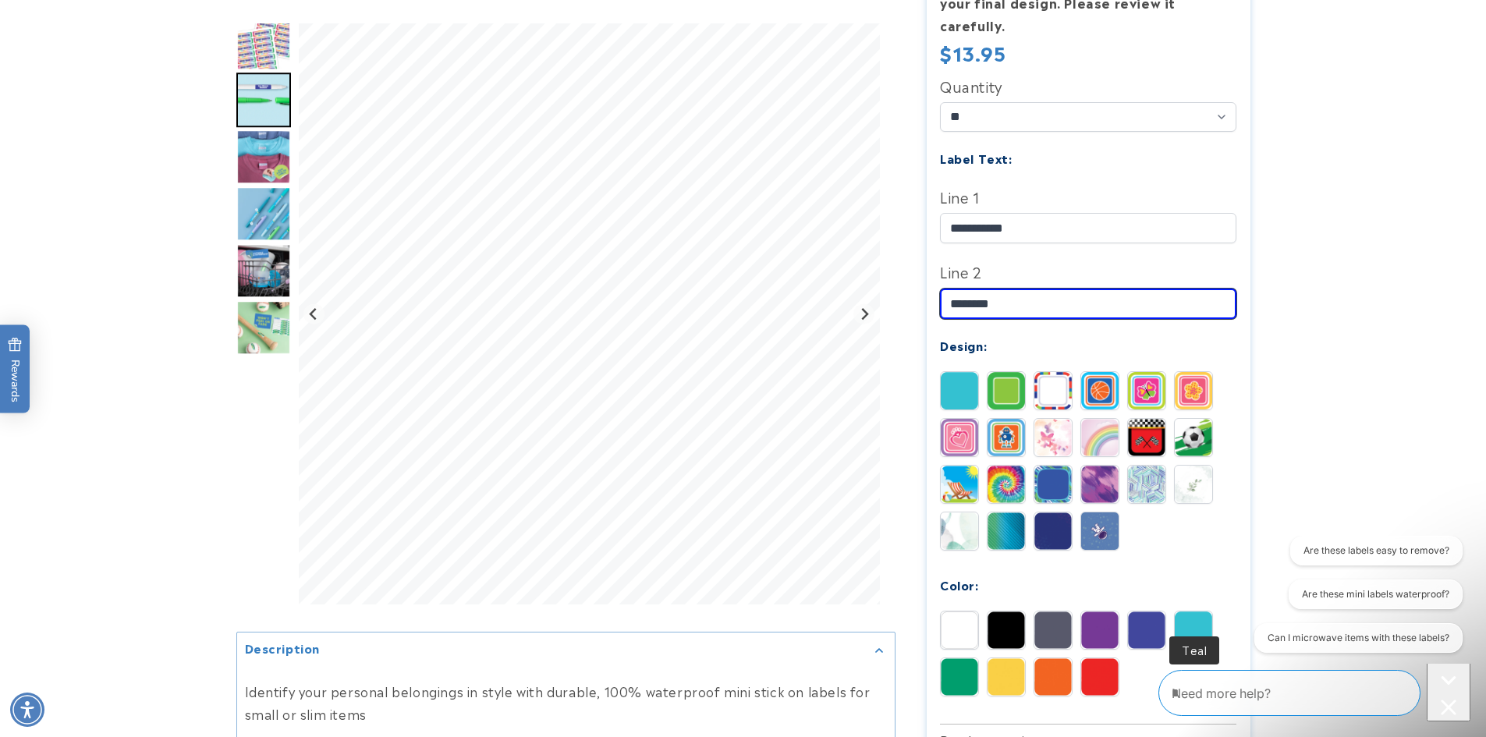
type input "*******"
click at [1194, 612] on img at bounding box center [1193, 630] width 37 height 37
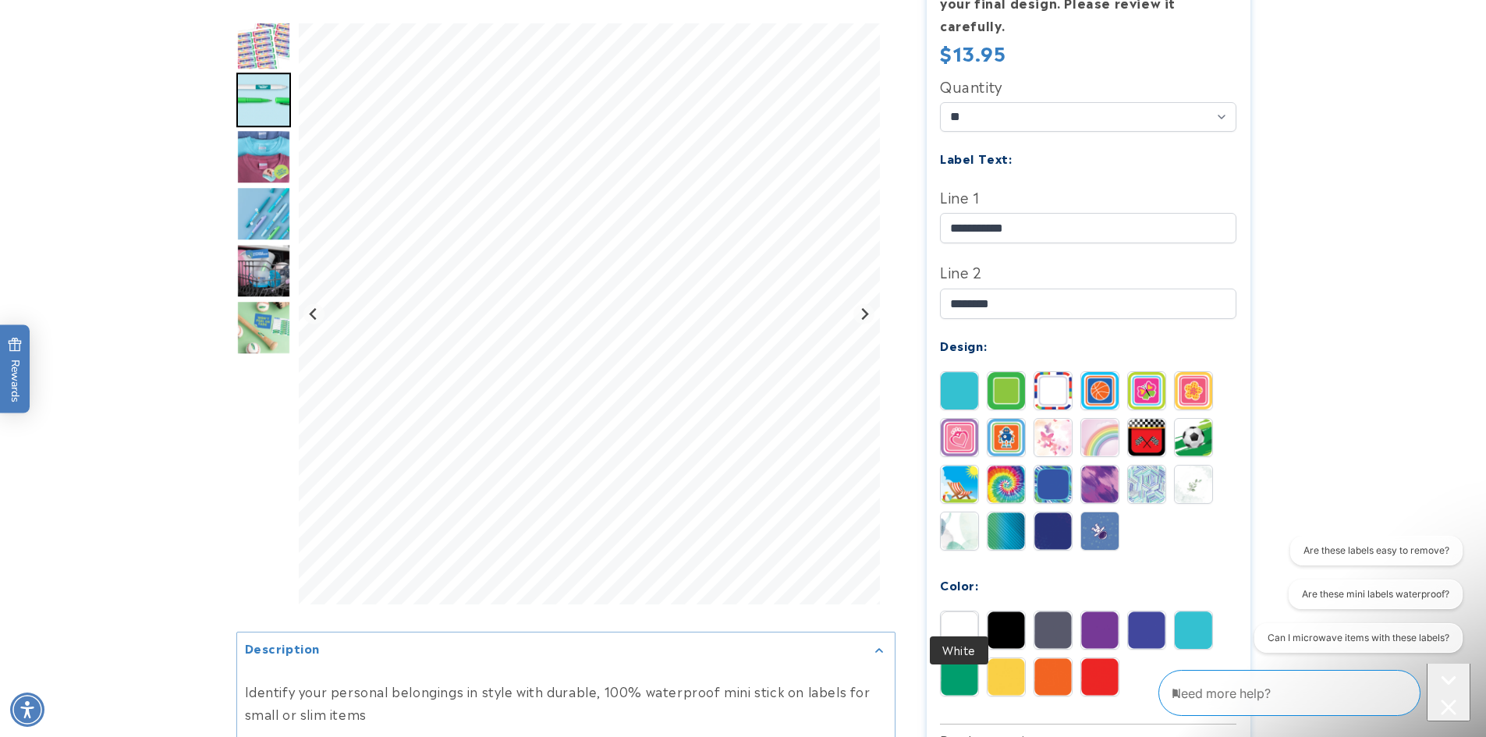
click at [961, 612] on img at bounding box center [959, 630] width 37 height 37
click at [1027, 289] on input "*******" at bounding box center [1088, 304] width 296 height 30
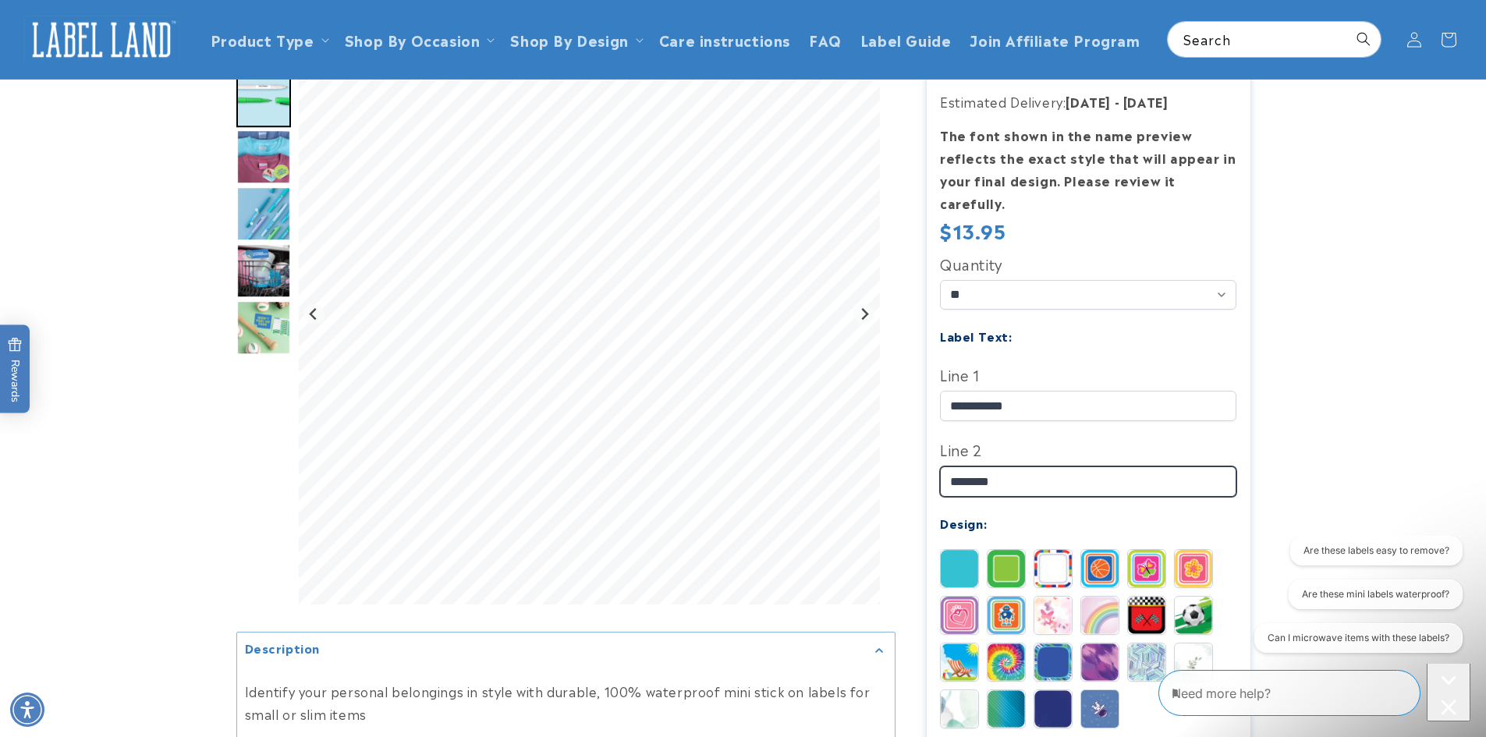
scroll to position [208, 0]
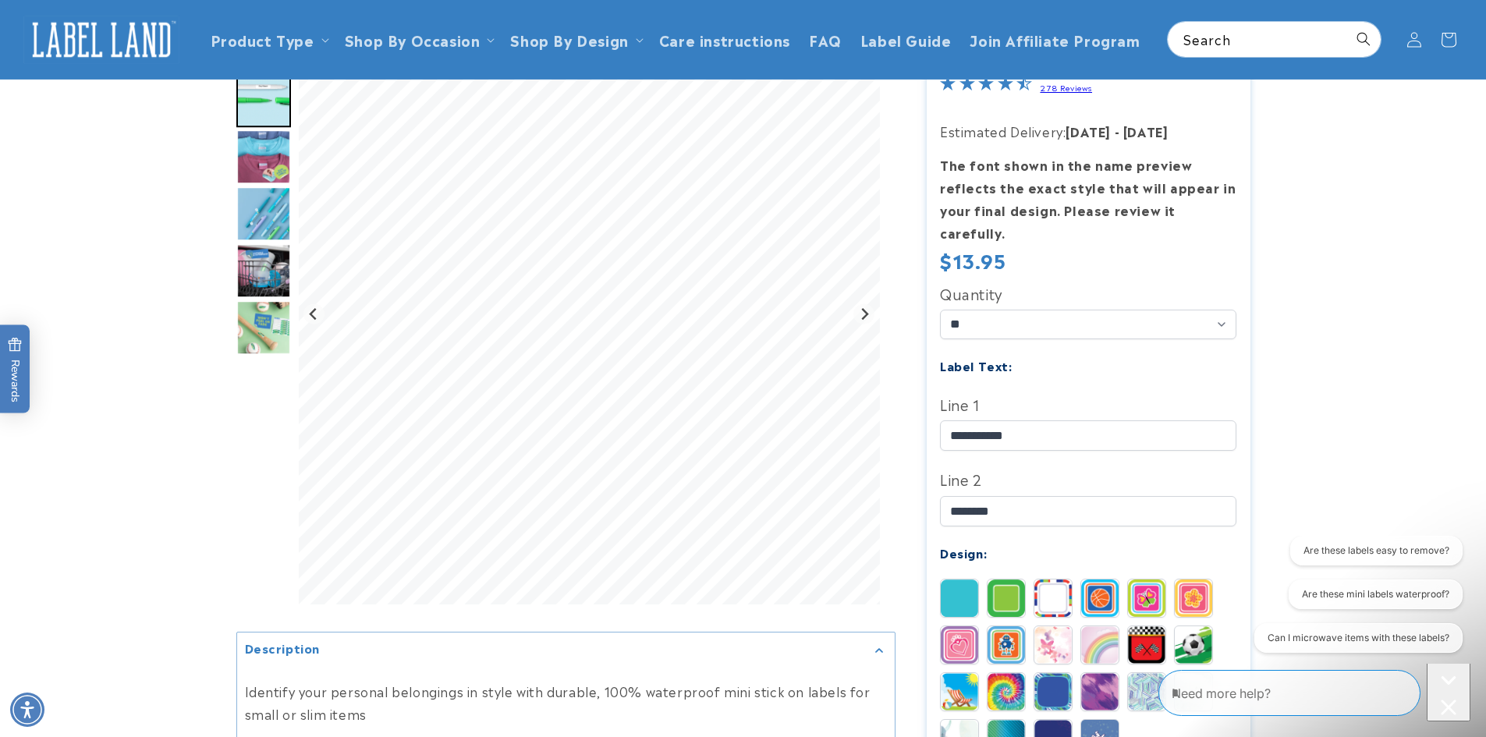
click at [1055, 580] on img at bounding box center [1053, 598] width 37 height 37
click at [1021, 581] on img at bounding box center [1006, 598] width 37 height 37
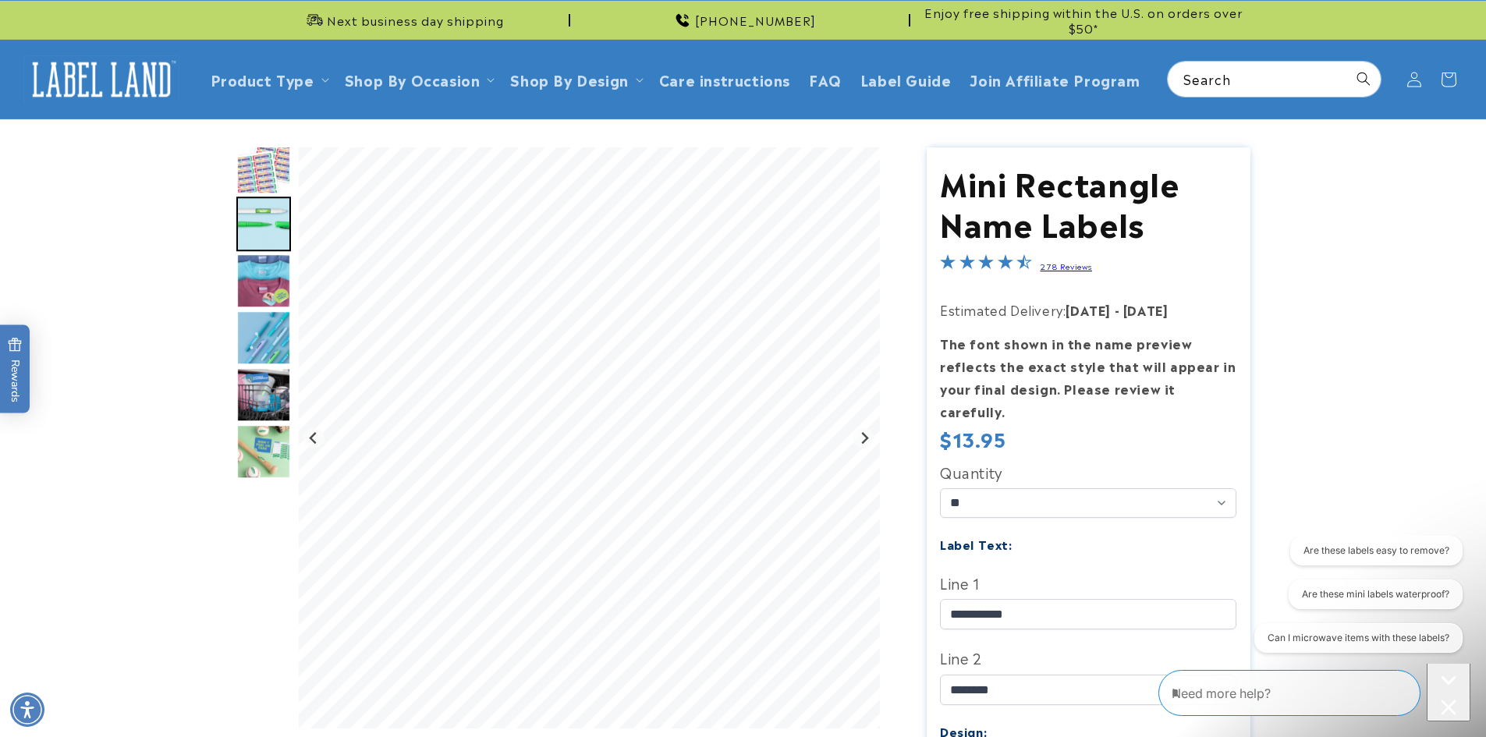
scroll to position [0, 0]
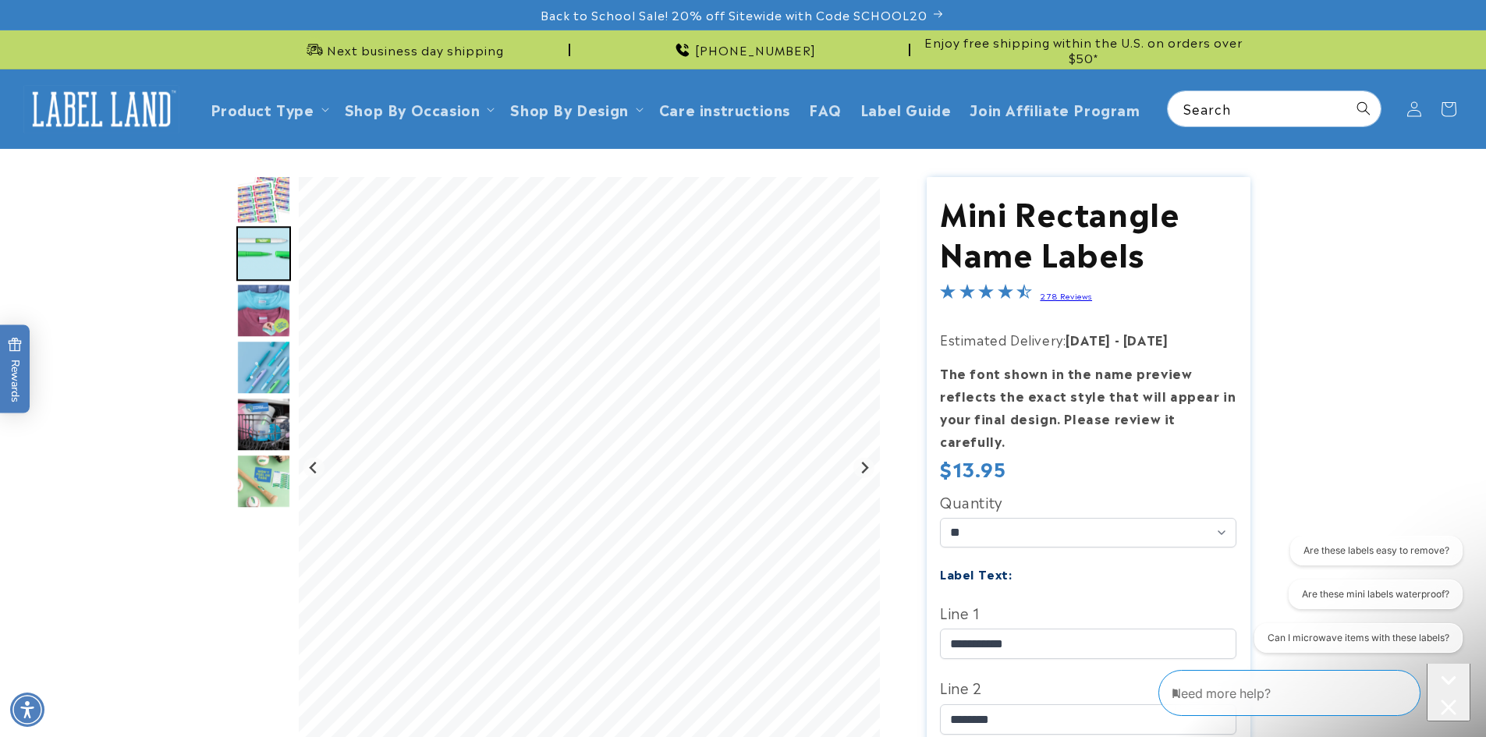
click at [272, 328] on img "Go to slide 3" at bounding box center [263, 310] width 55 height 55
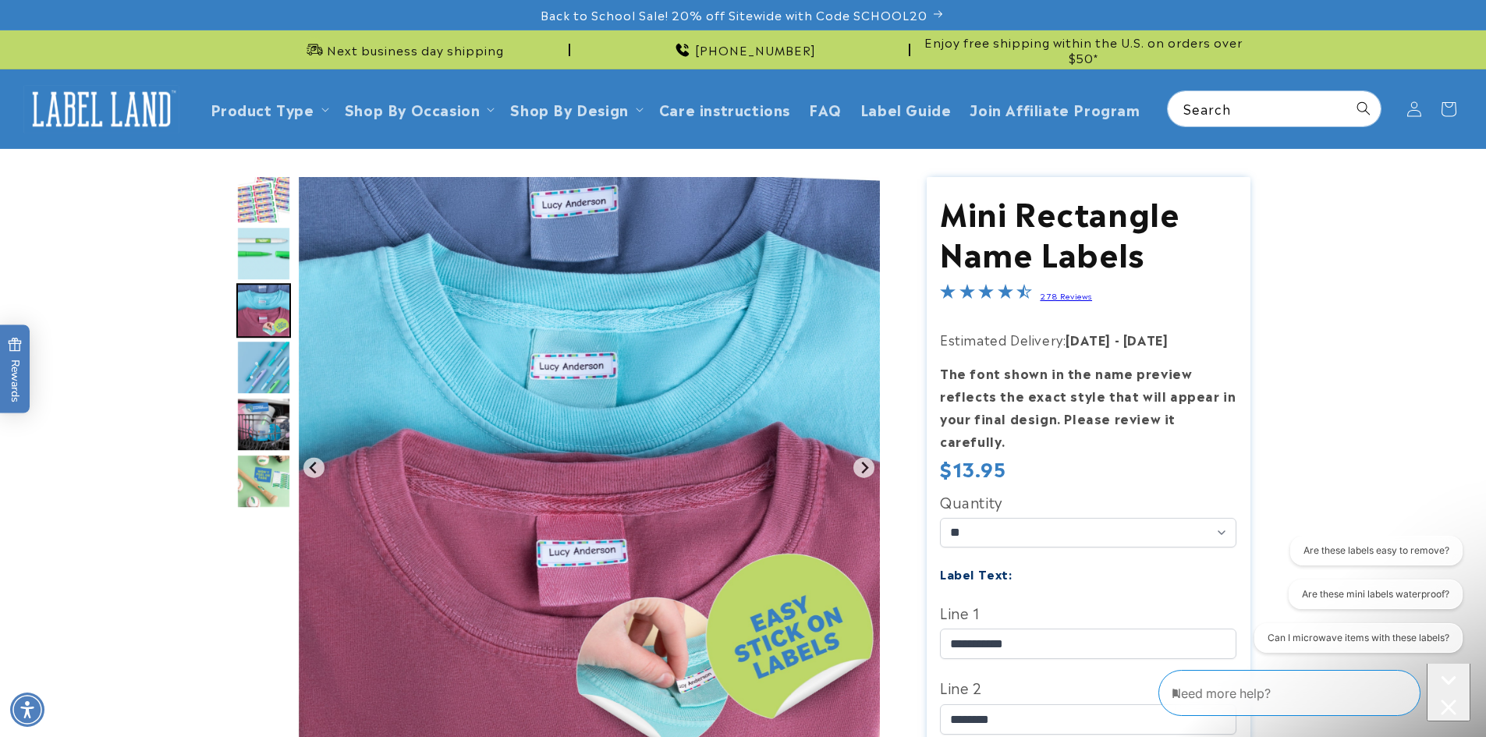
click at [263, 375] on img "Go to slide 4" at bounding box center [263, 367] width 55 height 55
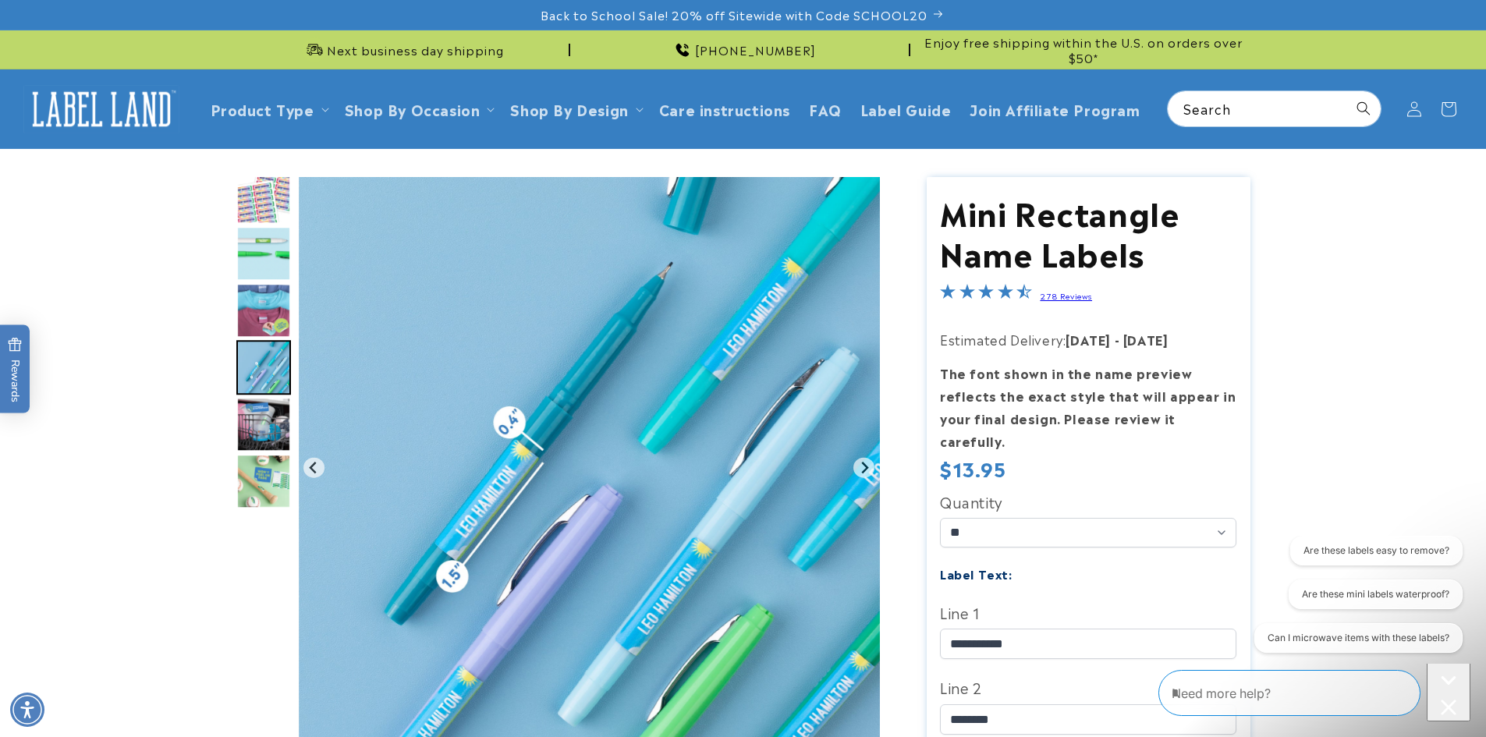
click at [261, 406] on img "Go to slide 5" at bounding box center [263, 424] width 55 height 55
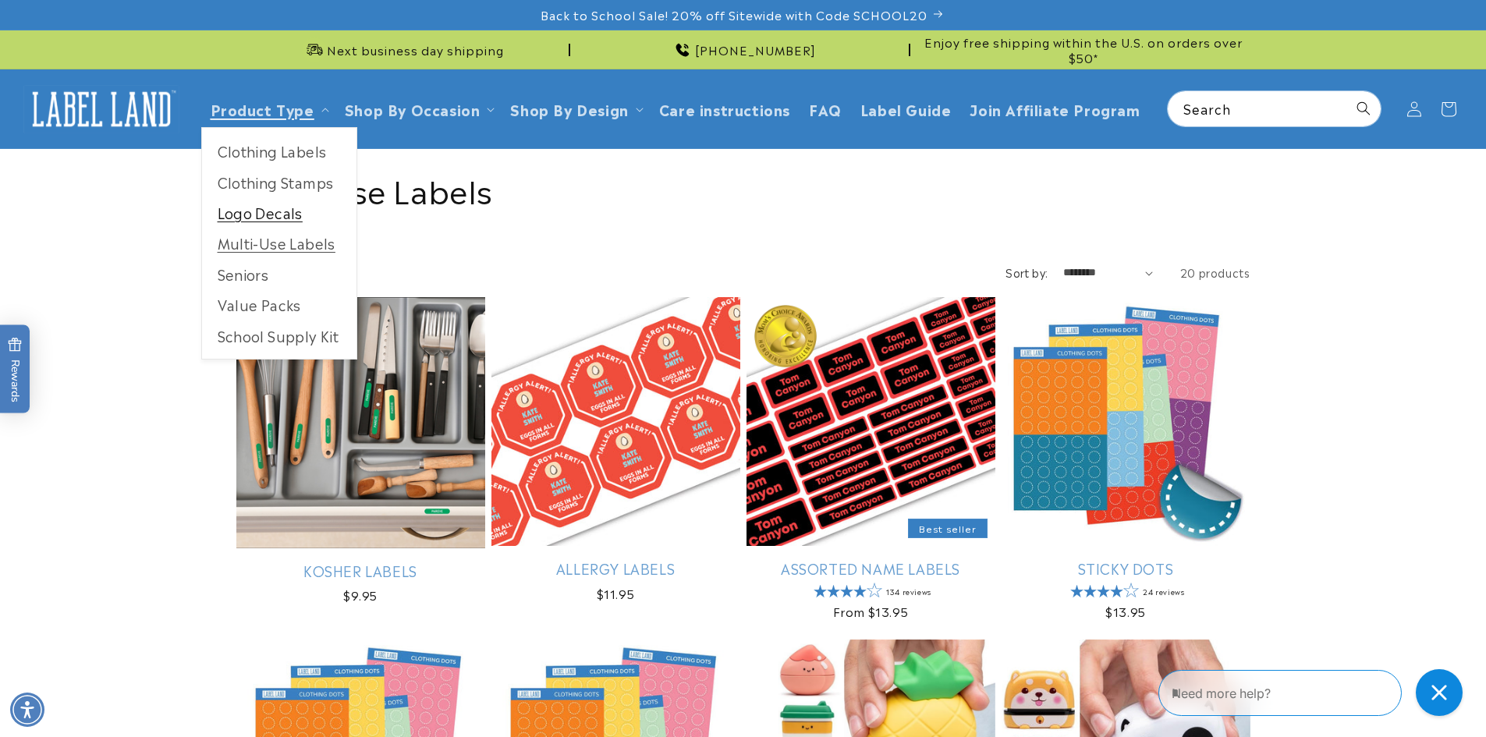
click at [227, 220] on link "Logo Decals" at bounding box center [279, 212] width 154 height 30
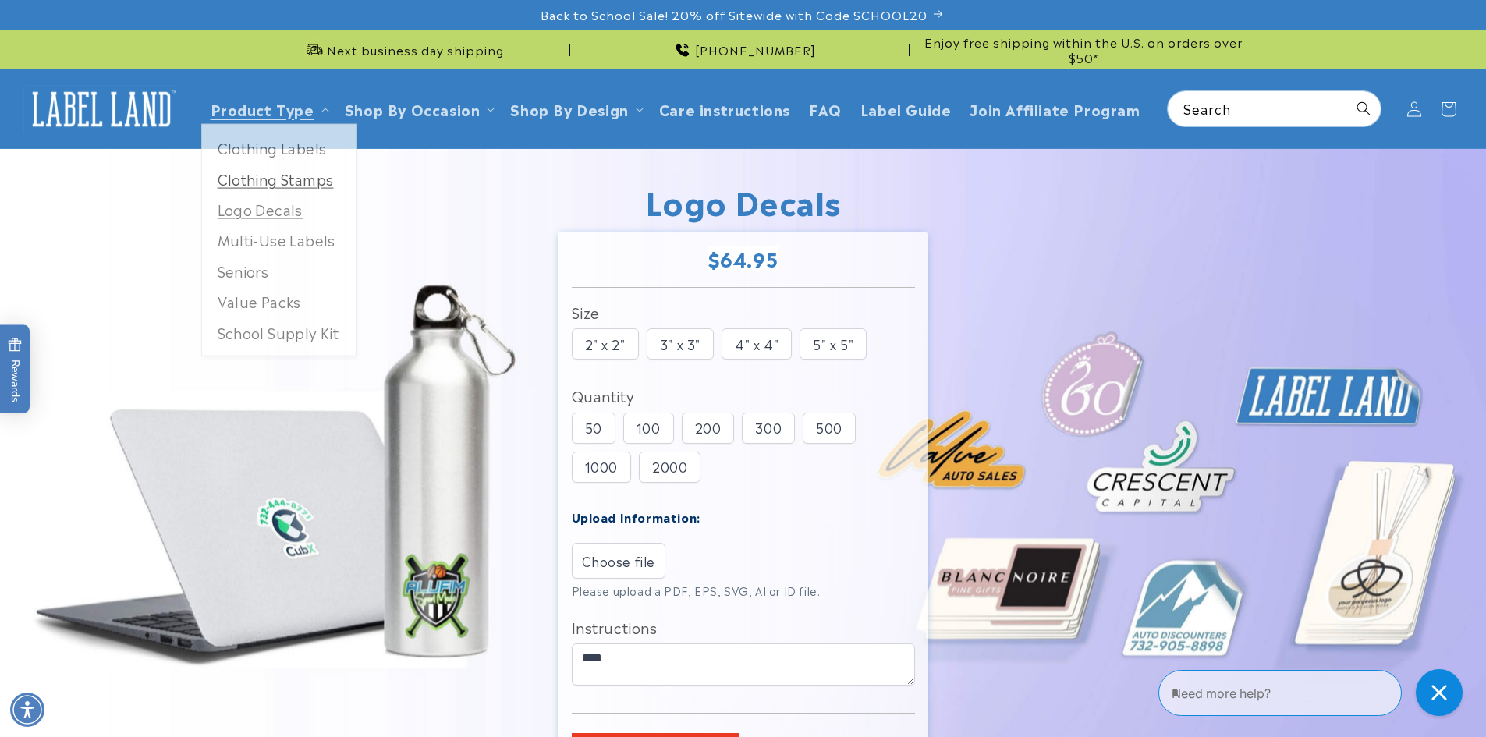
click at [283, 167] on link "Clothing Stamps" at bounding box center [279, 182] width 154 height 30
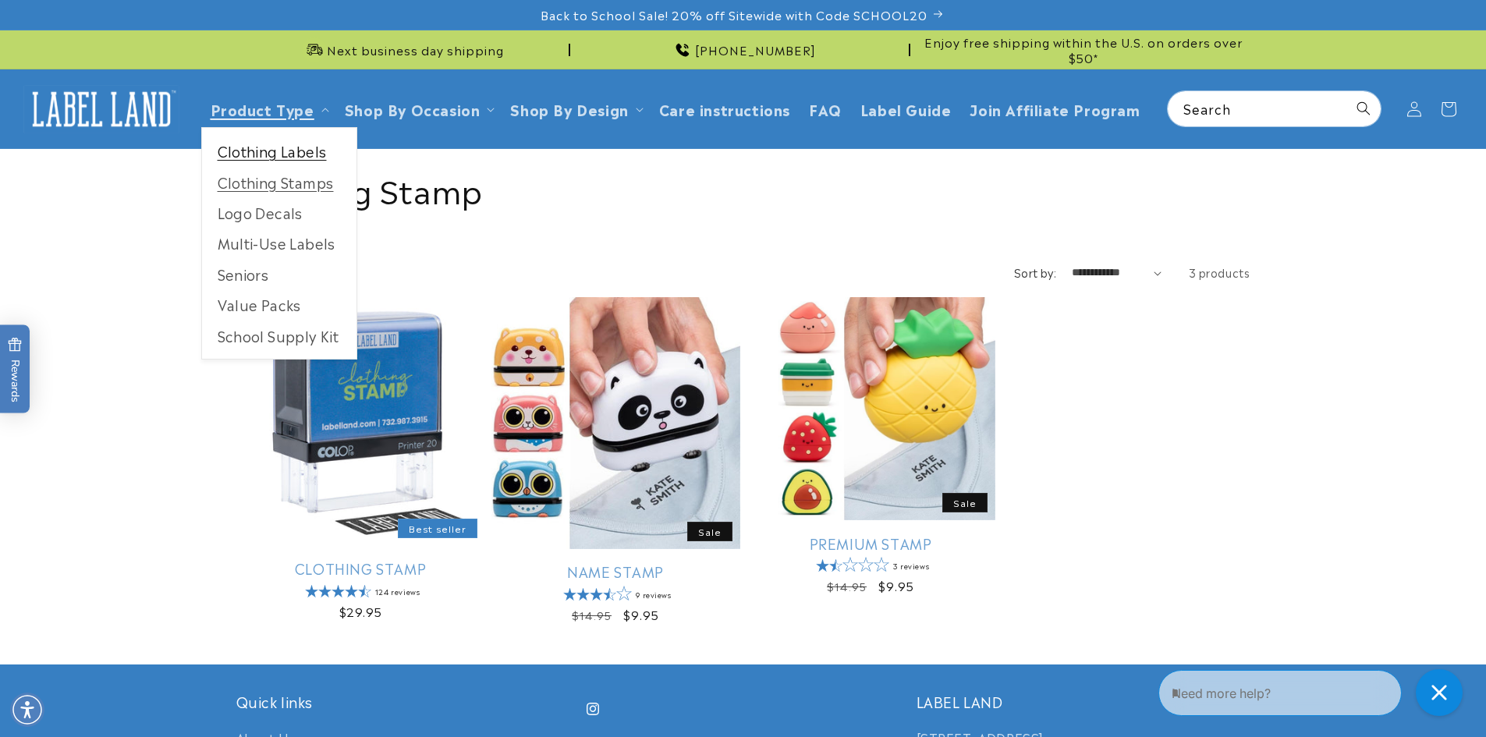
click at [309, 159] on link "Clothing Labels" at bounding box center [279, 151] width 154 height 30
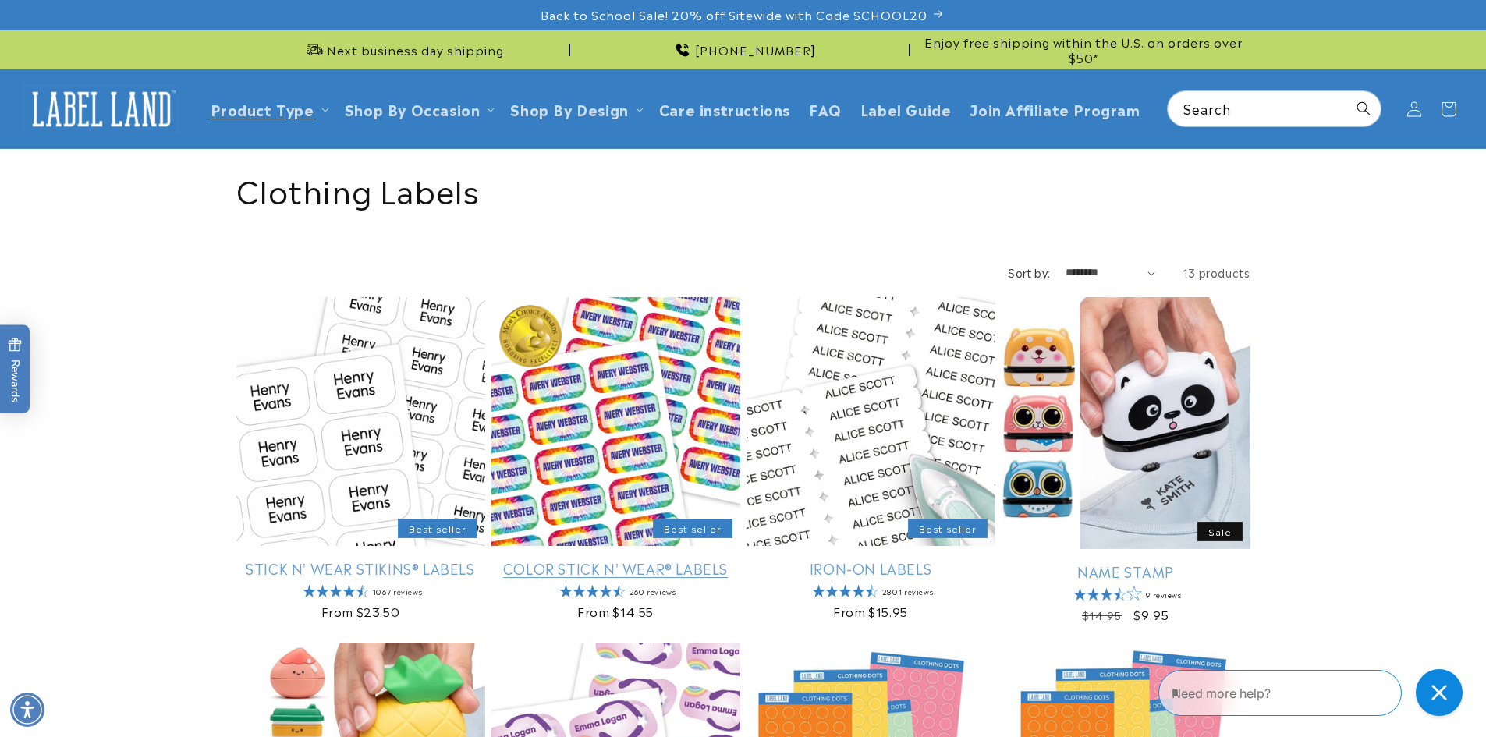
click at [551, 560] on link "Color Stick N' Wear® Labels" at bounding box center [616, 568] width 249 height 18
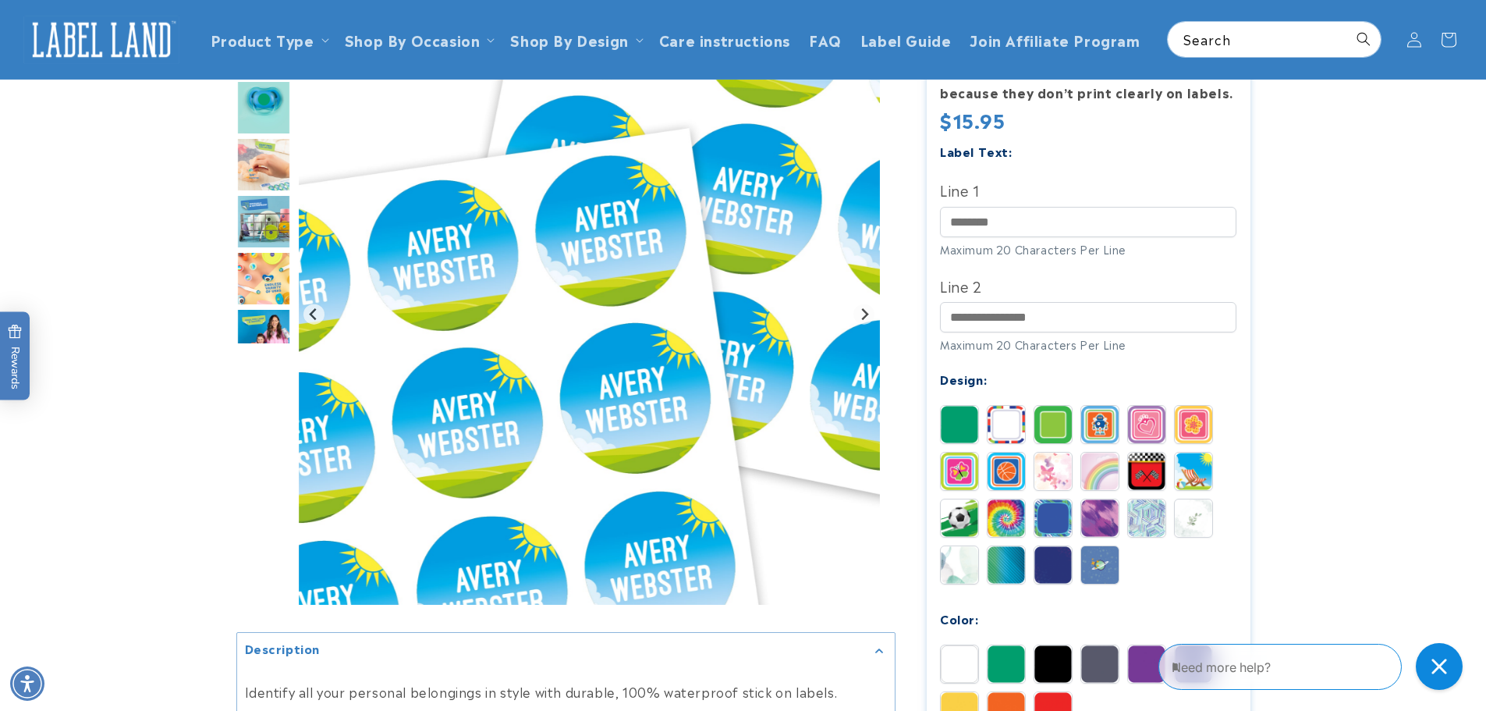
scroll to position [208, 0]
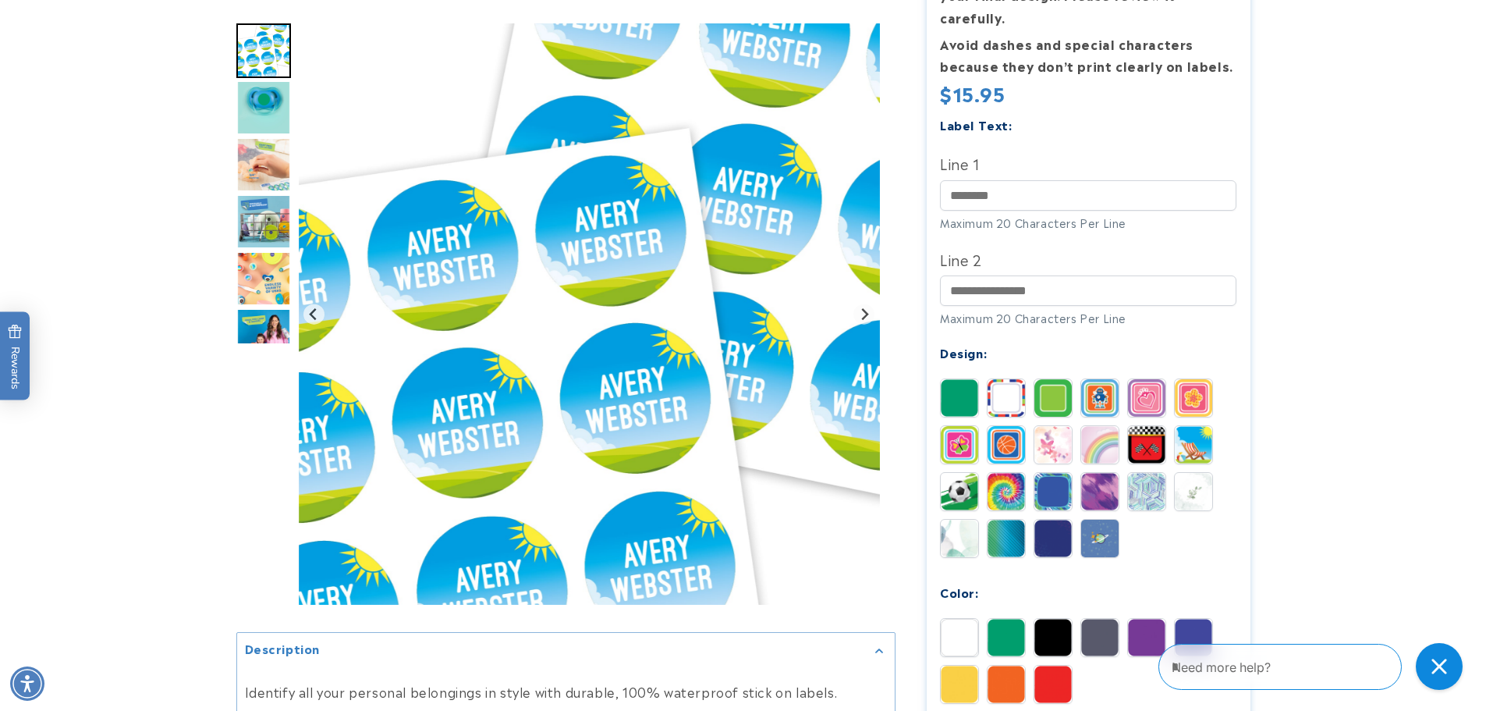
click at [251, 92] on img "Go to slide 2" at bounding box center [263, 107] width 55 height 55
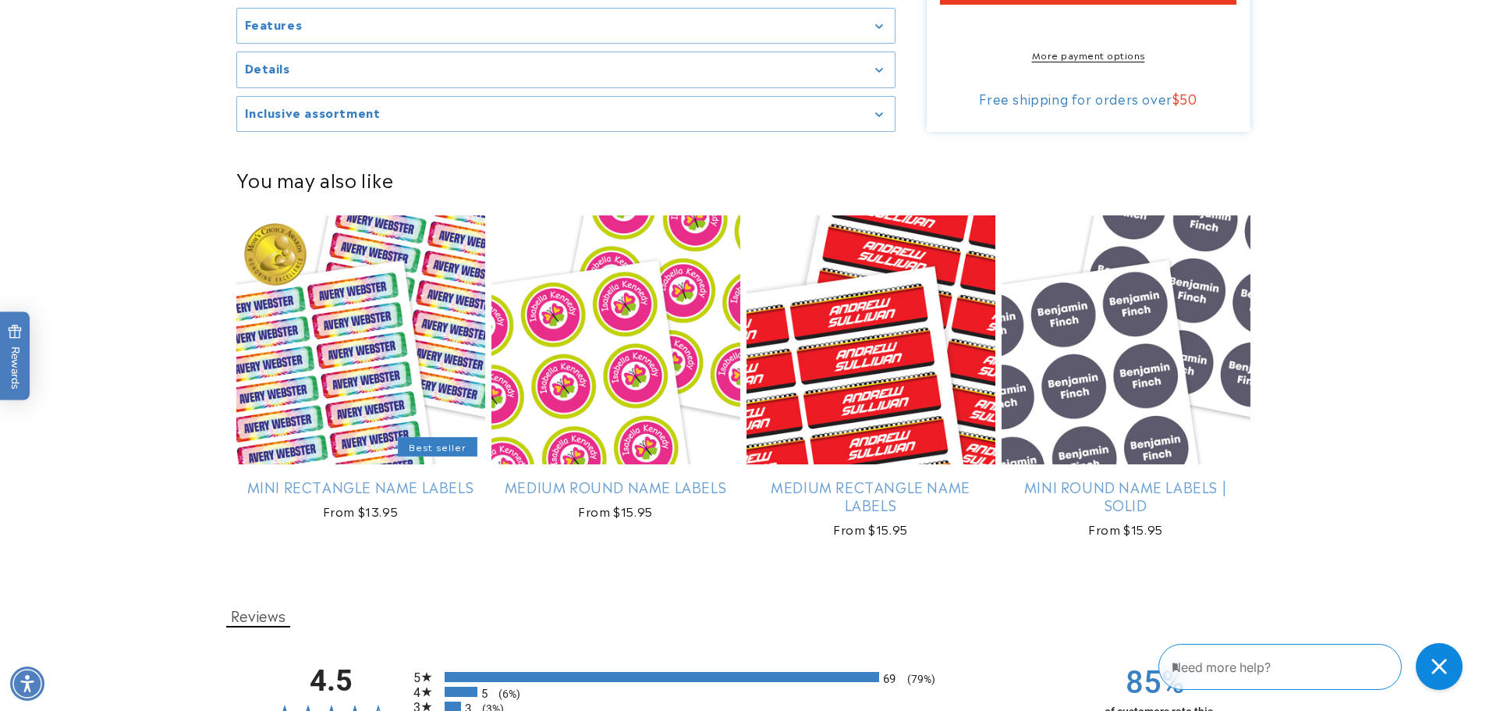
scroll to position [1457, 0]
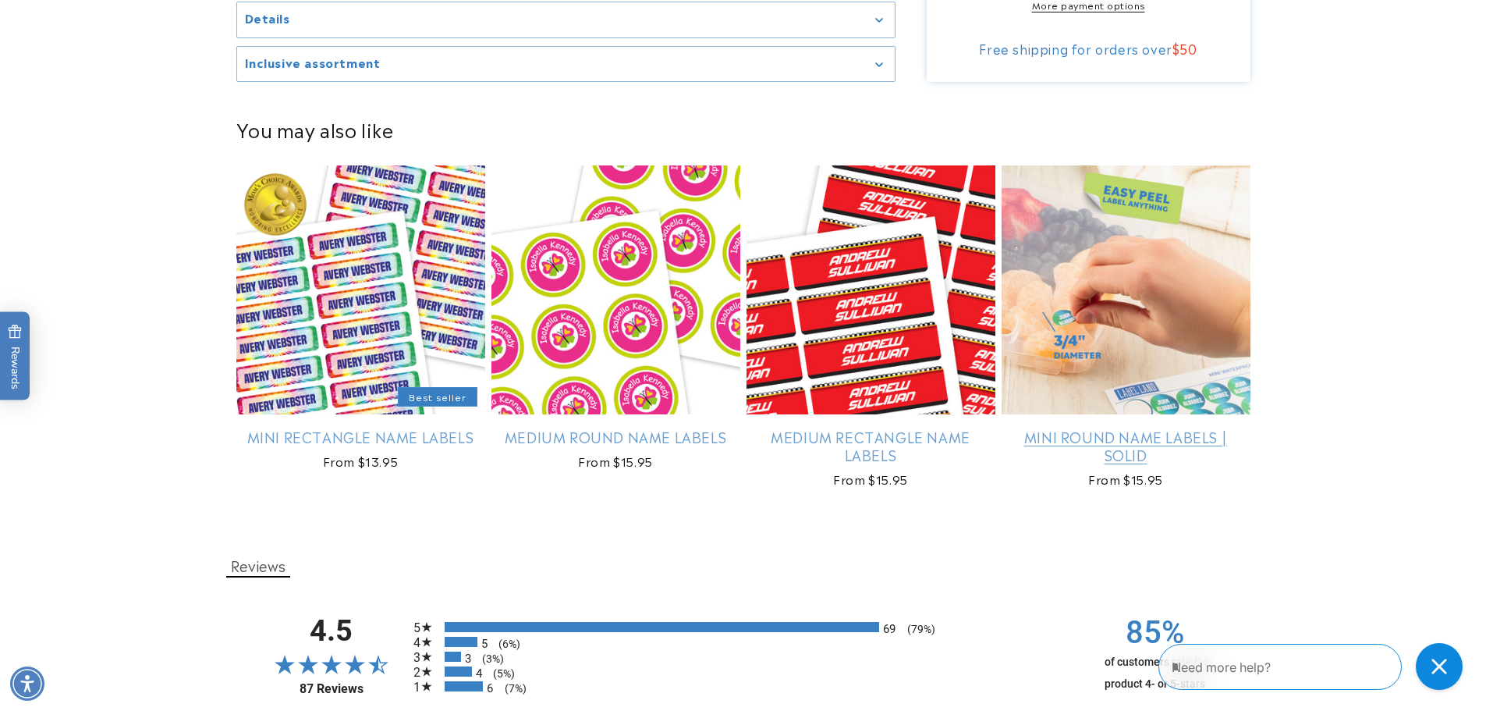
click at [1106, 435] on link "Mini Round Name Labels | Solid" at bounding box center [1126, 446] width 249 height 37
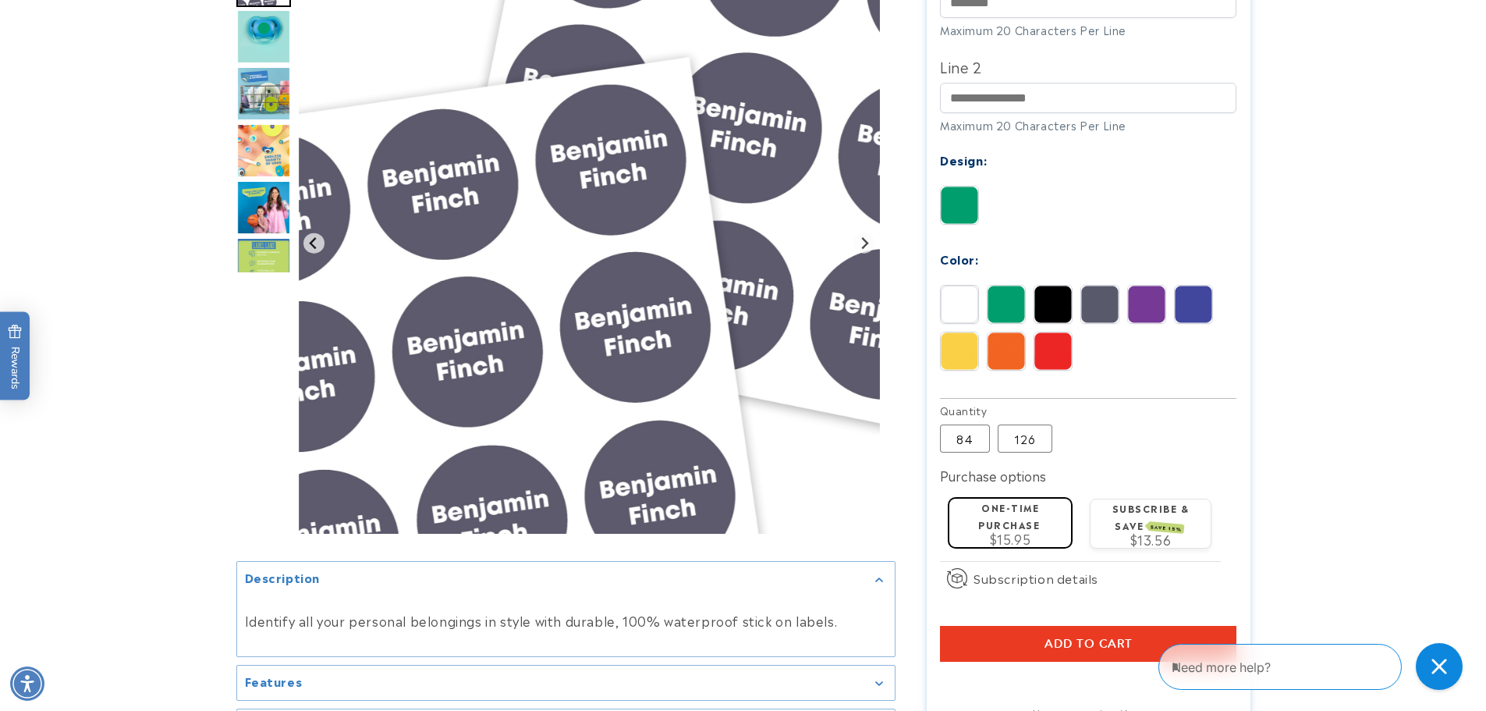
scroll to position [624, 0]
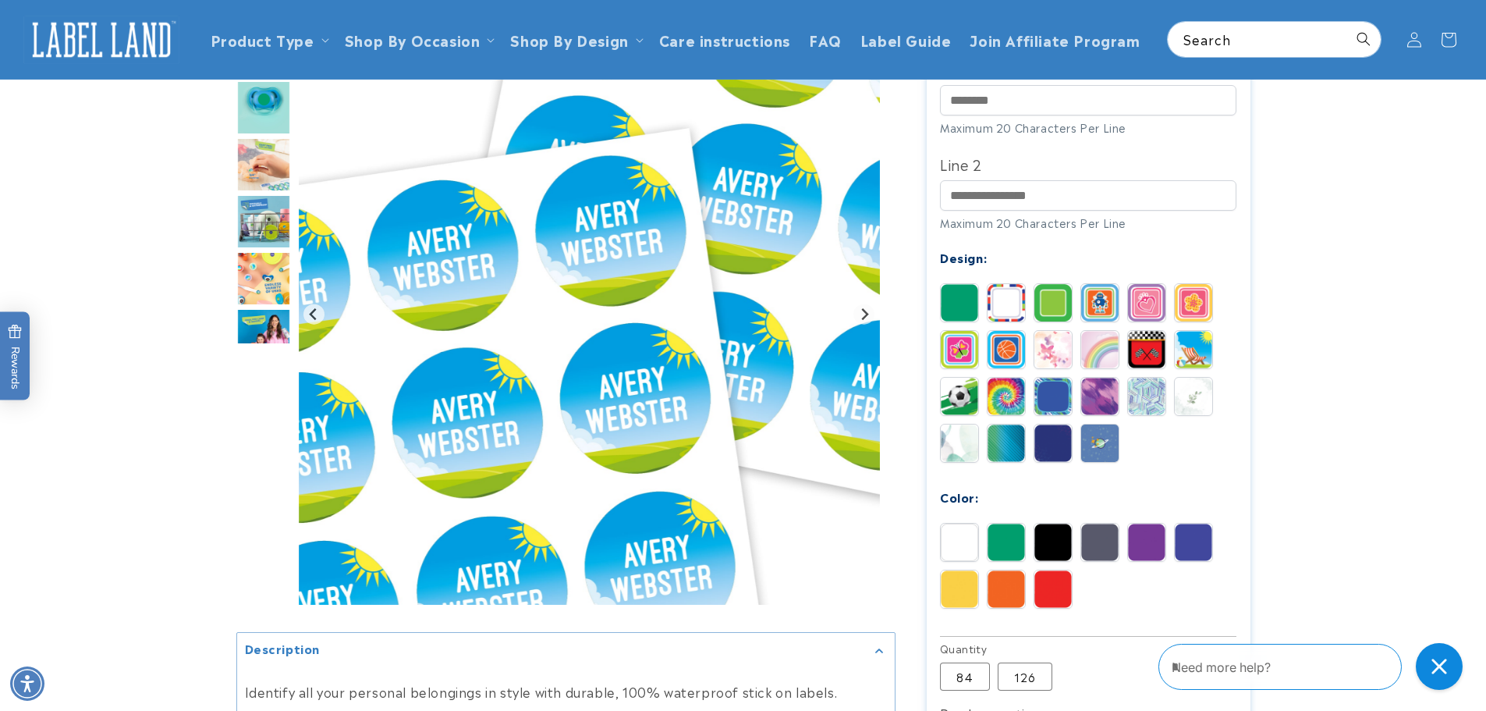
scroll to position [417, 0]
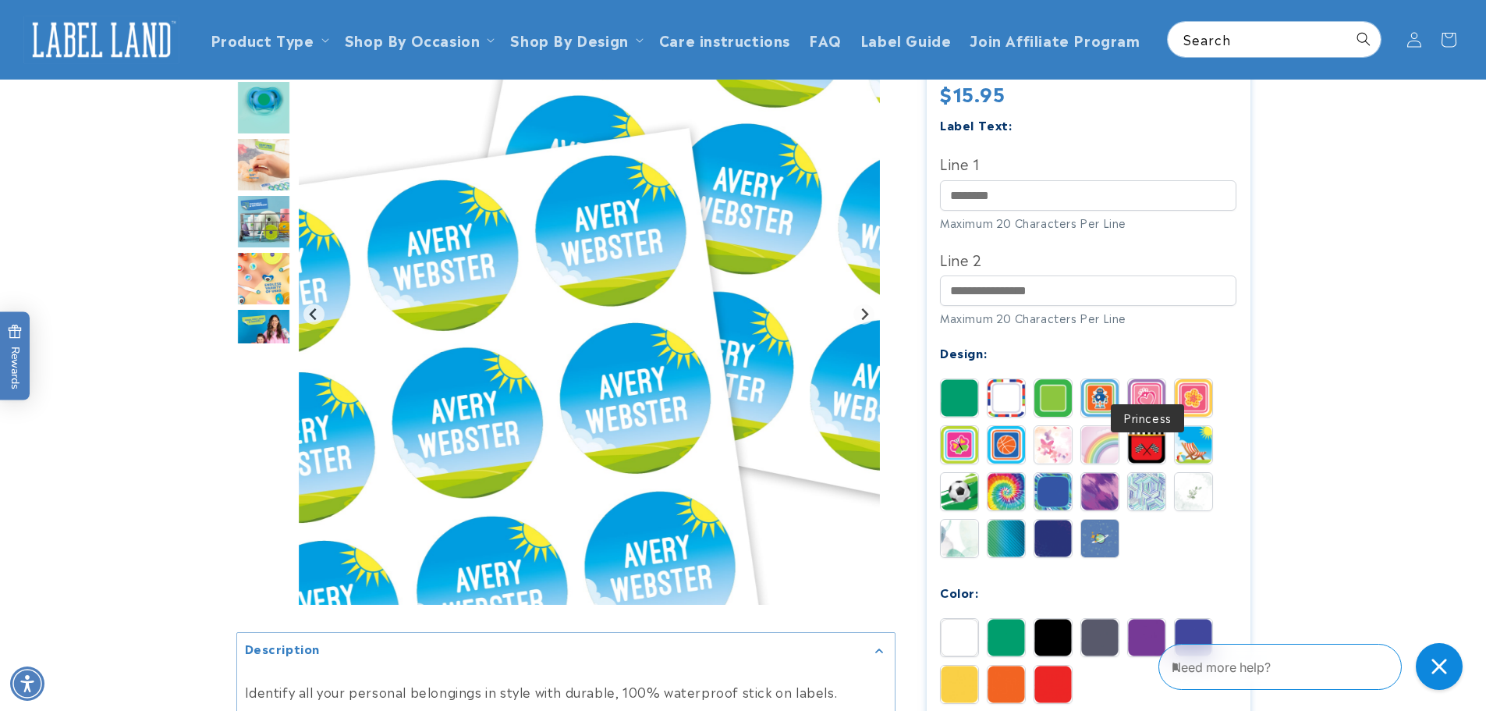
click at [1148, 379] on img at bounding box center [1146, 397] width 37 height 37
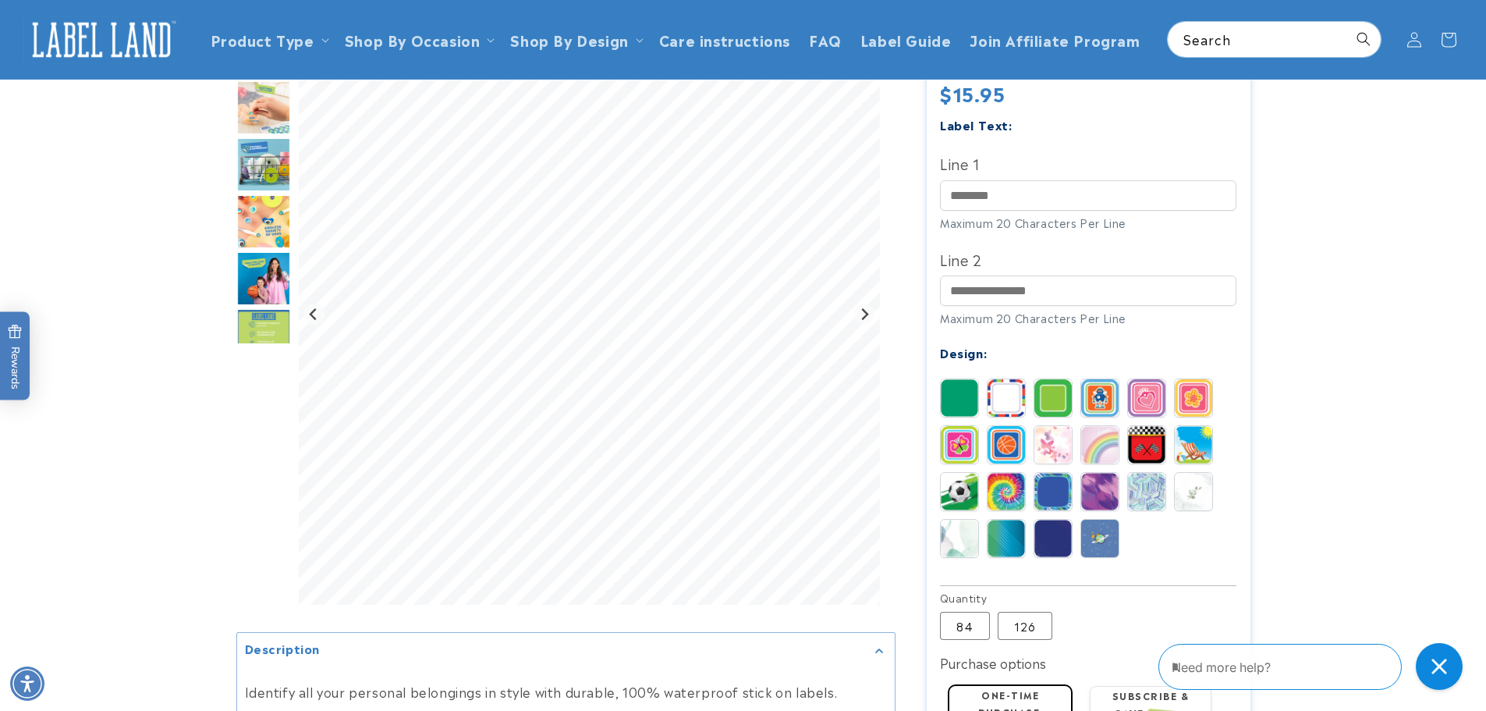
click at [1055, 426] on img at bounding box center [1053, 444] width 37 height 37
click at [1064, 180] on input "Line 1" at bounding box center [1088, 195] width 296 height 30
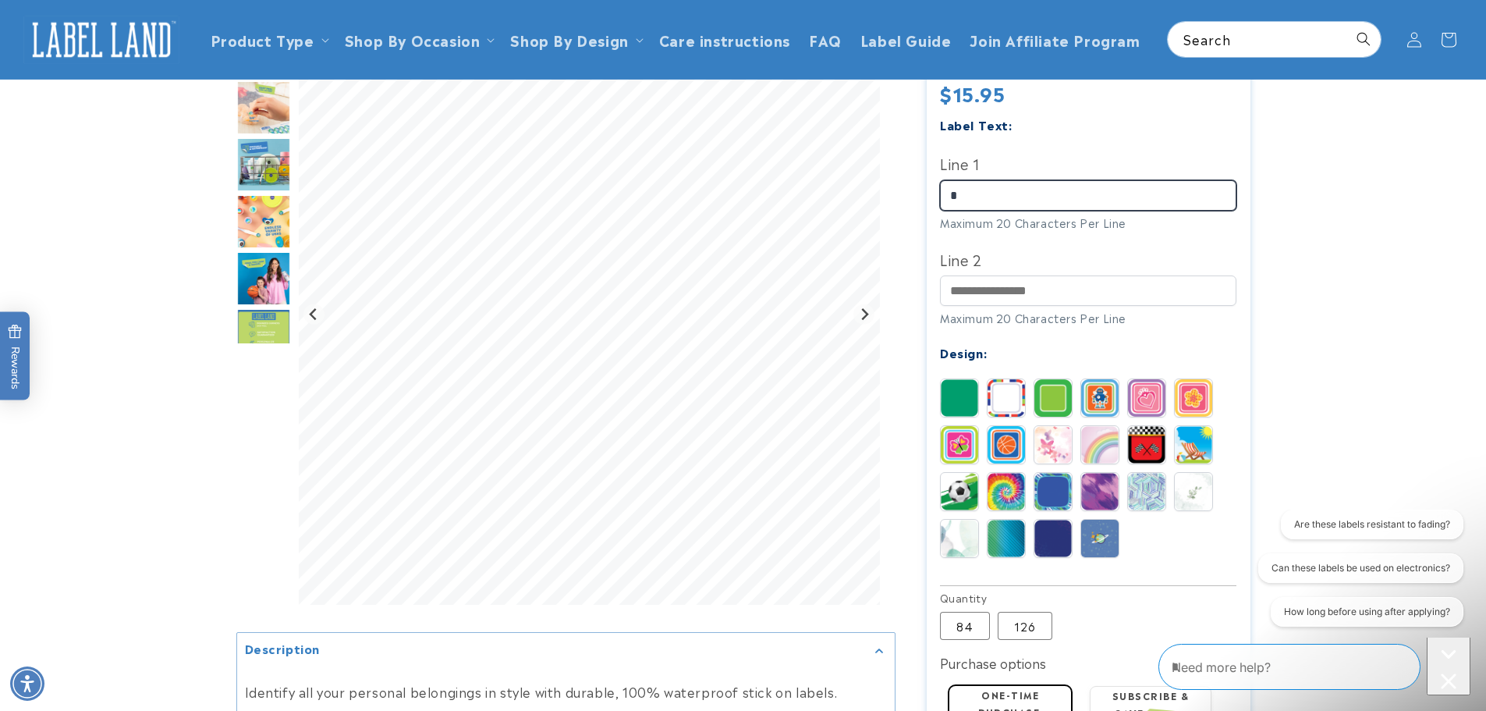
scroll to position [0, 0]
type input "****"
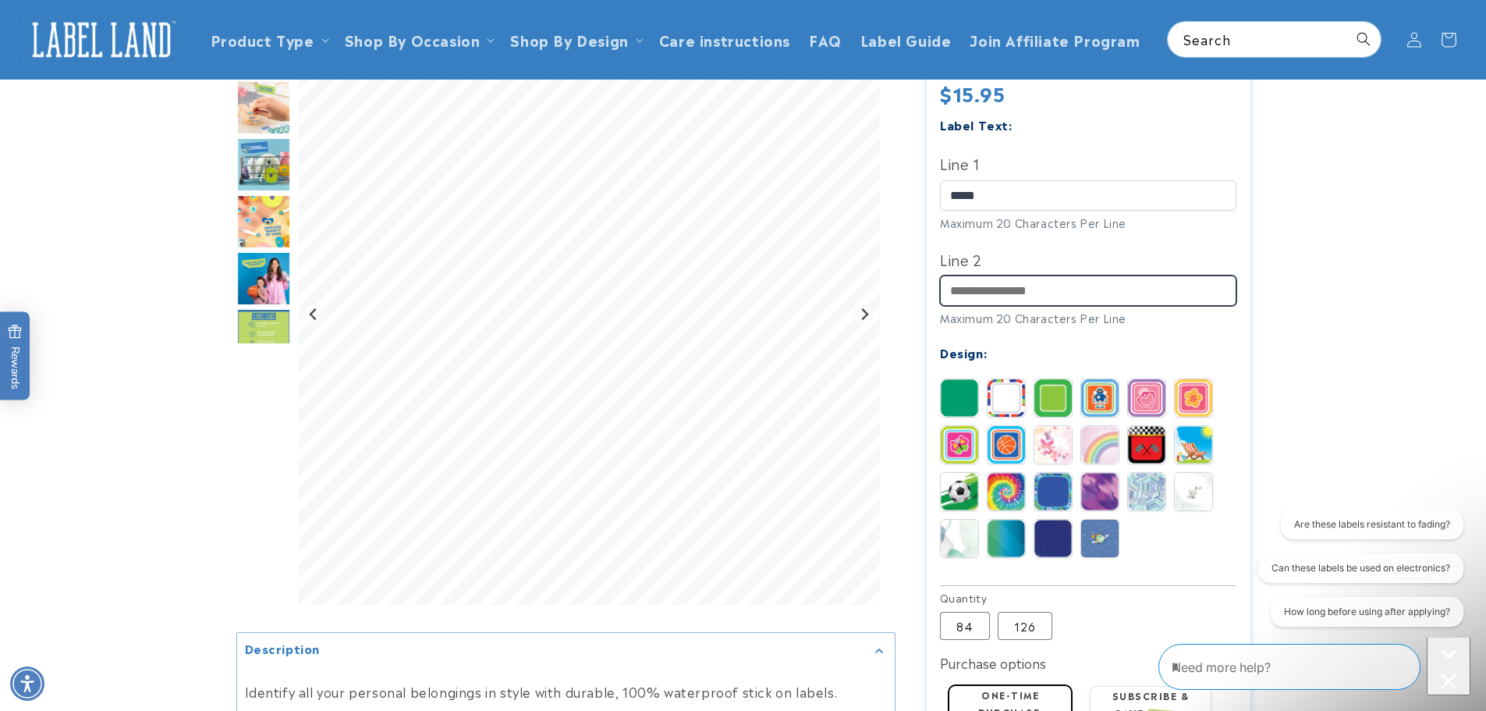
click at [1150, 275] on input "Line 2" at bounding box center [1088, 290] width 296 height 30
type input "******"
click at [970, 426] on img at bounding box center [959, 444] width 37 height 37
click at [947, 382] on img at bounding box center [959, 397] width 37 height 37
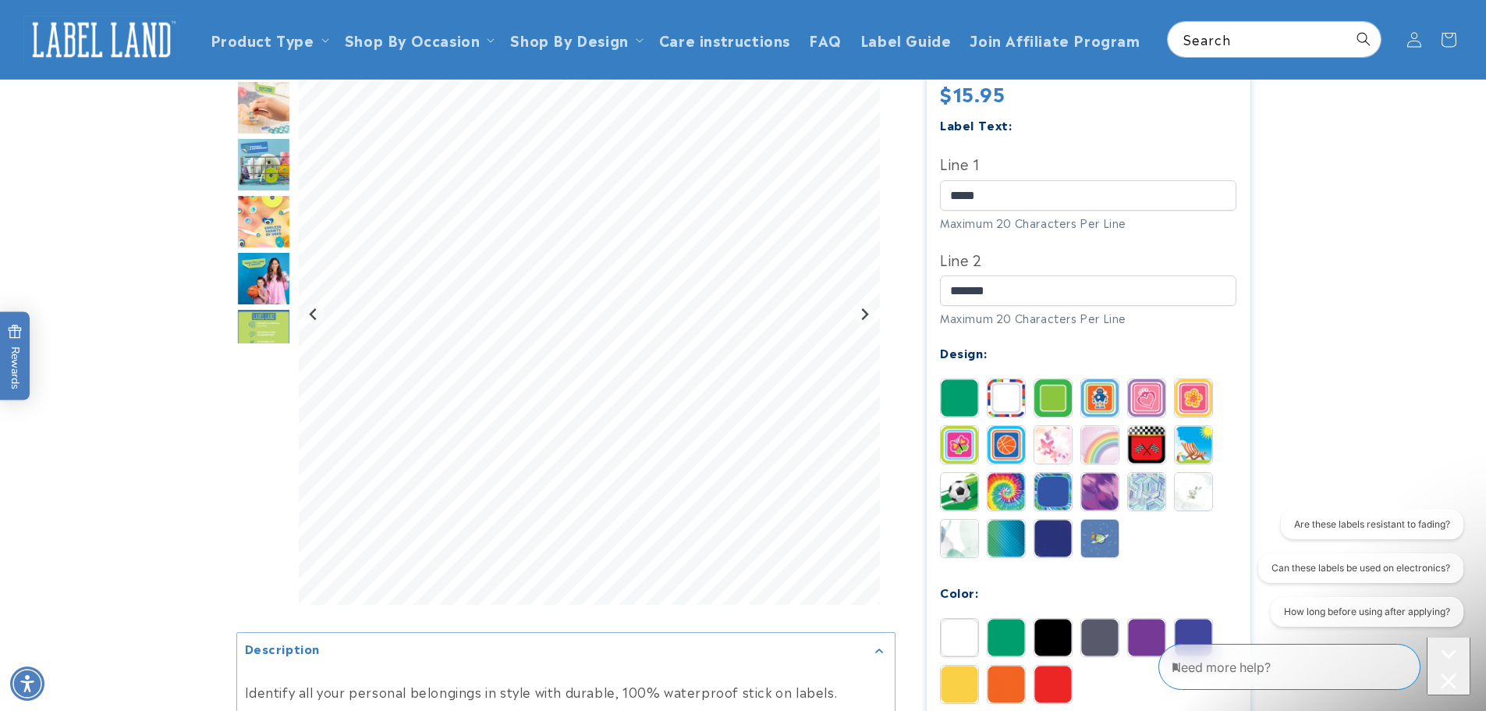
click at [953, 434] on img at bounding box center [959, 444] width 37 height 37
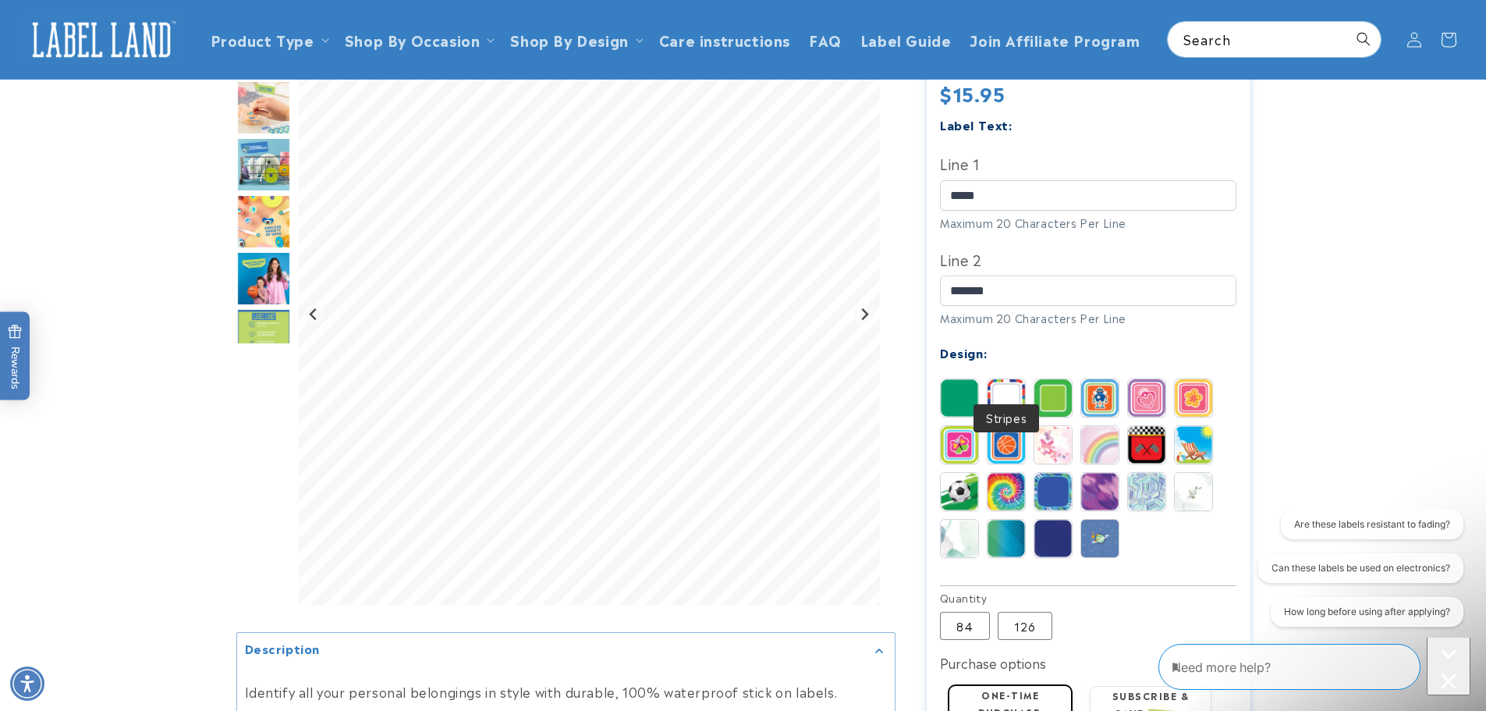
click at [1006, 379] on img at bounding box center [1006, 397] width 37 height 37
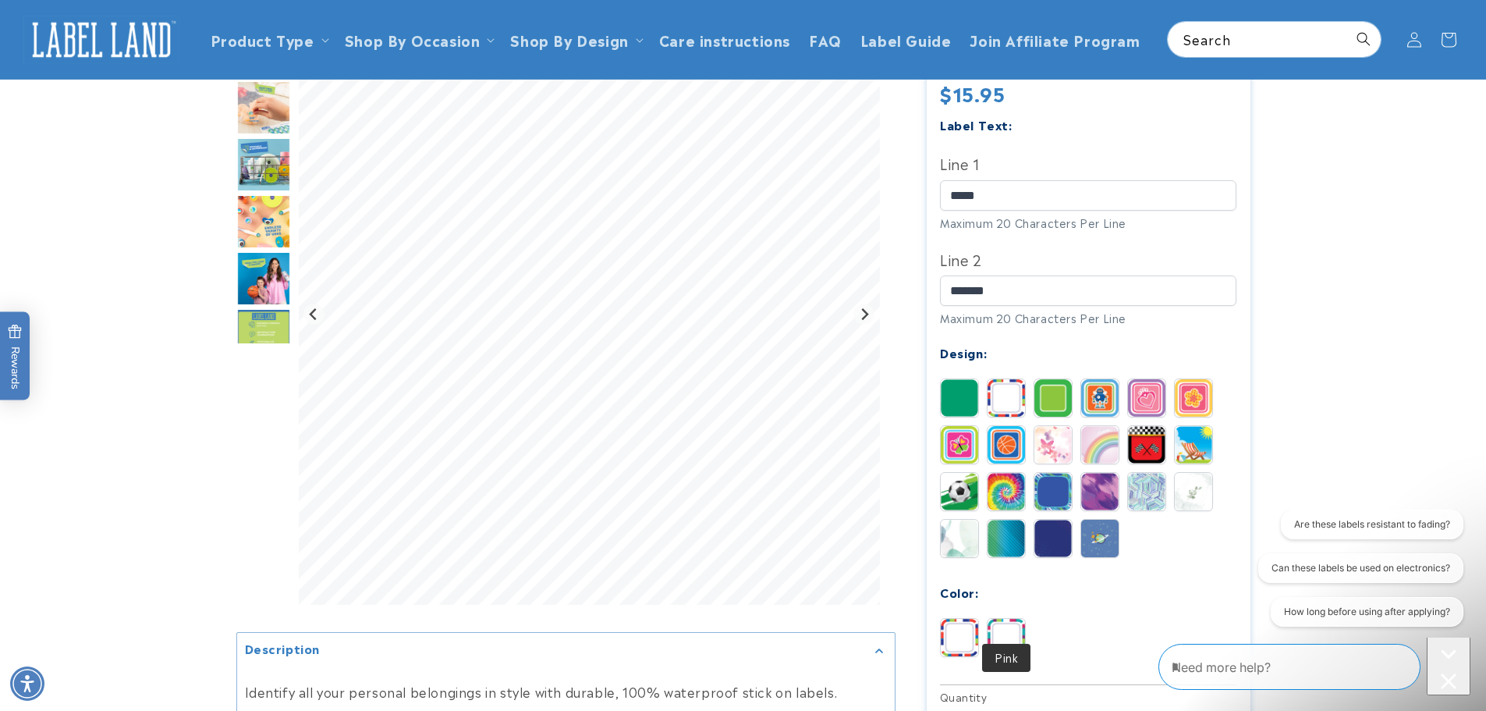
click at [1000, 619] on img at bounding box center [1006, 637] width 37 height 37
click at [968, 520] on img at bounding box center [959, 538] width 37 height 37
click at [1209, 474] on img at bounding box center [1193, 491] width 37 height 37
click at [1007, 619] on img at bounding box center [1006, 637] width 37 height 37
click at [1150, 473] on img at bounding box center [1146, 491] width 37 height 37
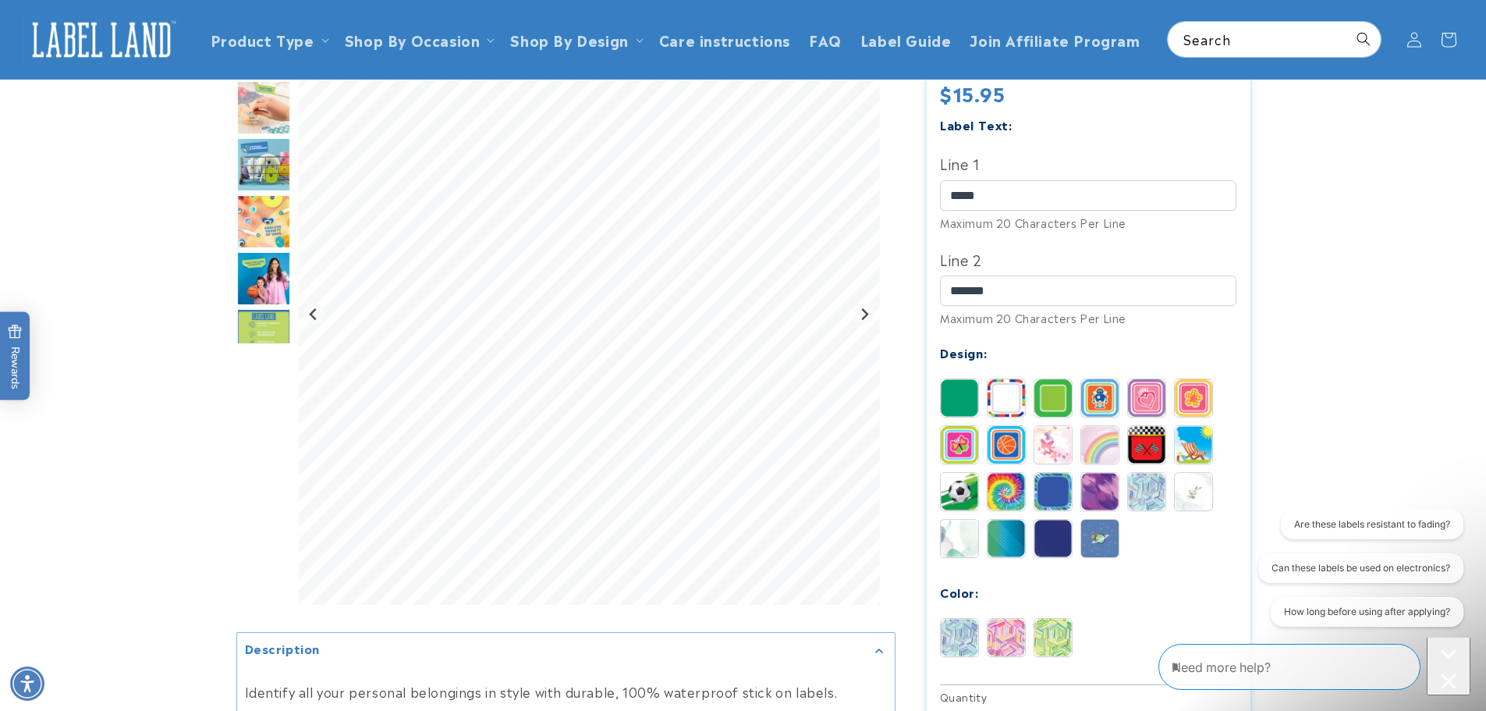
click at [1005, 619] on img at bounding box center [1006, 637] width 37 height 37
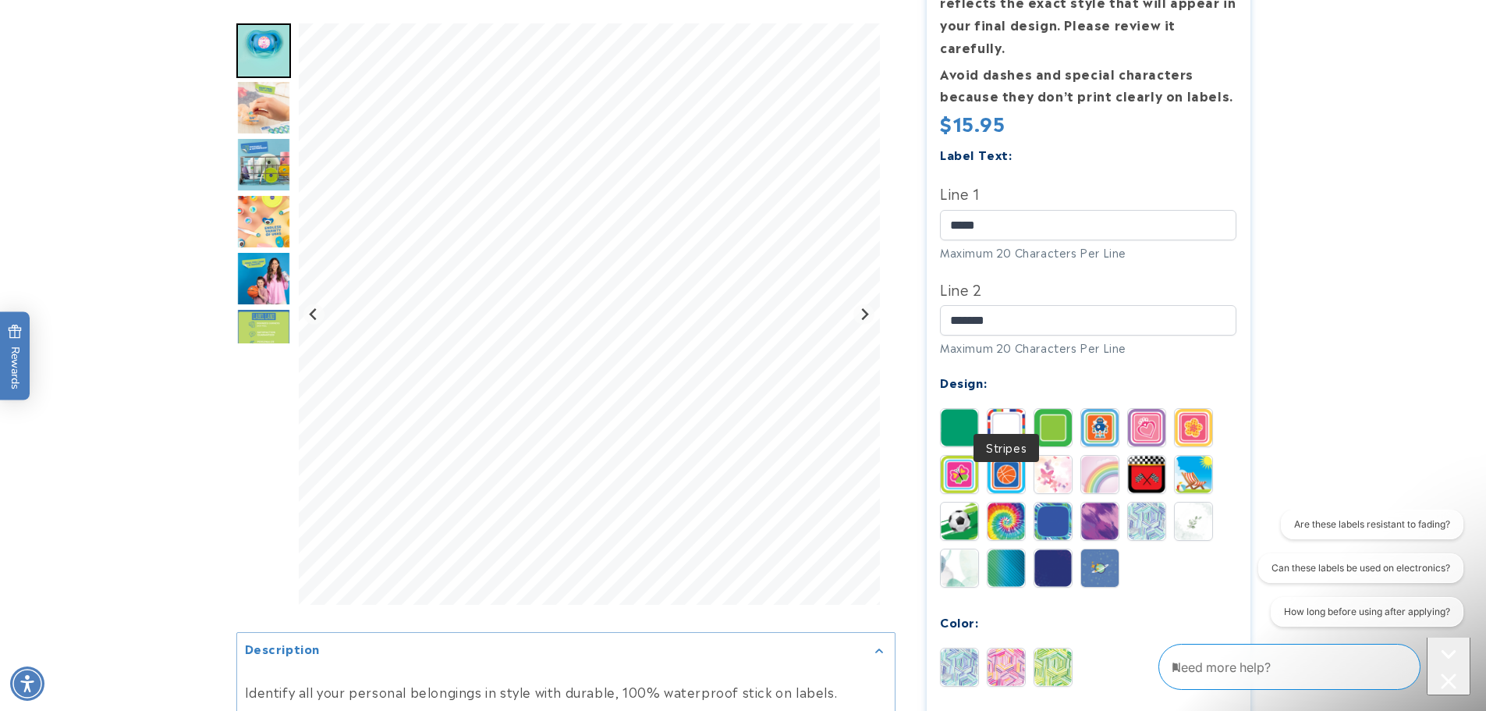
scroll to position [417, 0]
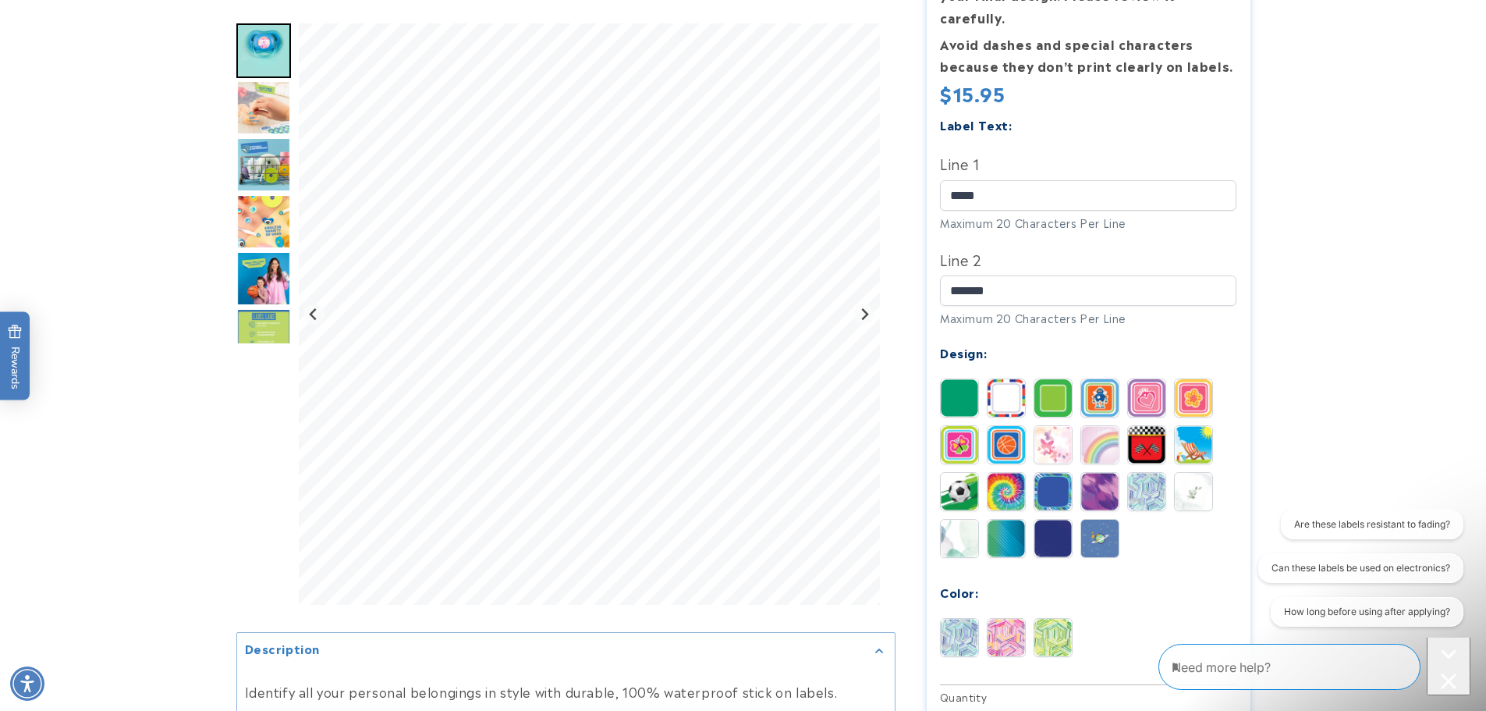
click at [1017, 379] on img at bounding box center [1006, 397] width 37 height 37
click at [1012, 426] on img at bounding box center [1006, 444] width 37 height 37
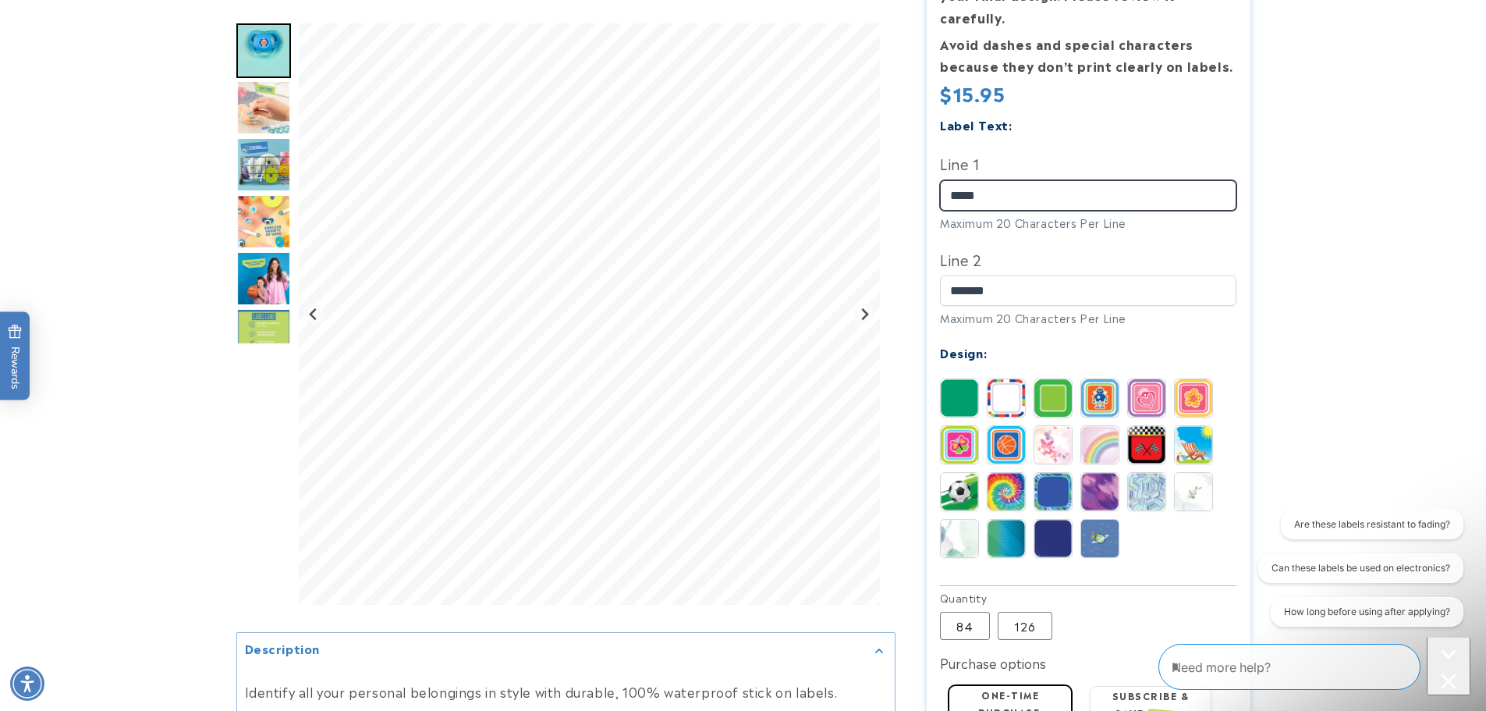
click at [1042, 186] on input "****" at bounding box center [1088, 195] width 296 height 30
click at [1040, 180] on input "****" at bounding box center [1088, 195] width 296 height 30
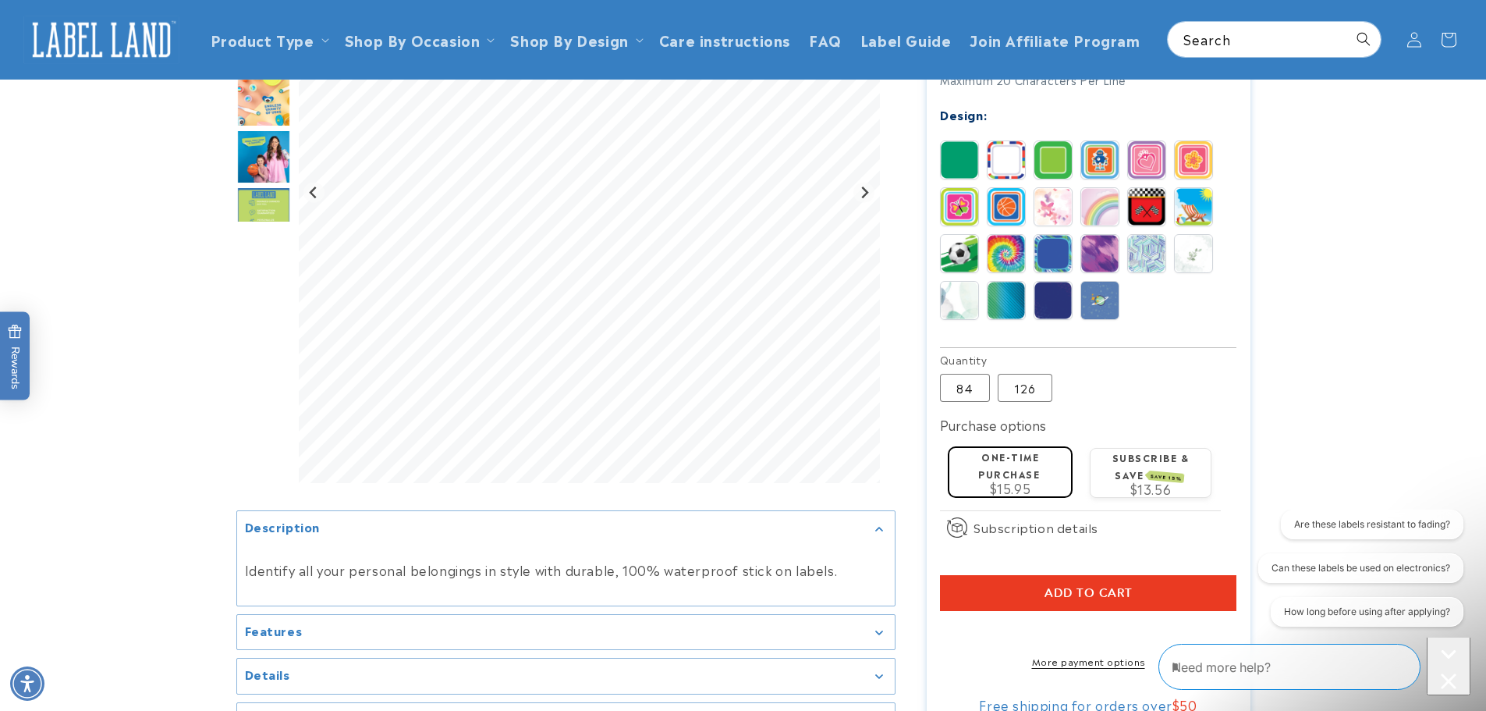
scroll to position [624, 0]
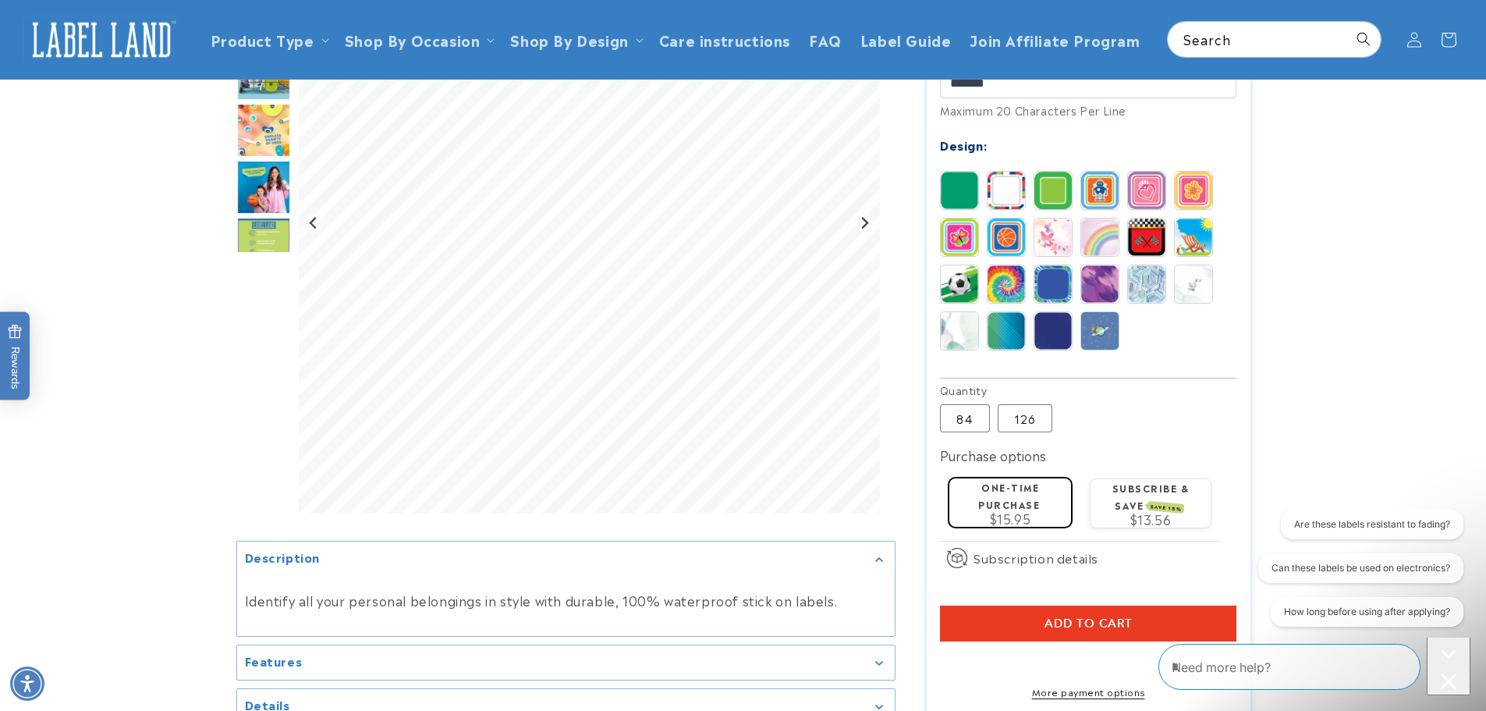
click at [1149, 605] on button "Add to cart" at bounding box center [1088, 623] width 296 height 36
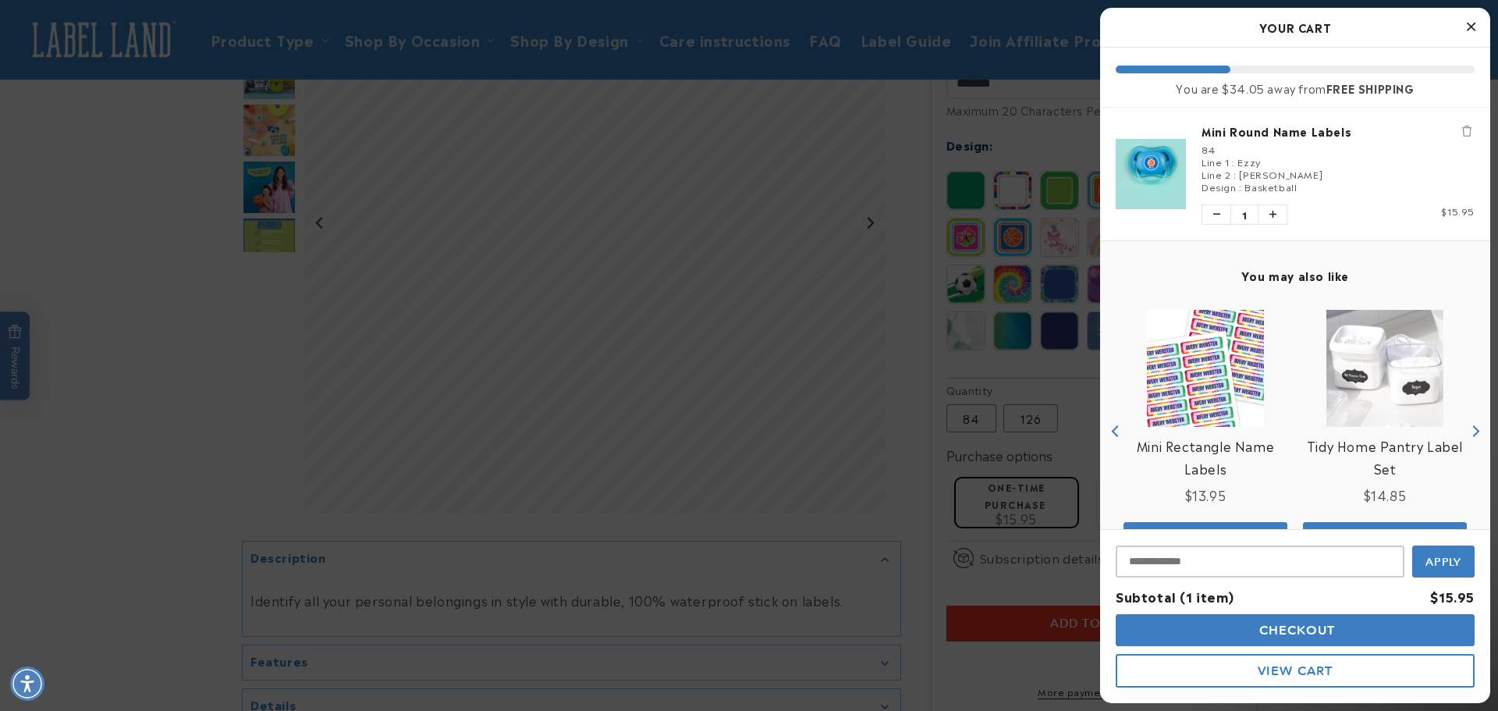
click at [879, 130] on div at bounding box center [749, 355] width 1498 height 711
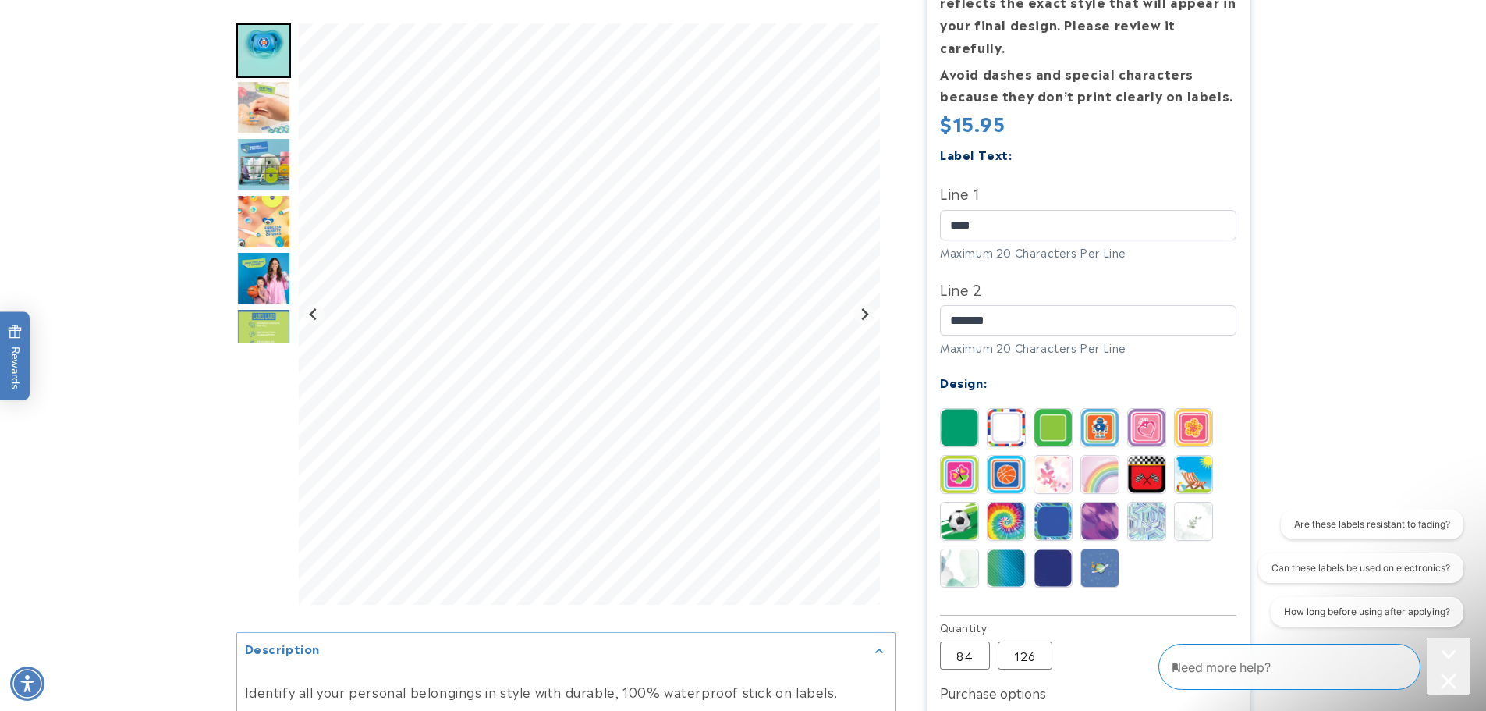
scroll to position [417, 0]
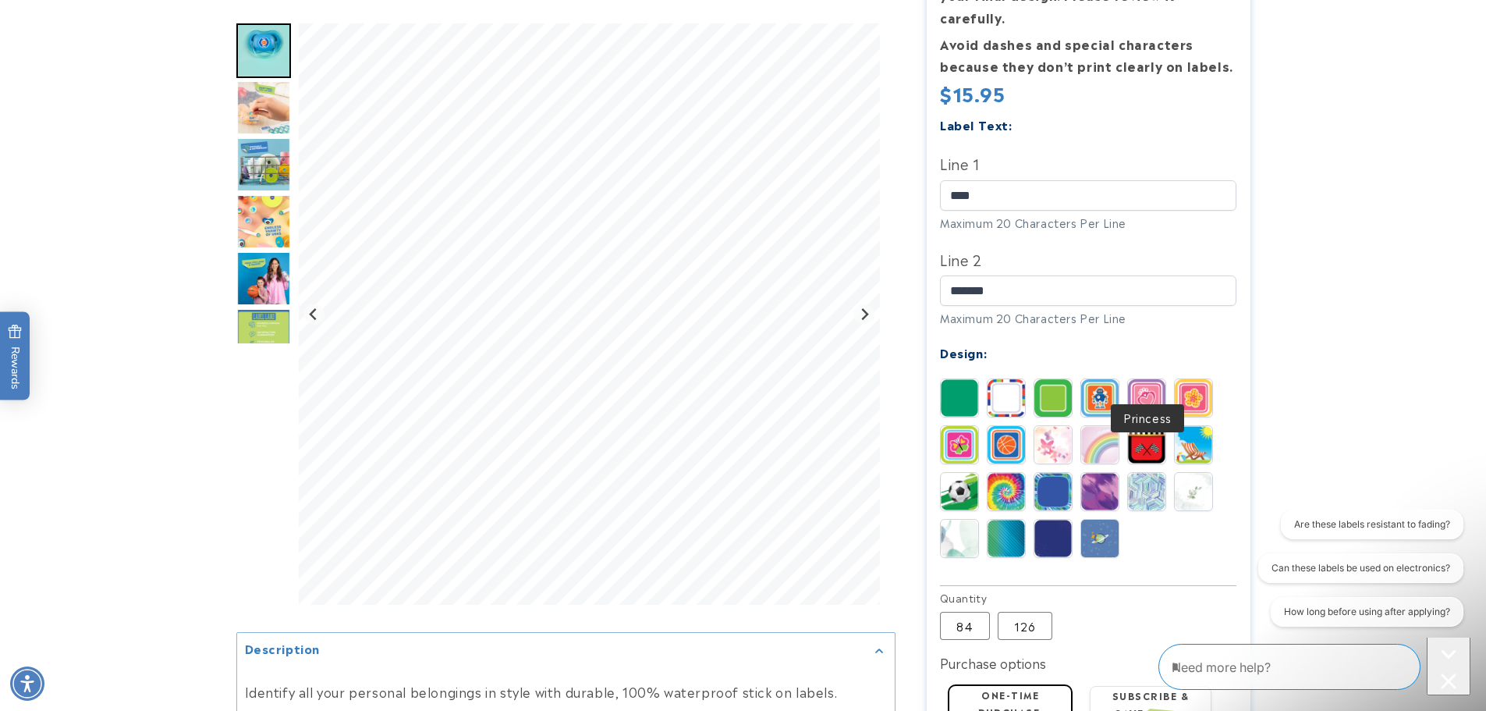
click at [1152, 379] on img at bounding box center [1146, 397] width 37 height 37
click at [1183, 380] on img at bounding box center [1193, 397] width 37 height 37
click at [1051, 180] on input "****" at bounding box center [1088, 195] width 296 height 30
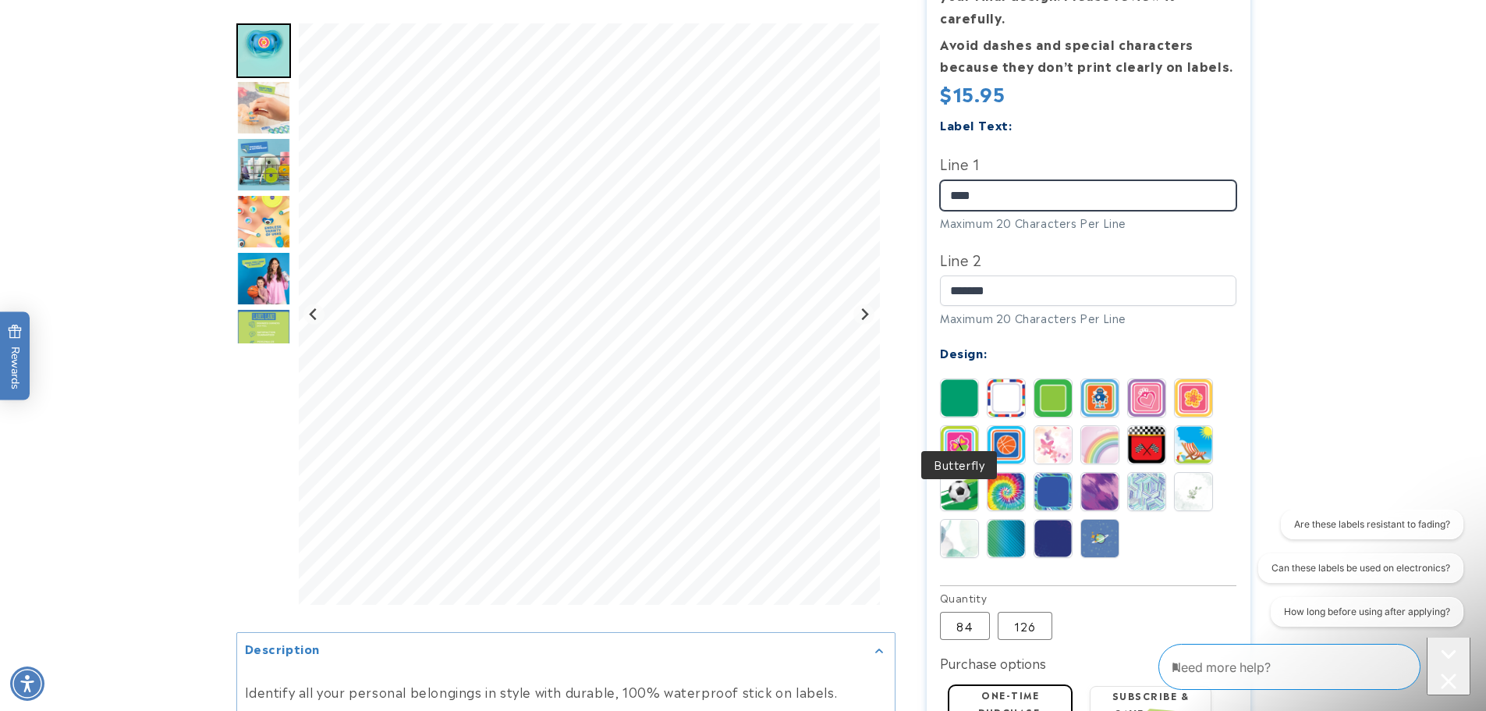
type input "****"
click at [972, 431] on img at bounding box center [959, 444] width 37 height 37
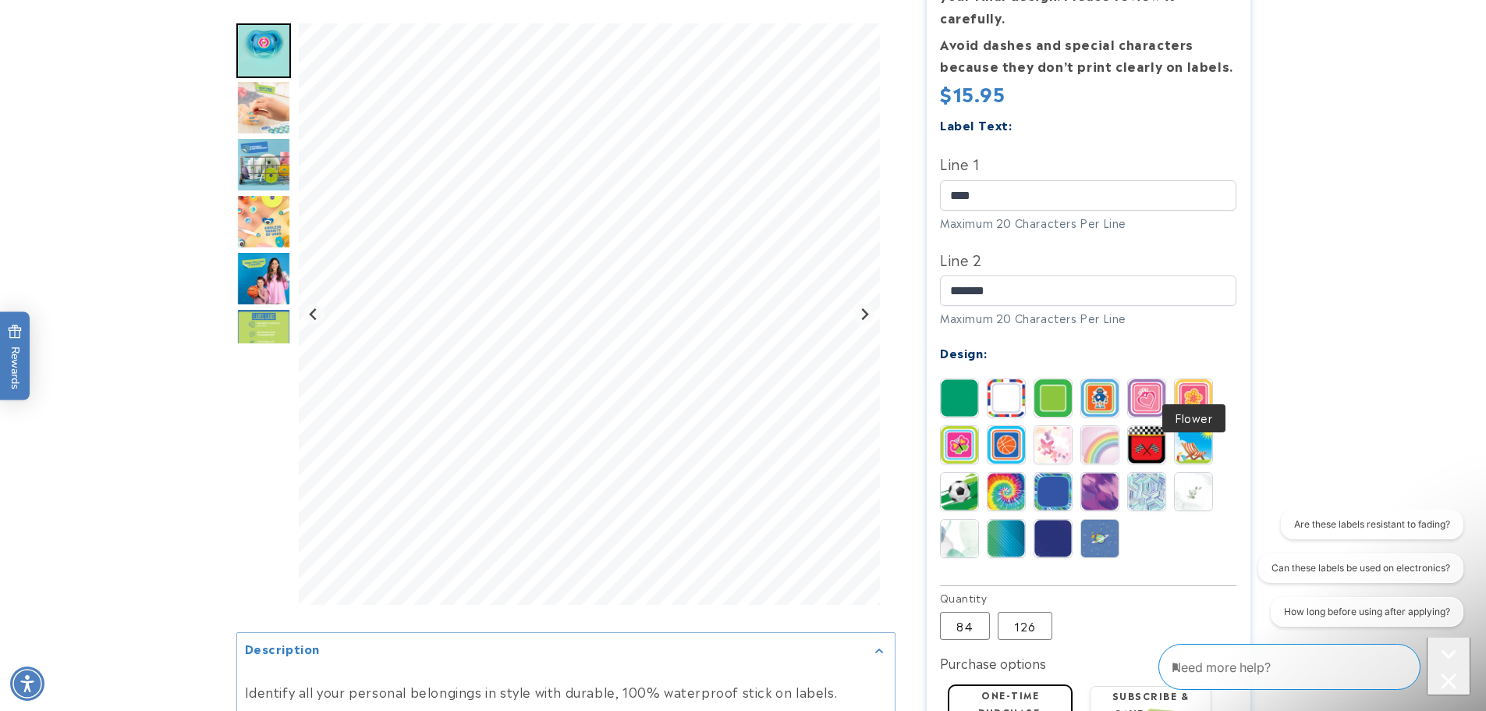
click at [1177, 379] on img at bounding box center [1193, 397] width 37 height 37
click at [953, 426] on img at bounding box center [959, 444] width 37 height 37
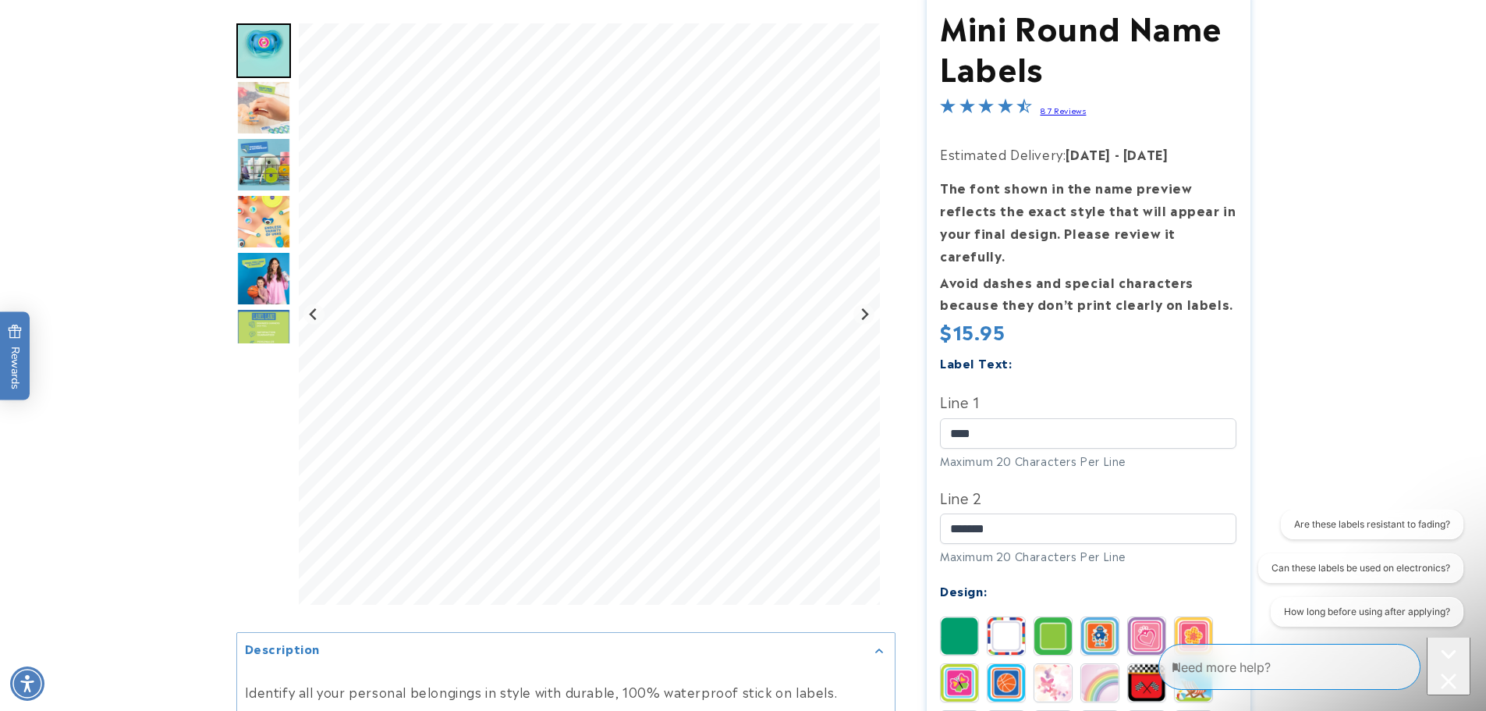
scroll to position [208, 0]
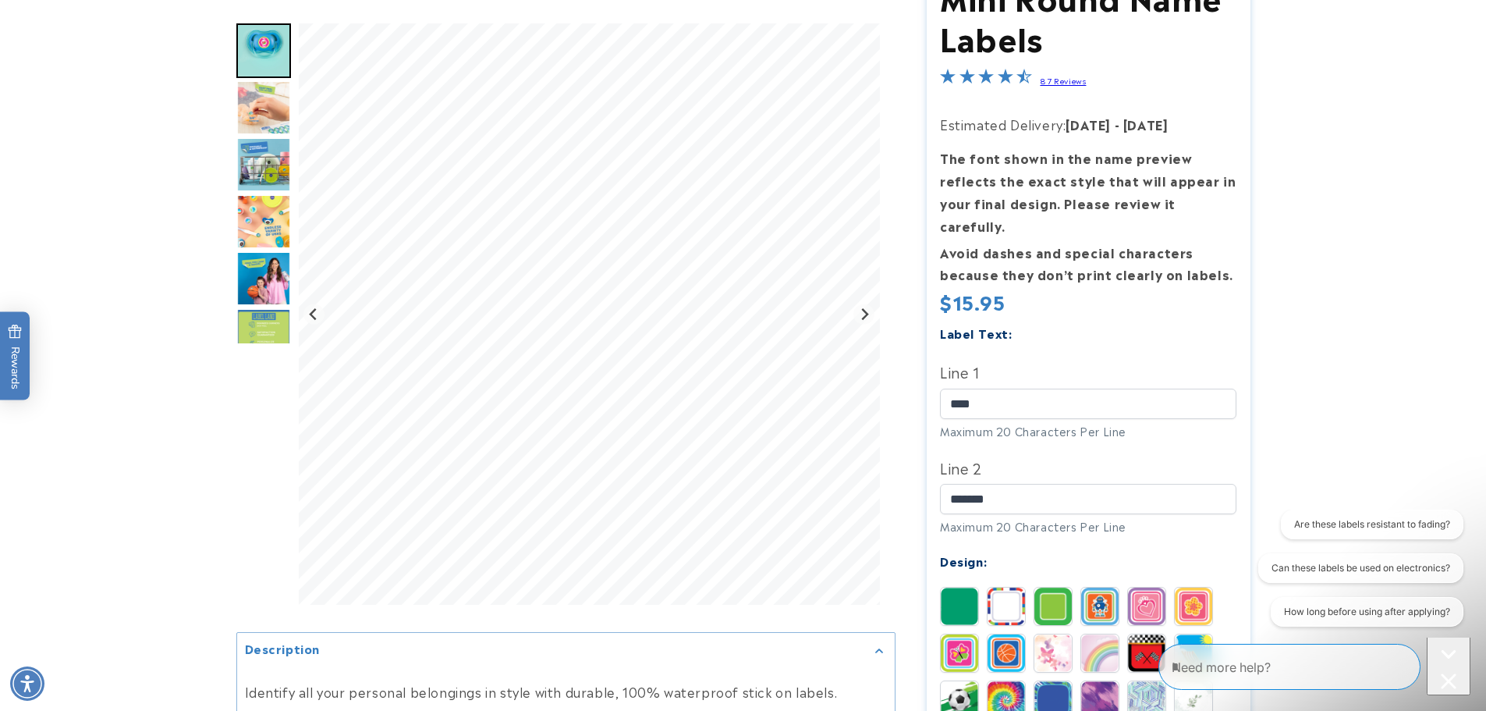
click at [1201, 588] on img at bounding box center [1193, 606] width 37 height 37
click at [1148, 588] on img at bounding box center [1146, 606] width 37 height 37
click at [961, 634] on img at bounding box center [959, 652] width 37 height 37
click at [1147, 588] on img at bounding box center [1146, 606] width 37 height 37
click at [1194, 588] on img at bounding box center [1193, 606] width 37 height 37
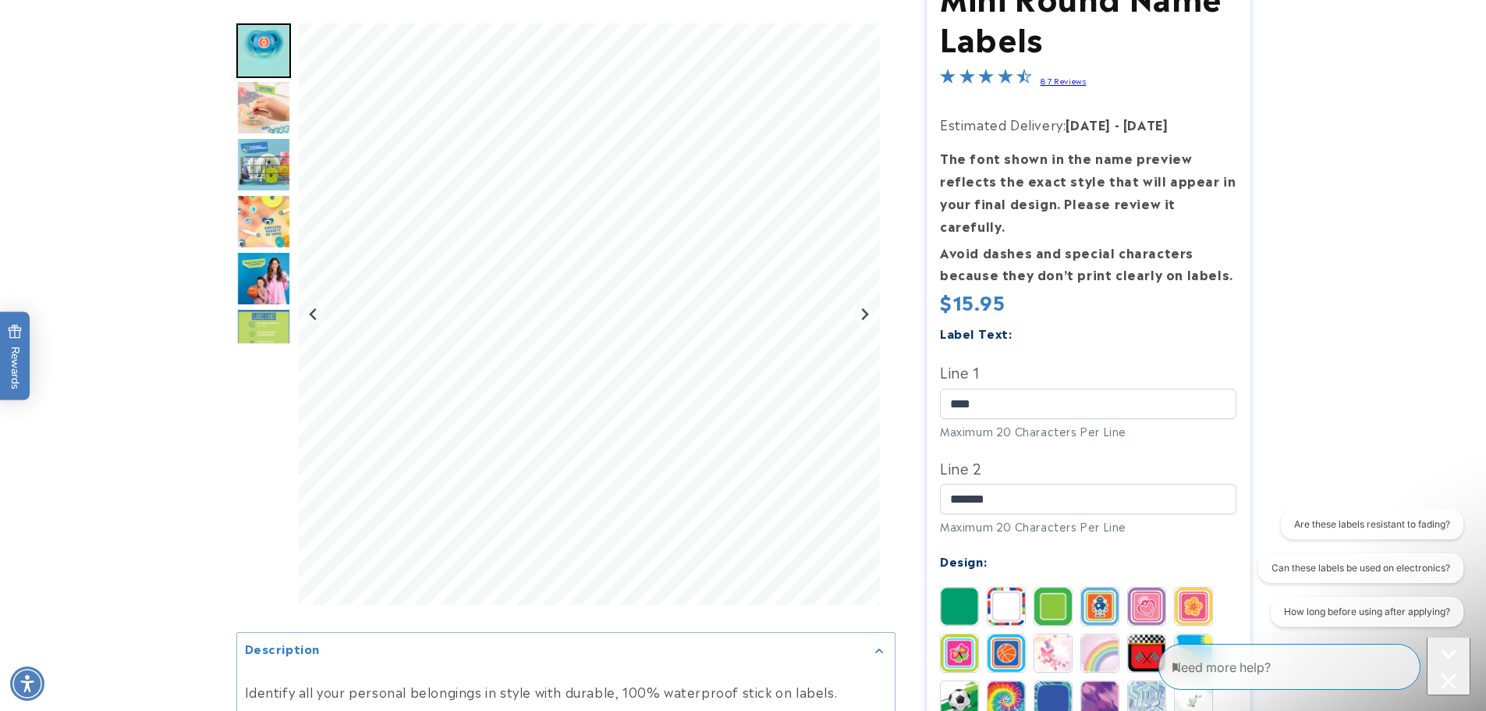
click at [962, 637] on img at bounding box center [959, 652] width 37 height 37
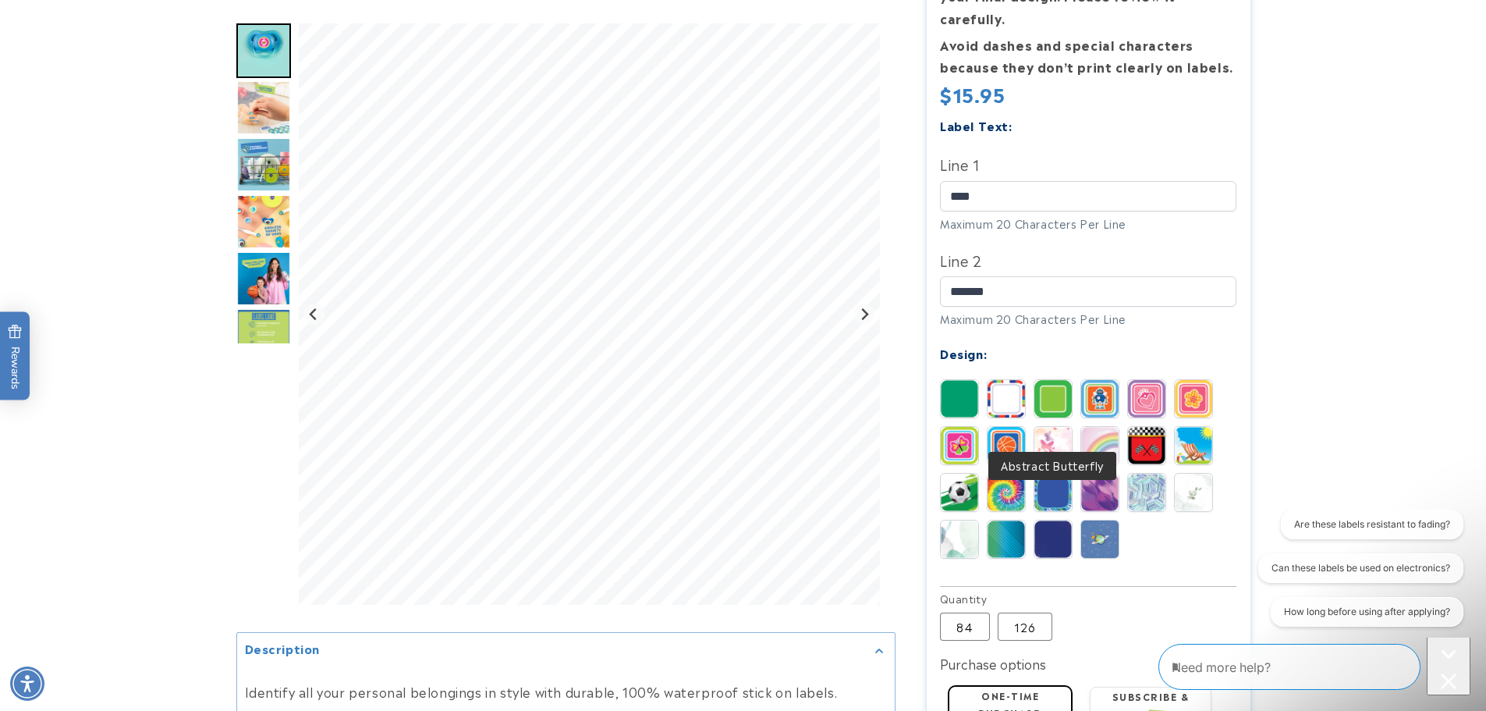
click at [1069, 427] on img at bounding box center [1053, 445] width 37 height 37
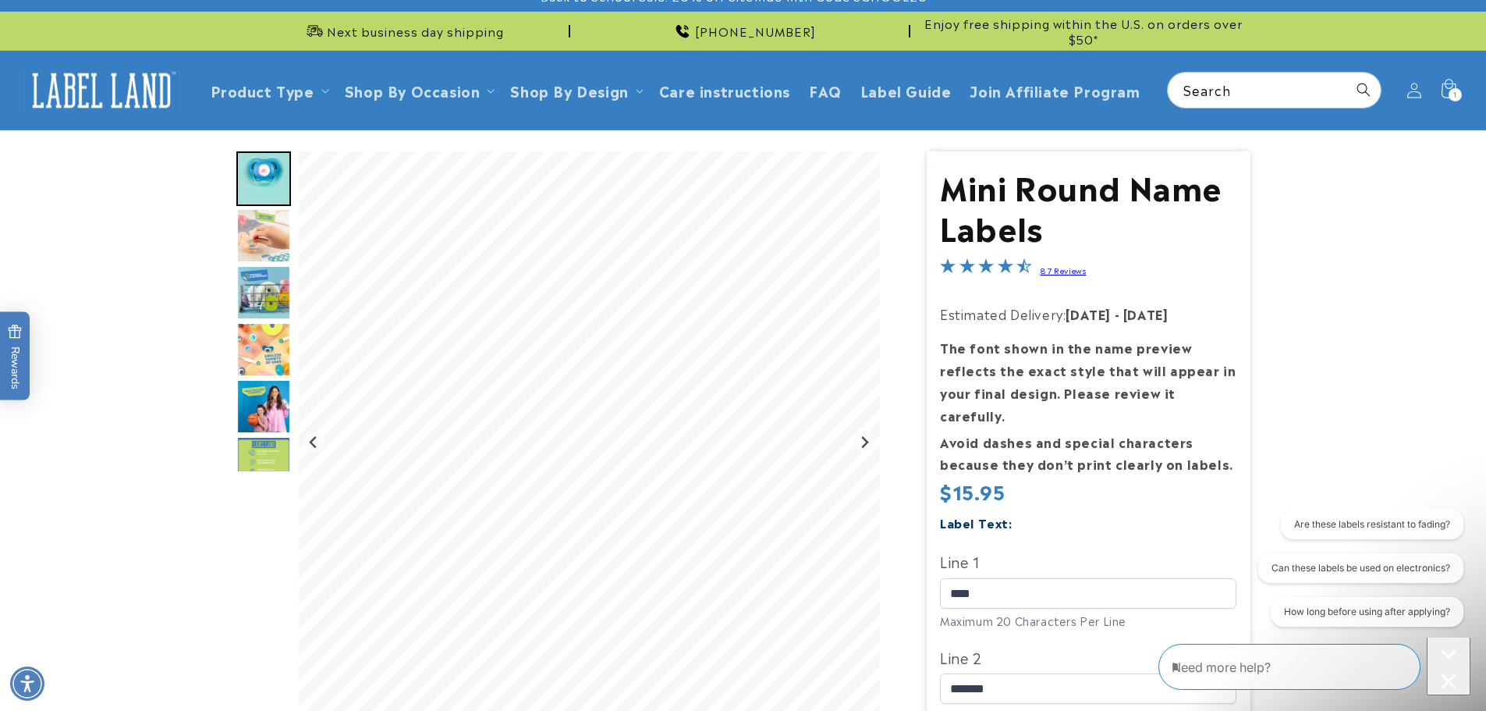
scroll to position [208, 0]
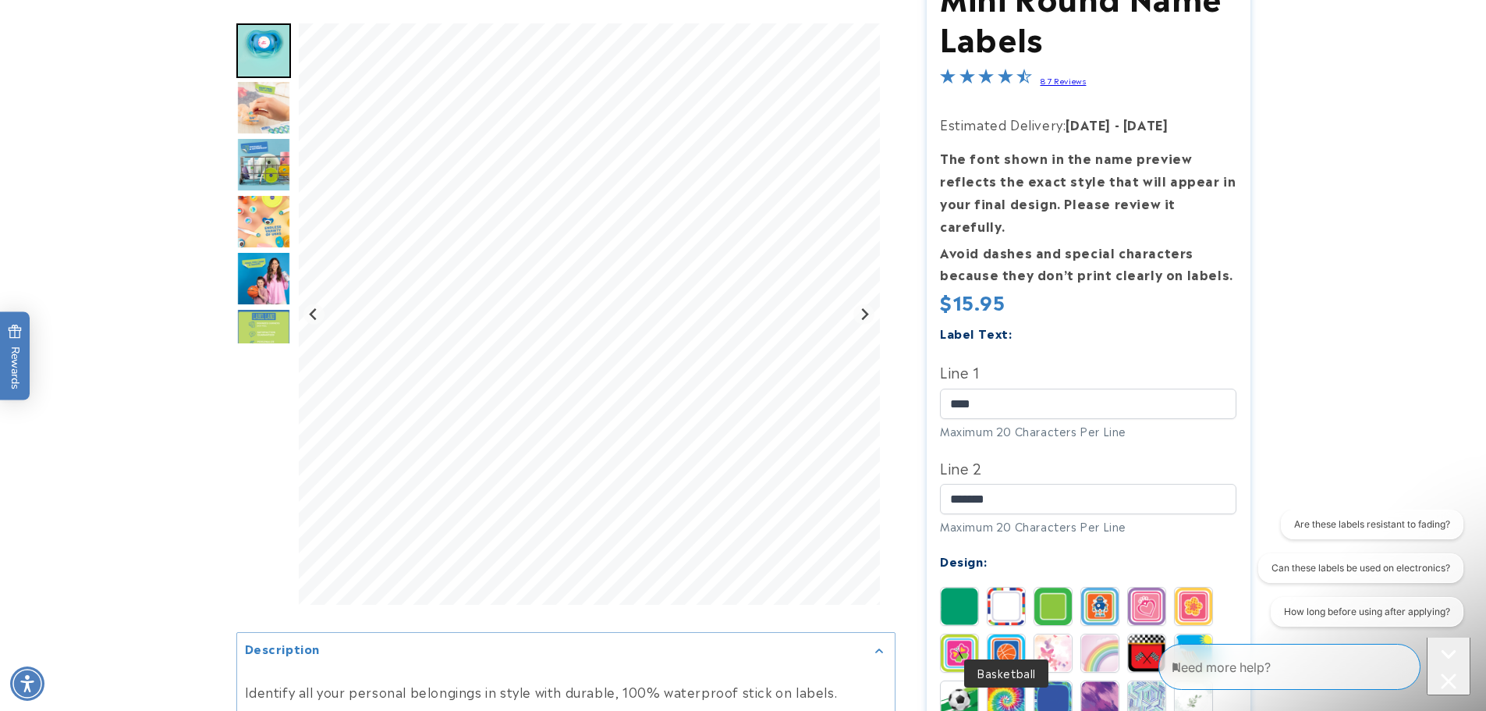
click at [1014, 634] on img at bounding box center [1006, 652] width 37 height 37
click at [968, 634] on img at bounding box center [959, 652] width 37 height 37
click at [1205, 588] on img at bounding box center [1193, 606] width 37 height 37
click at [1153, 588] on img at bounding box center [1146, 606] width 37 height 37
click at [1191, 588] on img at bounding box center [1193, 606] width 37 height 37
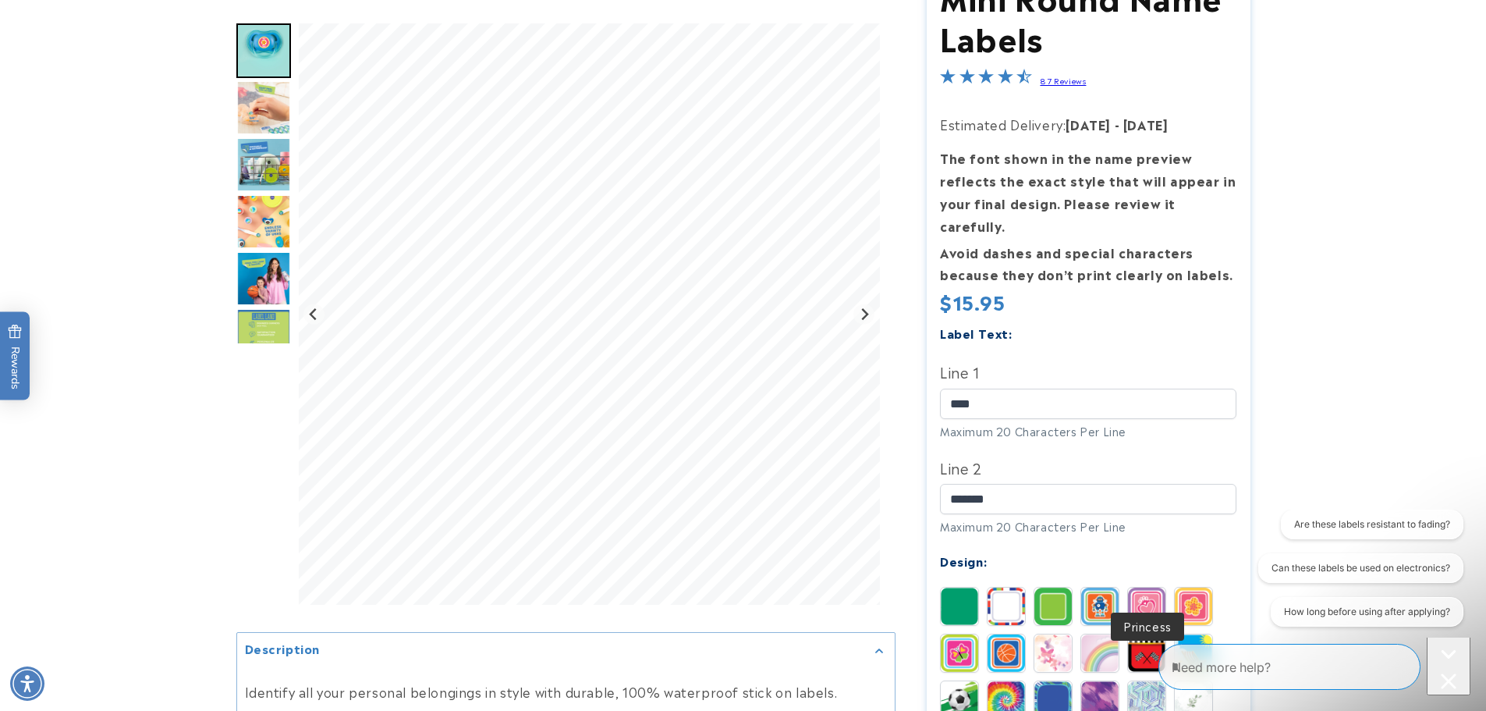
click at [1156, 588] on img at bounding box center [1146, 606] width 37 height 37
click at [951, 634] on img at bounding box center [959, 652] width 37 height 37
drag, startPoint x: 1160, startPoint y: 576, endPoint x: 1171, endPoint y: 577, distance: 11.0
click at [1160, 588] on img at bounding box center [1146, 606] width 37 height 37
click at [1180, 588] on img at bounding box center [1193, 606] width 37 height 37
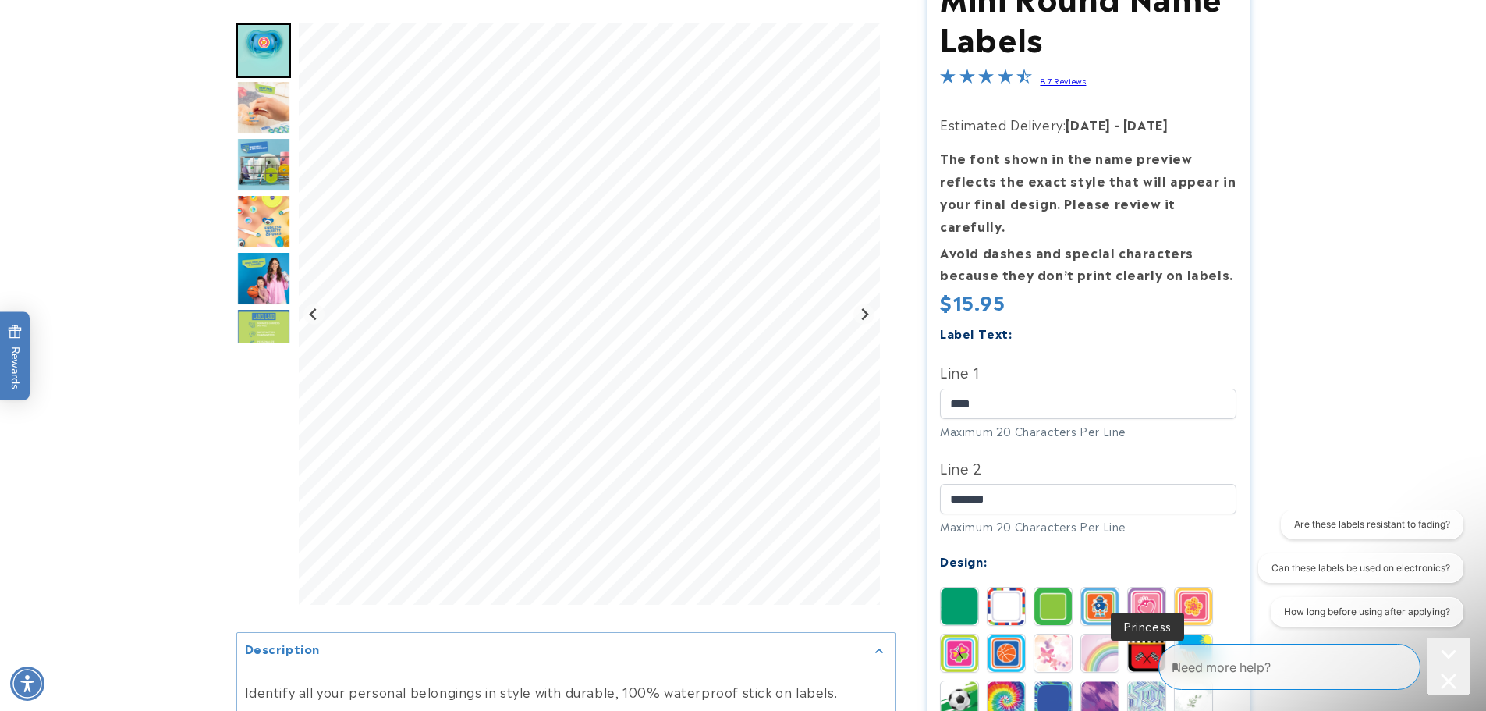
click at [1155, 588] on img at bounding box center [1146, 606] width 37 height 37
click at [1200, 588] on img at bounding box center [1193, 606] width 37 height 37
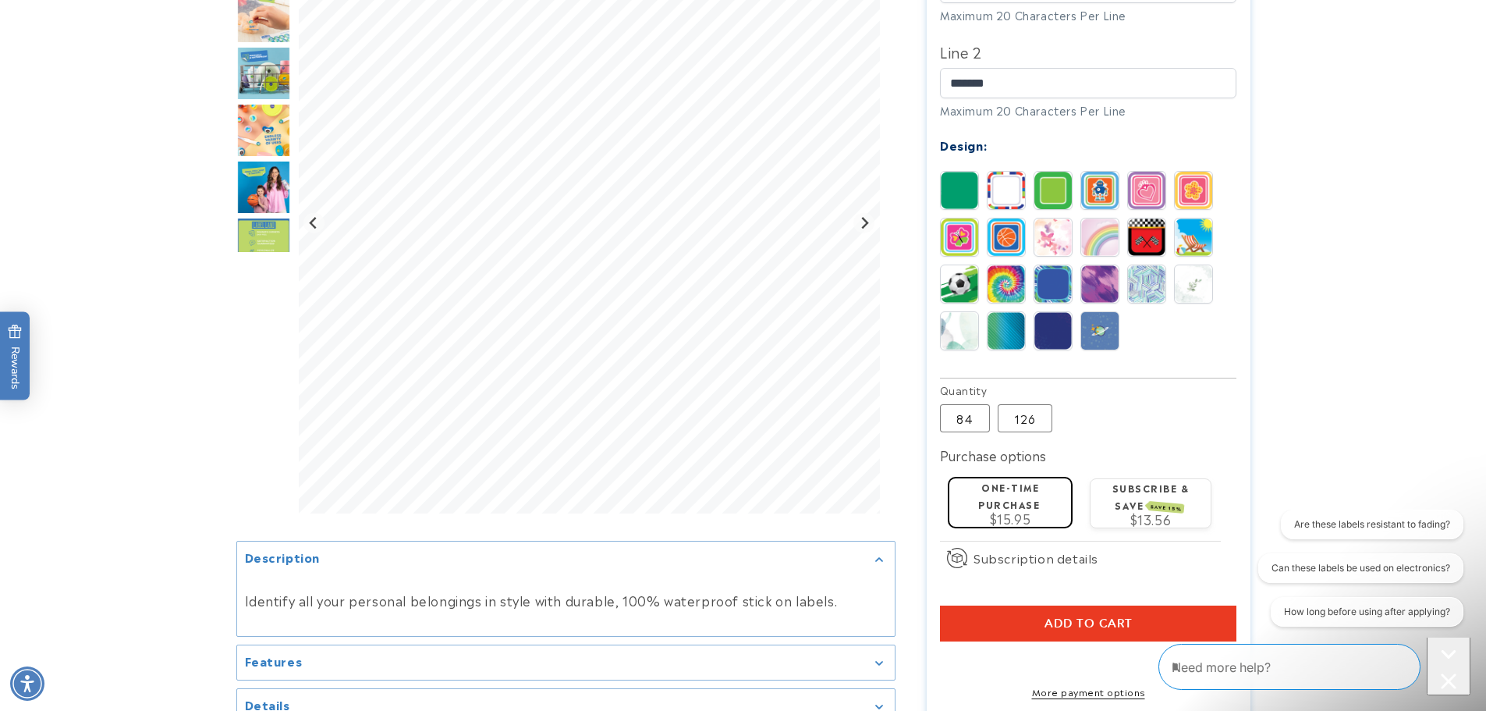
scroll to position [833, 0]
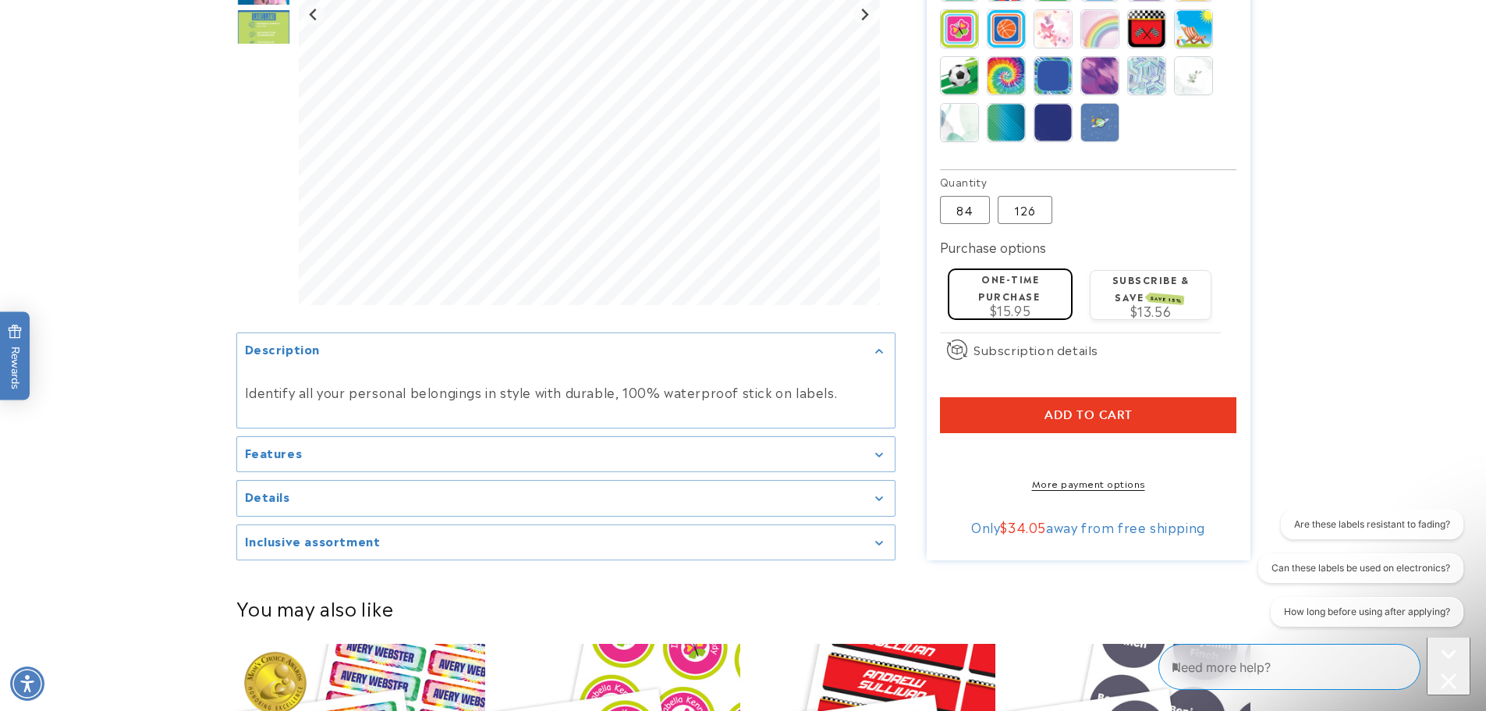
click at [1016, 397] on button "Add to cart" at bounding box center [1088, 415] width 296 height 36
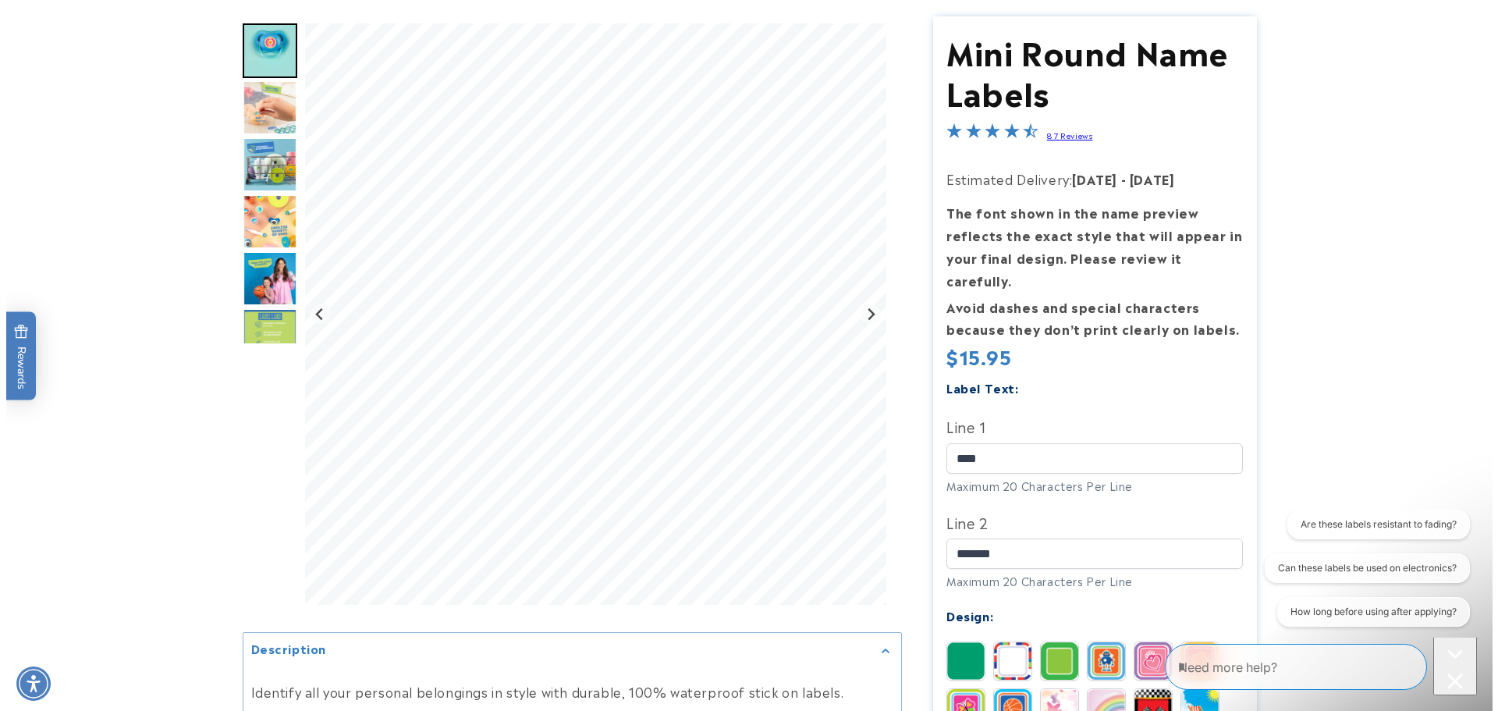
scroll to position [0, 0]
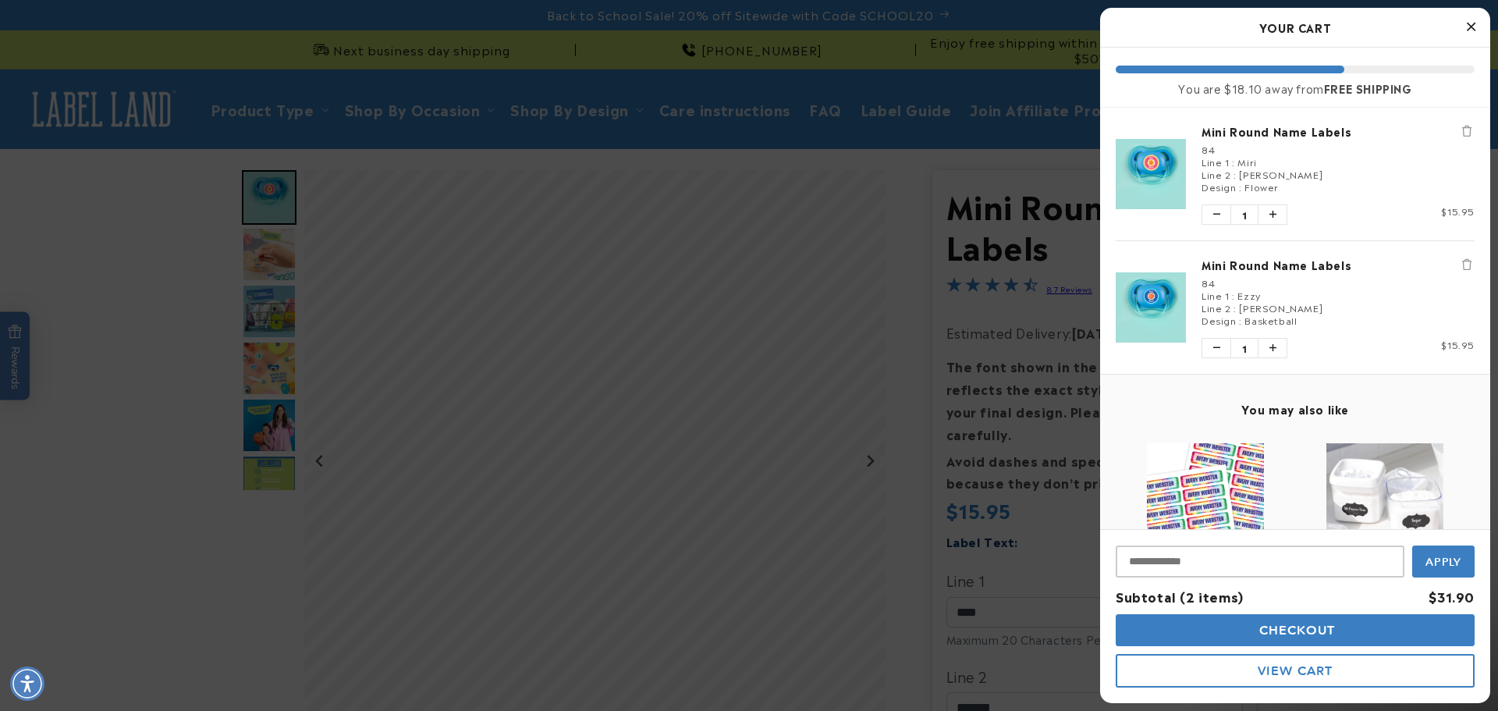
click at [887, 289] on div at bounding box center [749, 355] width 1498 height 711
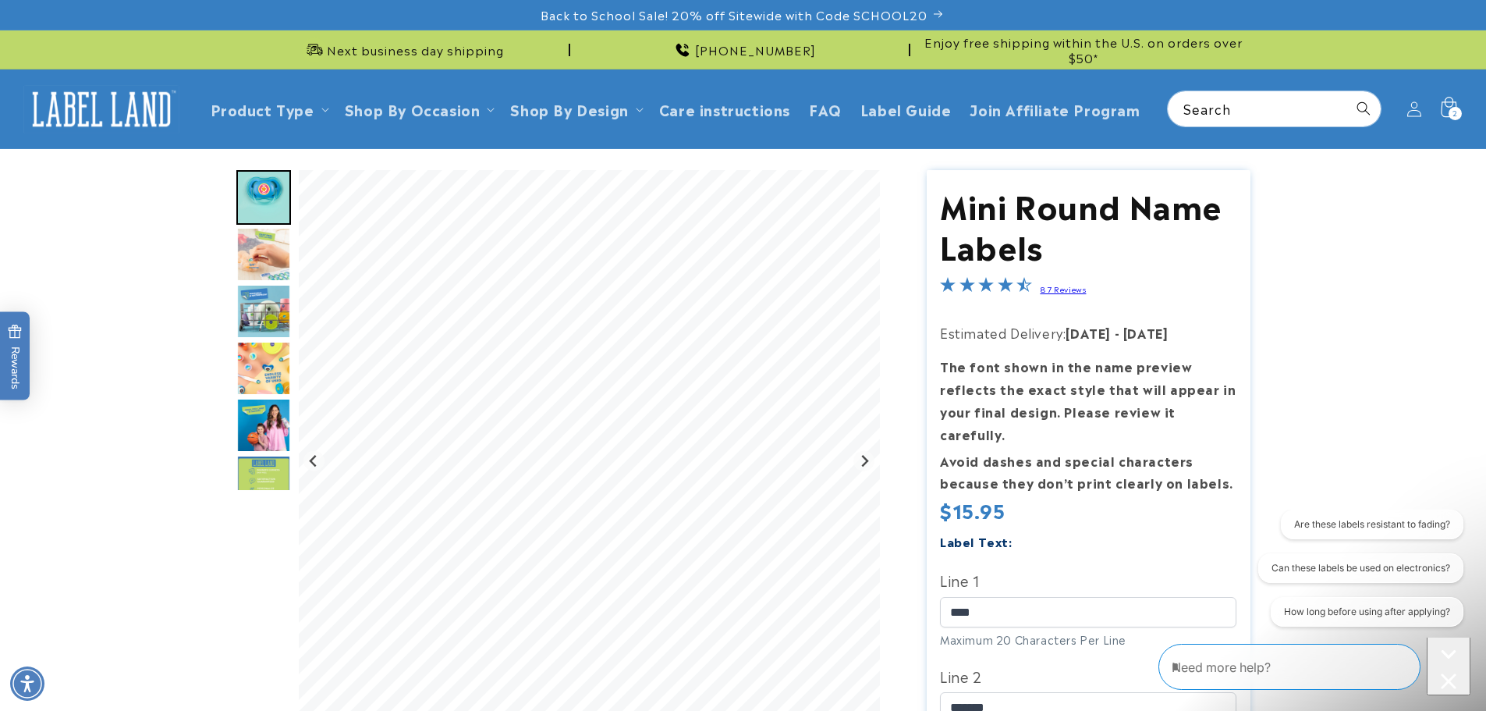
click at [1450, 105] on icon at bounding box center [1448, 109] width 37 height 37
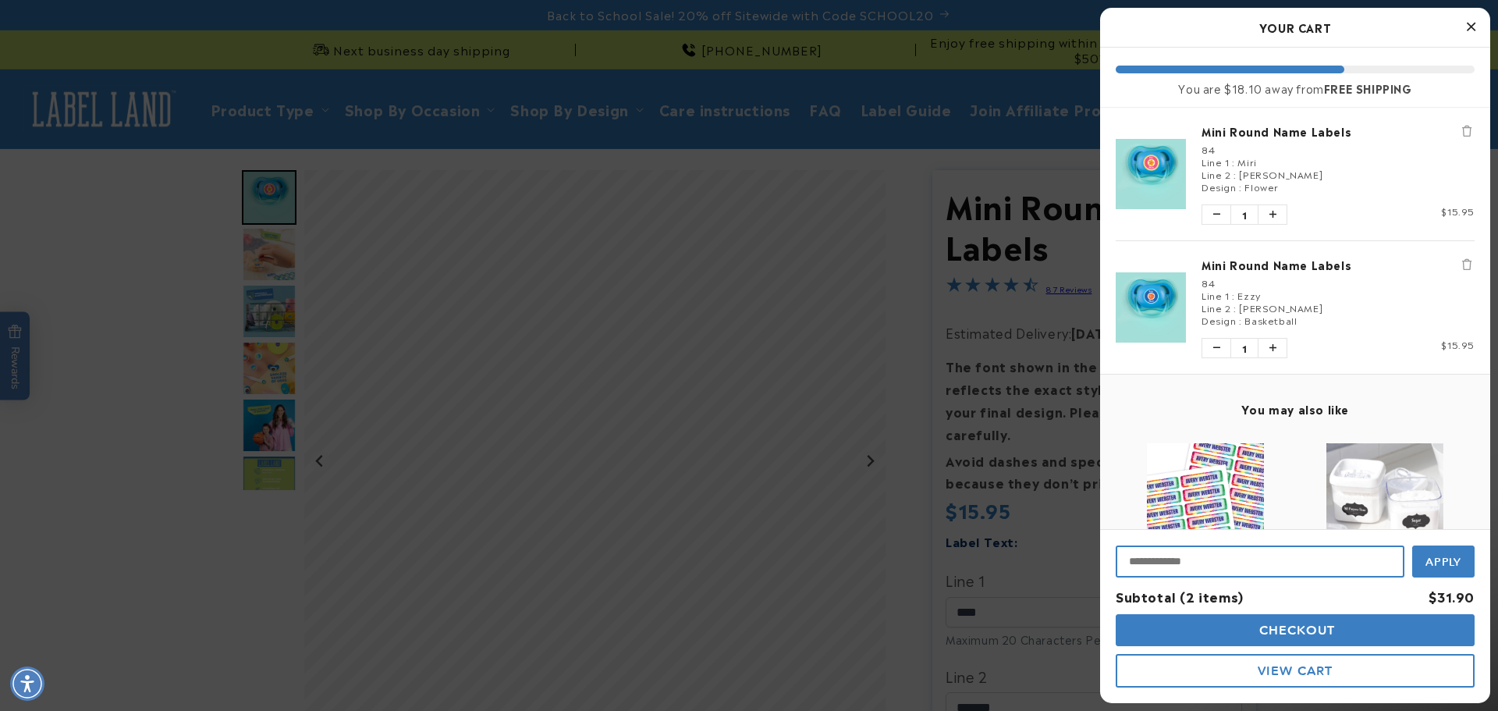
click at [1237, 577] on input "Input Discount" at bounding box center [1260, 561] width 289 height 32
type input "********"
click at [1436, 558] on span "Apply" at bounding box center [1444, 560] width 37 height 14
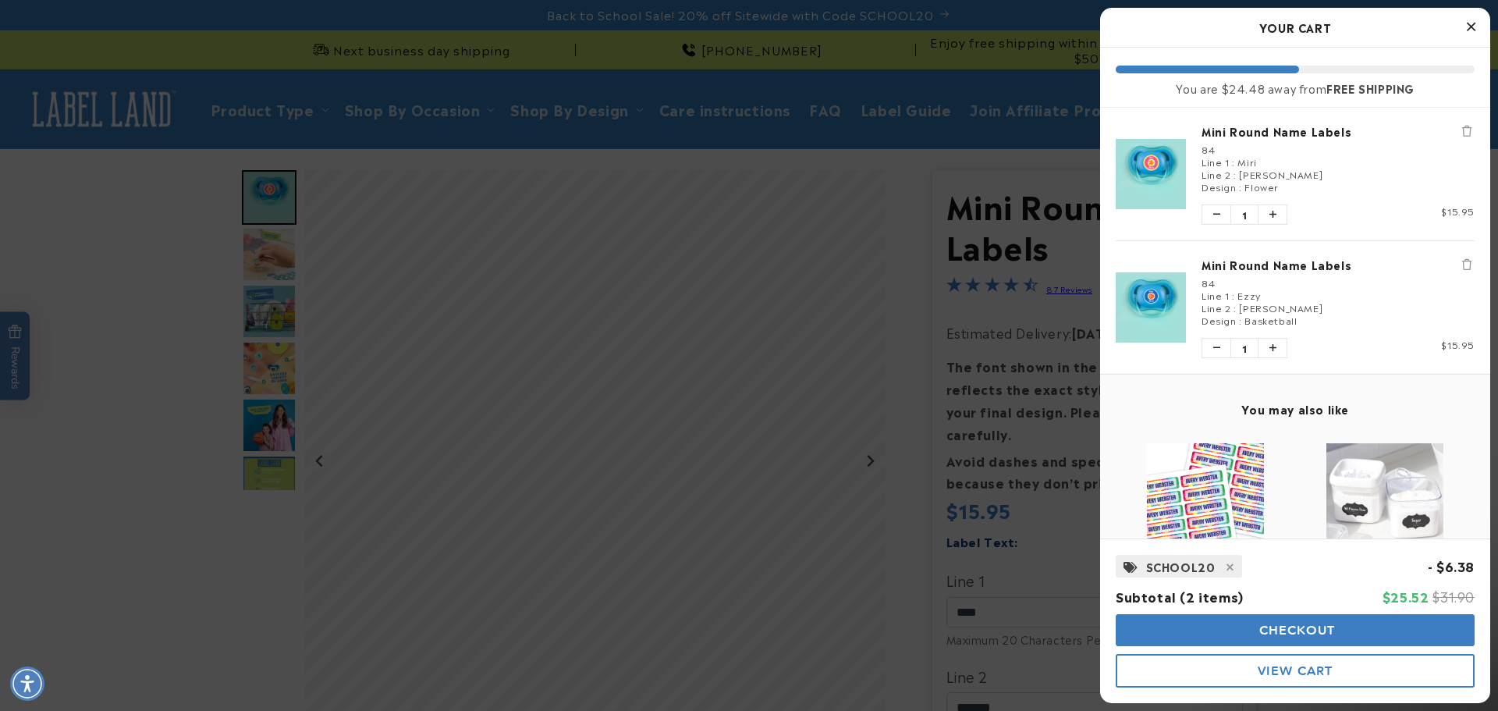
scroll to position [179, 0]
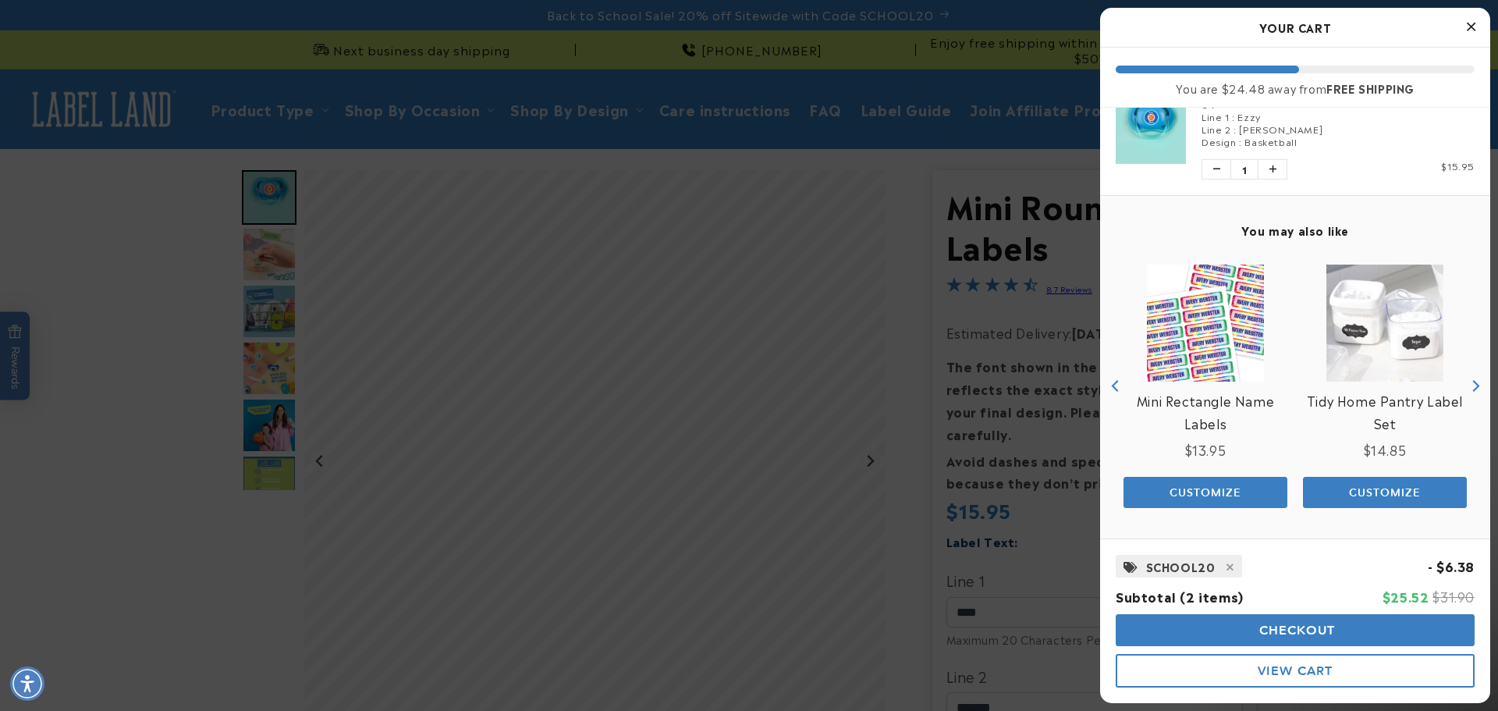
click at [1358, 627] on button "Checkout" at bounding box center [1295, 630] width 359 height 32
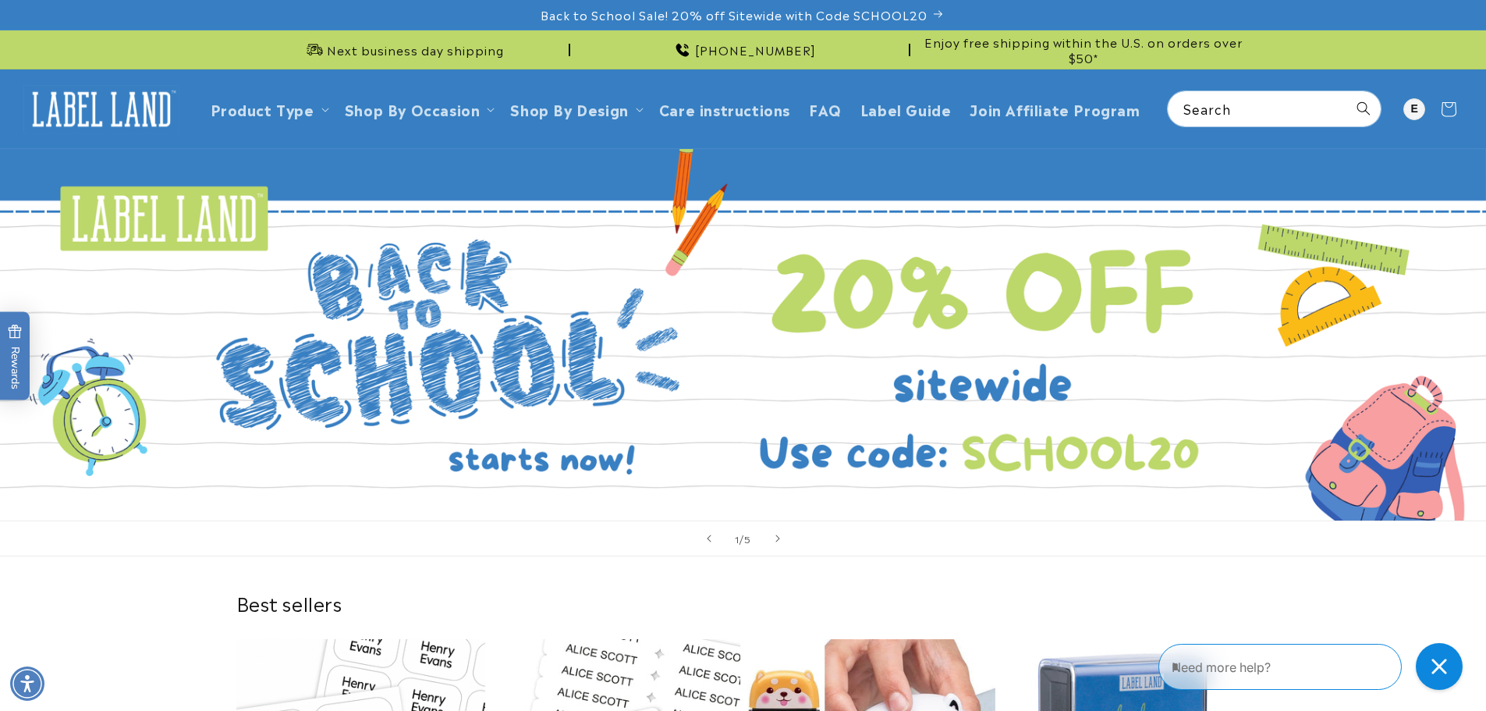
click at [836, 190] on link "Open this option" at bounding box center [743, 334] width 1486 height 371
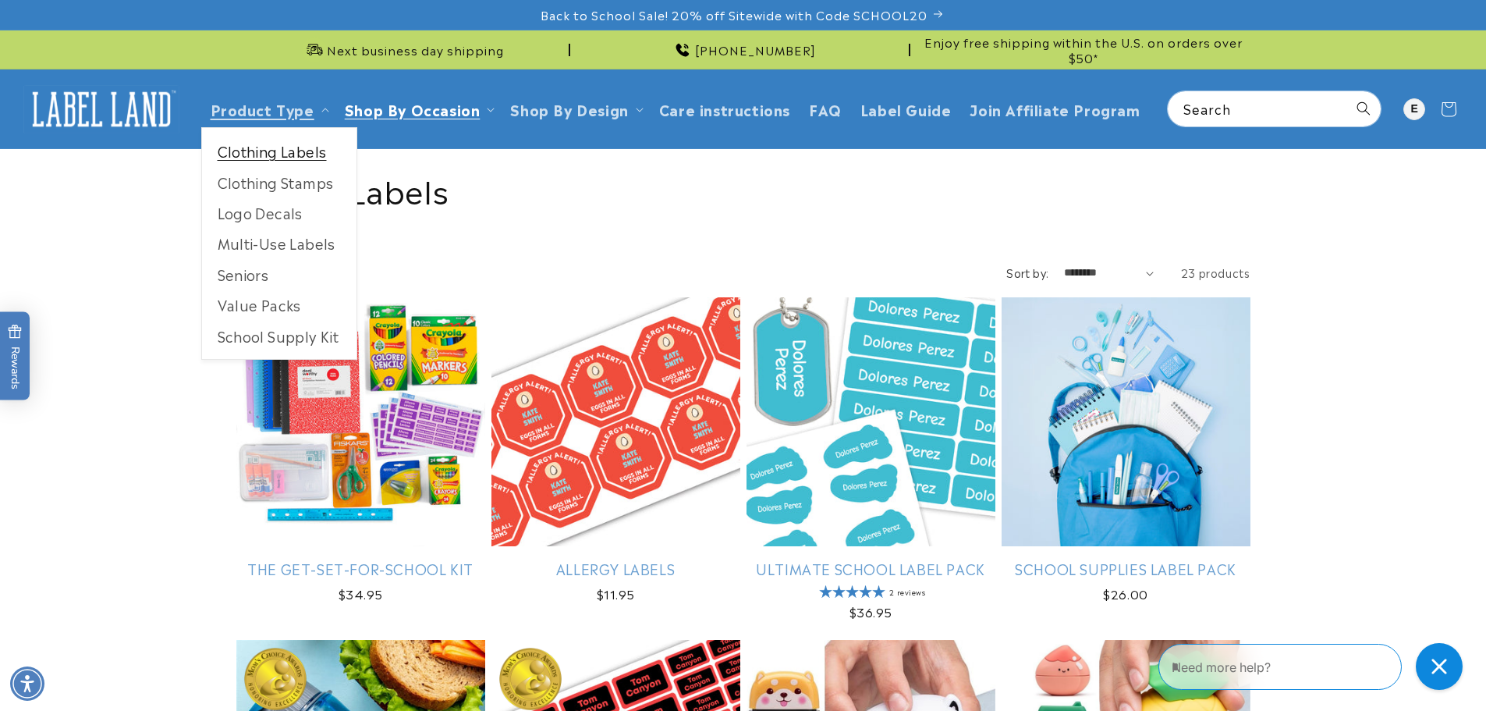
click at [303, 145] on link "Clothing Labels" at bounding box center [279, 151] width 154 height 30
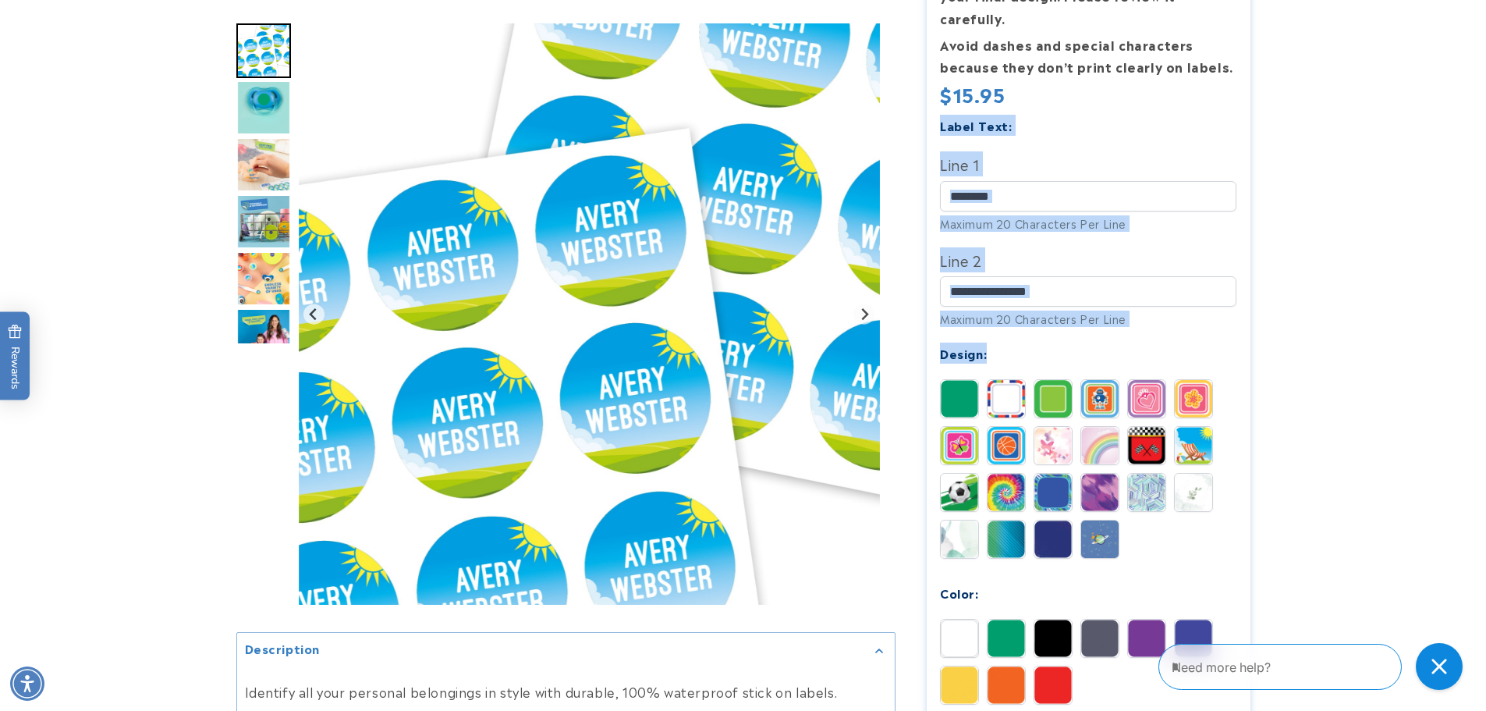
click at [1277, 327] on div at bounding box center [743, 438] width 1092 height 1369
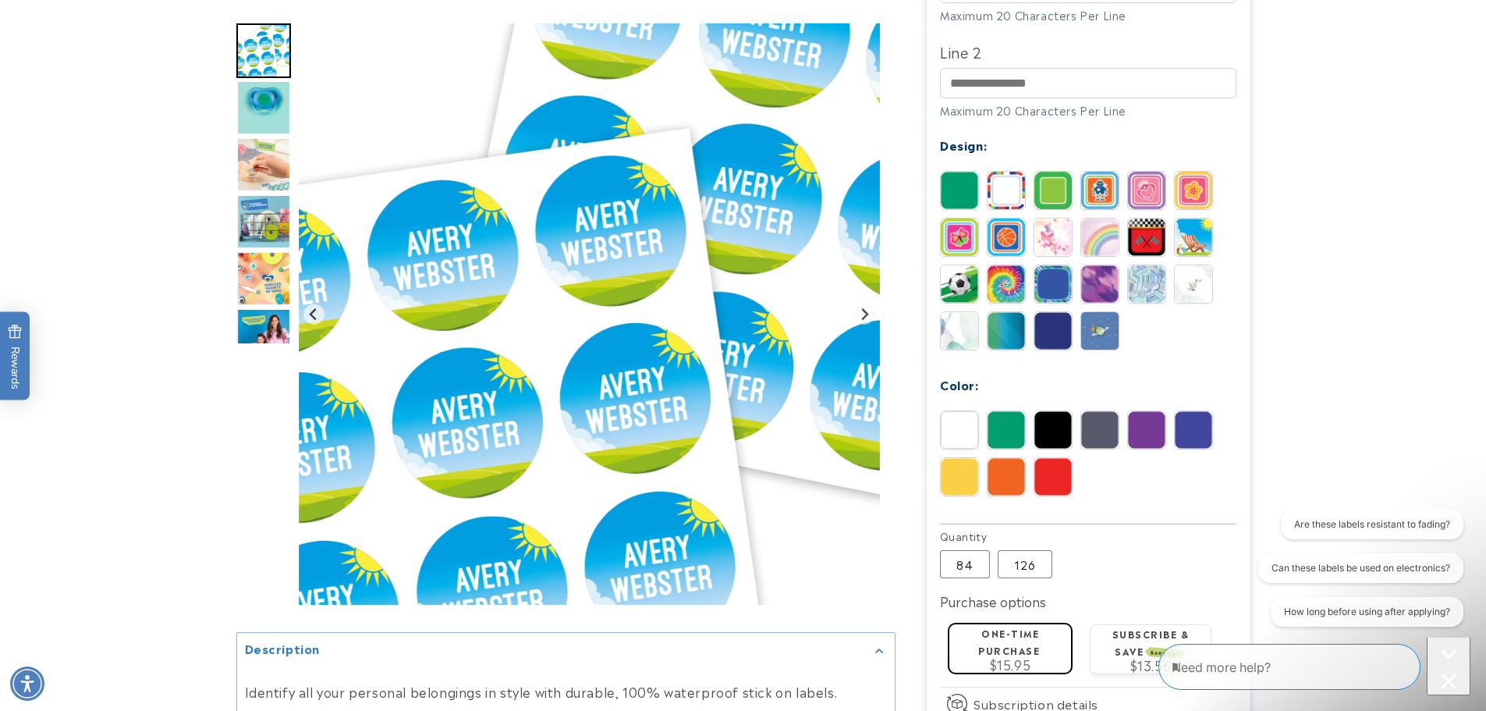
click at [1264, 320] on div at bounding box center [743, 230] width 1092 height 1369
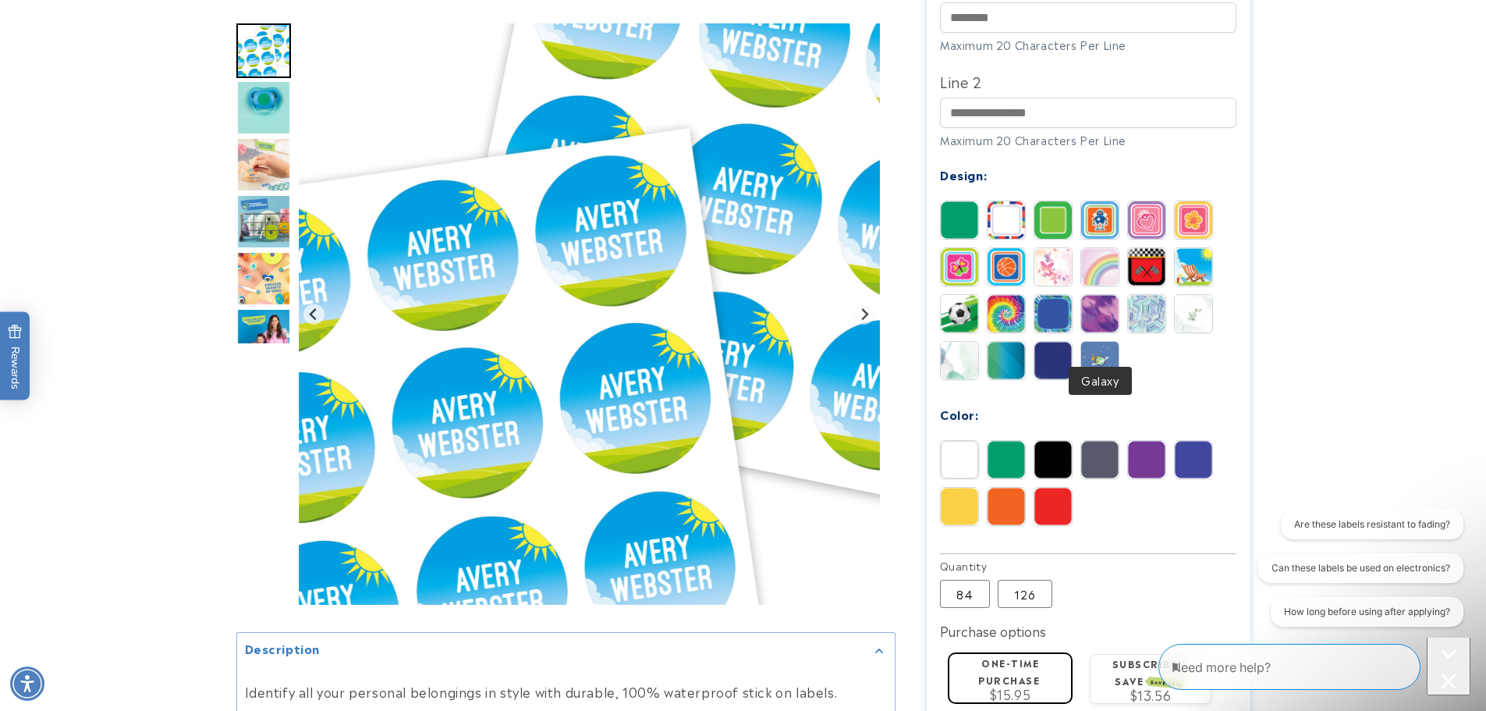
scroll to position [624, 0]
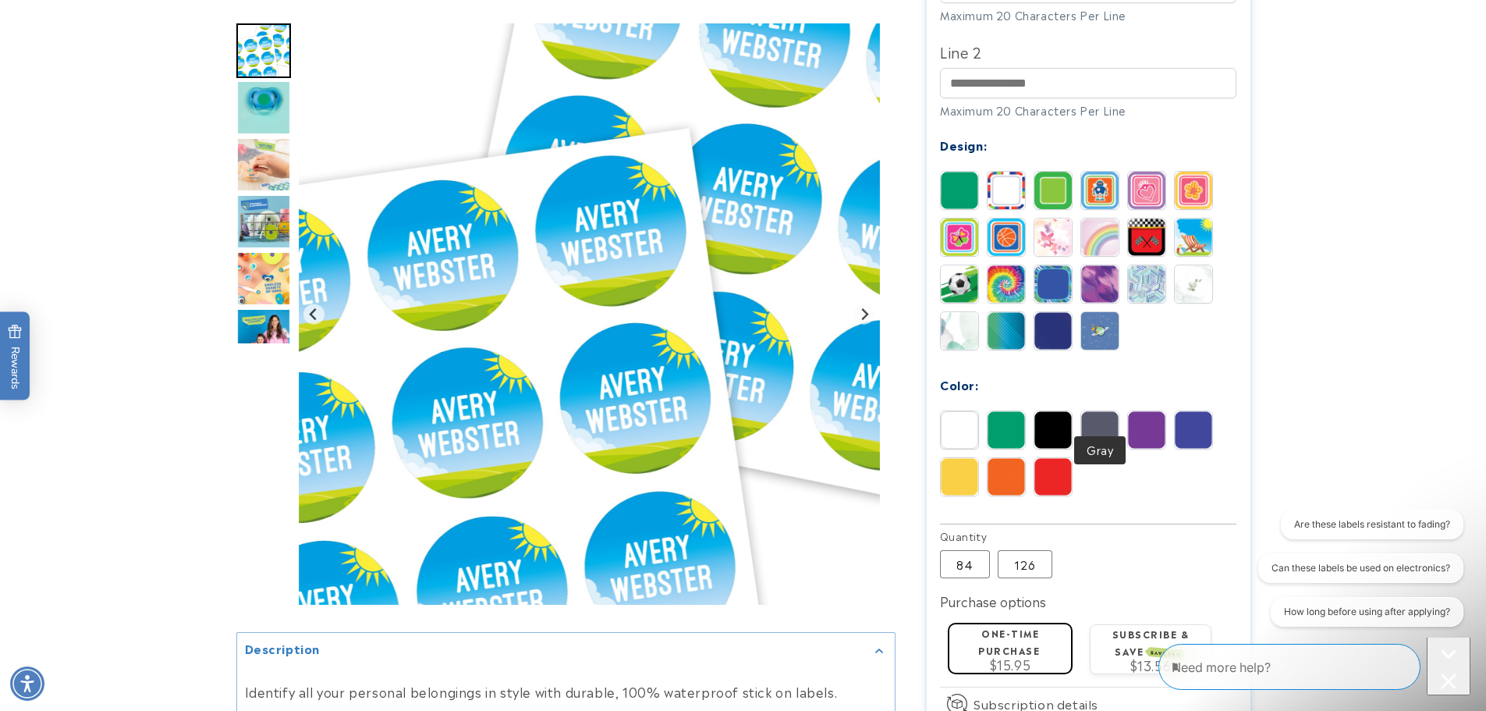
drag, startPoint x: 1088, startPoint y: 407, endPoint x: 1068, endPoint y: 399, distance: 21.3
click at [1088, 411] on img at bounding box center [1099, 429] width 37 height 37
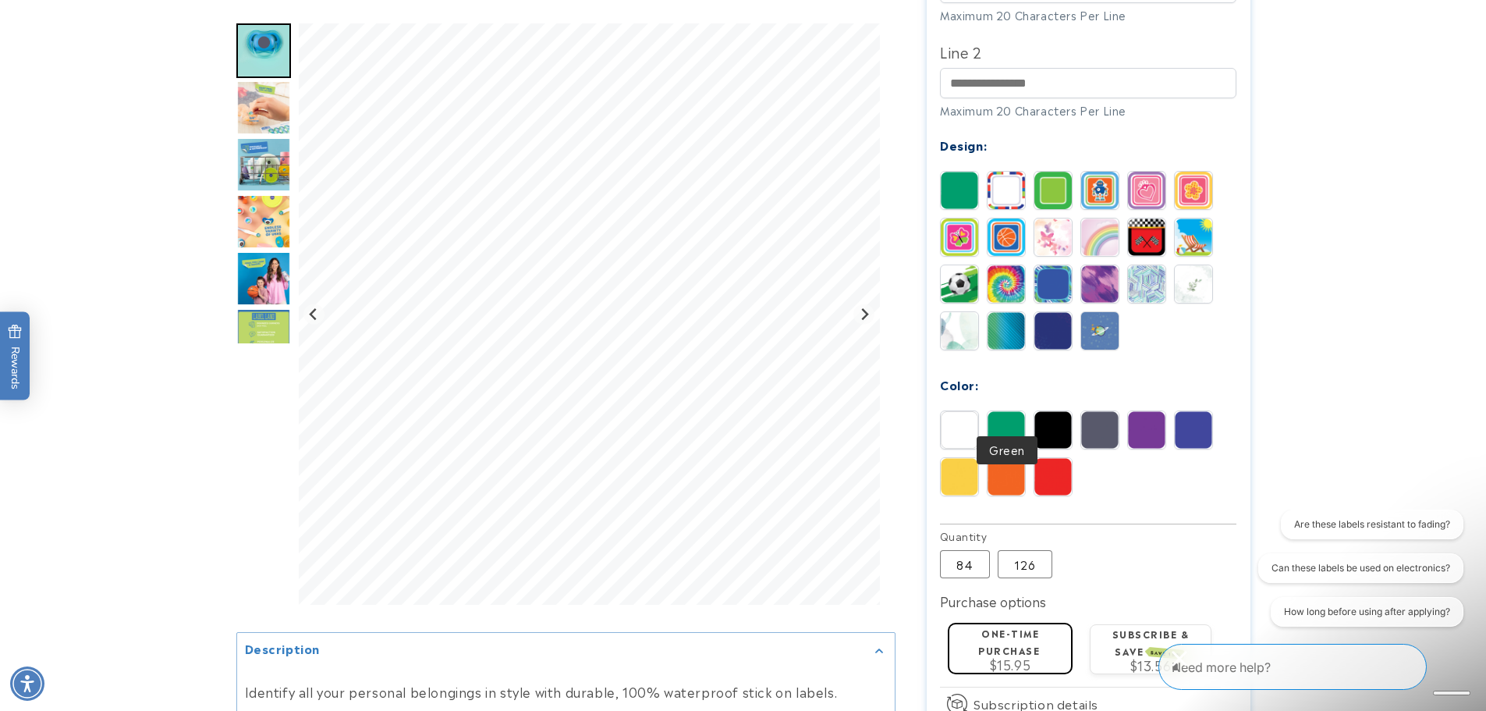
click at [1007, 418] on img at bounding box center [1006, 429] width 37 height 37
click at [1044, 420] on img at bounding box center [1053, 429] width 37 height 37
click at [1109, 421] on img at bounding box center [1099, 429] width 37 height 37
click at [1161, 414] on img at bounding box center [1146, 429] width 37 height 37
click at [1197, 414] on img at bounding box center [1193, 429] width 37 height 37
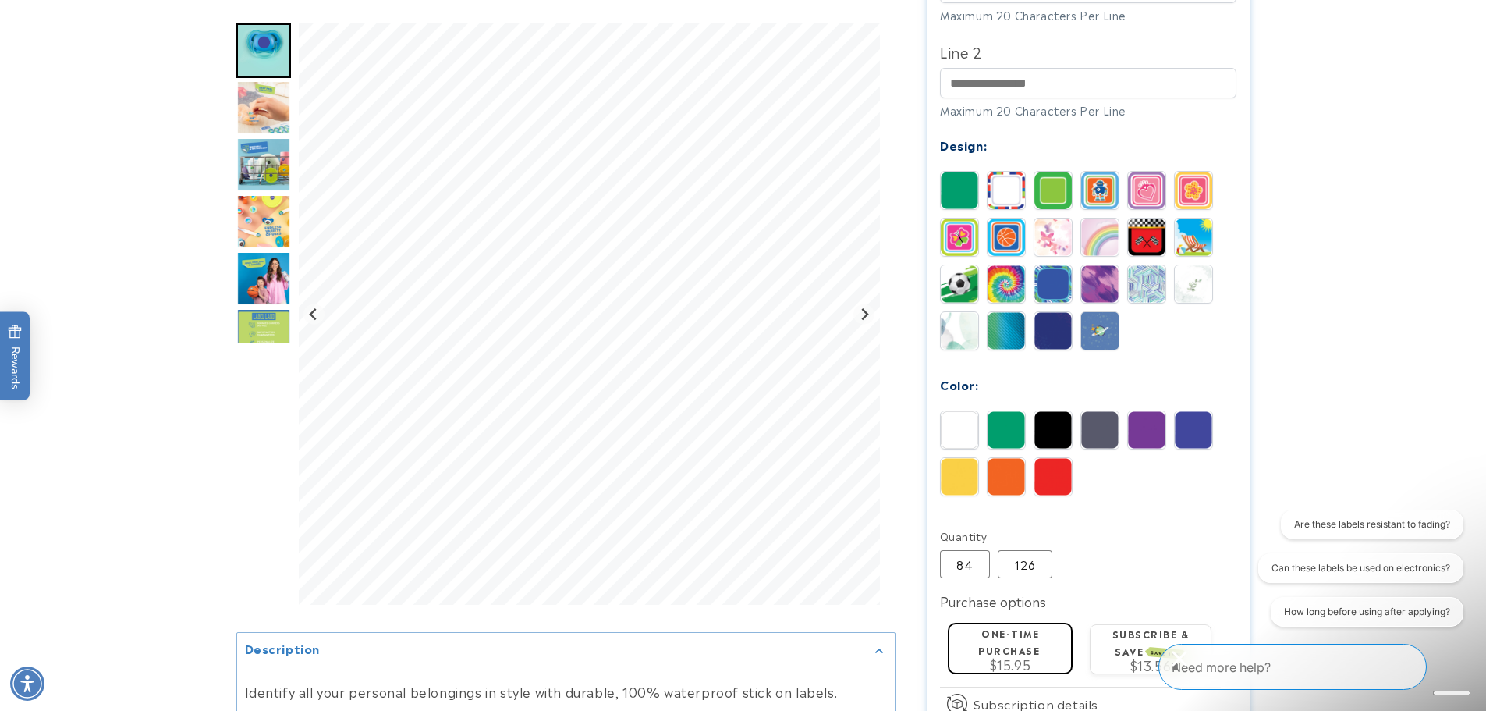
click at [1198, 411] on img at bounding box center [1193, 429] width 37 height 37
click at [942, 458] on img at bounding box center [959, 476] width 37 height 37
click at [1003, 458] on img at bounding box center [1006, 476] width 37 height 37
click at [1038, 458] on img at bounding box center [1053, 476] width 37 height 37
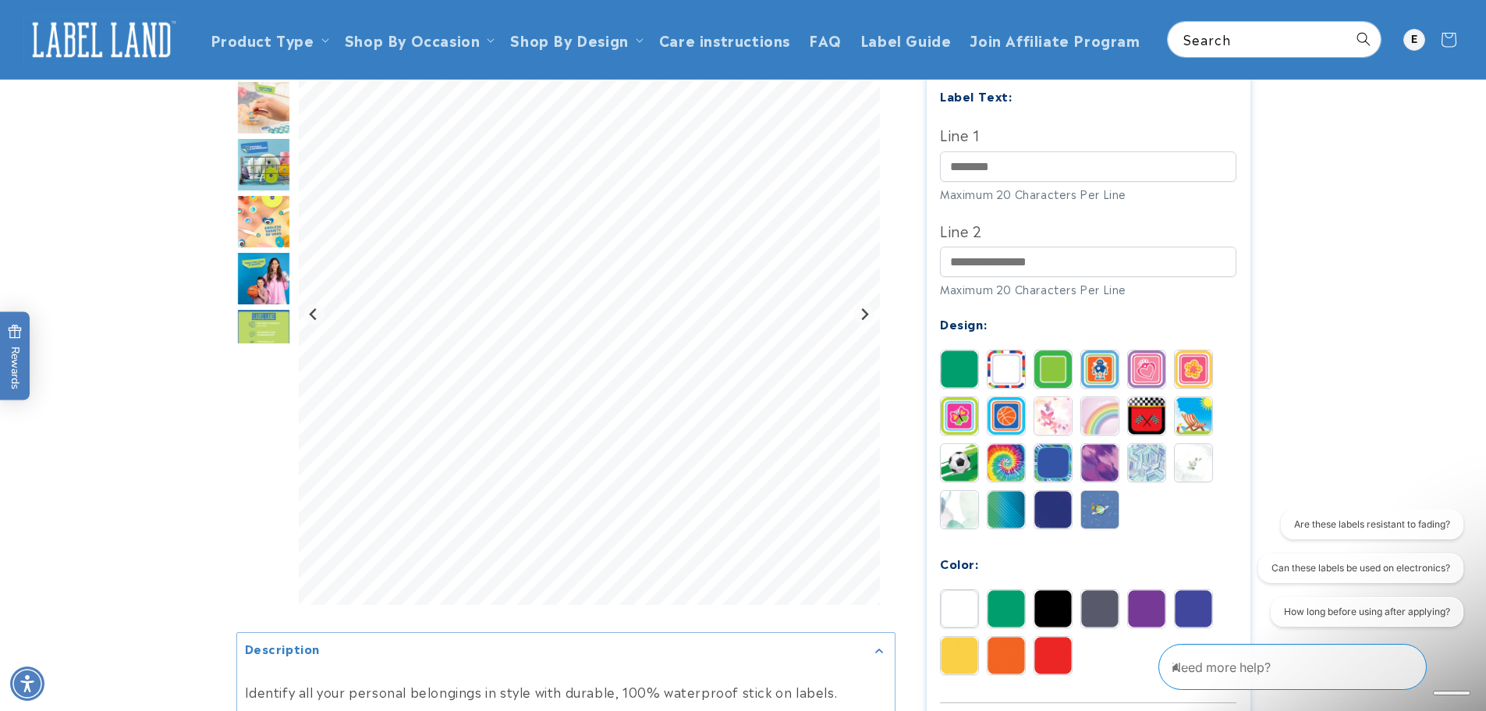
scroll to position [416, 0]
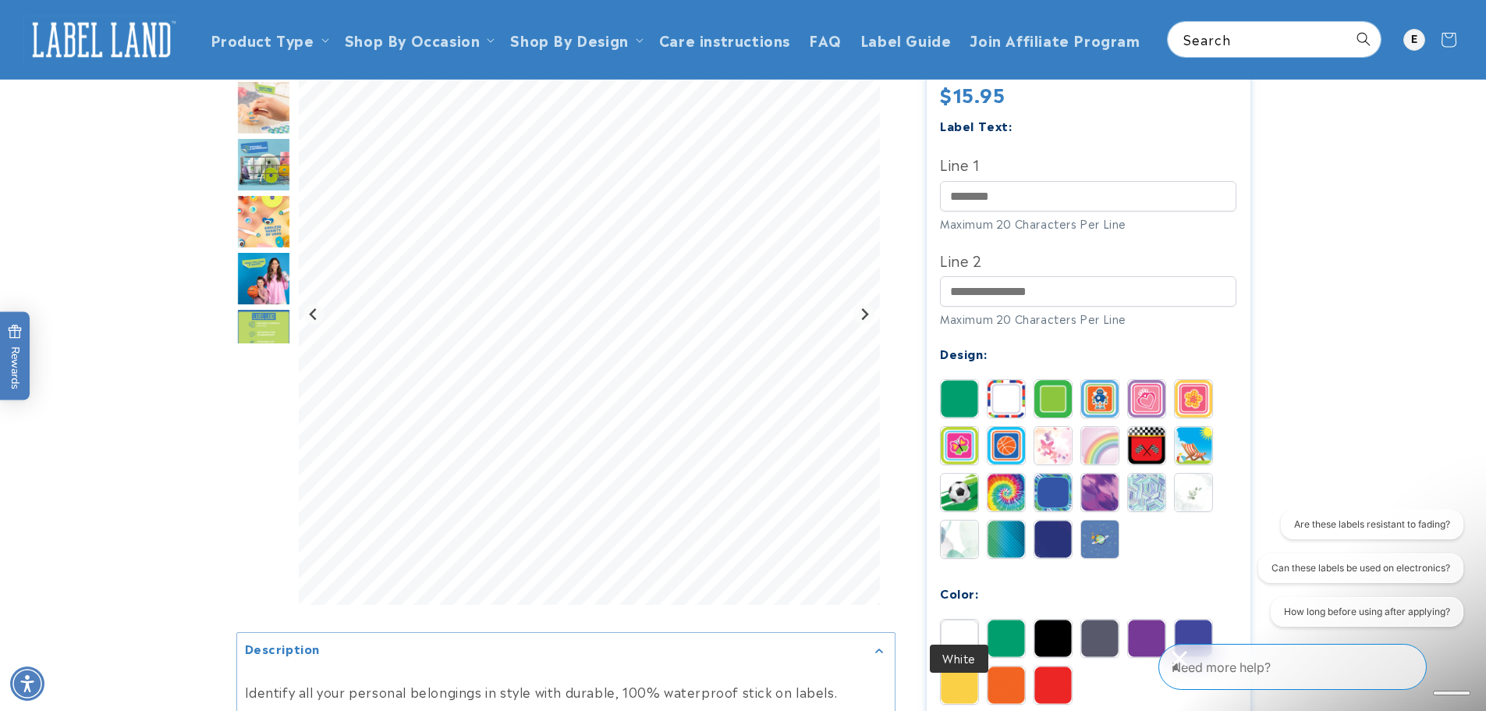
click at [954, 620] on img at bounding box center [959, 638] width 37 height 37
click at [1024, 181] on input "Line 1" at bounding box center [1088, 196] width 296 height 30
click at [1053, 181] on input "****" at bounding box center [1088, 196] width 296 height 30
type input "**********"
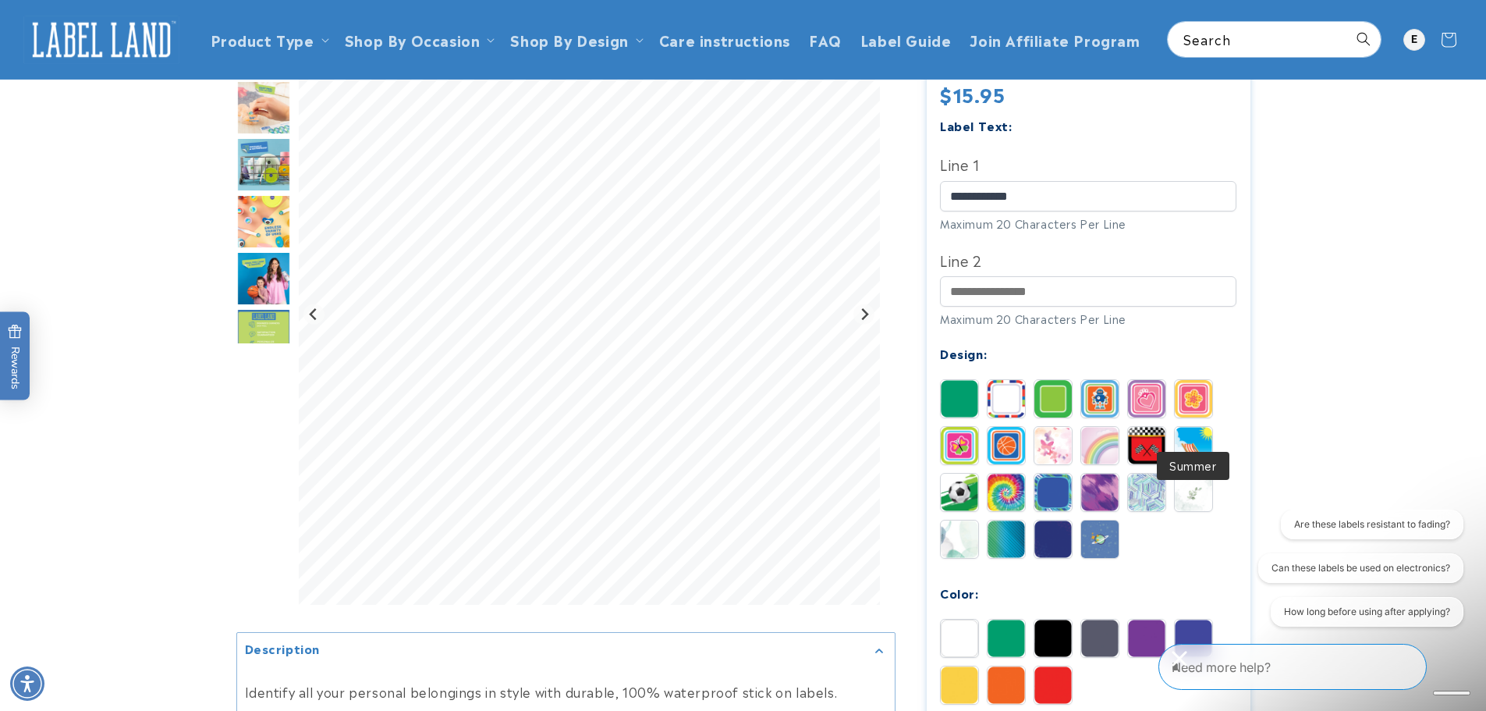
click at [1205, 427] on img at bounding box center [1193, 445] width 37 height 37
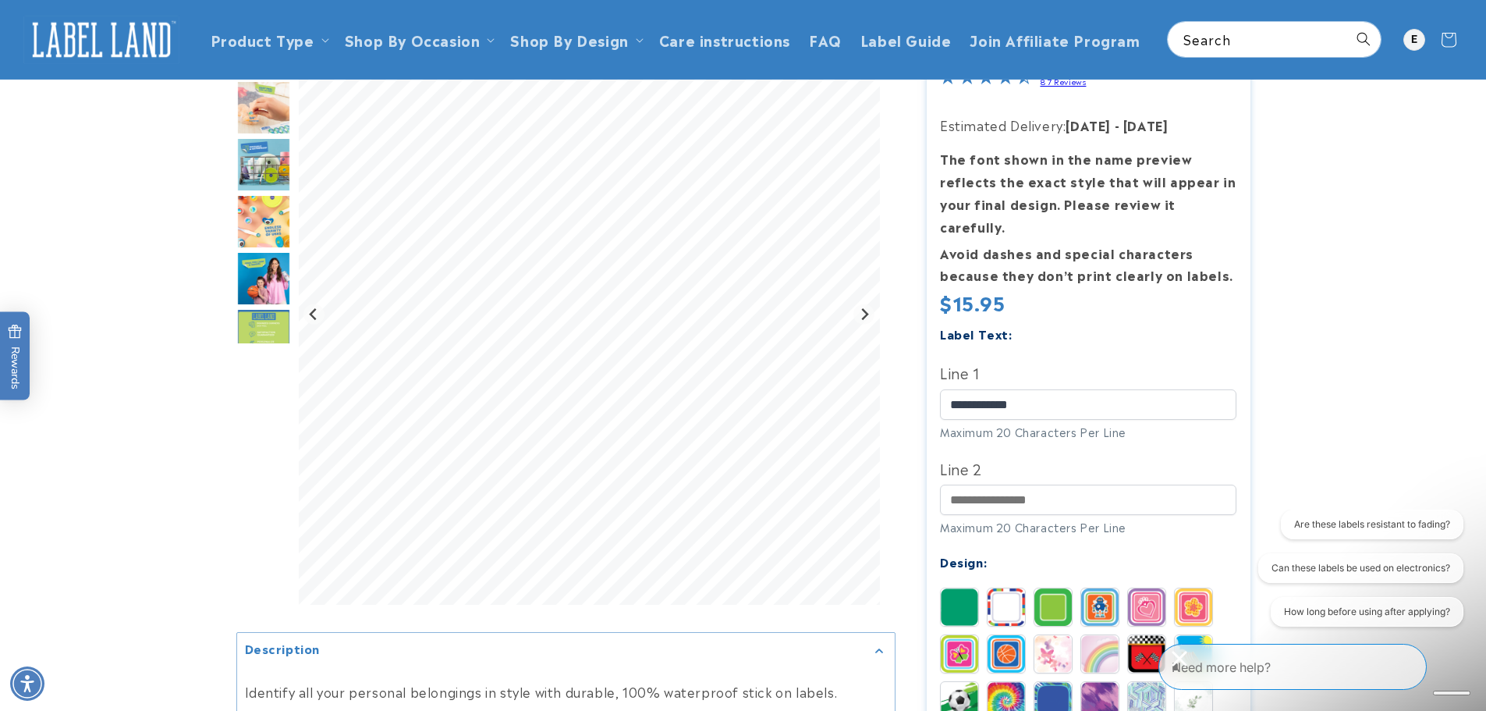
scroll to position [0, 0]
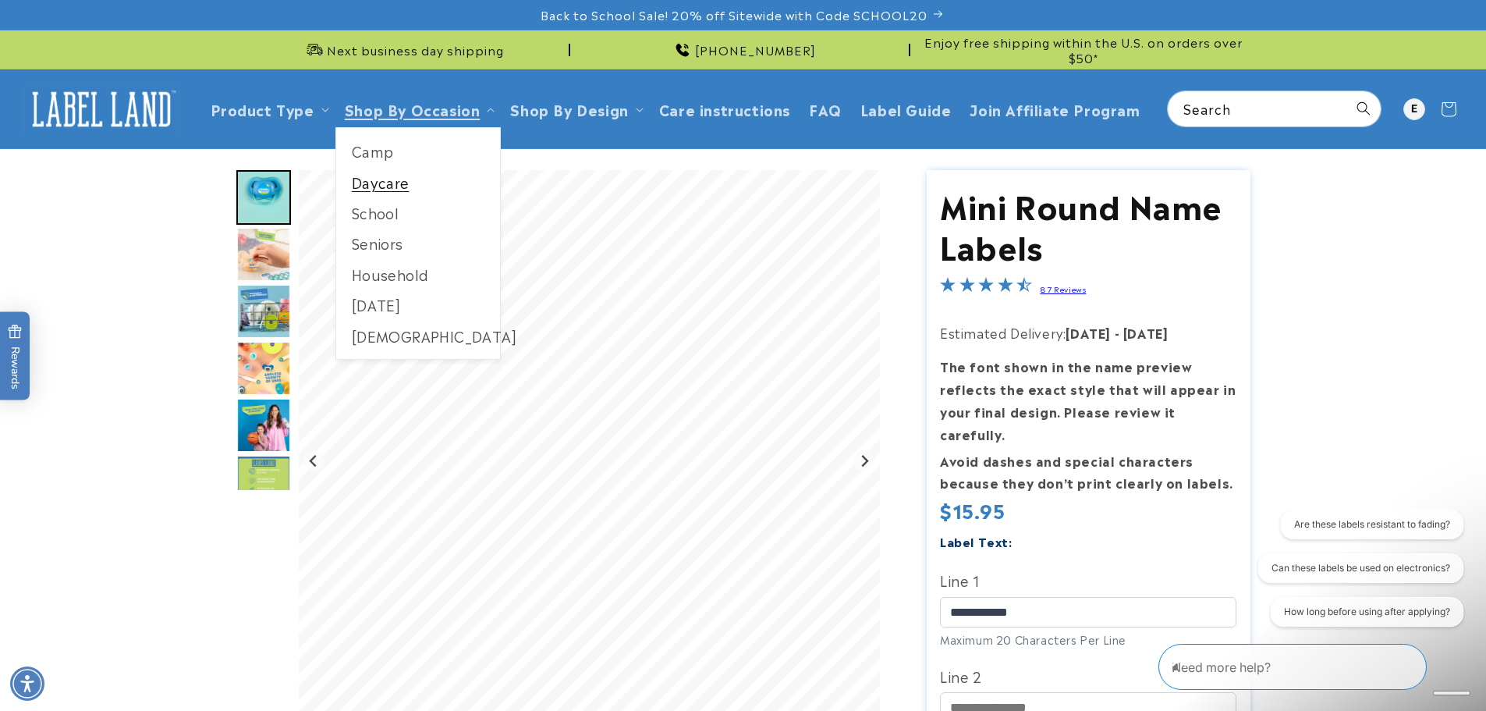
click at [365, 186] on link "Daycare" at bounding box center [418, 182] width 165 height 30
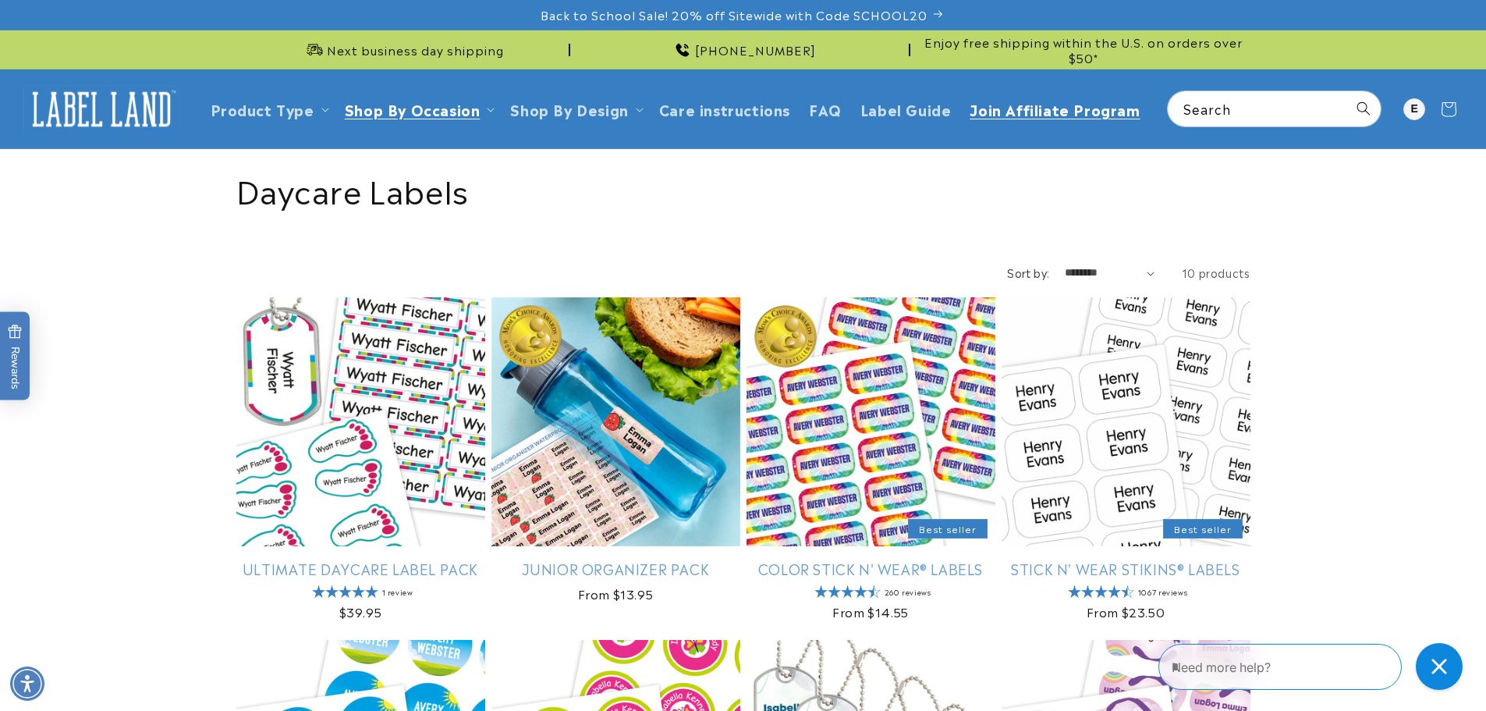
click at [992, 112] on span "Join Affiliate Program" at bounding box center [1055, 109] width 170 height 18
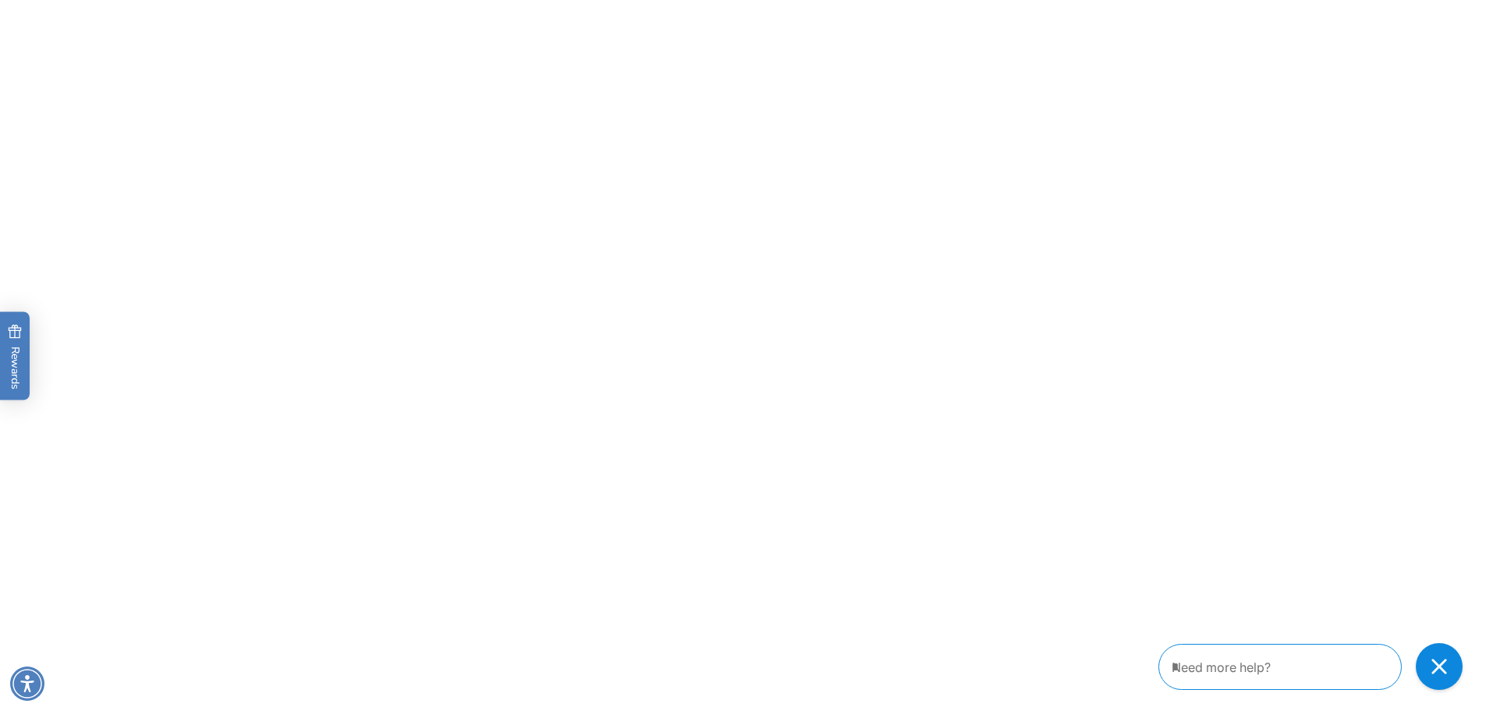
scroll to position [2087, 0]
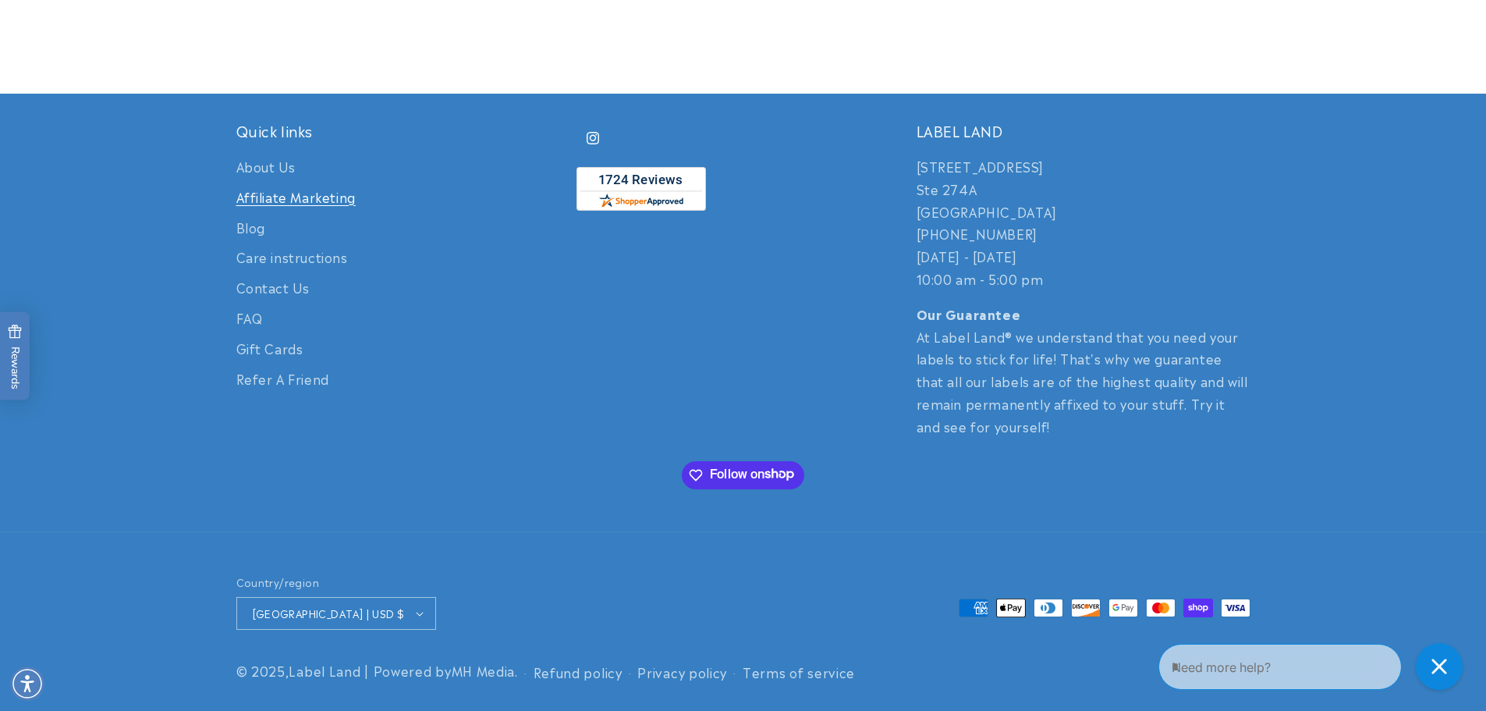
click at [675, 190] on img "shopperapproved.com" at bounding box center [642, 189] width 130 height 44
